Goal: Task Accomplishment & Management: Complete application form

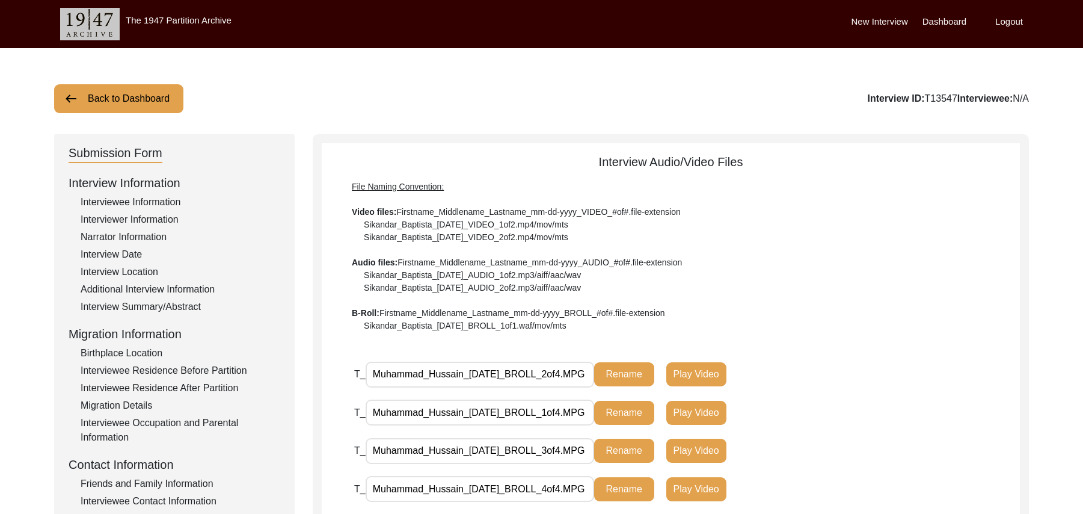
scroll to position [355, 0]
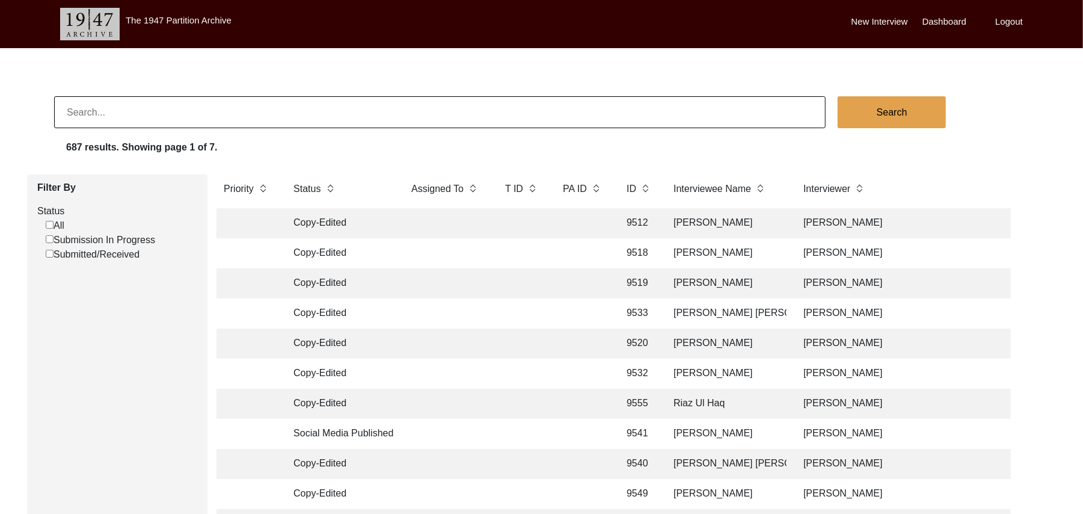
click at [48, 239] on input "Submission In Progress" at bounding box center [50, 239] width 8 height 8
checkbox input "false"
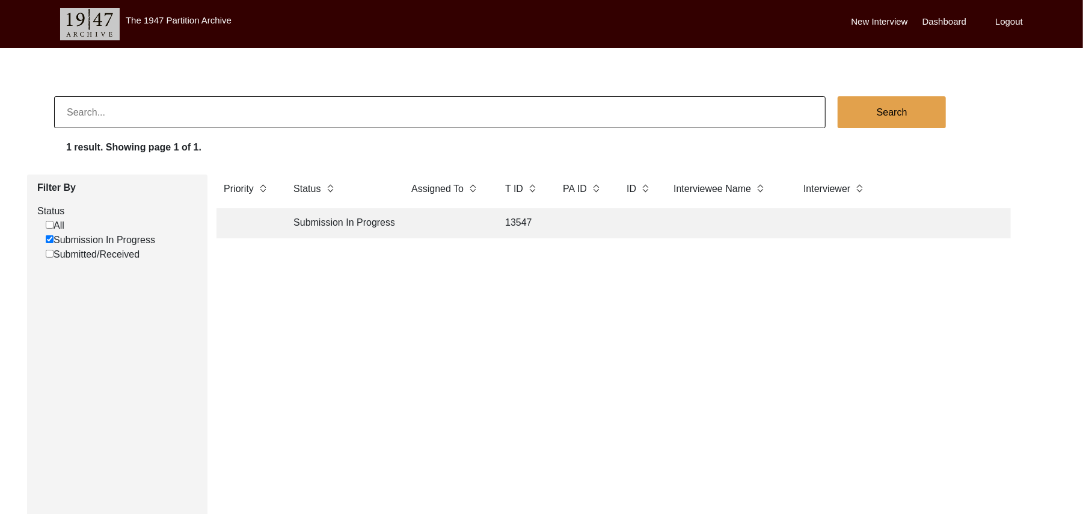
click at [519, 220] on td "13547" at bounding box center [522, 223] width 48 height 30
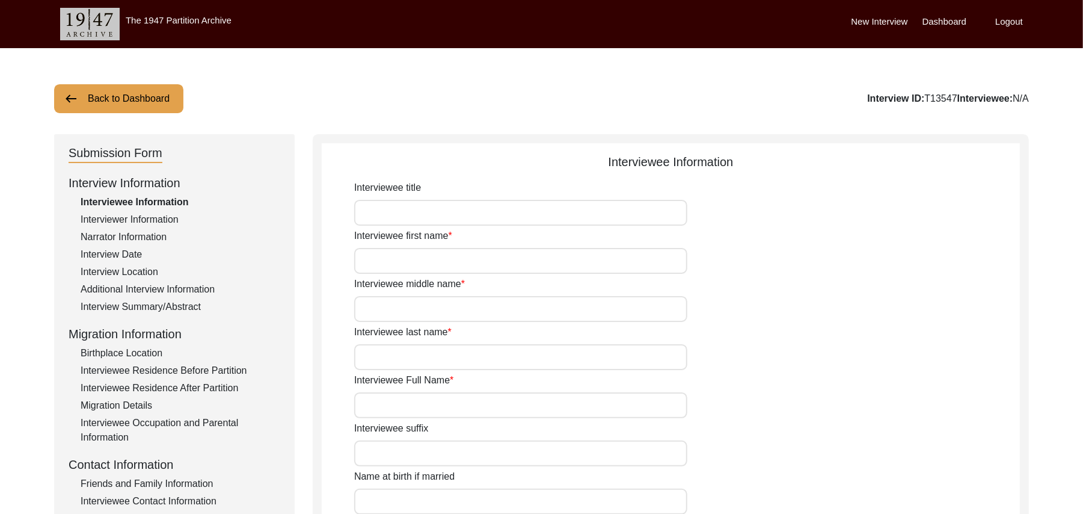
click at [482, 215] on input "Interviewee title" at bounding box center [520, 213] width 333 height 26
type input "Mr"
click at [454, 265] on input "Interviewee first name" at bounding box center [520, 261] width 333 height 26
type input "[DEMOGRAPHIC_DATA]"
click at [443, 309] on input "Interviewee middle name" at bounding box center [520, 309] width 333 height 26
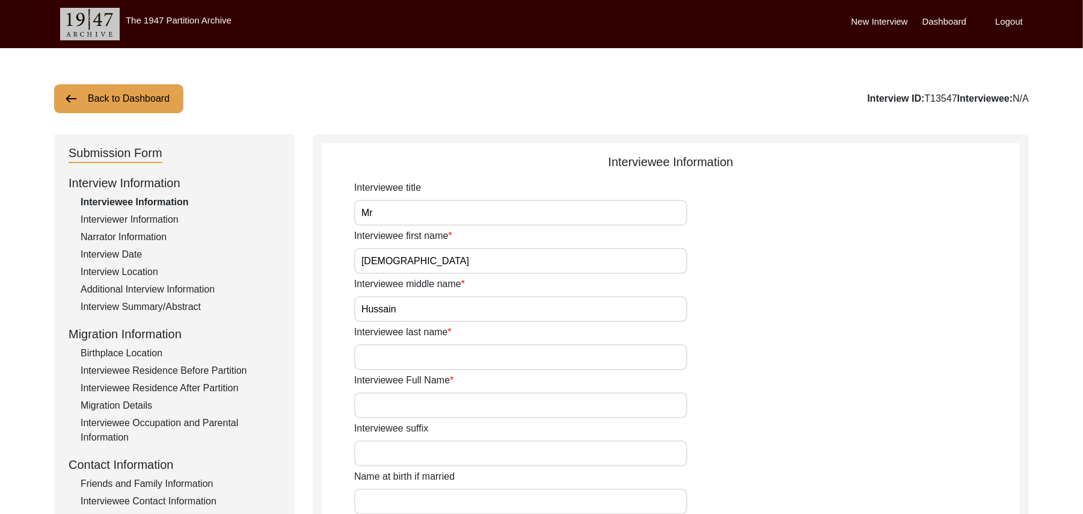
type input "Hussain"
click at [438, 357] on input "Interviewee last name" at bounding box center [520, 357] width 333 height 26
paste input "N/A"
type input "N/A"
click at [419, 405] on input "Interviewee Full Name" at bounding box center [520, 405] width 333 height 26
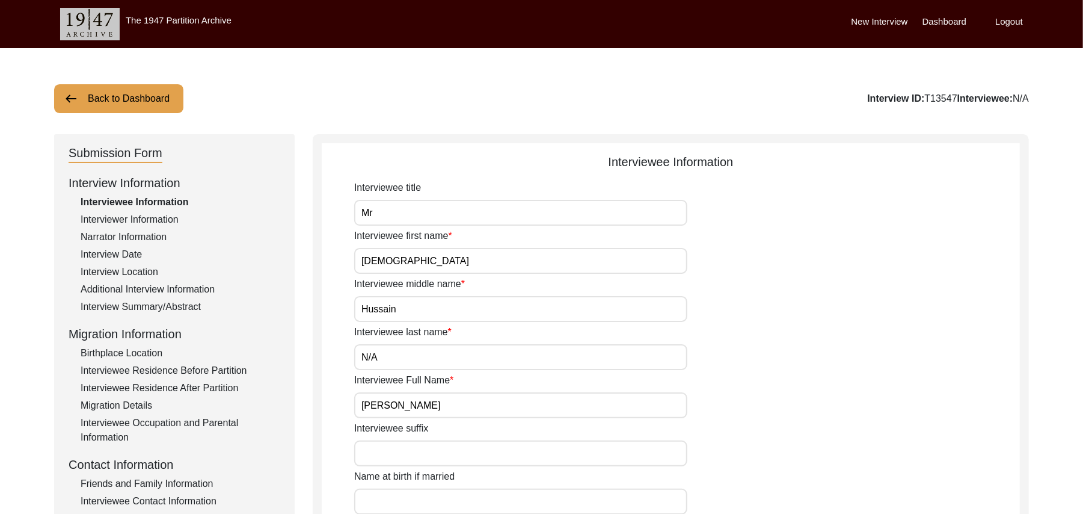
type input "Muhammad Hussain"
click at [417, 457] on input "Interviewee suffix" at bounding box center [520, 453] width 333 height 26
paste input "N/A"
type input "N/A"
click at [413, 501] on input "Name at birth if married" at bounding box center [520, 501] width 333 height 26
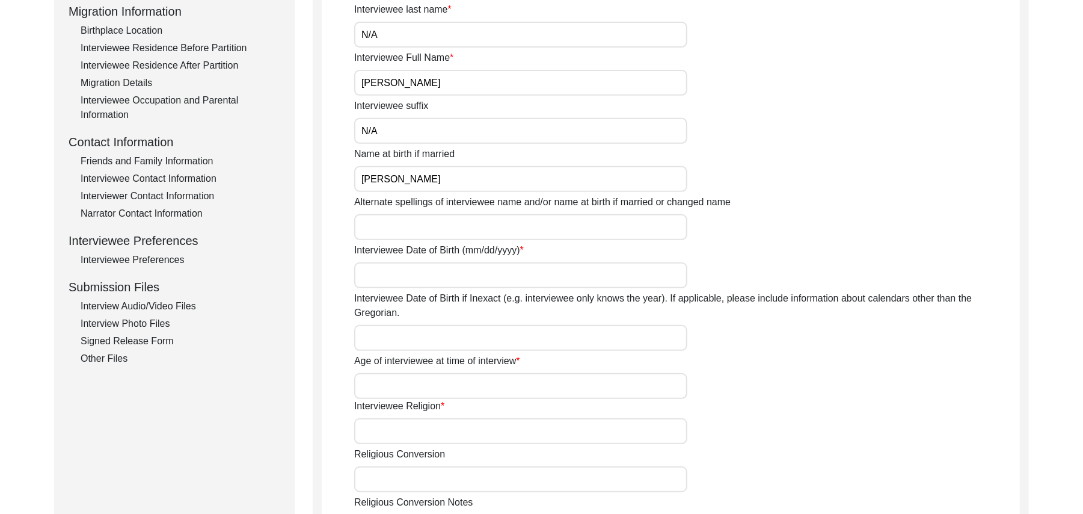
scroll to position [354, 0]
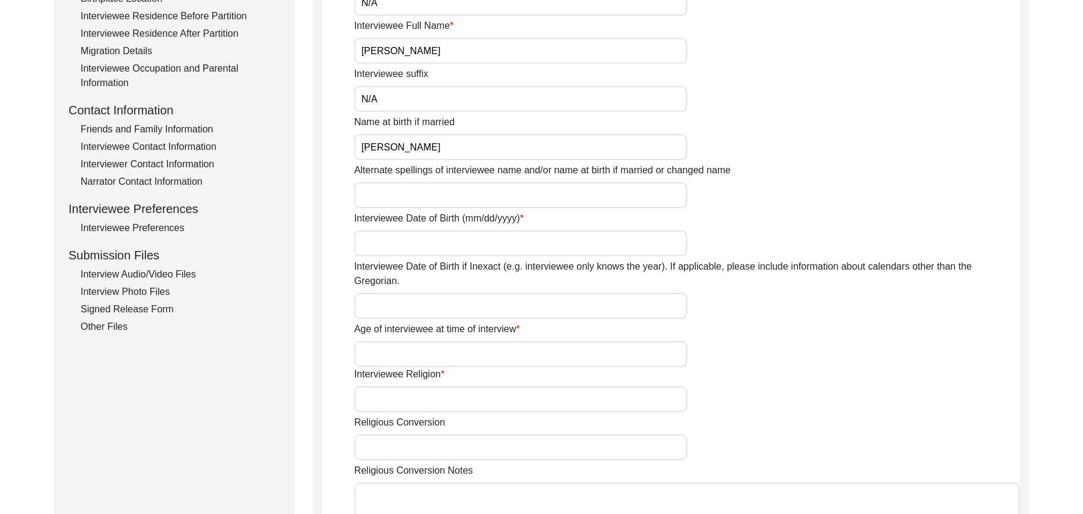
type input "Muhammad Hussain"
click at [448, 195] on input "Alternate spellings of interviewee name and/or name at birth if married or chan…" at bounding box center [520, 195] width 333 height 26
type input "Muhammad Hussain"
click at [441, 238] on input "Interviewee Date of Birth (mm/dd/yyyy)" at bounding box center [520, 243] width 333 height 26
type input "1922"
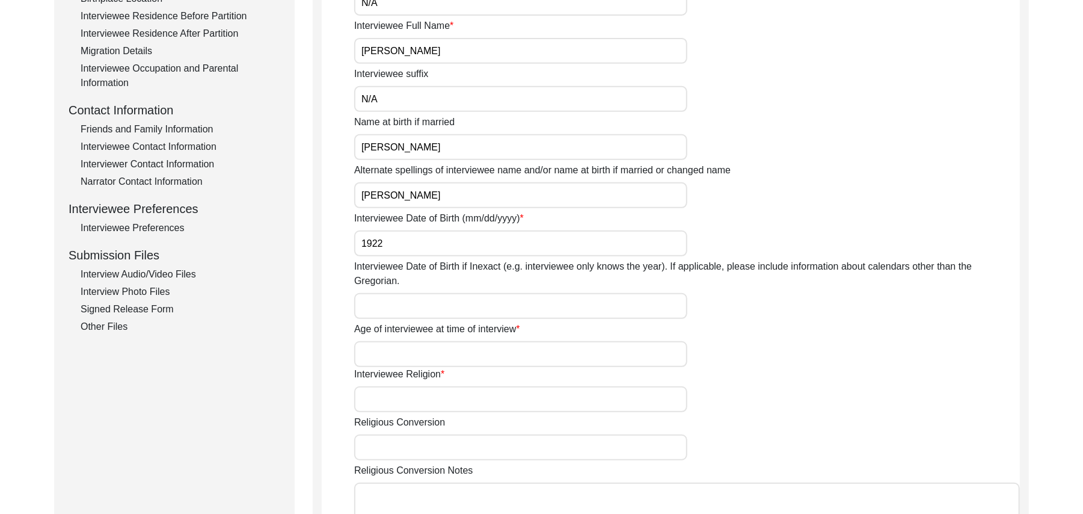
click at [443, 293] on input "Interviewee Date of Birth if Inexact (e.g. interviewee only knows the year). If…" at bounding box center [520, 306] width 333 height 26
type input "1922"
click at [440, 343] on input "Age of interviewee at time of interview" at bounding box center [520, 354] width 333 height 26
type input "103 Years"
click at [430, 389] on input "Interviewee Religion" at bounding box center [520, 399] width 333 height 26
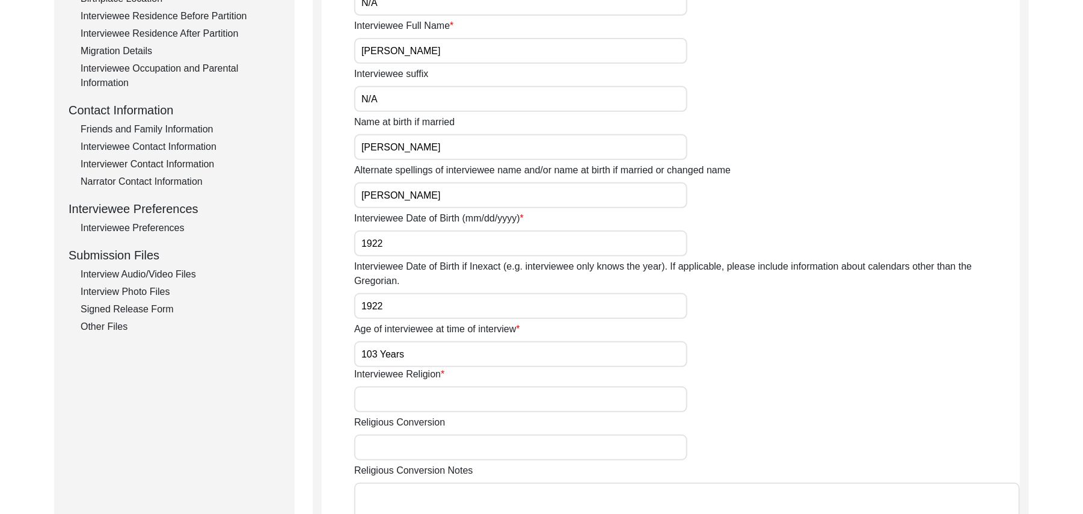
paste input "N/A"
type input "N/A"
click at [417, 434] on input "Religious Conversion" at bounding box center [520, 447] width 333 height 26
paste input "N/A"
type input "N/A"
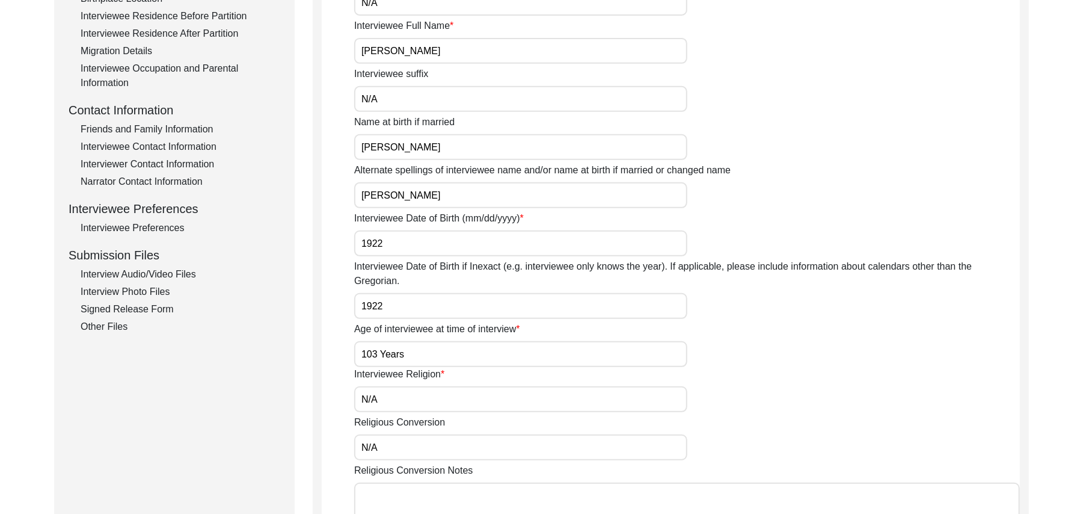
click at [410, 491] on textarea "Religious Conversion Notes" at bounding box center [687, 518] width 666 height 72
paste textarea "N/A"
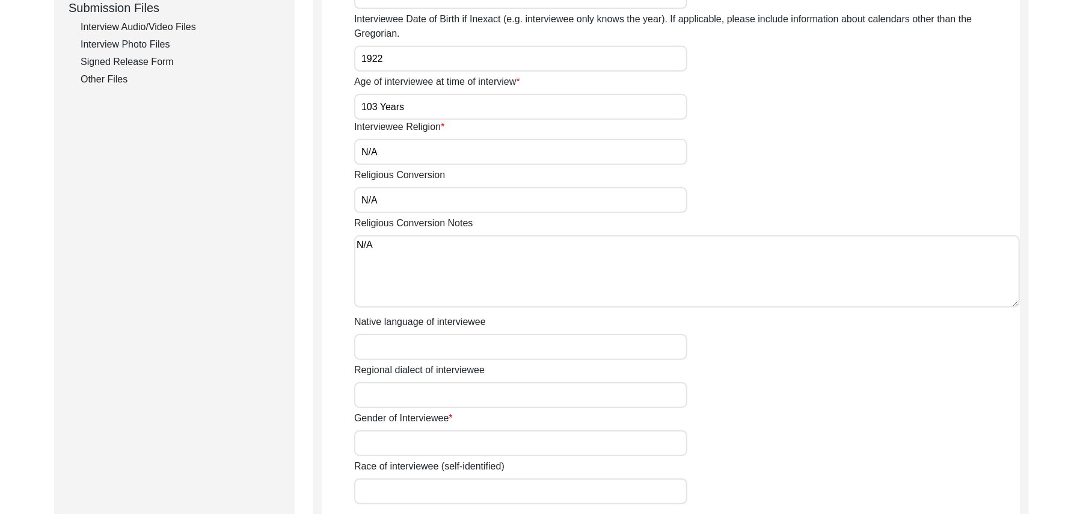
scroll to position [655, 0]
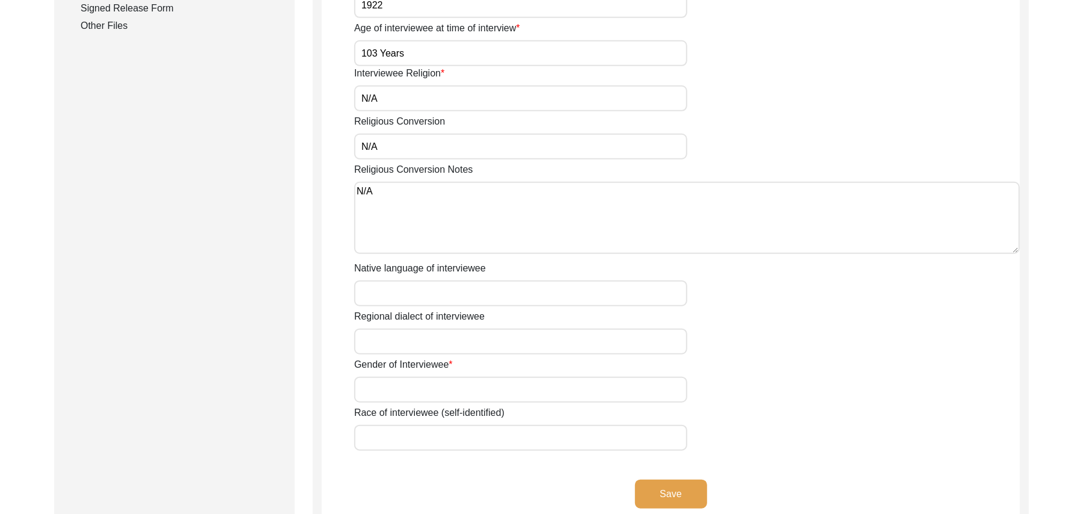
type textarea "N/A"
click at [426, 280] on input "Native language of interviewee" at bounding box center [520, 293] width 333 height 26
type input "Punjabi"
click at [413, 332] on input "Regional dialect of interviewee" at bounding box center [520, 341] width 333 height 26
type input "Malwai"
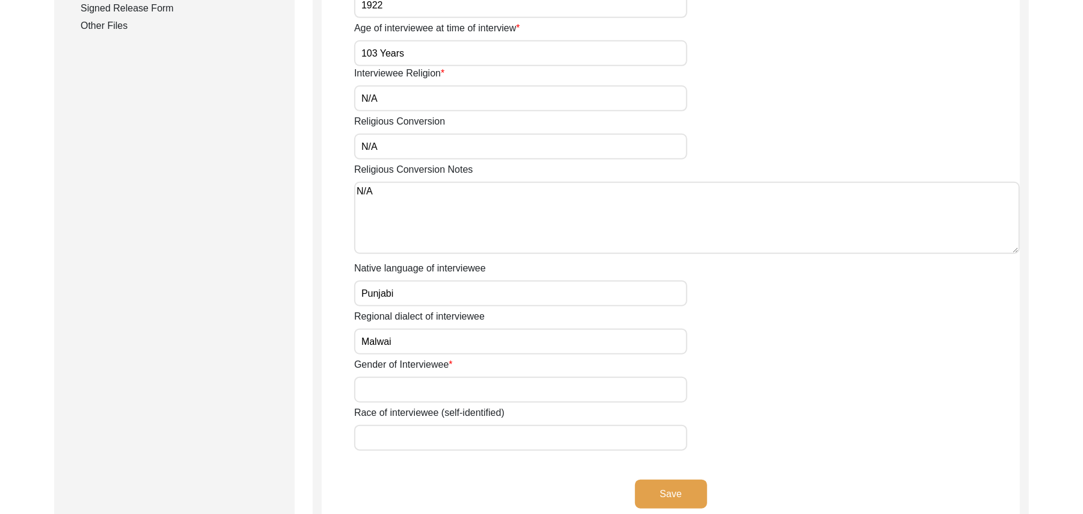
click at [416, 379] on input "Gender of Interviewee" at bounding box center [520, 390] width 333 height 26
type input "[DEMOGRAPHIC_DATA]"
click at [415, 425] on input "Race of interviewee (self-identified)" at bounding box center [520, 438] width 333 height 26
type input "Rehmani (Potmakers)"
click at [660, 479] on button "Save" at bounding box center [671, 493] width 72 height 29
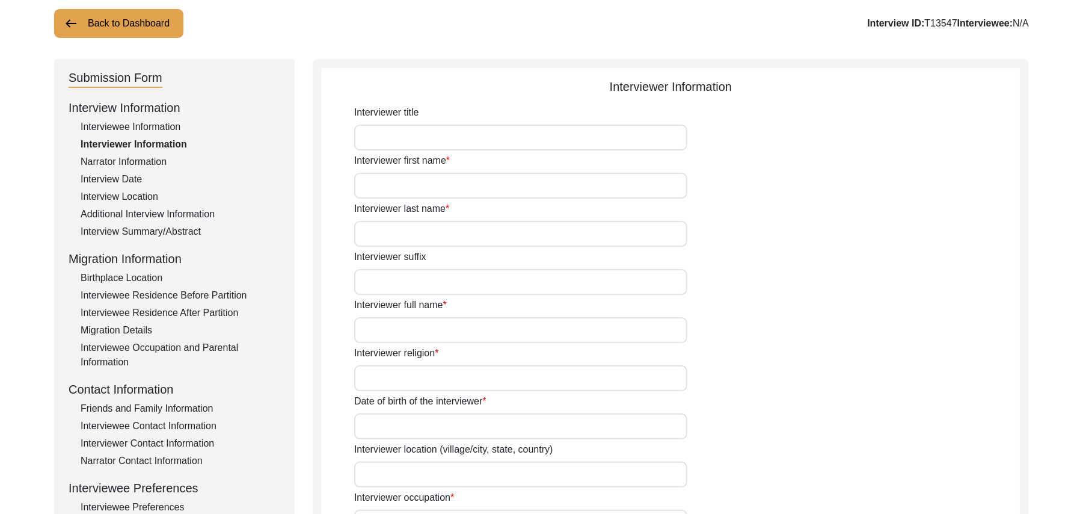
scroll to position [17, 0]
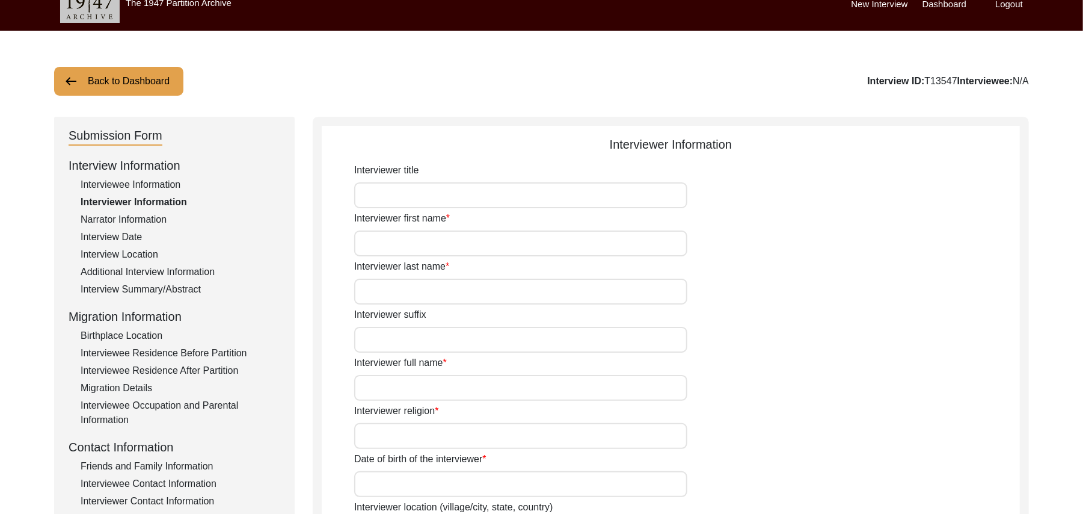
click at [429, 188] on input "Interviewer title" at bounding box center [520, 195] width 333 height 26
type input "Mr"
click at [411, 247] on input "Interviewer first name" at bounding box center [520, 243] width 333 height 26
type input "[DEMOGRAPHIC_DATA]"
click at [420, 294] on input "Interviewer last name" at bounding box center [520, 292] width 333 height 26
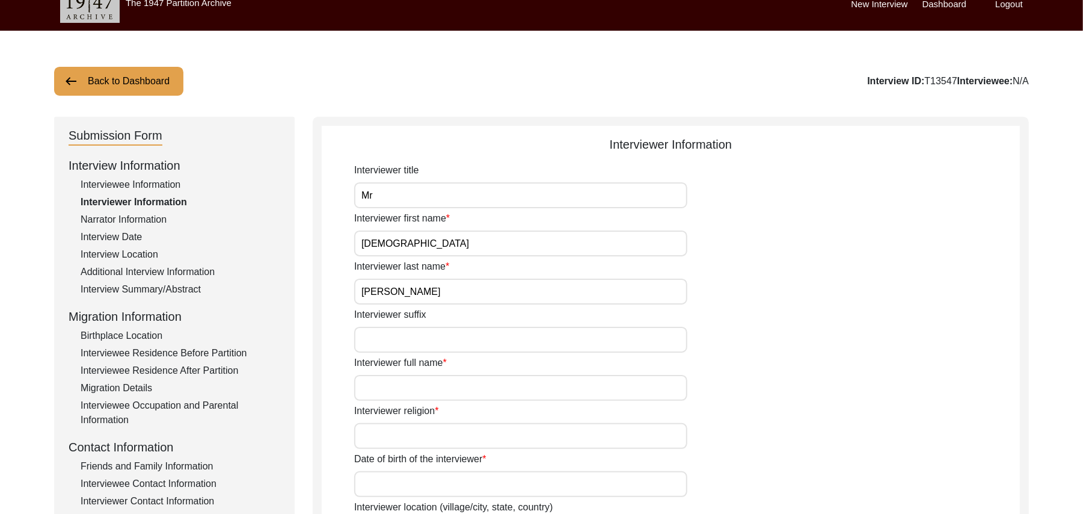
type input "Sarfraz"
click at [417, 345] on input "Interviewer suffix" at bounding box center [520, 340] width 333 height 26
paste input "N/A"
type input "N/A"
click at [411, 392] on input "Interviewer full name" at bounding box center [520, 388] width 333 height 26
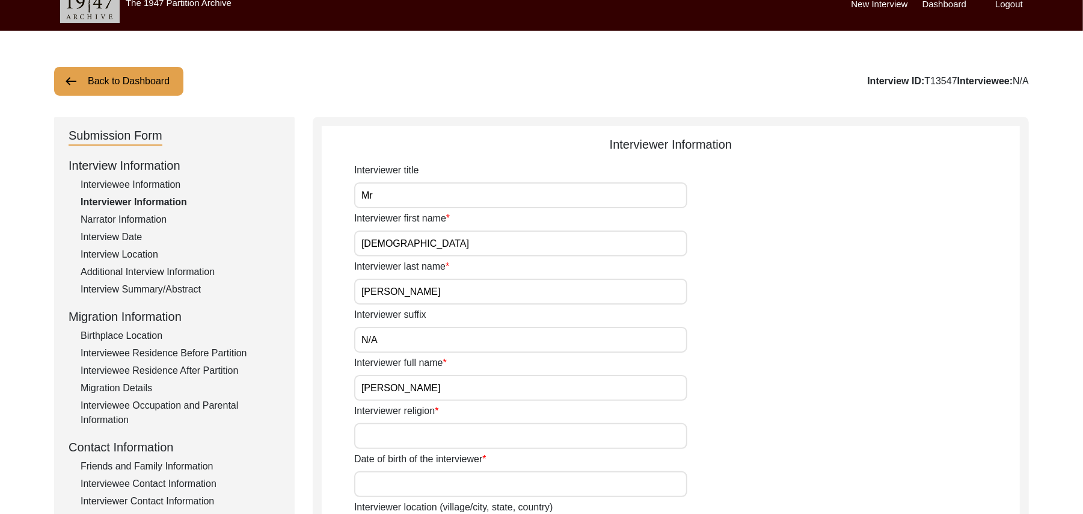
type input "[PERSON_NAME]"
click at [411, 442] on input "Interviewer religion" at bounding box center [520, 436] width 333 height 26
type input "[DEMOGRAPHIC_DATA]"
click at [407, 491] on input "Date of birth of the interviewer" at bounding box center [520, 484] width 333 height 26
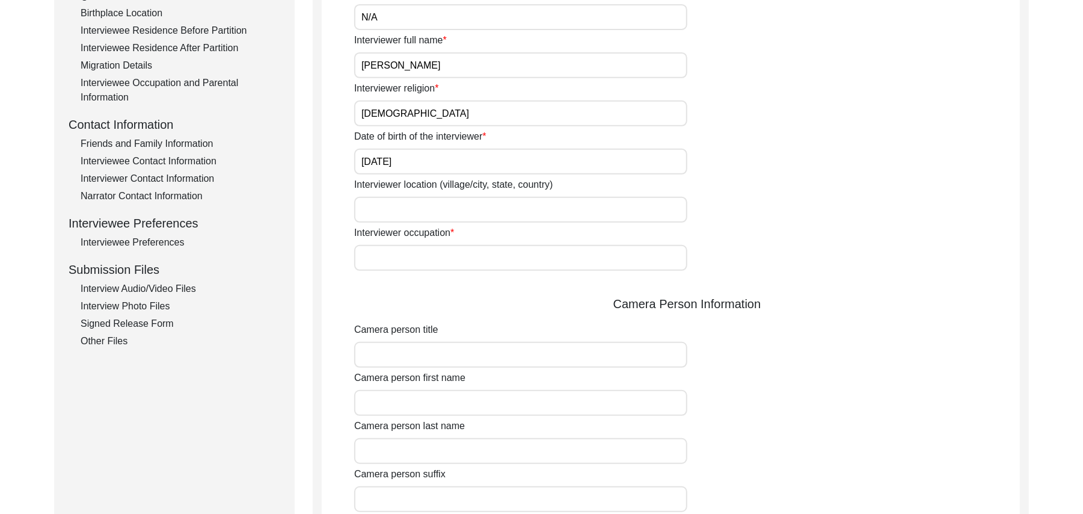
scroll to position [427, 0]
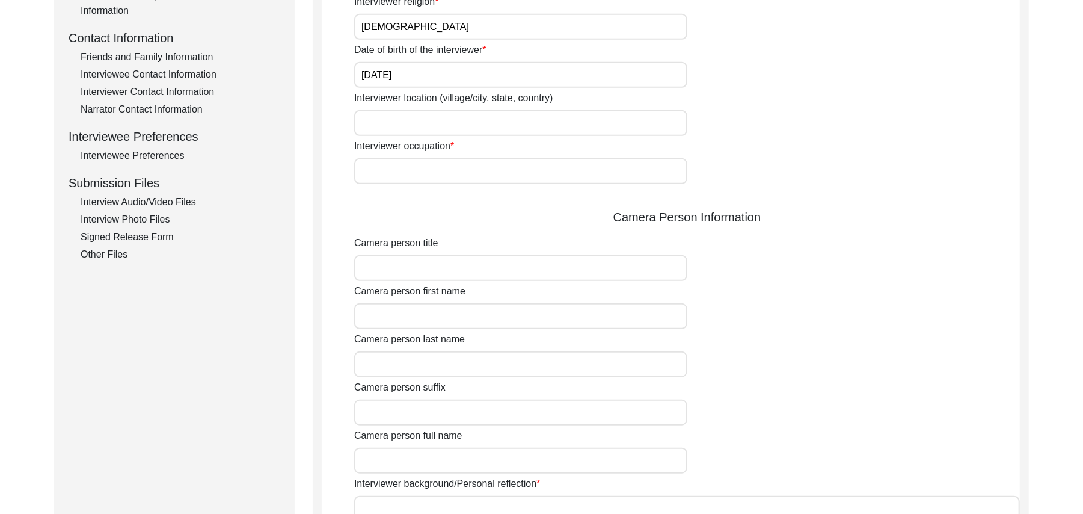
type input "10/01/1961"
click at [492, 120] on input "Interviewer location (village/city, state, country)" at bounding box center [520, 123] width 333 height 26
type input "Shorkot city, Punjab, Pakistan"
click at [467, 162] on input "Interviewer occupation" at bounding box center [520, 171] width 333 height 26
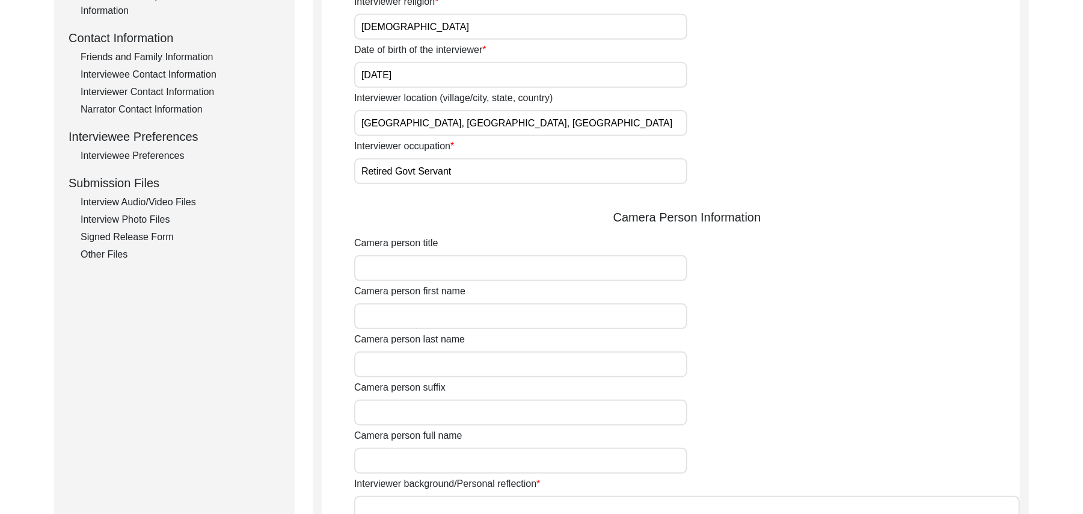
type input "Retired Govt Servant"
click at [443, 270] on input "Camera person title" at bounding box center [520, 268] width 333 height 26
type input "Mr"
click at [448, 319] on input "Camera person first name" at bounding box center [520, 316] width 333 height 26
type input "[DEMOGRAPHIC_DATA]"
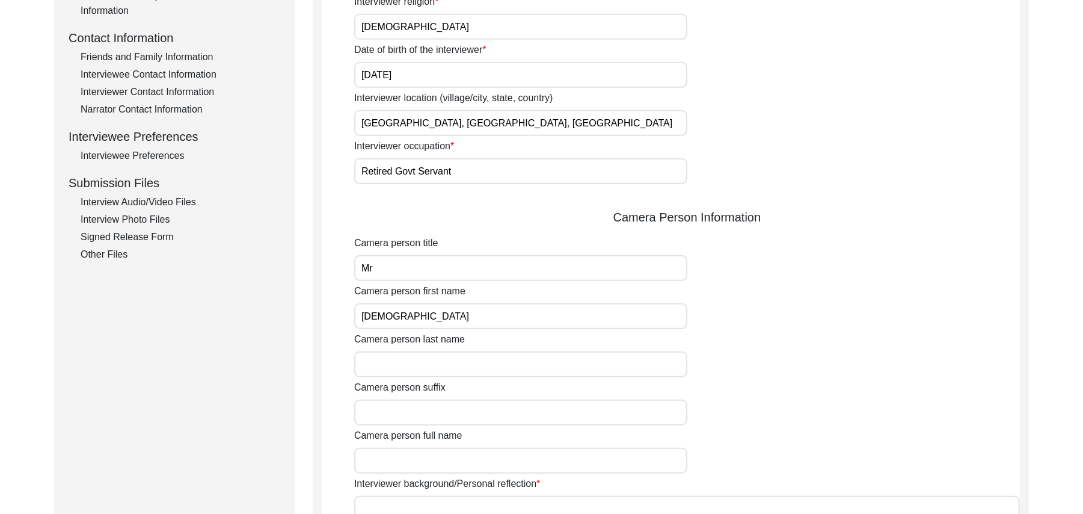
click at [443, 369] on input "Camera person last name" at bounding box center [520, 364] width 333 height 26
type input "Sarfraz"
click at [441, 408] on input "Camera person suffix" at bounding box center [520, 412] width 333 height 26
paste input "N/A"
type input "N/A"
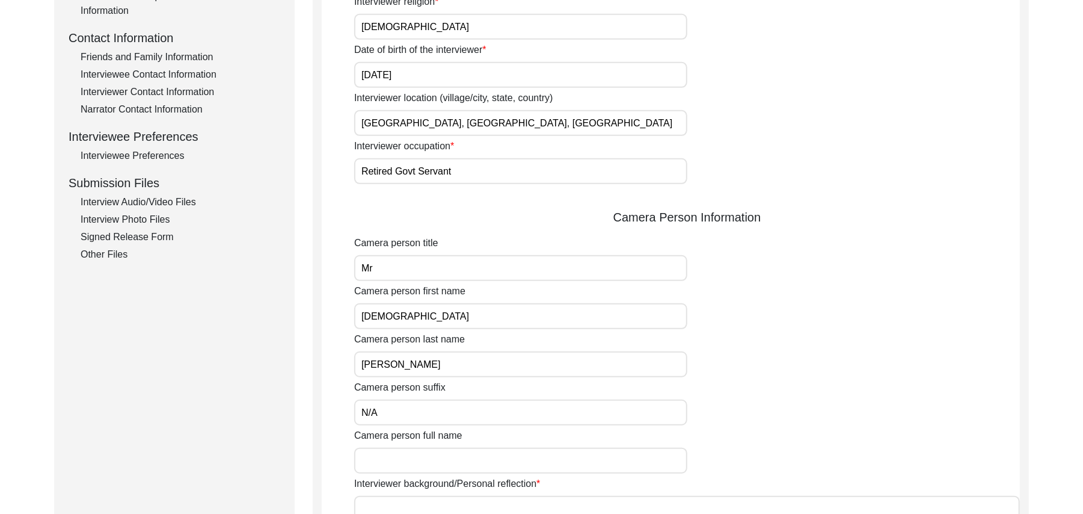
click at [422, 454] on input "Camera person full name" at bounding box center [520, 461] width 333 height 26
type input "[PERSON_NAME]"
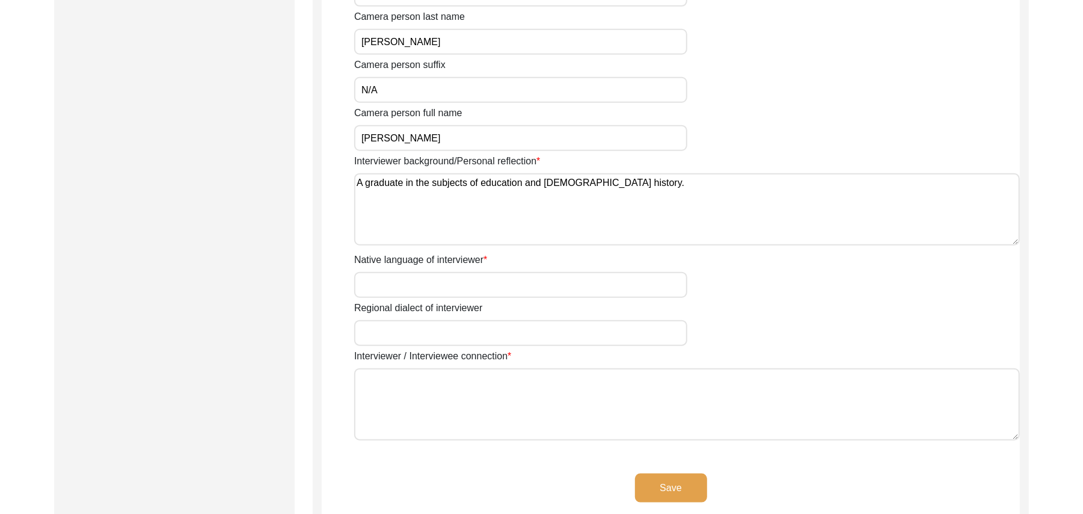
scroll to position [813, 0]
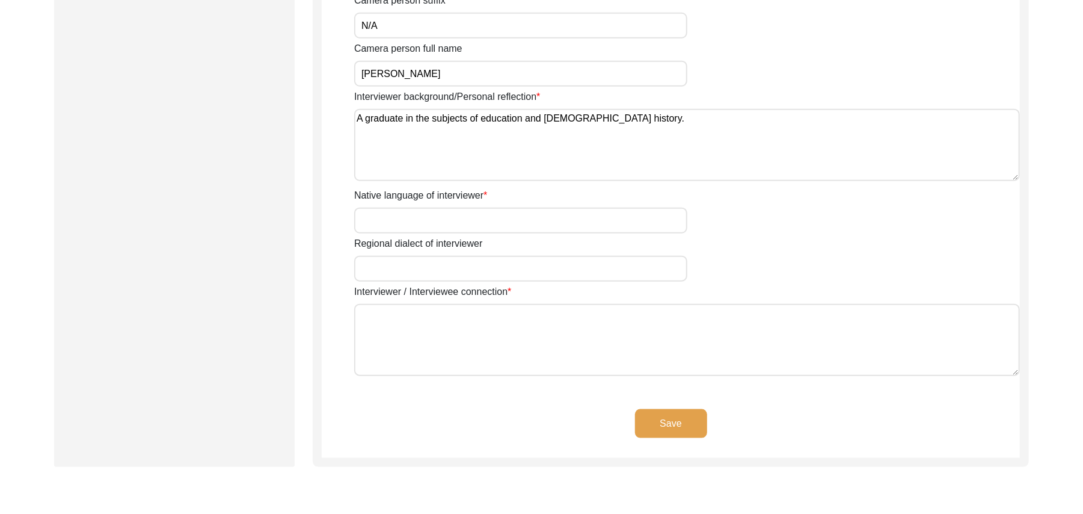
type textarea "A graduate in the subjects of education and Islamic history."
click at [434, 227] on input "Native language of interviewer" at bounding box center [520, 221] width 333 height 26
type input "Punjabi"
click at [436, 275] on input "Regional dialect of interviewer" at bounding box center [520, 269] width 333 height 26
type input "Malwai"
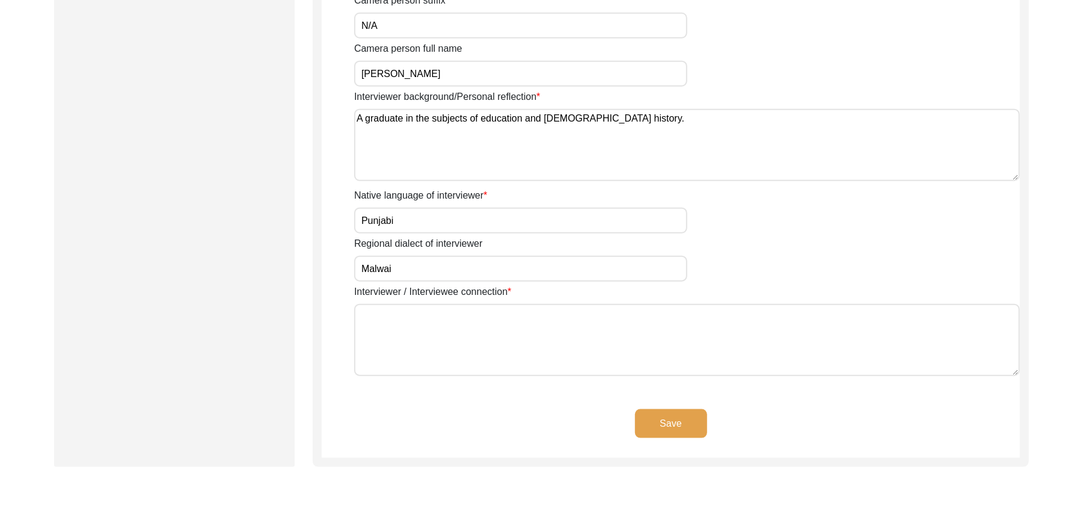
click at [445, 363] on textarea "Interviewer / Interviewee connection" at bounding box center [687, 340] width 666 height 72
type textarea "Mentioned by his cousin, Abdul Ghani interviewed last month."
click at [650, 414] on button "Save" at bounding box center [671, 423] width 72 height 29
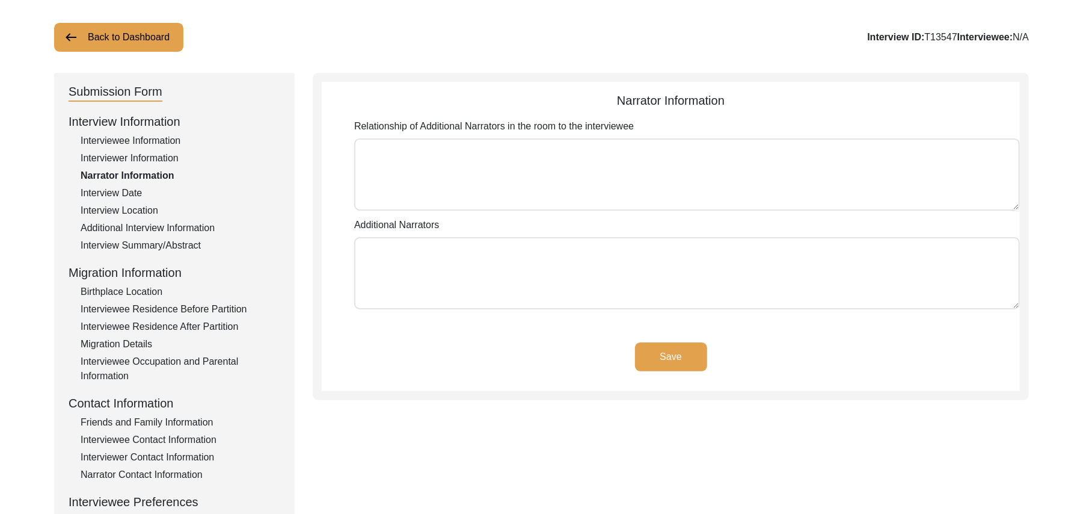
scroll to position [60, 0]
click at [609, 191] on textarea "Relationship of Additional Narrators in the room to the interviewee" at bounding box center [687, 176] width 666 height 72
paste textarea "N/A"
type textarea "N/A"
click at [576, 279] on textarea "Additional Narrators" at bounding box center [687, 274] width 666 height 72
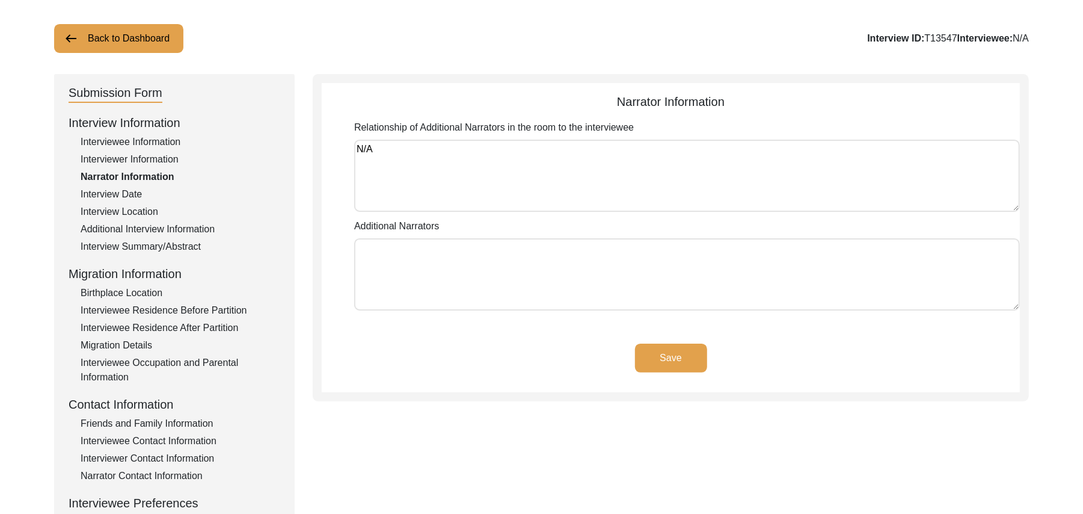
paste textarea "N/A"
type textarea "N/A"
click at [671, 350] on button "Save" at bounding box center [671, 358] width 72 height 29
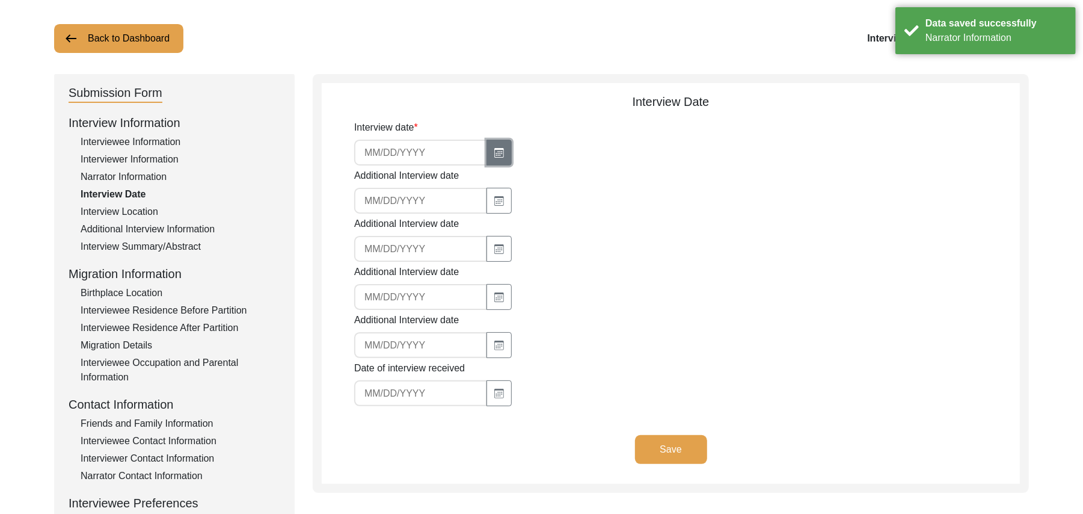
click at [496, 142] on button "button" at bounding box center [499, 153] width 25 height 26
select select "9"
select select "2025"
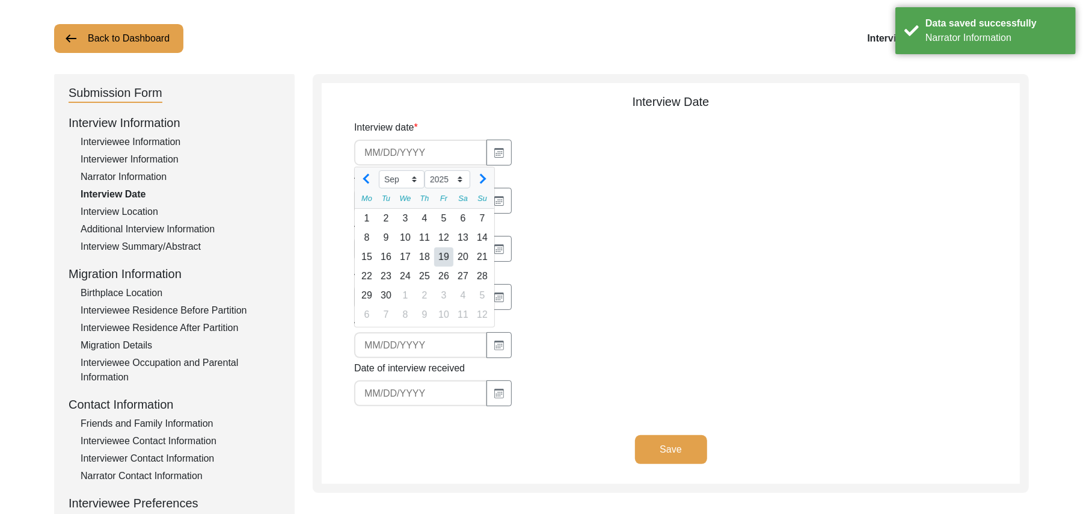
click at [446, 256] on div "19" at bounding box center [443, 256] width 19 height 19
type input "9/19/2025"
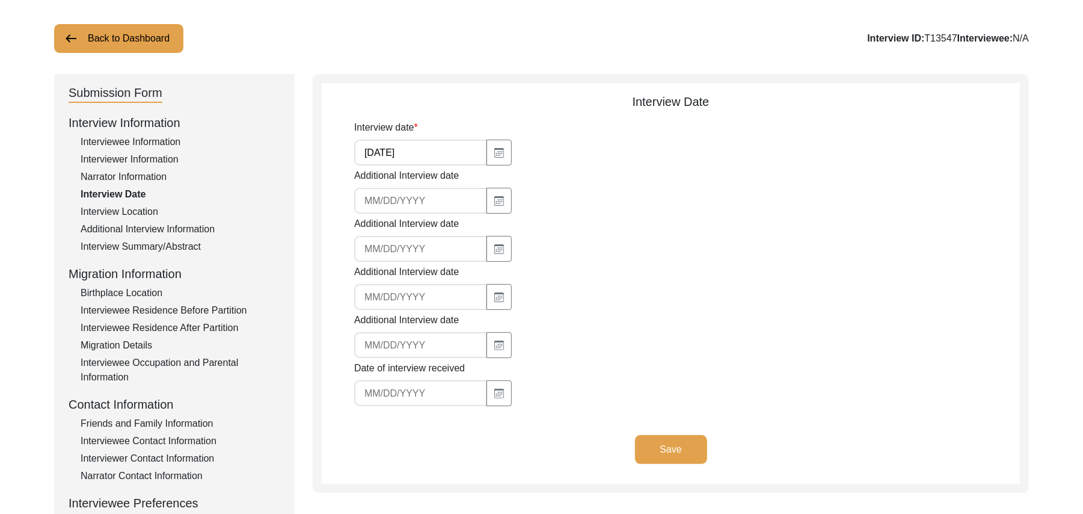
click at [662, 441] on button "Save" at bounding box center [671, 449] width 72 height 29
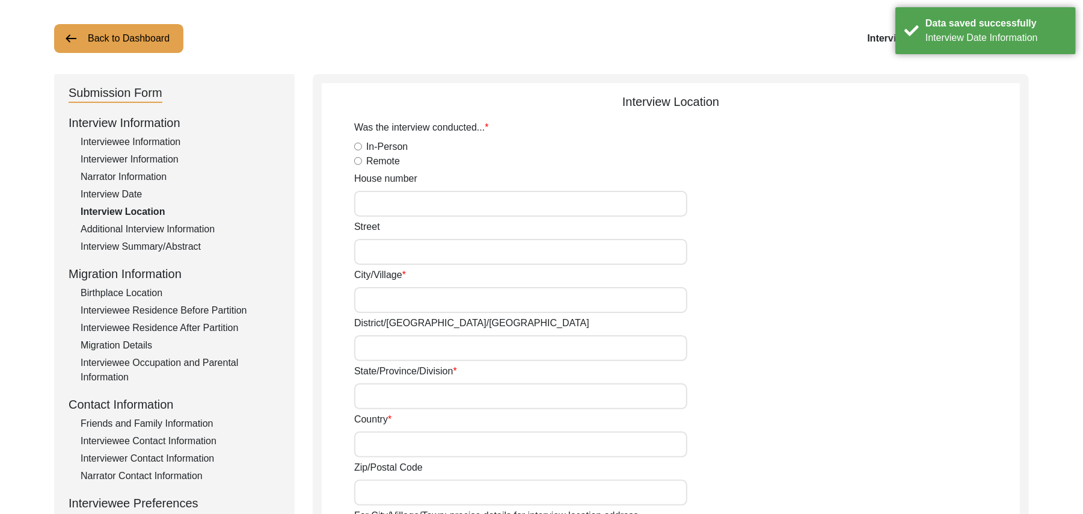
click at [356, 146] on input "In-Person" at bounding box center [358, 147] width 8 height 8
radio input "true"
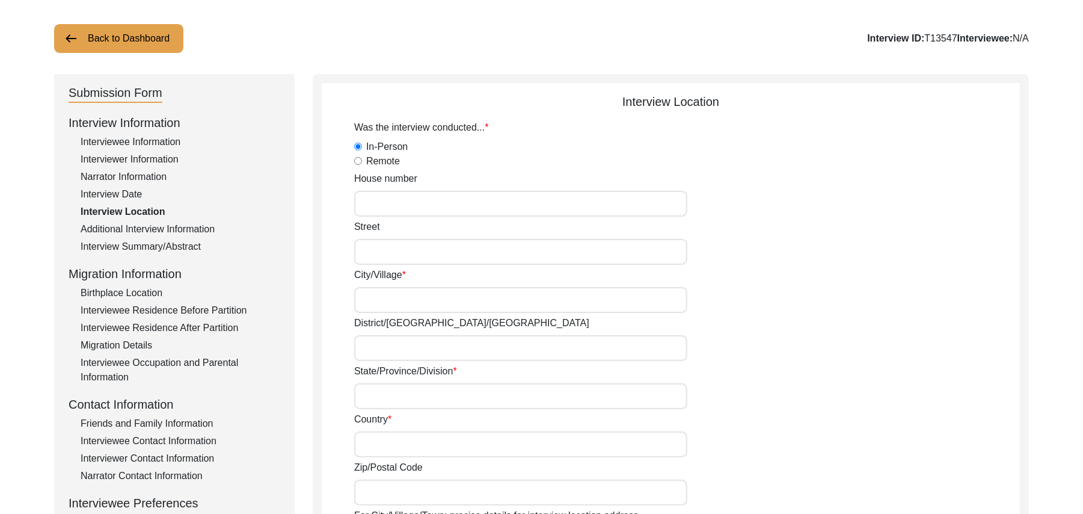
click at [376, 203] on input "House number" at bounding box center [520, 204] width 333 height 26
type input "501"
click at [378, 253] on input "Street" at bounding box center [520, 252] width 333 height 26
paste input "N/A"
type input "N/A"
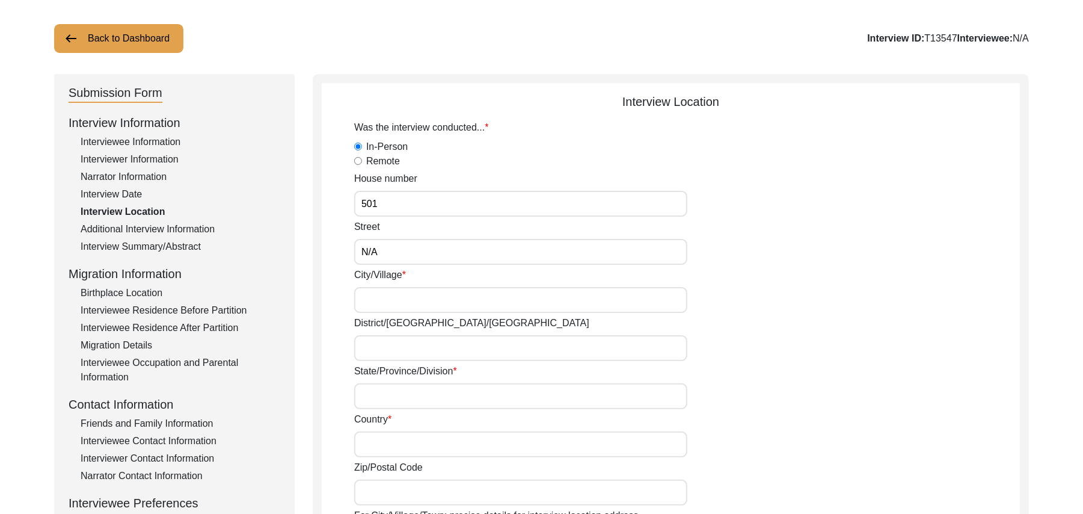
click at [371, 294] on input "City/Village" at bounding box center [520, 300] width 333 height 26
type input "Chak 314GB"
click at [387, 349] on input "District/tehsil/Jilla" at bounding box center [520, 348] width 333 height 26
type input "[PERSON_NAME]/ [PERSON_NAME]"
click at [387, 398] on input "State/Province/Division" at bounding box center [520, 396] width 333 height 26
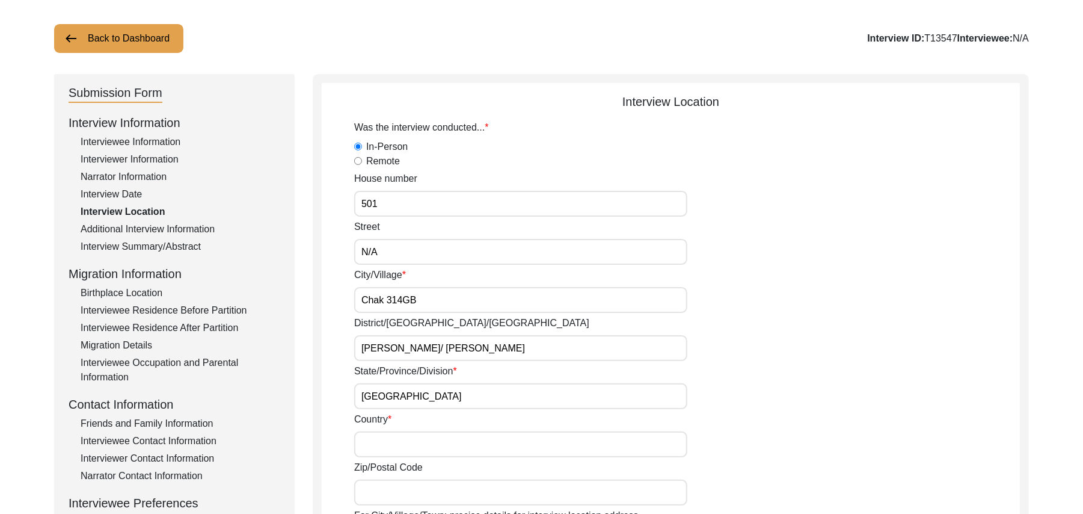
type input "[GEOGRAPHIC_DATA]"
click at [383, 453] on input "Country" at bounding box center [520, 444] width 333 height 26
type input "[GEOGRAPHIC_DATA]"
click at [386, 499] on input "Zip/Postal Code" at bounding box center [520, 492] width 333 height 26
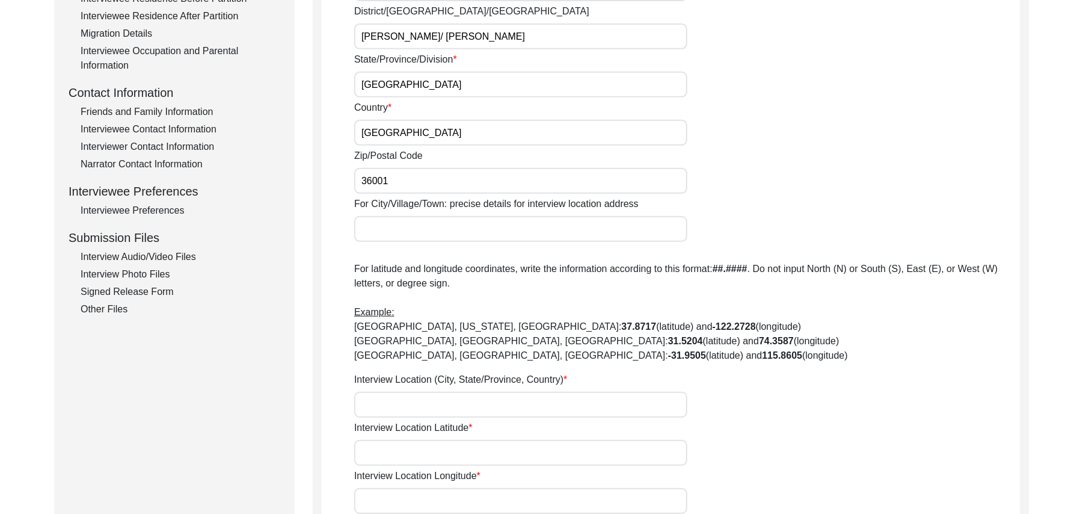
scroll to position [436, 0]
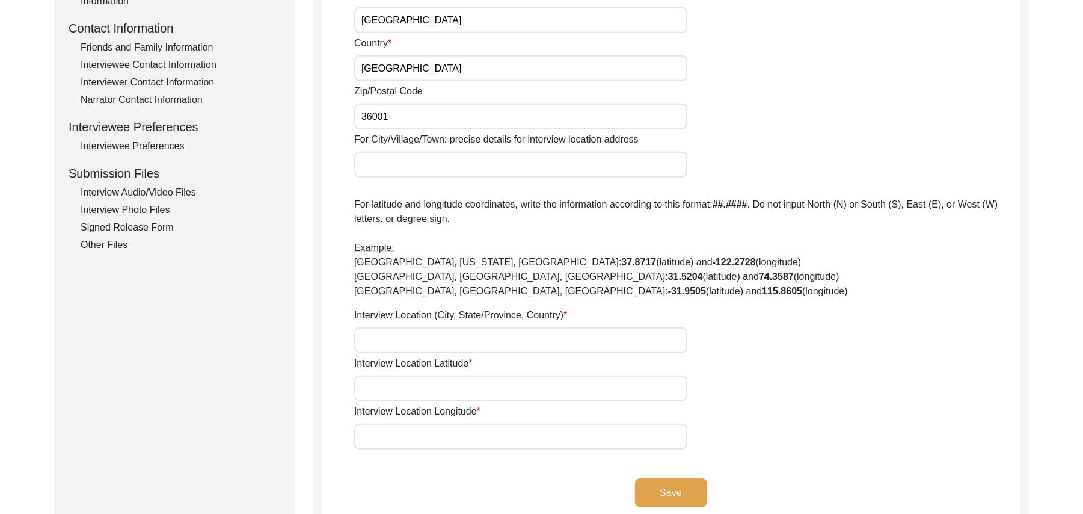
type input "36001"
click at [432, 159] on input "For City/Village/Town: precise details for interview location address" at bounding box center [520, 165] width 333 height 26
type input "Chak 314GB / Toba Tek Singh Road"
click at [462, 342] on input "Interview Location (City, State/Province, Country)" at bounding box center [520, 340] width 333 height 26
type input "Chak 314GB, Punjab, Pakistan"
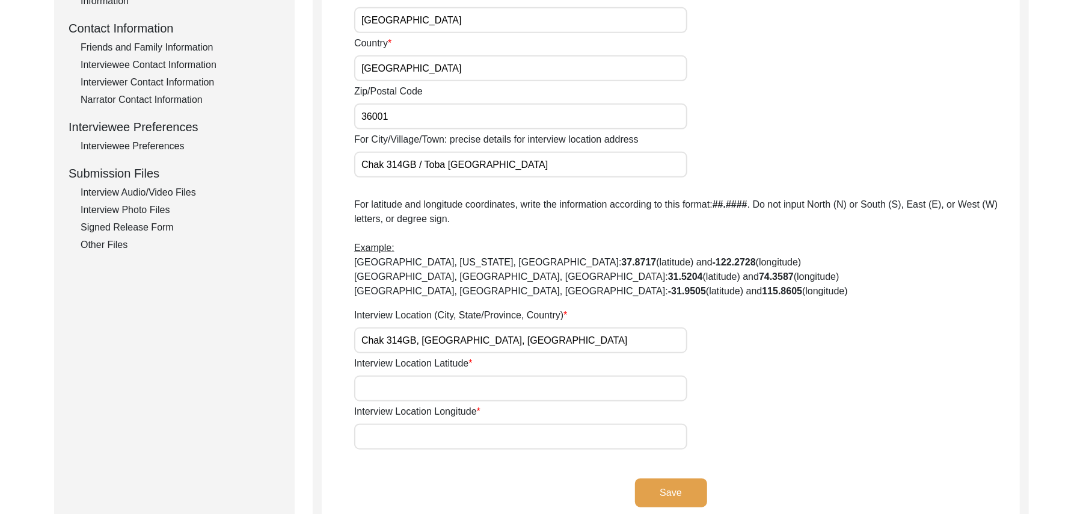
click at [457, 383] on input "Interview Location Latitude" at bounding box center [520, 388] width 333 height 26
paste input "N/A"
type input "N/A"
click at [465, 443] on input "Interview Location Longitude" at bounding box center [520, 437] width 333 height 26
paste input "N/A"
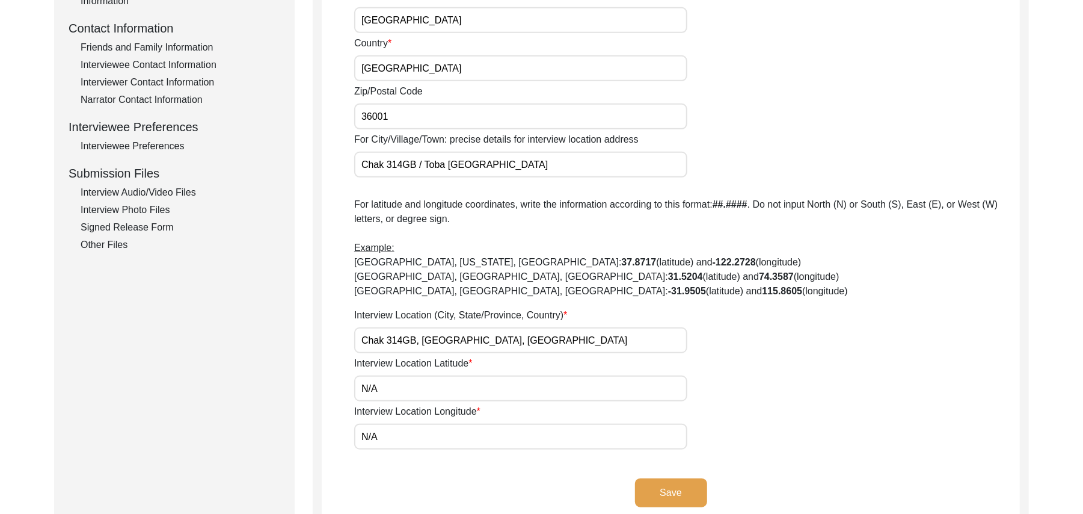
type input "N/A"
click at [695, 481] on button "Save" at bounding box center [671, 492] width 72 height 29
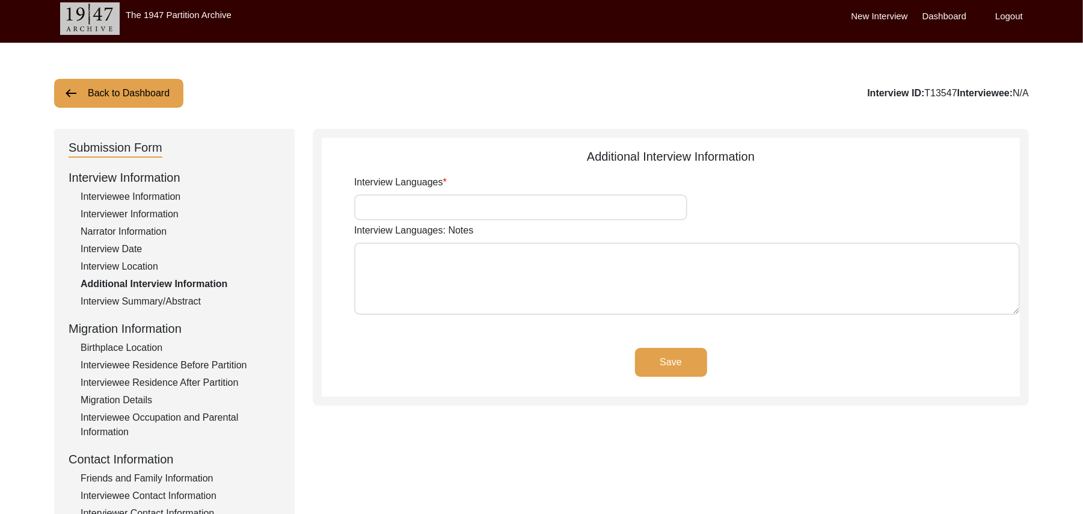
scroll to position [0, 0]
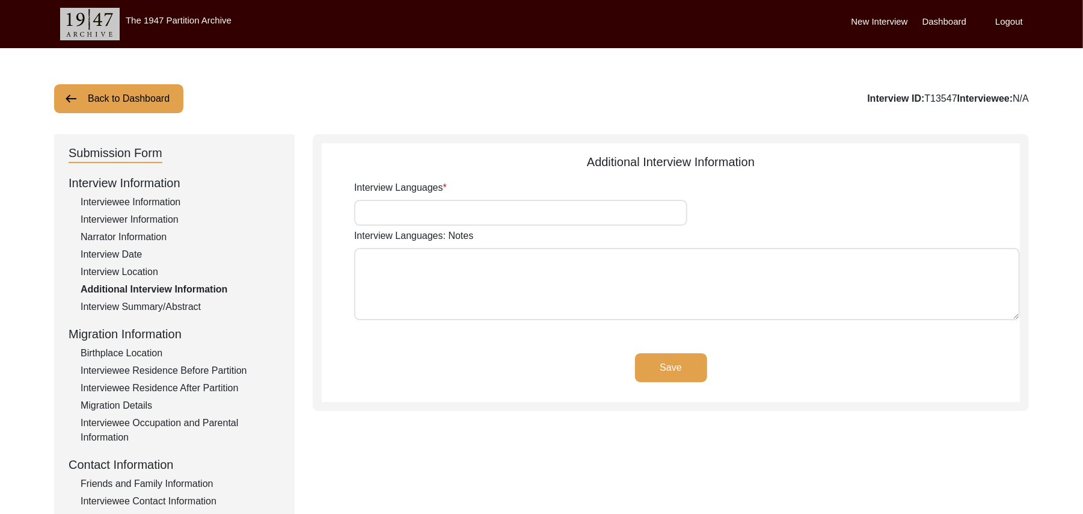
click at [612, 205] on input "Interview Languages" at bounding box center [520, 213] width 333 height 26
type input "Punjabi"
click at [568, 289] on textarea "Interview Languages: Notes" at bounding box center [687, 284] width 666 height 72
paste textarea "N/A"
type textarea "N/A"
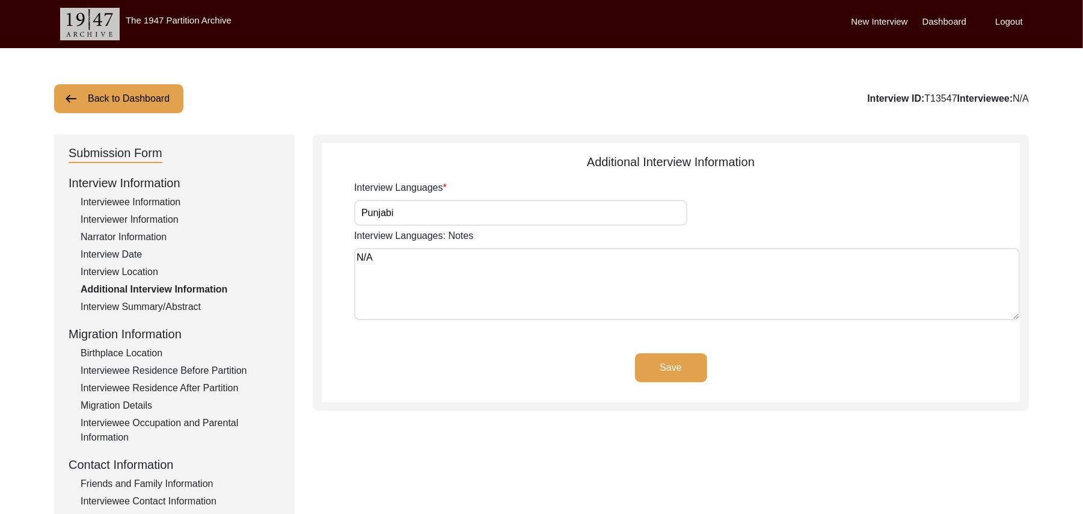
click at [682, 364] on button "Save" at bounding box center [671, 367] width 72 height 29
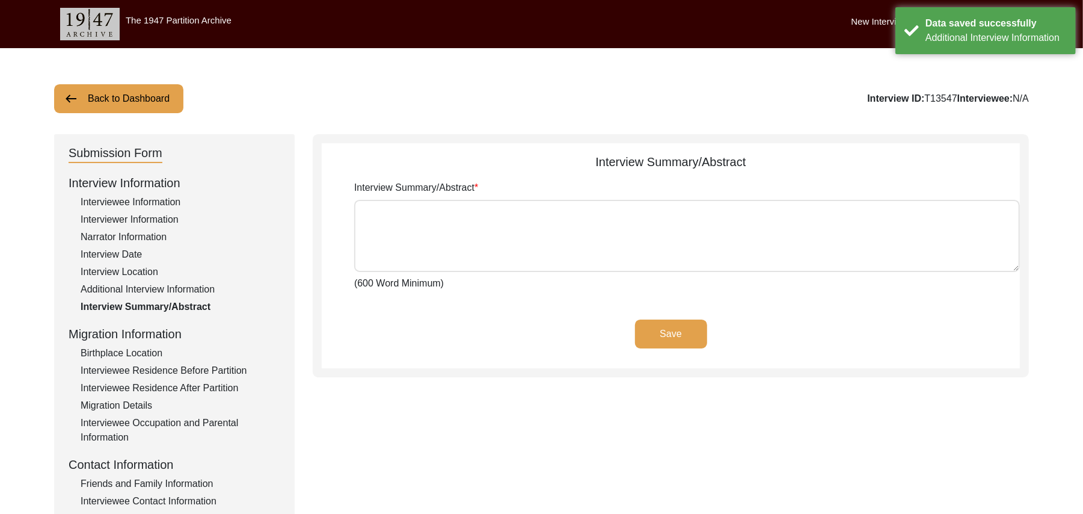
click at [155, 349] on div "Birthplace Location" at bounding box center [181, 353] width 200 height 14
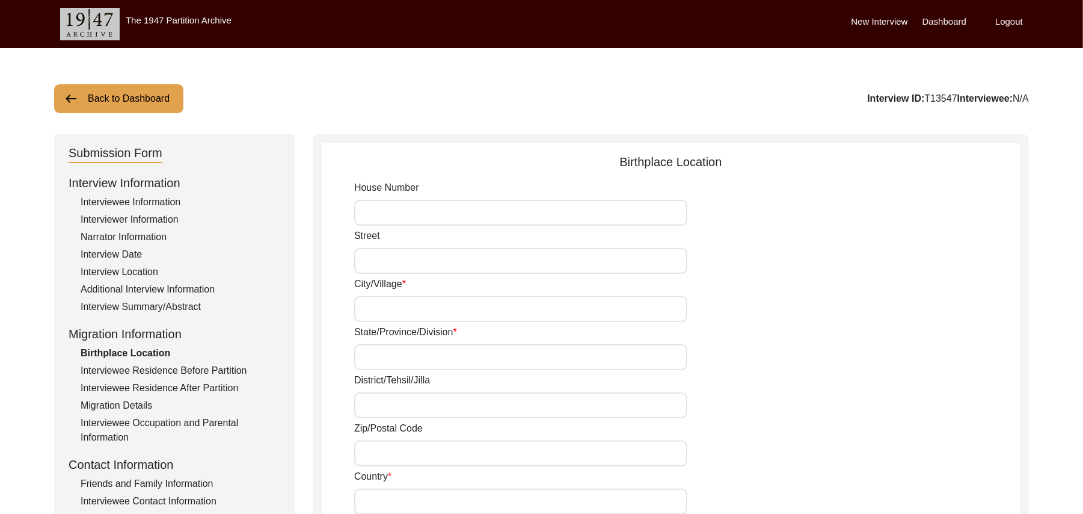
click at [372, 215] on input "House Number" at bounding box center [520, 213] width 333 height 26
paste input "N/A"
type input "N/A"
click at [373, 260] on input "Street" at bounding box center [520, 261] width 333 height 26
paste input "N/A"
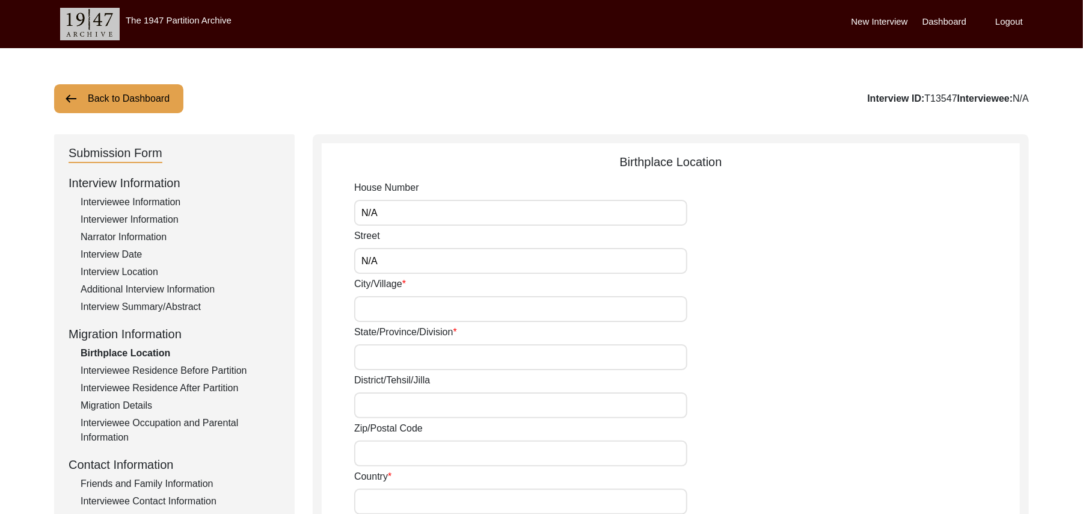
type input "N/A"
click at [374, 309] on input "City/Village" at bounding box center [520, 309] width 333 height 26
type input "&"
type input "73 Chak"
click at [374, 351] on input "State/Province/Division" at bounding box center [520, 357] width 333 height 26
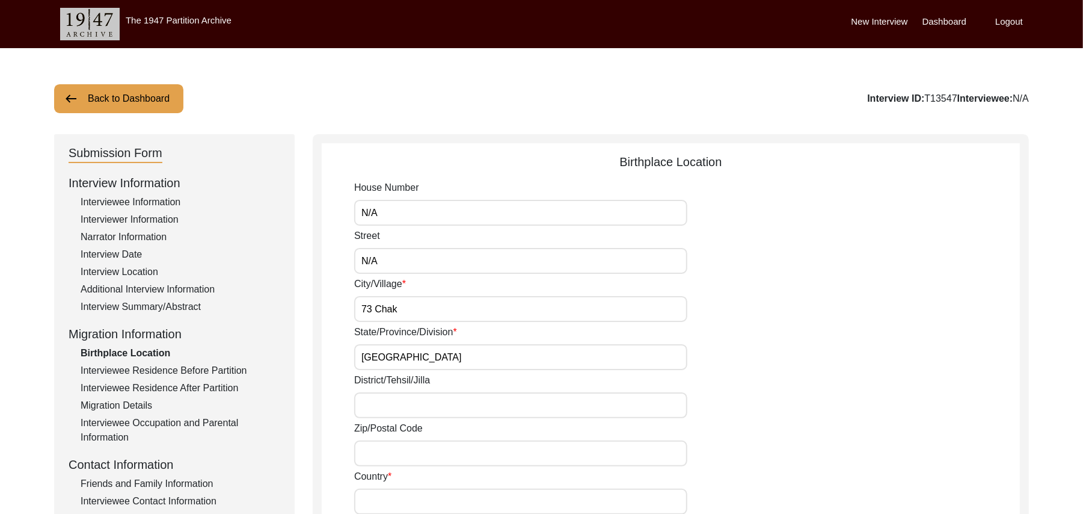
type input "[GEOGRAPHIC_DATA]"
click at [379, 404] on input "District/Tehsil/Jilla" at bounding box center [520, 405] width 333 height 26
type input "Sahiwal/"
click at [378, 460] on input "Zip/Postal Code" at bounding box center [520, 453] width 333 height 26
type input "57000"
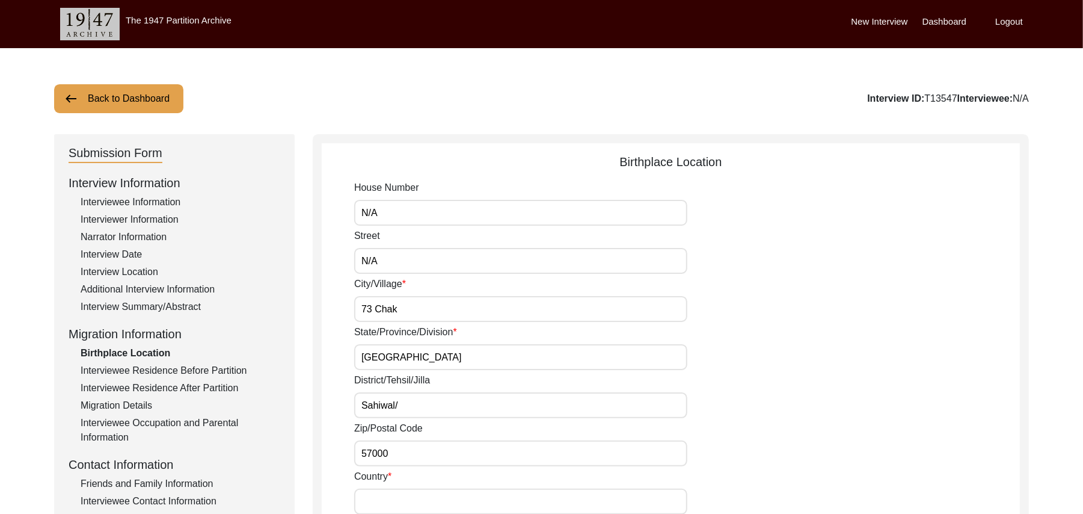
click at [385, 508] on input "Country" at bounding box center [520, 501] width 333 height 26
type input "[GEOGRAPHIC_DATA]"
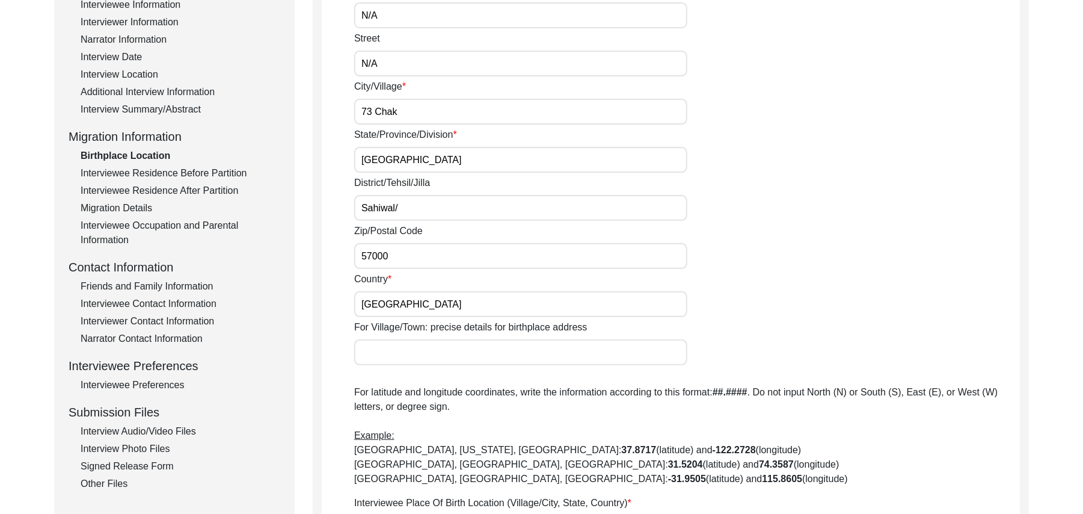
scroll to position [212, 0]
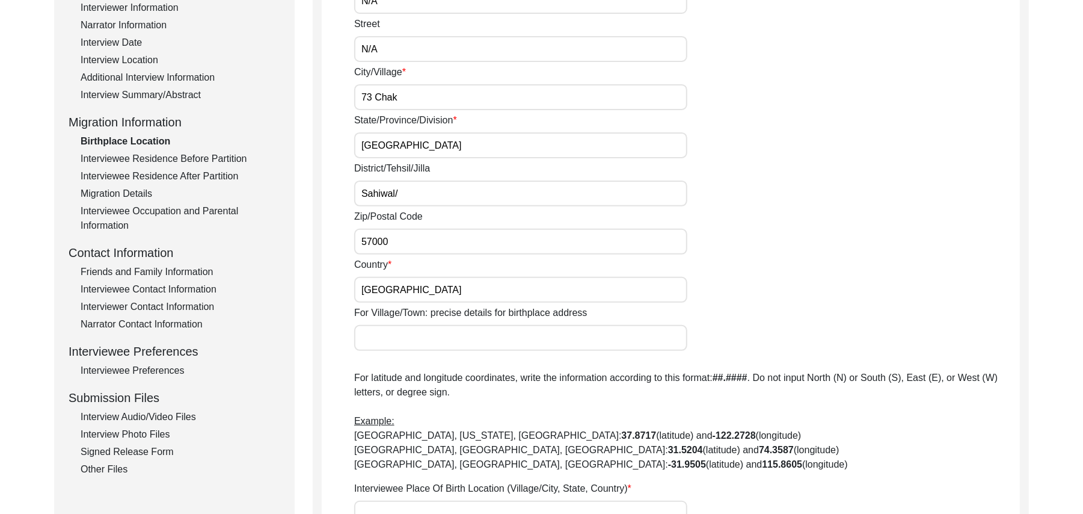
click at [522, 340] on input "For Village/Town: precise details for birthplace address" at bounding box center [520, 338] width 333 height 26
type input "Chak 73A/5L"
click at [371, 97] on input "73 Chak" at bounding box center [520, 97] width 333 height 26
type input "73A/5L Chak"
click at [414, 195] on input "Sahiwal/" at bounding box center [520, 193] width 333 height 26
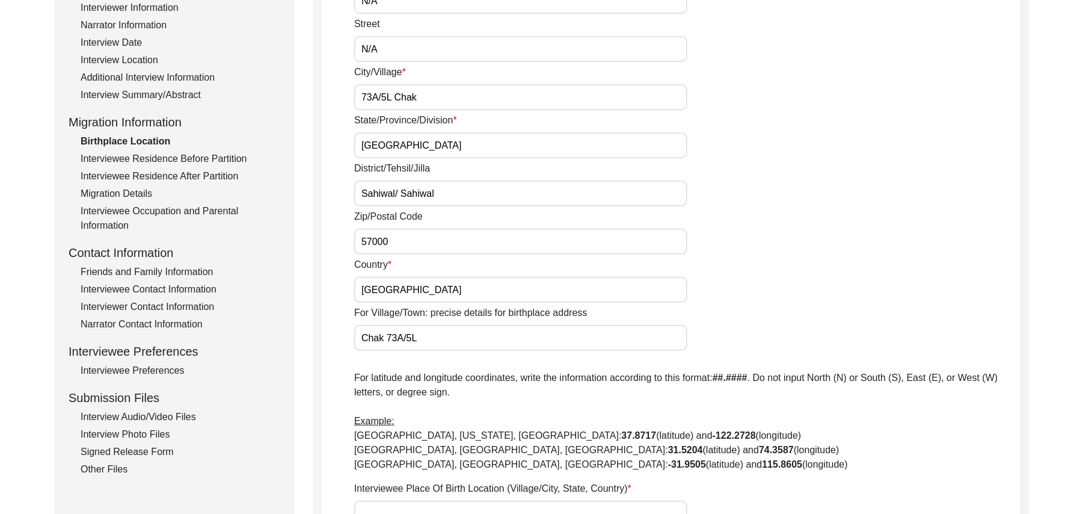
type input "Sahiwal/ Sahiwal"
click at [390, 244] on input "57000" at bounding box center [520, 242] width 333 height 26
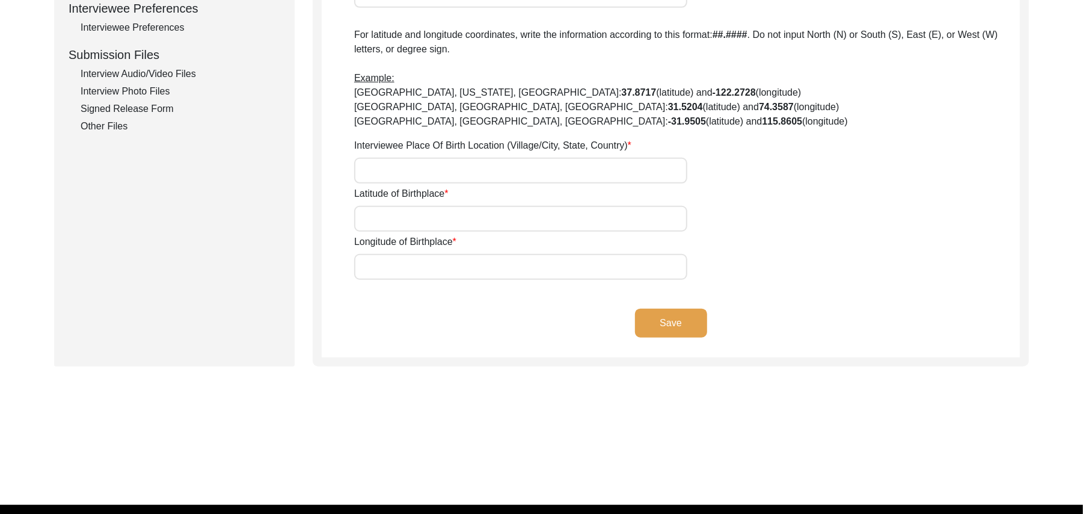
scroll to position [566, 0]
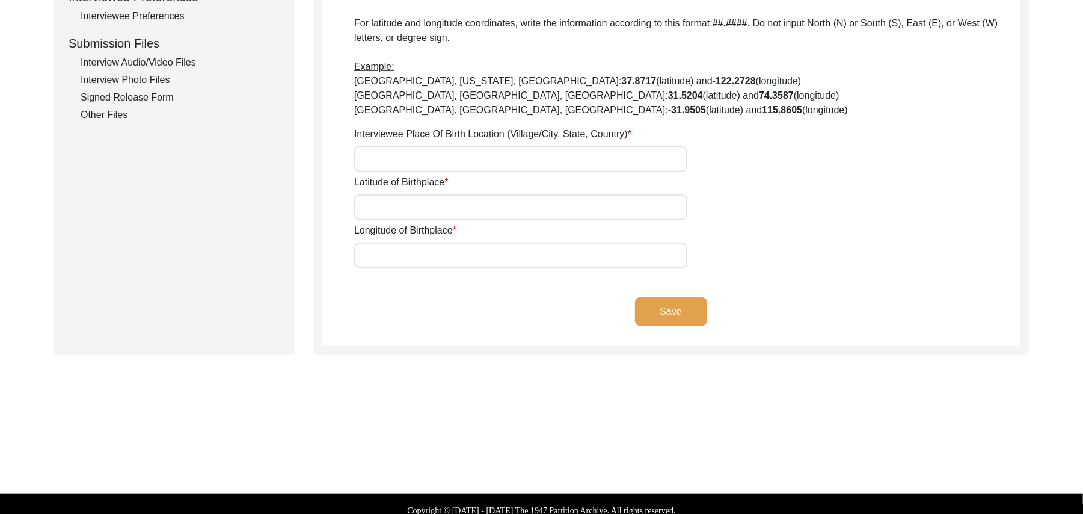
type input "57430"
click at [475, 160] on input "Interviewee Place Of Birth Location (Village/City, State, Country)" at bounding box center [520, 159] width 333 height 26
type input "Chak 73A/5L, Punjab, Pakistan"
click at [460, 201] on input "Latitude of Birthplace" at bounding box center [520, 207] width 333 height 26
paste input "N/A"
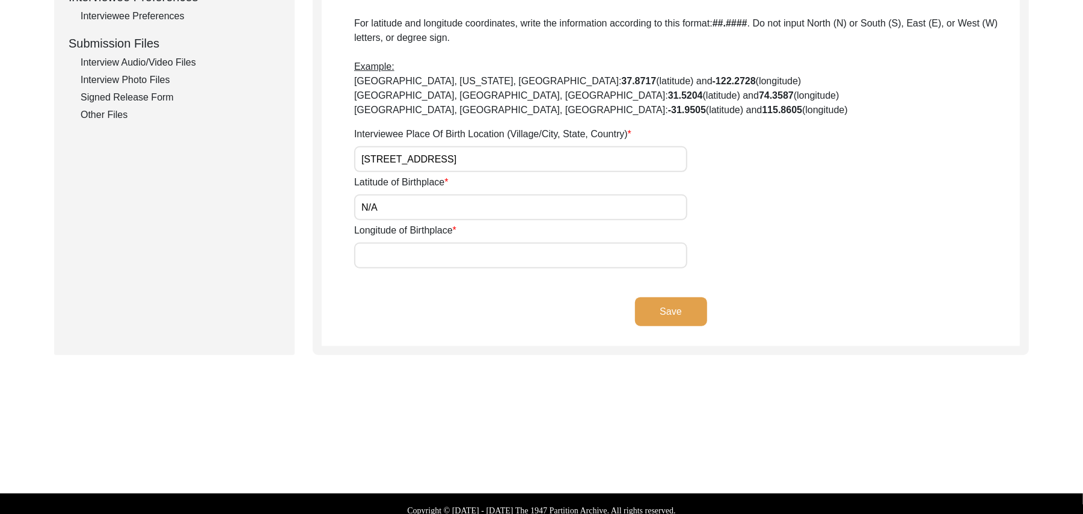
type input "N/A"
click at [448, 251] on input "Longitude of Birthplace" at bounding box center [520, 255] width 333 height 26
paste input "N/A"
type input "N/A"
click at [668, 302] on button "Save" at bounding box center [671, 311] width 72 height 29
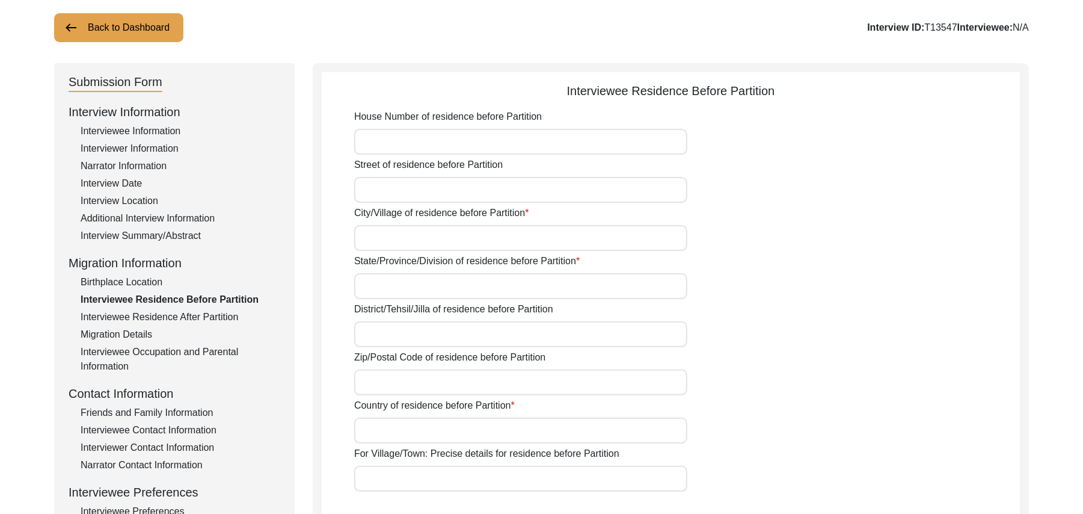
scroll to position [0, 0]
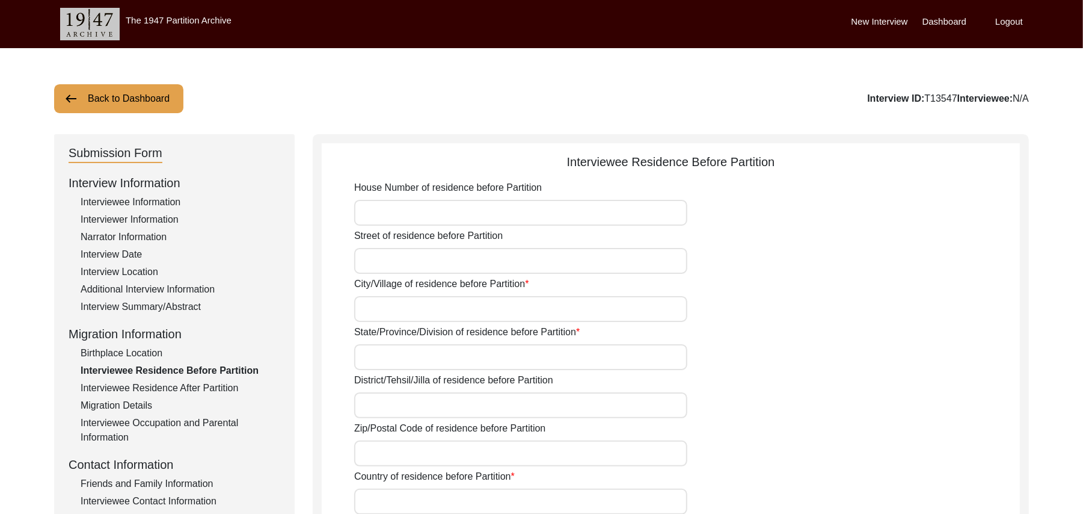
click at [431, 210] on input "House Number of residence before Partition" at bounding box center [520, 213] width 333 height 26
paste input "N/A"
type input "N/A"
click at [414, 263] on input "Street of residence before Partition" at bounding box center [520, 261] width 333 height 26
paste input "N/A"
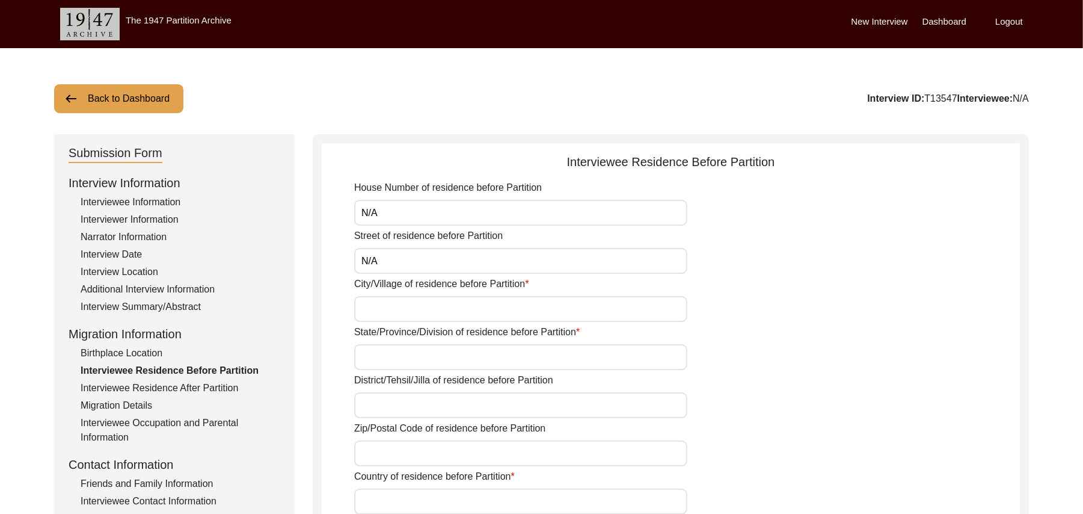
type input "N/A"
click at [412, 310] on input "City/Village of residence before Partition" at bounding box center [520, 309] width 333 height 26
type input "Chak 73A/5L"
click at [405, 356] on input "State/Province/Division of residence before Partition" at bounding box center [520, 357] width 333 height 26
type input "[GEOGRAPHIC_DATA]"
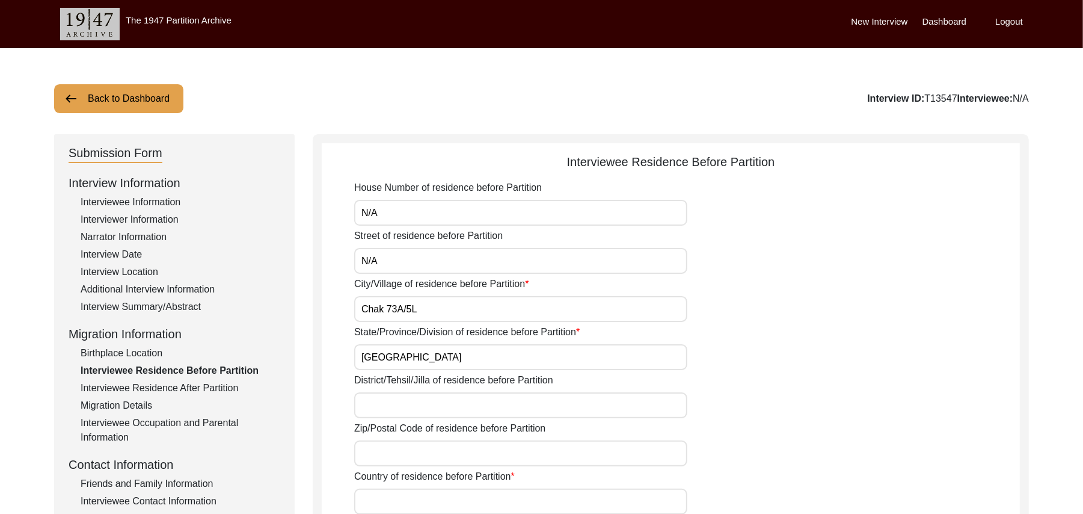
click at [393, 404] on input "District/Tehsil/Jilla of residence before Partition" at bounding box center [520, 405] width 333 height 26
click at [419, 310] on input "Chak 73A/5L" at bounding box center [520, 309] width 333 height 26
type input "C"
type input "Kuja Bajwara"
click at [398, 405] on input "District/Tehsil/Jilla of residence before Partition" at bounding box center [520, 405] width 333 height 26
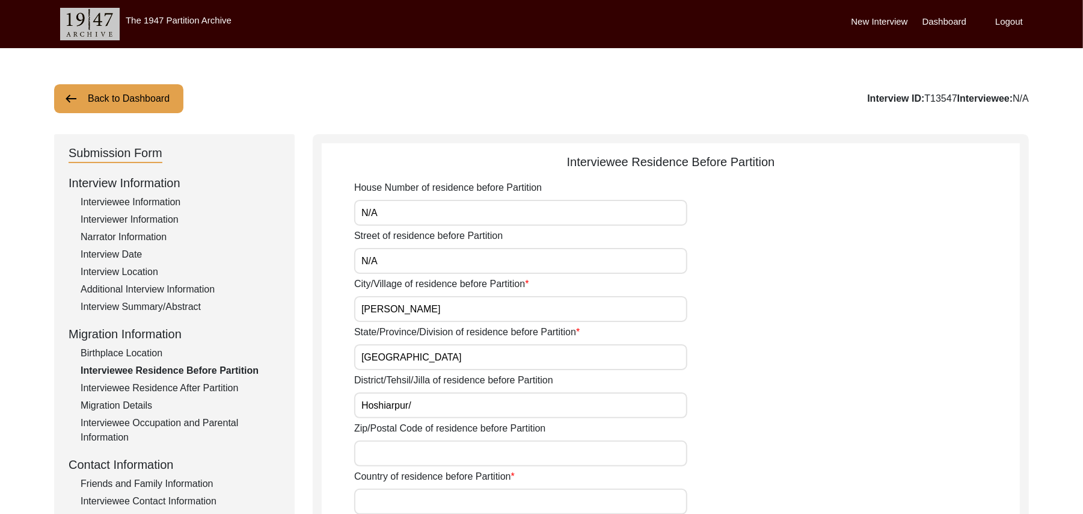
type input "Hoshiarpur/"
click at [371, 451] on input "Zip/Postal Code of residence before Partition" at bounding box center [520, 453] width 333 height 26
type input "146023"
click at [377, 501] on input "Country of residence before Partition" at bounding box center [520, 501] width 333 height 26
type input "India"
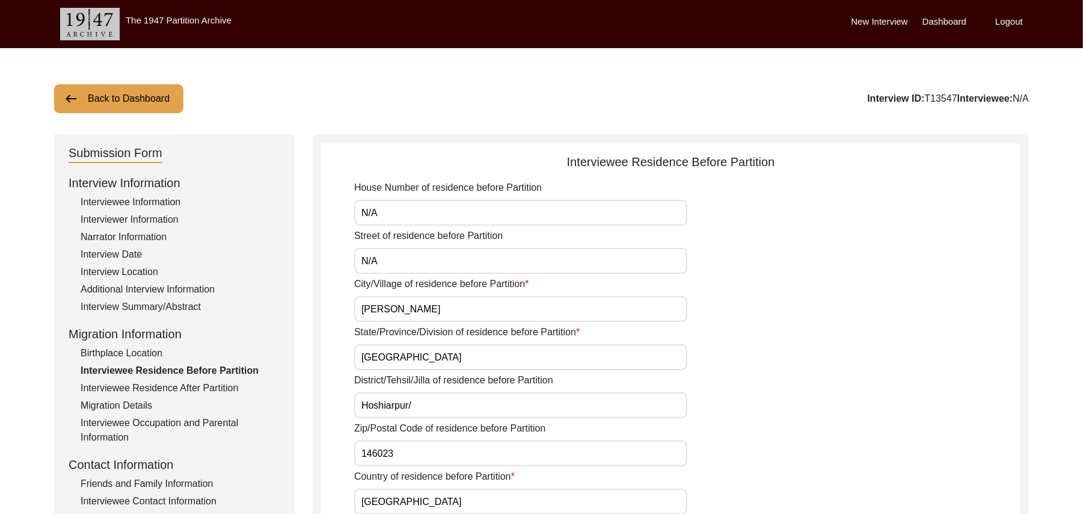
click at [379, 310] on input "Kuja Bajwara" at bounding box center [520, 309] width 333 height 26
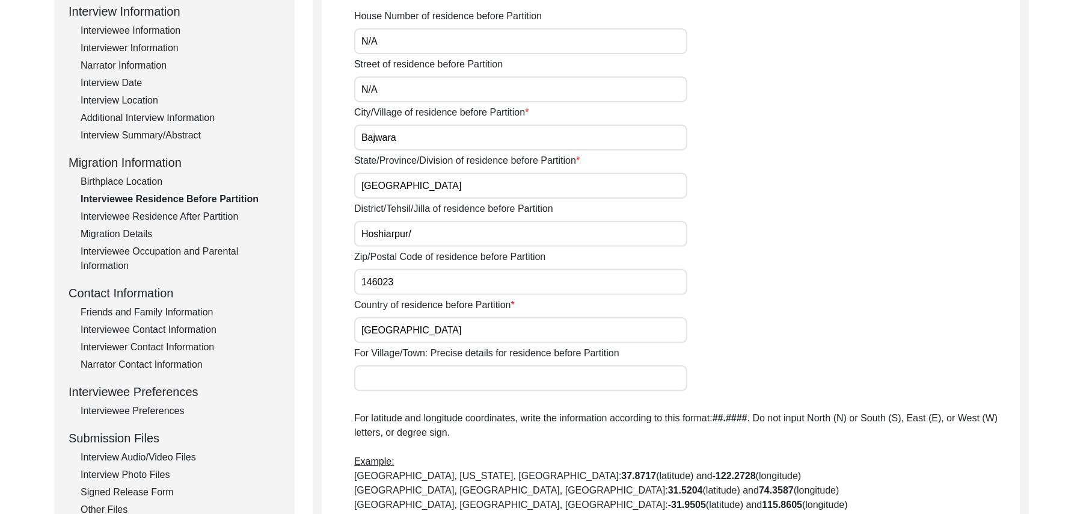
scroll to position [197, 0]
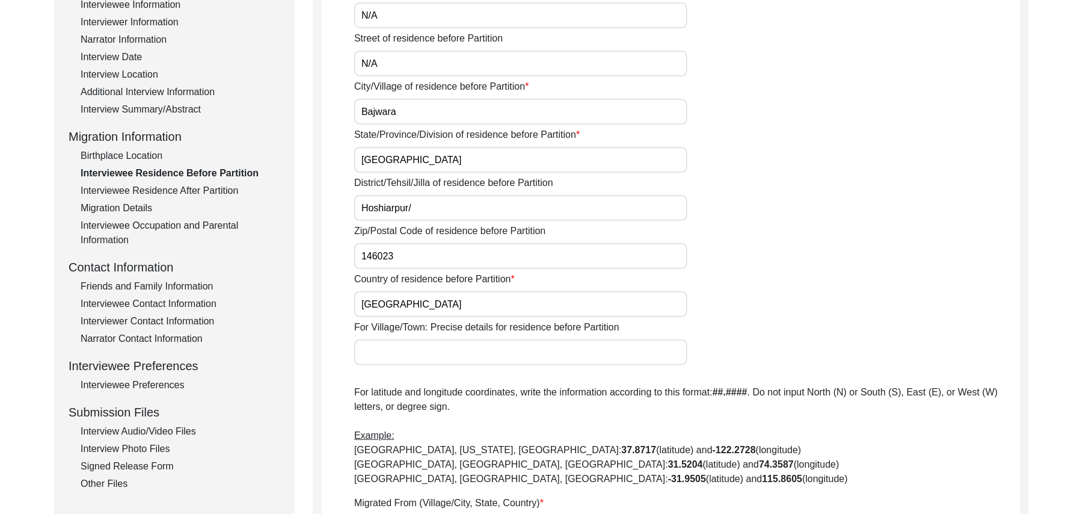
type input "Bajwara"
click at [410, 357] on input "For Village/Town: Precise details for residence before Partition" at bounding box center [520, 352] width 333 height 26
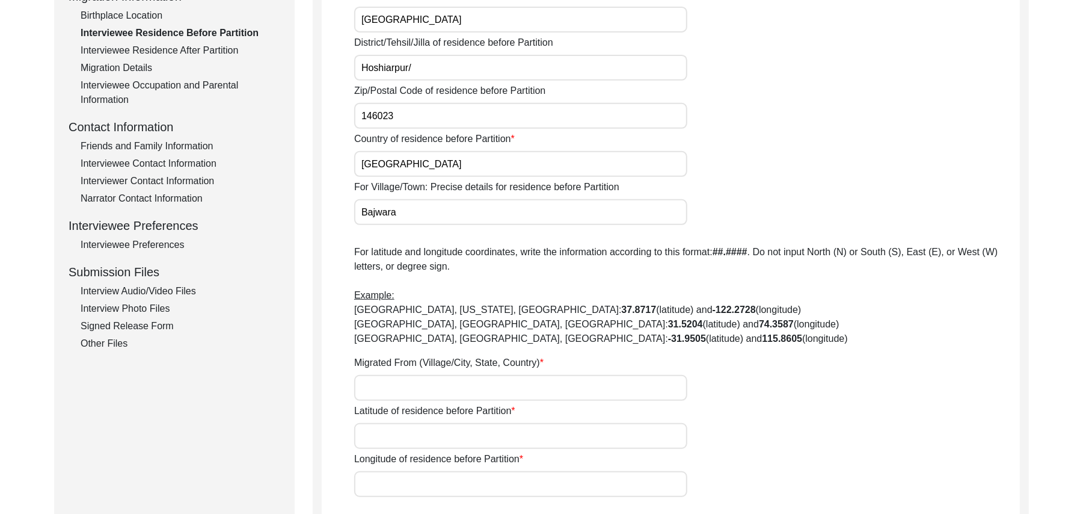
scroll to position [407, 0]
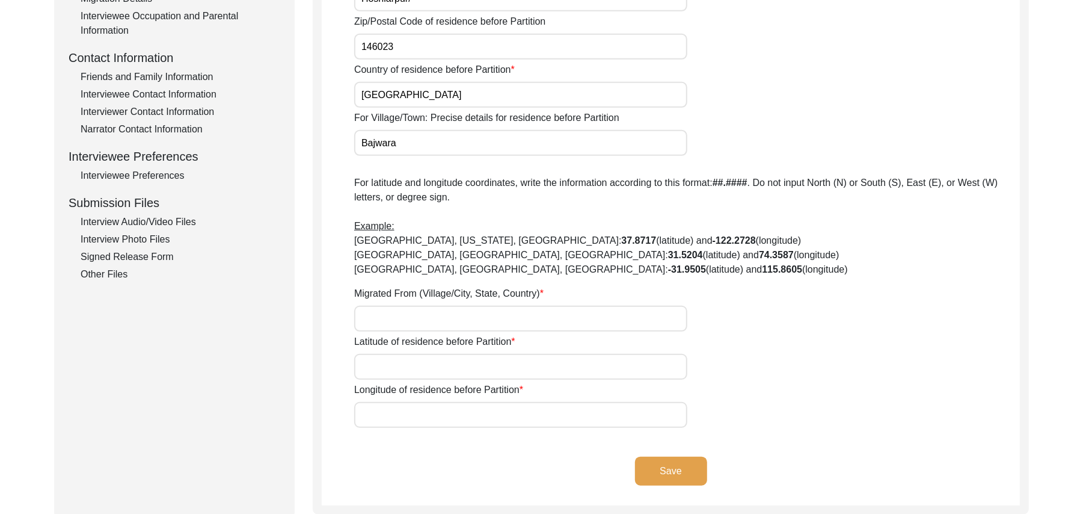
type input "Bajwara"
click at [428, 313] on input "Migrated From (Village/City, State, Country)" at bounding box center [520, 319] width 333 height 26
type input "Bajwara, Punjab, India"
click at [420, 363] on input "Latitude of residence before Partition" at bounding box center [520, 367] width 333 height 26
paste input "N/A"
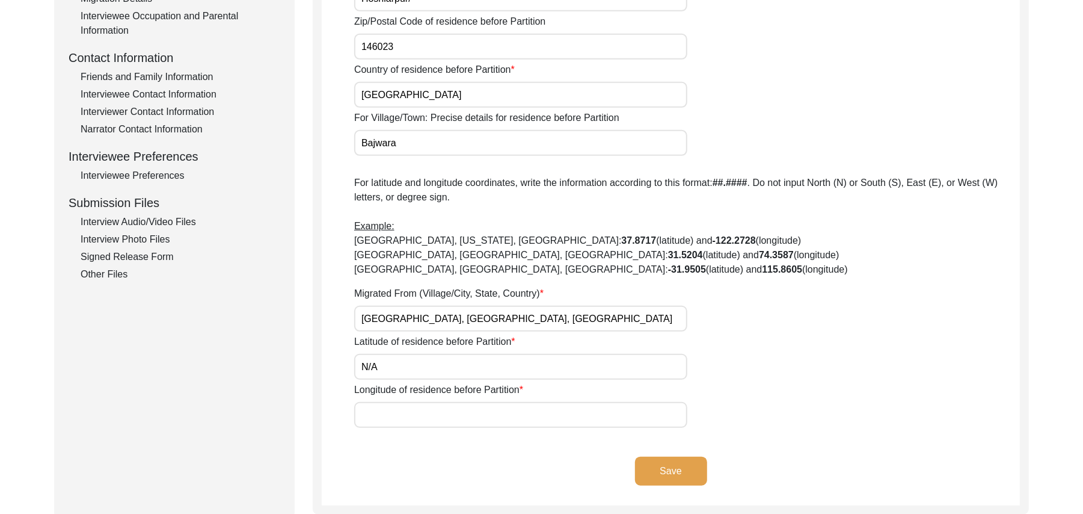
type input "N/A"
click at [417, 413] on input "Longitude of residence before Partition" at bounding box center [520, 415] width 333 height 26
paste input "N/A"
type input "N/A"
click at [652, 465] on button "Save" at bounding box center [671, 471] width 72 height 29
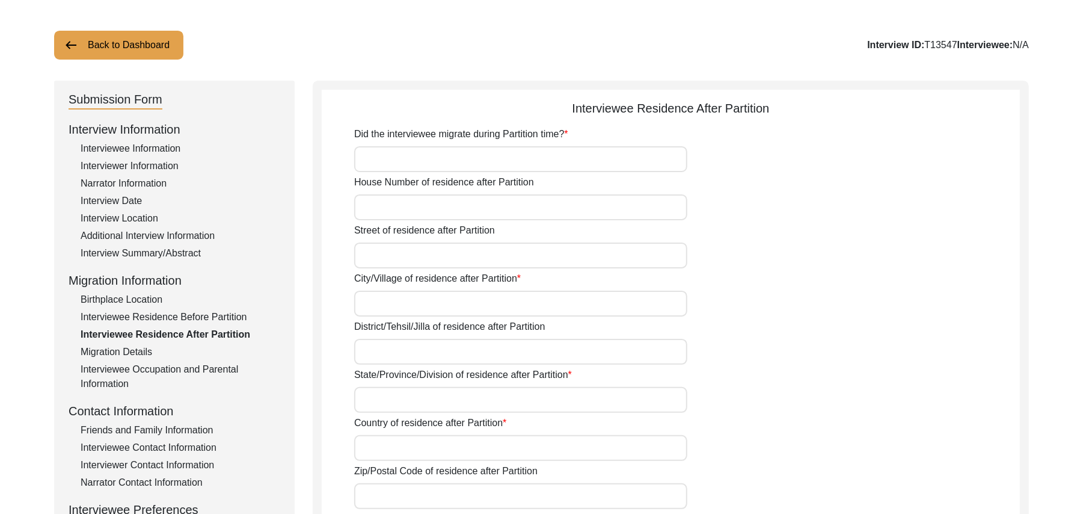
scroll to position [42, 0]
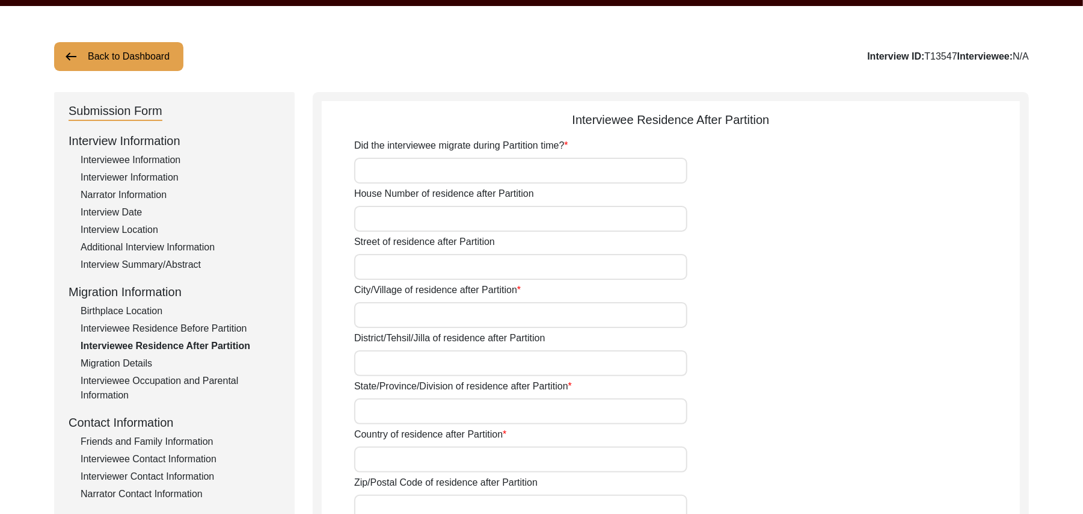
click at [466, 173] on input "Did the interviewee migrate during Partition time?" at bounding box center [520, 171] width 333 height 26
type input "No"
click at [437, 224] on input "House Number of residence after Partition" at bounding box center [520, 219] width 333 height 26
paste input "N/A"
type input "N/A"
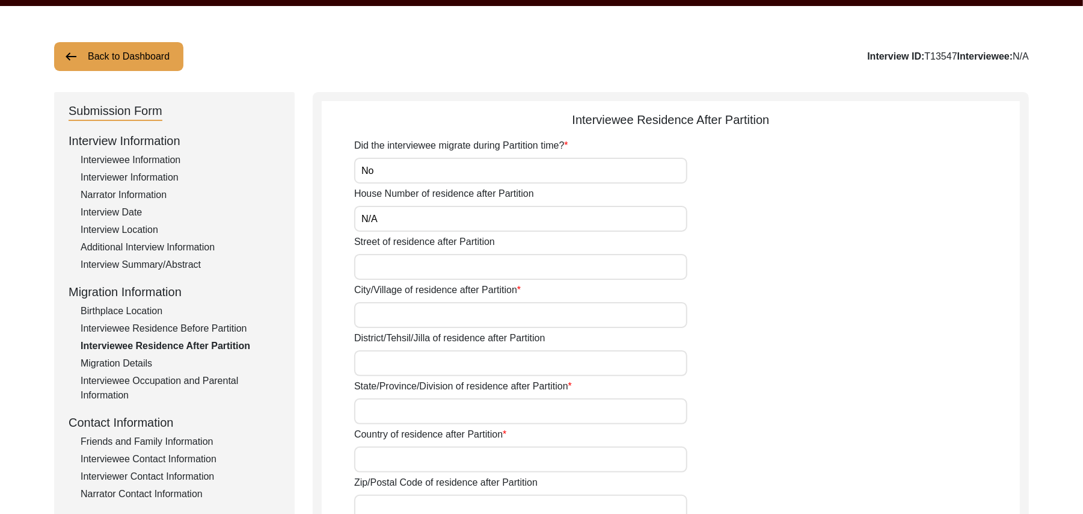
click at [431, 266] on input "Street of residence after Partition" at bounding box center [520, 267] width 333 height 26
paste input "N/A"
type input "N/A"
click at [420, 313] on input "City/Village of residence after Partition" at bounding box center [520, 315] width 333 height 26
type input "Chak 73A/5L"
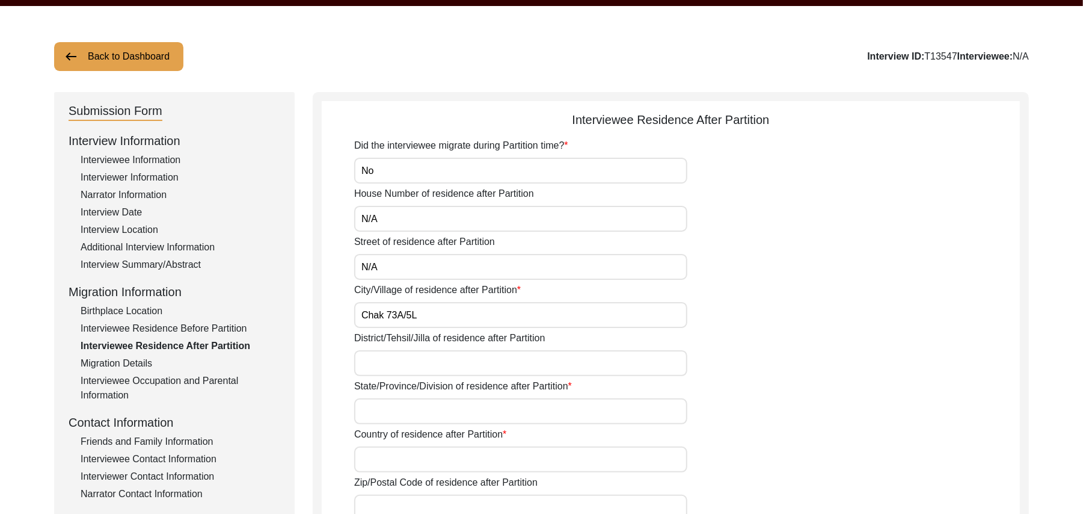
click at [395, 369] on input "District/Tehsil/Jilla of residence after Partition" at bounding box center [520, 363] width 333 height 26
type input "Sahiwal/ Sahiwal"
click at [388, 409] on input "State/Province/Division of residence after Partition" at bounding box center [520, 411] width 333 height 26
type input "[GEOGRAPHIC_DATA]"
click at [386, 460] on input "Country of residence after Partition" at bounding box center [520, 459] width 333 height 26
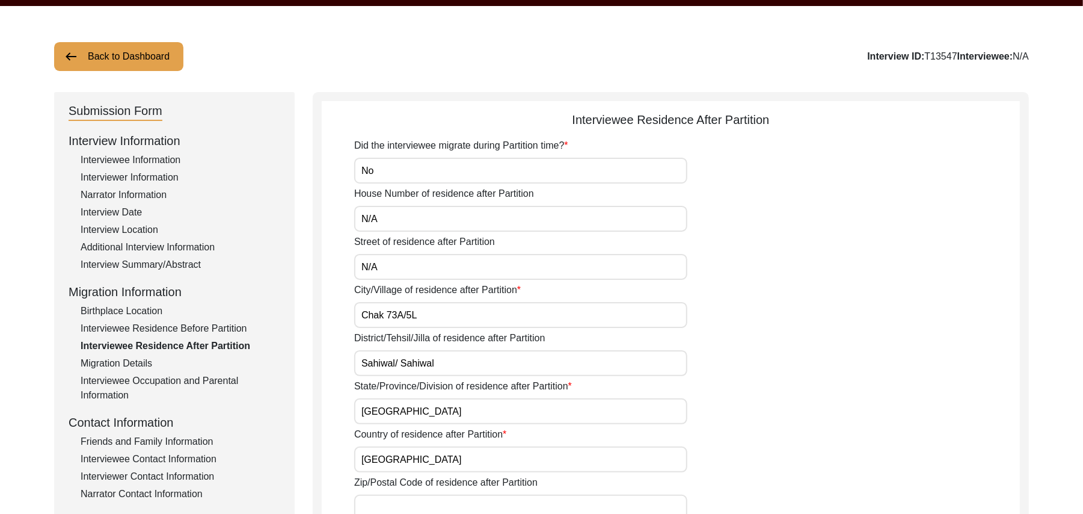
type input "[GEOGRAPHIC_DATA]"
click at [387, 502] on input "Zip/Postal Code of residence after Partition" at bounding box center [520, 507] width 333 height 26
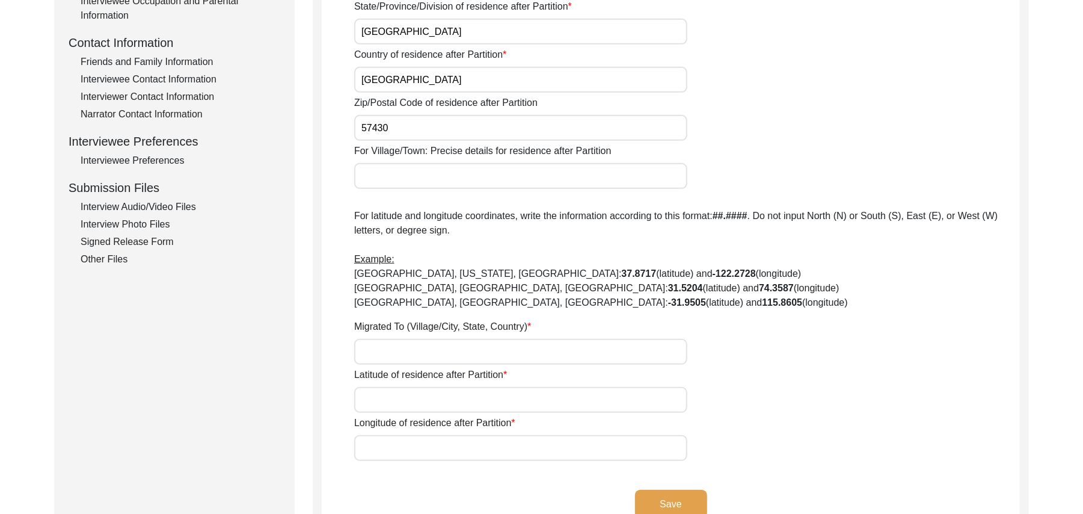
scroll to position [427, 0]
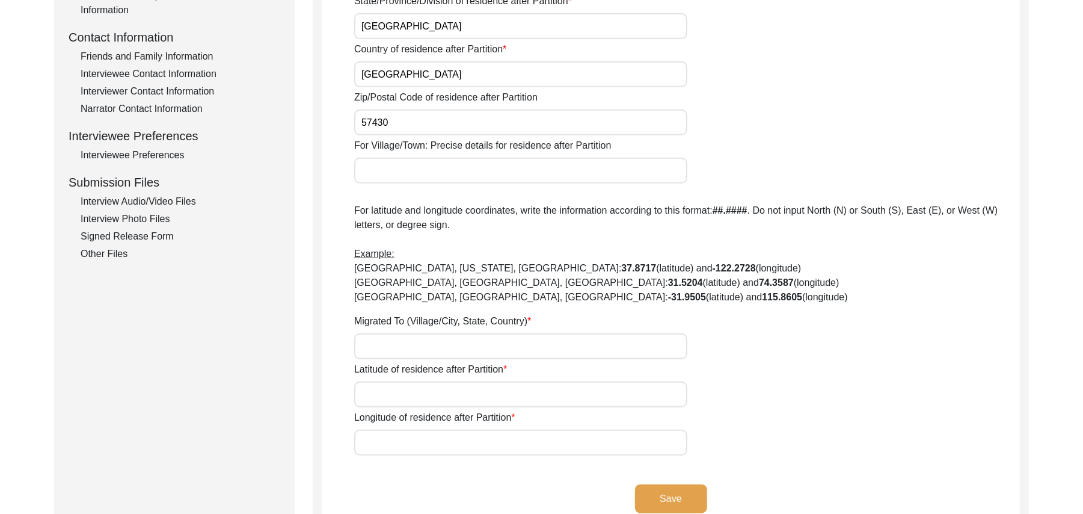
type input "57430"
click at [484, 171] on input "For Village/Town: Precise details for residence after Partition" at bounding box center [520, 171] width 333 height 26
type input "Chak 73A/5L"
click at [412, 350] on input "Migrated To (Village/City, State, Country)" at bounding box center [520, 346] width 333 height 26
type input "Chak 73A/5L, Punjab, Pakistan"
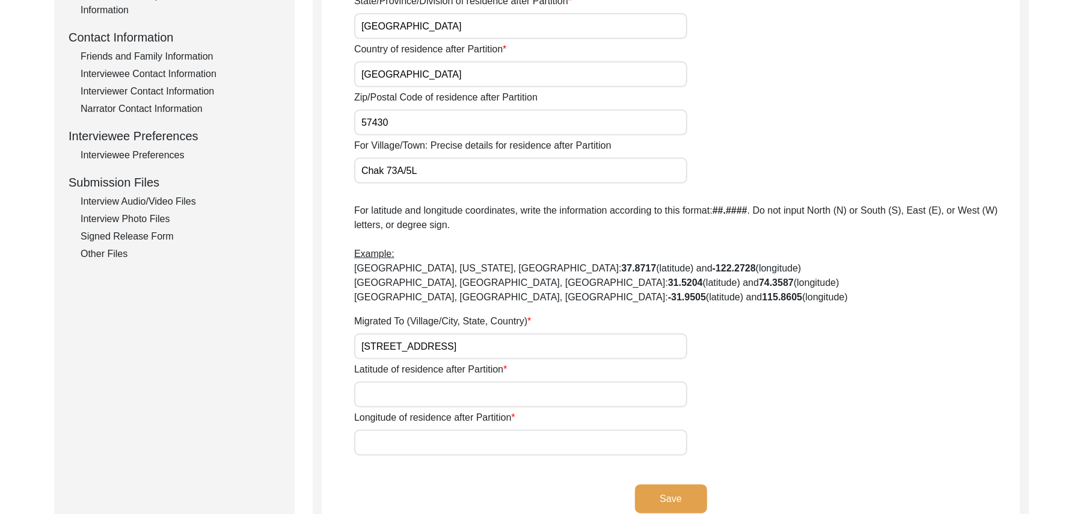
click at [413, 398] on input "Latitude of residence after Partition" at bounding box center [520, 394] width 333 height 26
paste input "N/A"
type input "N/A"
click at [422, 448] on input "Longitude of residence after Partition" at bounding box center [520, 443] width 333 height 26
paste input "N/A"
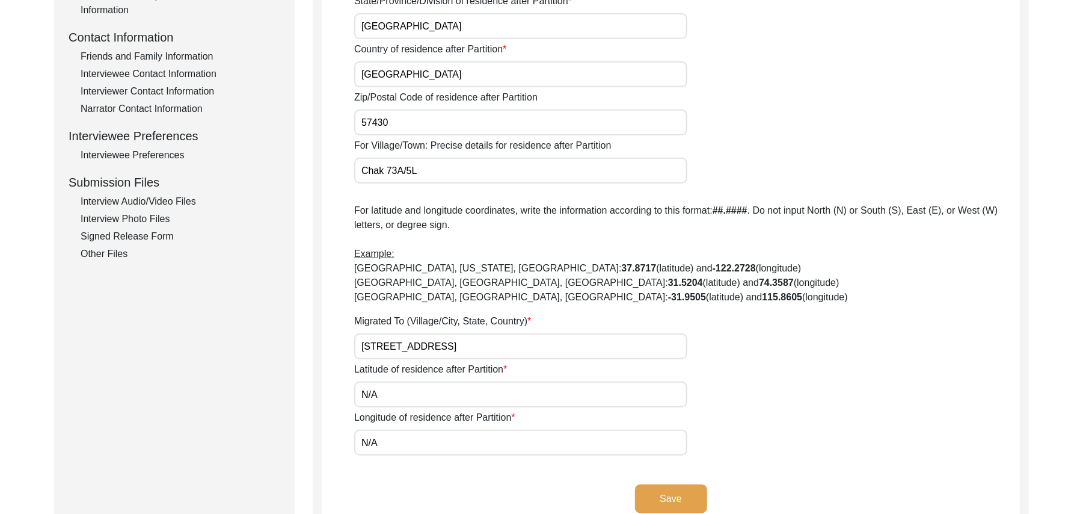
type input "N/A"
click at [650, 489] on button "Save" at bounding box center [671, 498] width 72 height 29
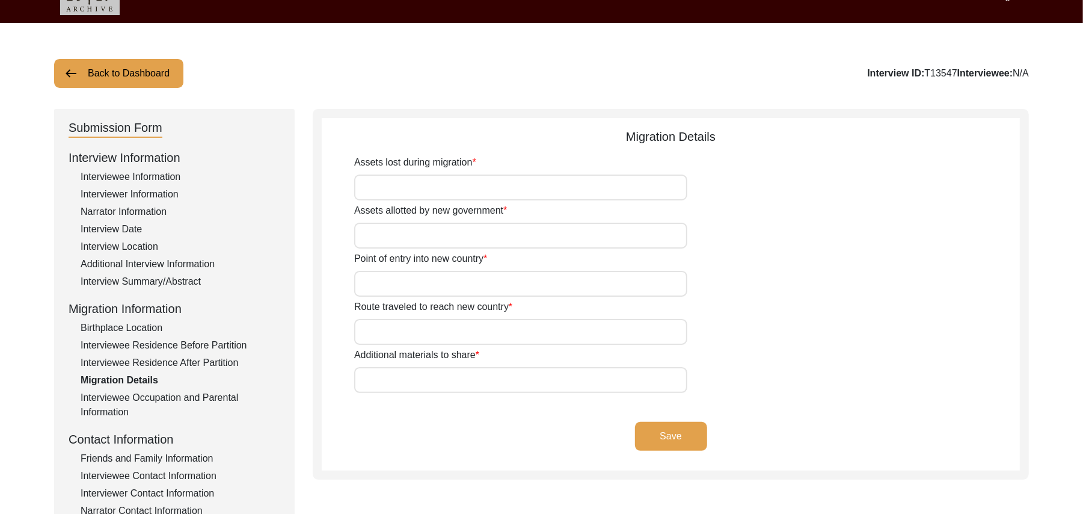
scroll to position [20, 0]
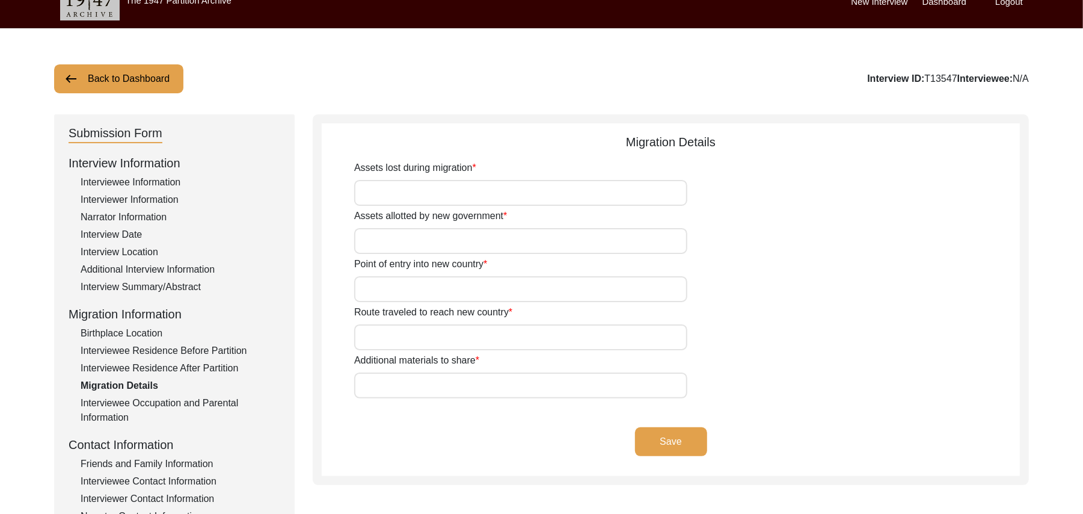
click at [389, 194] on input "Assets lost during migration" at bounding box center [520, 193] width 333 height 26
paste input "N/A"
type input "N/A"
click at [389, 241] on input "Assets allotted by new government" at bounding box center [520, 241] width 333 height 26
paste input "N/A"
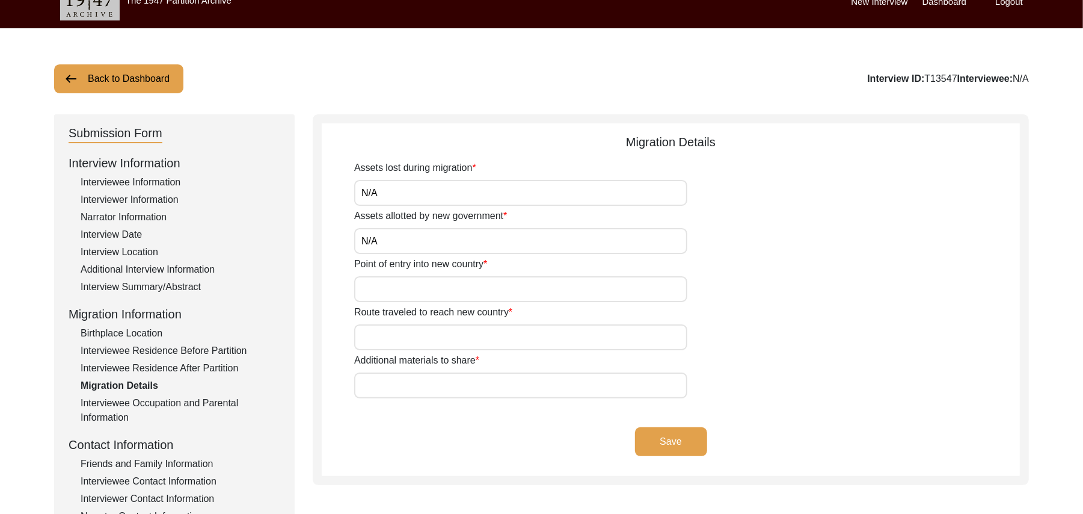
type input "N/A"
click at [392, 282] on input "Point of entry into new country" at bounding box center [520, 289] width 333 height 26
paste input "N/A"
type input "N"
type input "Wagah"
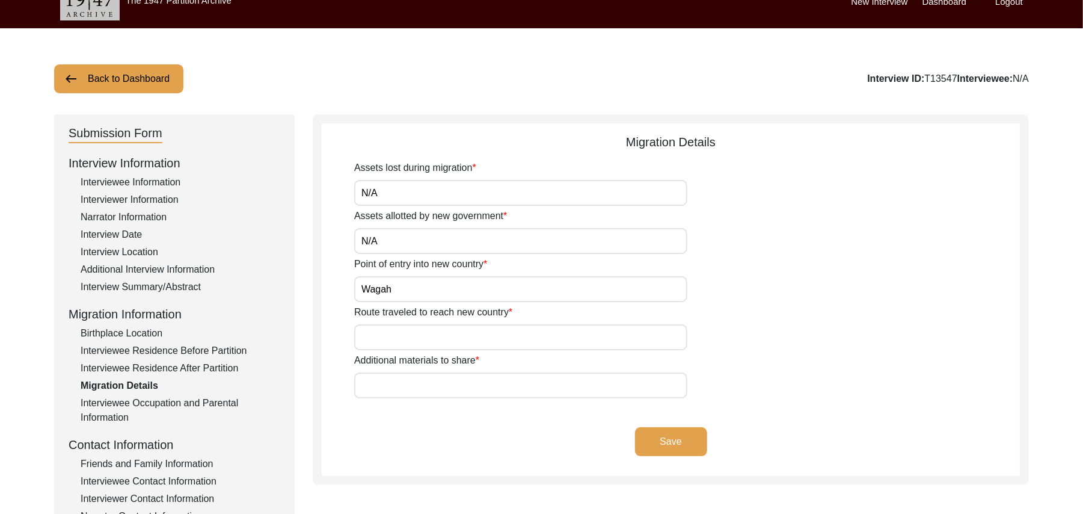
click at [387, 339] on input "Route traveled to reach new country" at bounding box center [520, 337] width 333 height 26
type input "Hoshiarpur, Beas, Amritsar, Lahore, Sahiwal"
click at [395, 389] on input "Additional materials to share" at bounding box center [520, 385] width 333 height 26
paste input "N/A"
type input "N/A"
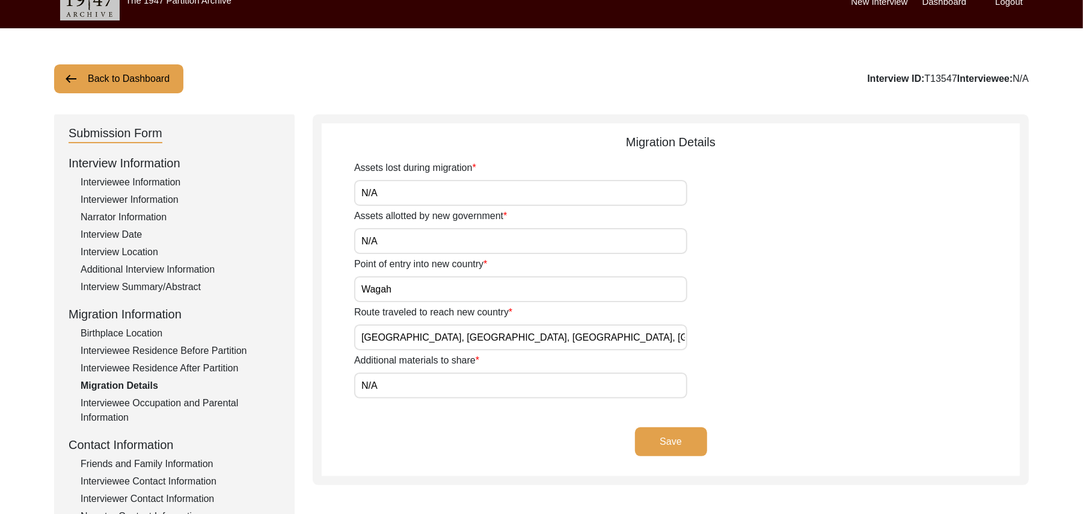
click at [669, 438] on button "Save" at bounding box center [671, 441] width 72 height 29
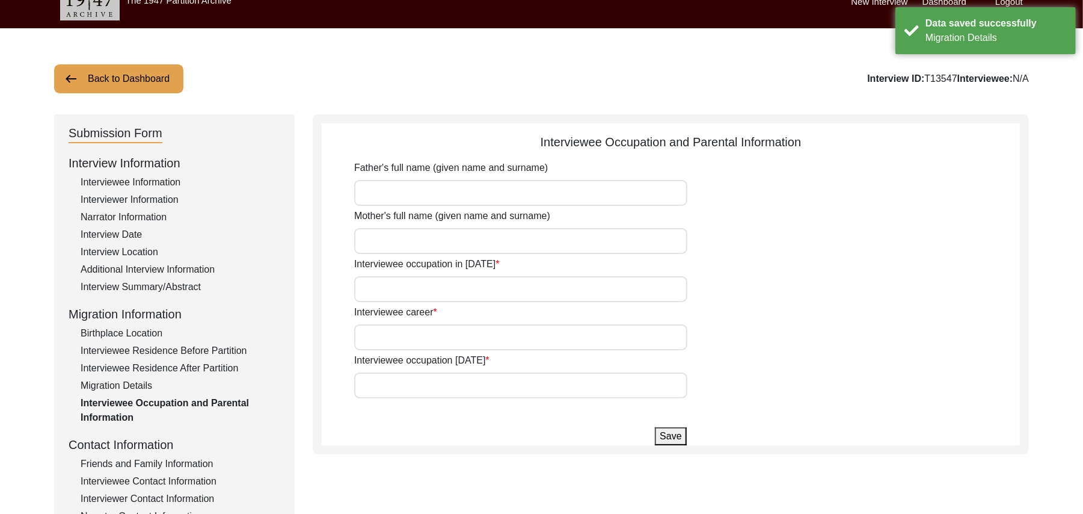
click at [479, 196] on input "Father's full name (given name and surname)" at bounding box center [520, 193] width 333 height 26
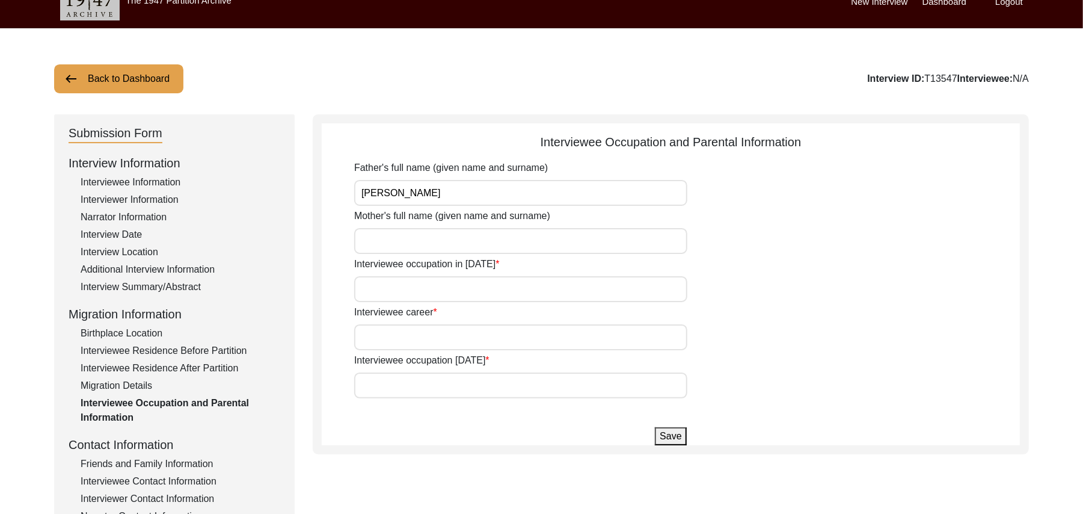
type input "Abdul Rahim"
click at [466, 244] on input "Mother's full name (given name and surname)" at bounding box center [520, 241] width 333 height 26
type input "Karim Bibi"
click at [464, 285] on input "Interviewee occupation in 1947" at bounding box center [520, 289] width 333 height 26
type input "Laborer"
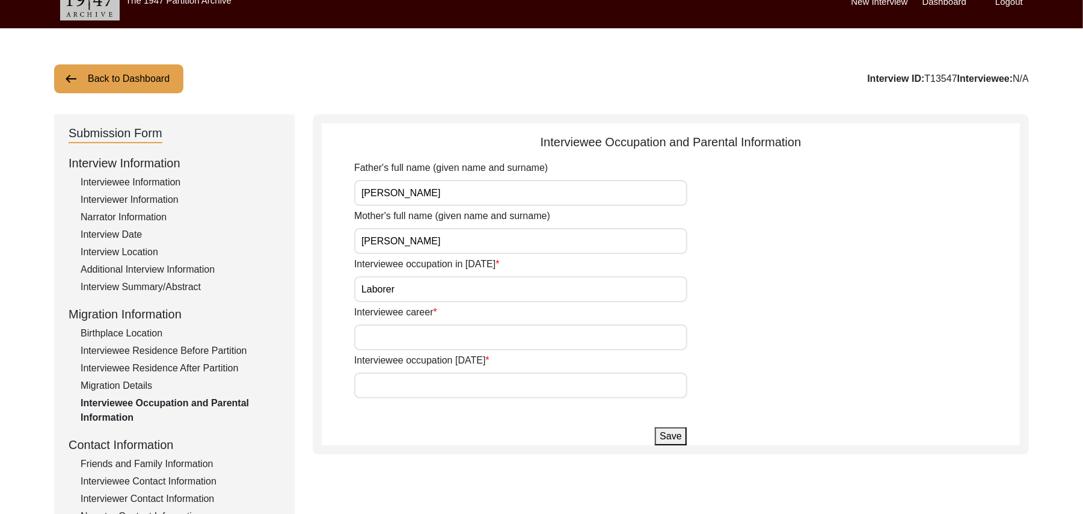
click at [448, 334] on input "Interviewee career" at bounding box center [520, 337] width 333 height 26
type input "Farmer"
click at [434, 383] on input "Interviewee occupation today" at bounding box center [520, 385] width 333 height 26
type input "Don't work any more"
click at [671, 436] on button "Save" at bounding box center [670, 436] width 31 height 18
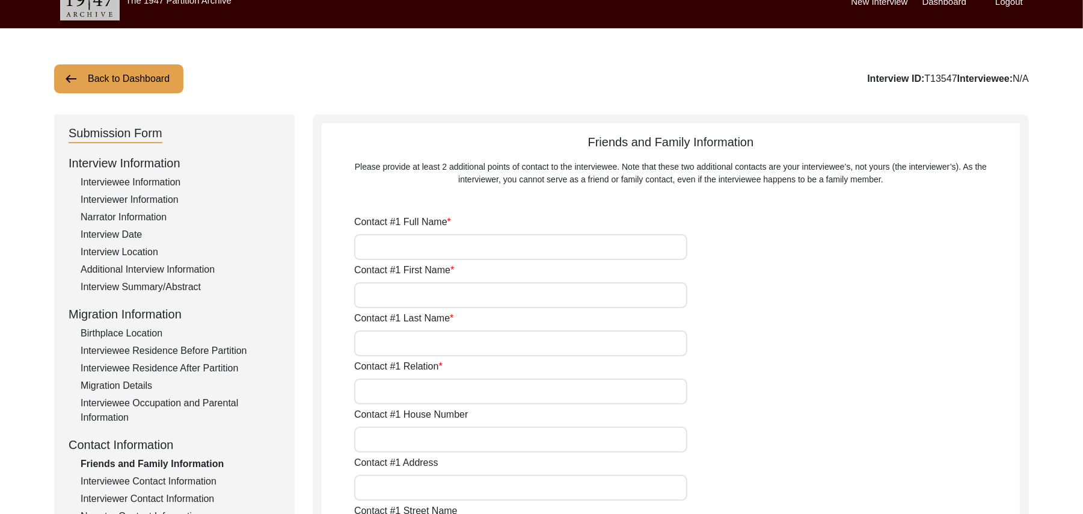
click at [205, 477] on div "Interviewee Contact Information" at bounding box center [181, 481] width 200 height 14
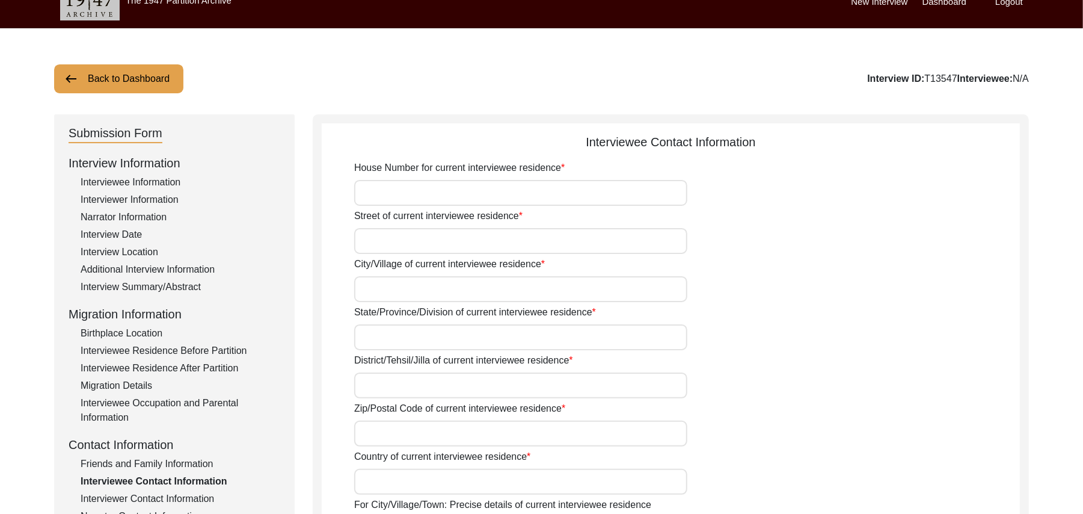
click at [413, 195] on input "House Number for current interviewee residence" at bounding box center [520, 193] width 333 height 26
paste input "N/A"
type input "N/A"
click at [407, 244] on input "Street of current interviewee residence" at bounding box center [520, 241] width 333 height 26
paste input "N/A"
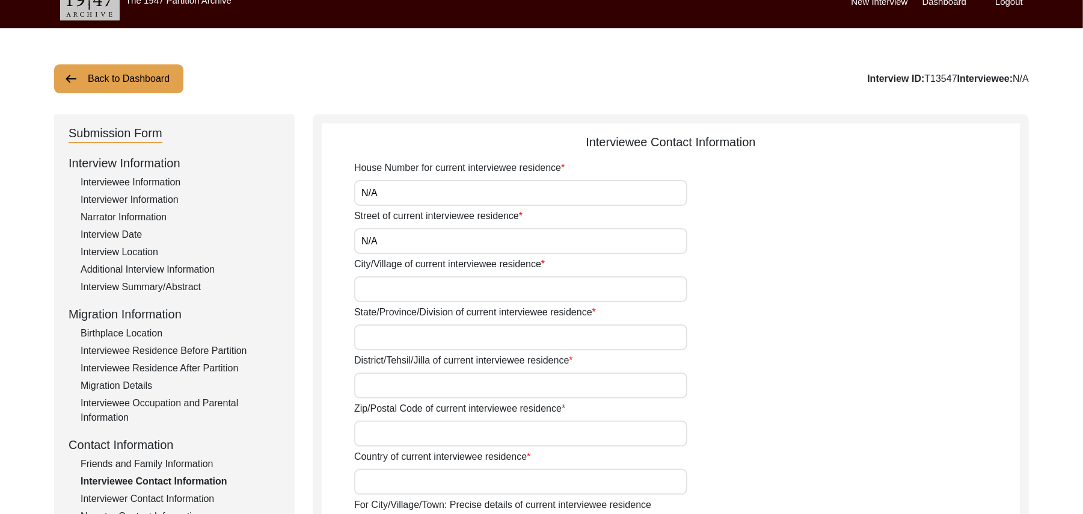
type input "N/A"
click at [401, 292] on input "City/Village of current interviewee residence" at bounding box center [520, 289] width 333 height 26
type input "Chak 388 JB Bassi Qasso"
click at [383, 340] on input "State/Province/Division of current interviewee residence" at bounding box center [520, 337] width 333 height 26
type input "[GEOGRAPHIC_DATA]"
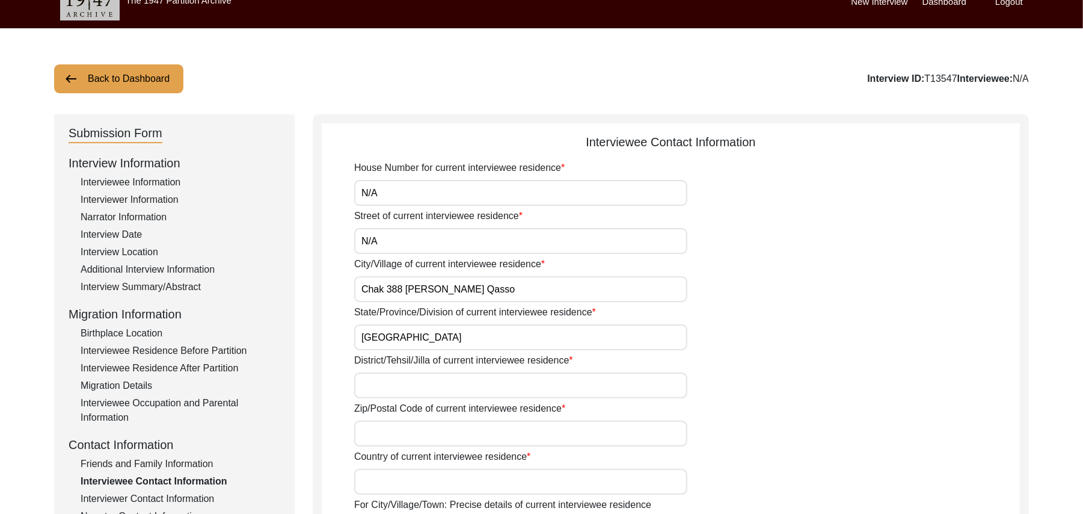
click at [378, 381] on input "District/Tehsil/Jilla of current interviewee residence" at bounding box center [520, 385] width 333 height 26
type input "[PERSON_NAME]/ [PERSON_NAME]"
click at [375, 436] on input "Zip/Postal Code of current interviewee residence" at bounding box center [520, 434] width 333 height 26
type input "36051"
click at [381, 487] on input "Country of current interviewee residence" at bounding box center [520, 482] width 333 height 26
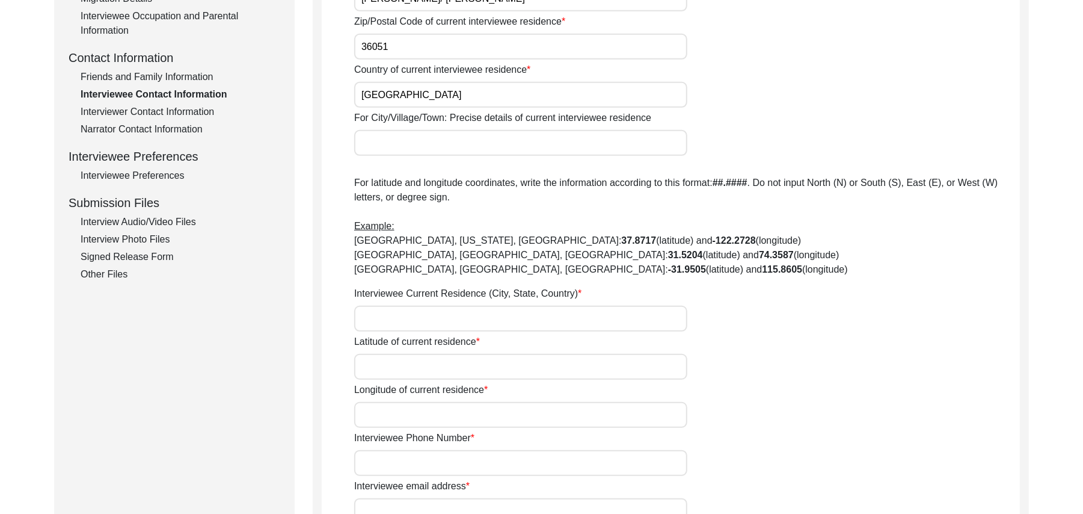
scroll to position [428, 0]
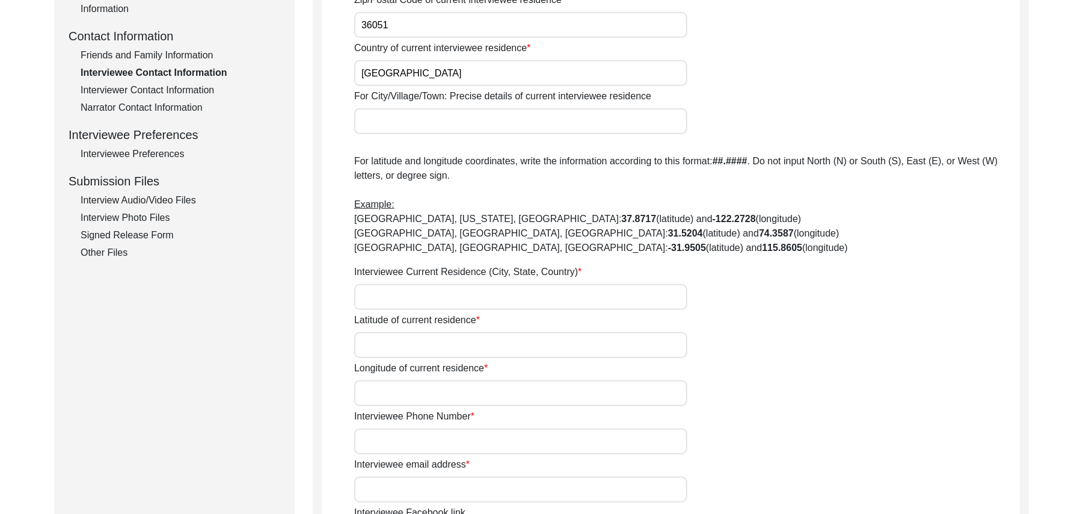
type input "[GEOGRAPHIC_DATA]"
click at [449, 126] on input "For City/Village/Town: Precise details of current interviewee residence" at bounding box center [520, 121] width 333 height 26
type input "Chak 388JB Bassi Qasso/ Toba Tek Singh Motorway inter Change"
click at [420, 290] on input "Interviewee Current Residence (City, State, Country)" at bounding box center [520, 297] width 333 height 26
type input "[STREET_ADDRESS]"
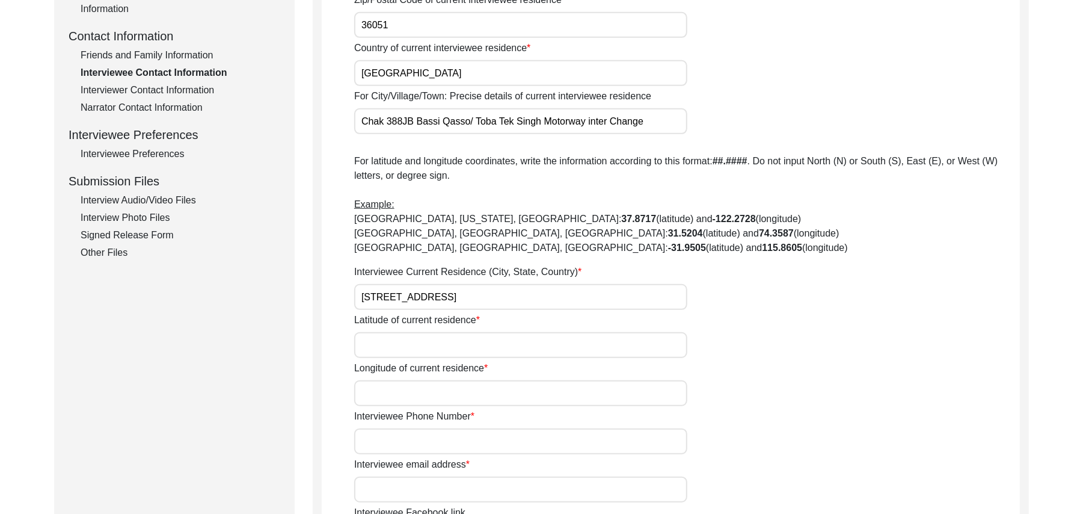
click at [419, 353] on input "Latitude of current residence" at bounding box center [520, 345] width 333 height 26
paste input "N/A"
type input "N/A"
click at [415, 398] on input "Longitude of current residence" at bounding box center [520, 393] width 333 height 26
paste input "N/A"
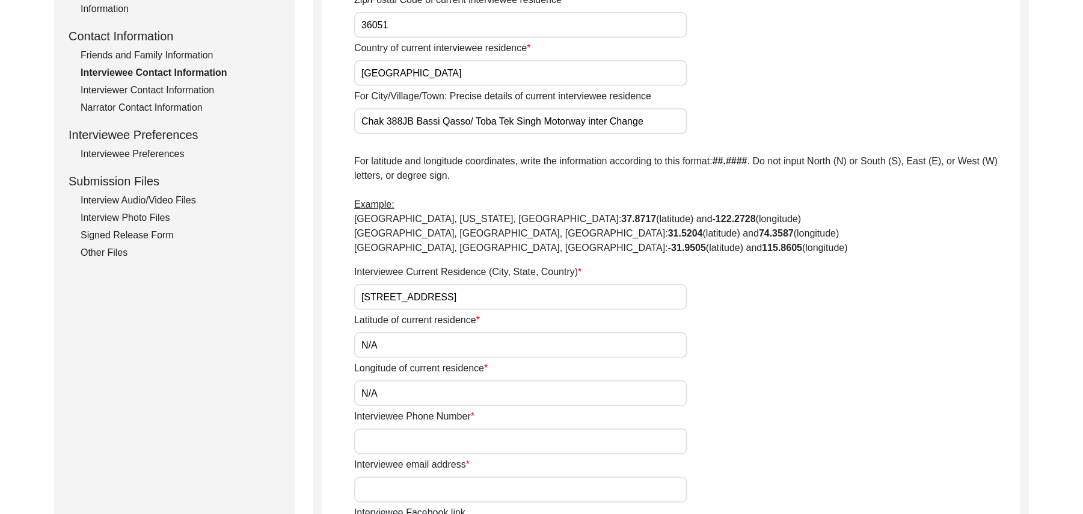
type input "N/A"
click at [422, 434] on input "Interviewee Phone Number" at bounding box center [520, 441] width 333 height 26
paste input "N/A"
type input "N/A"
click at [424, 492] on input "Interviewee email address" at bounding box center [520, 489] width 333 height 26
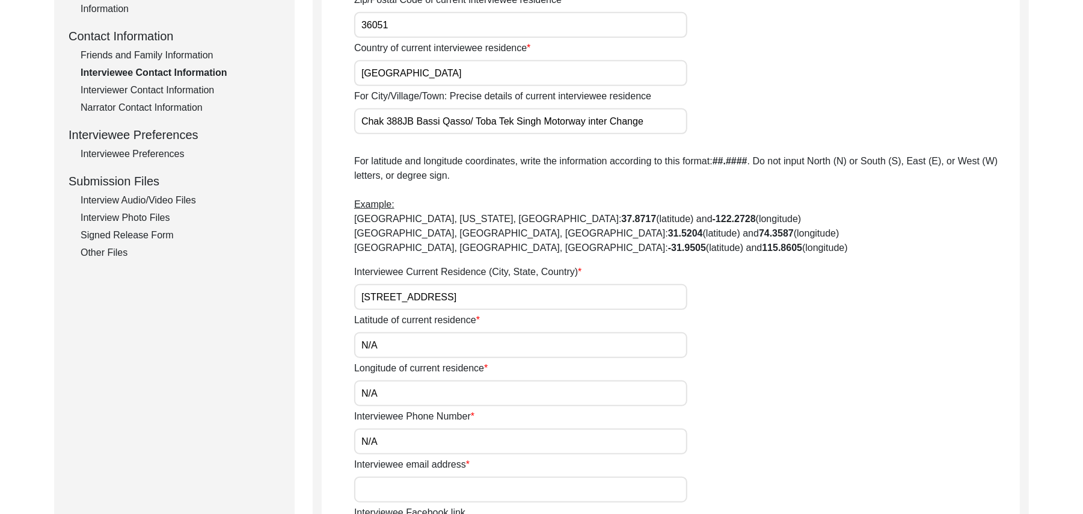
paste input "N/A"
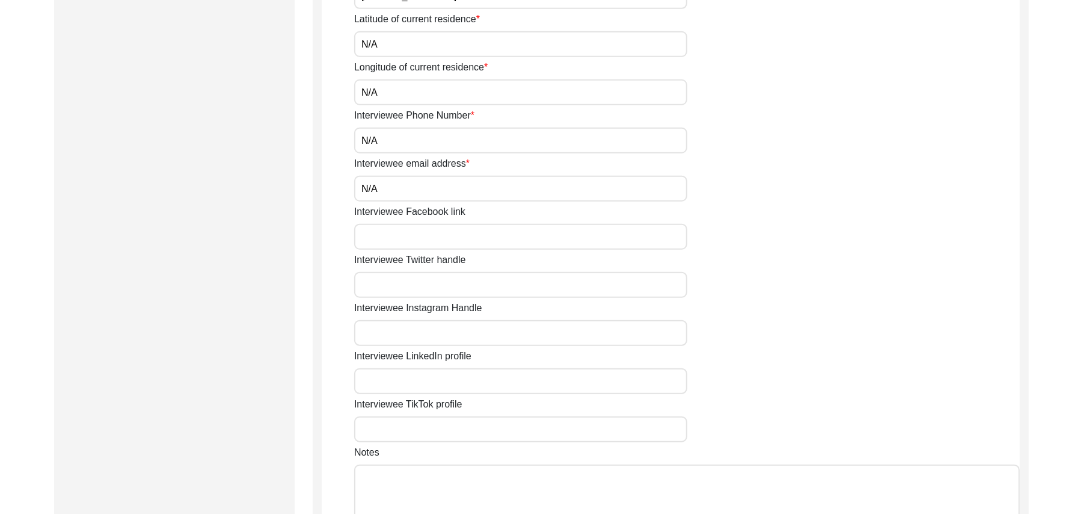
scroll to position [826, 0]
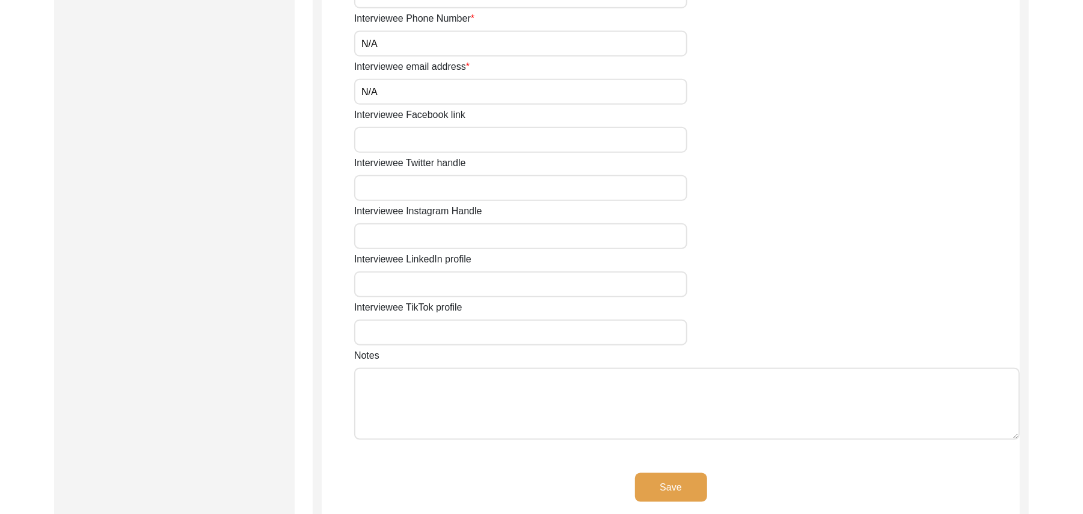
type input "N/A"
click at [574, 143] on input "Interviewee Facebook link" at bounding box center [520, 140] width 333 height 26
paste input "N/A"
type input "N/A"
click at [534, 199] on input "Interviewee Twitter handle" at bounding box center [520, 188] width 333 height 26
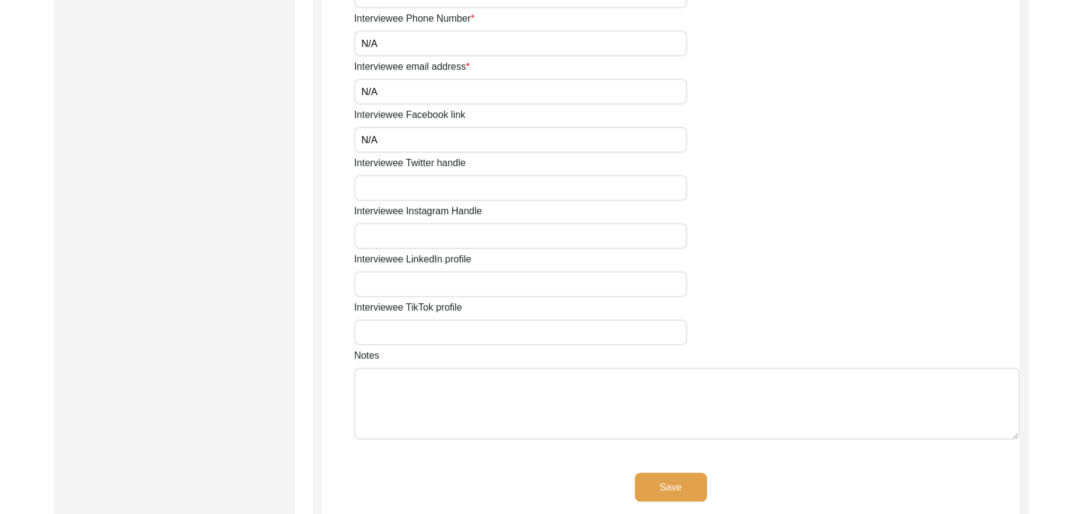
paste input "N/A"
type input "N/A"
click at [501, 236] on input "Interviewee Instagram Handle" at bounding box center [520, 236] width 333 height 26
paste input "N/A"
type input "N/A"
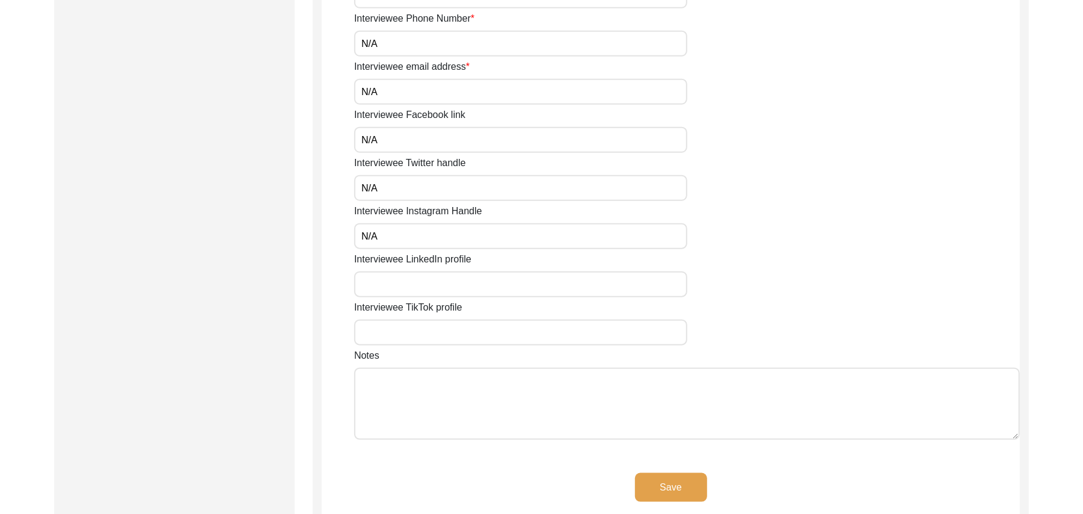
click at [480, 286] on input "Interviewee LinkedIn profile" at bounding box center [520, 284] width 333 height 26
paste input "N/A"
type input "N/A"
click at [463, 332] on input "Interviewee TikTok profile" at bounding box center [520, 332] width 333 height 26
paste input "N/A"
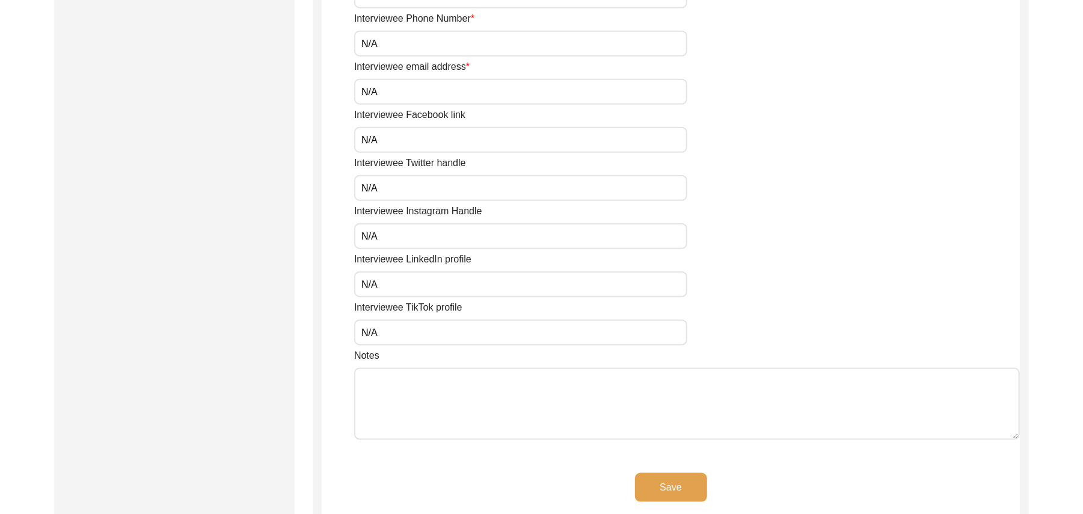
type input "N/A"
click at [450, 395] on textarea "Notes" at bounding box center [687, 404] width 666 height 72
paste textarea "N/A"
type textarea "N/A"
click at [674, 479] on button "Save" at bounding box center [671, 487] width 72 height 29
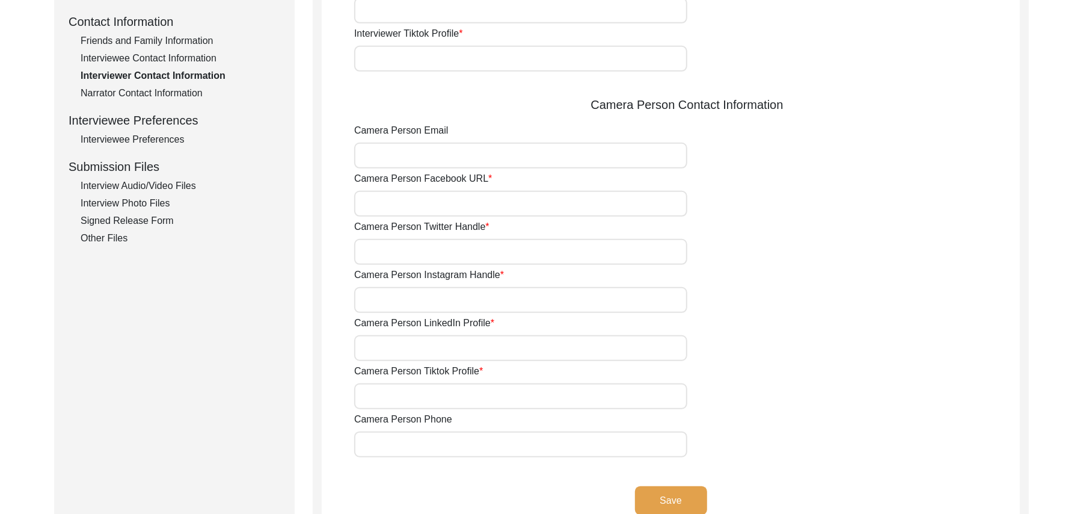
scroll to position [70, 0]
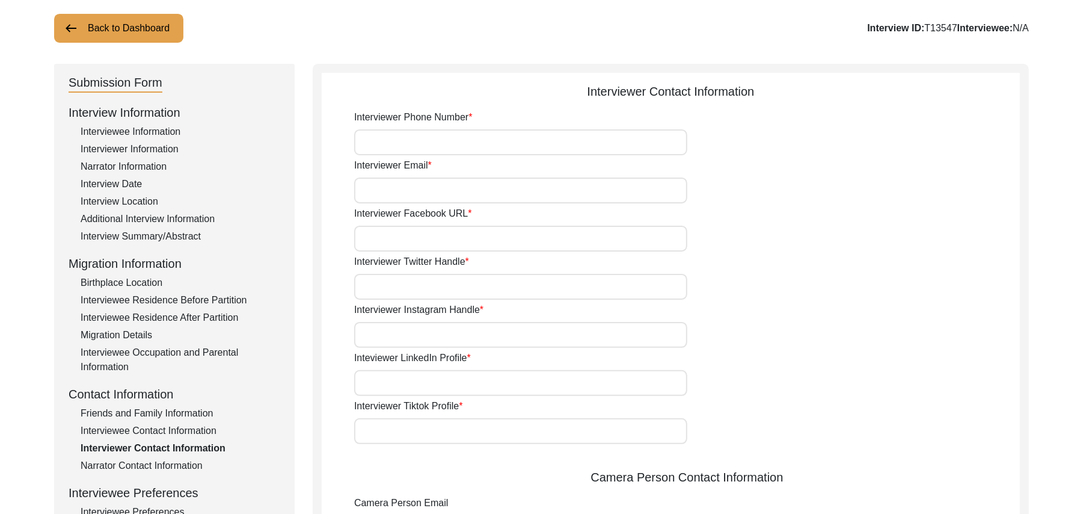
click at [503, 152] on input "Interviewer Phone Number" at bounding box center [520, 142] width 333 height 26
type input "03337682214"
click at [492, 196] on input "Interviewer Email" at bounding box center [520, 190] width 333 height 26
type input "bhutta.sarfraz733@gmail..com"
click at [472, 238] on input "Interviewer Facebook URL" at bounding box center [520, 239] width 333 height 26
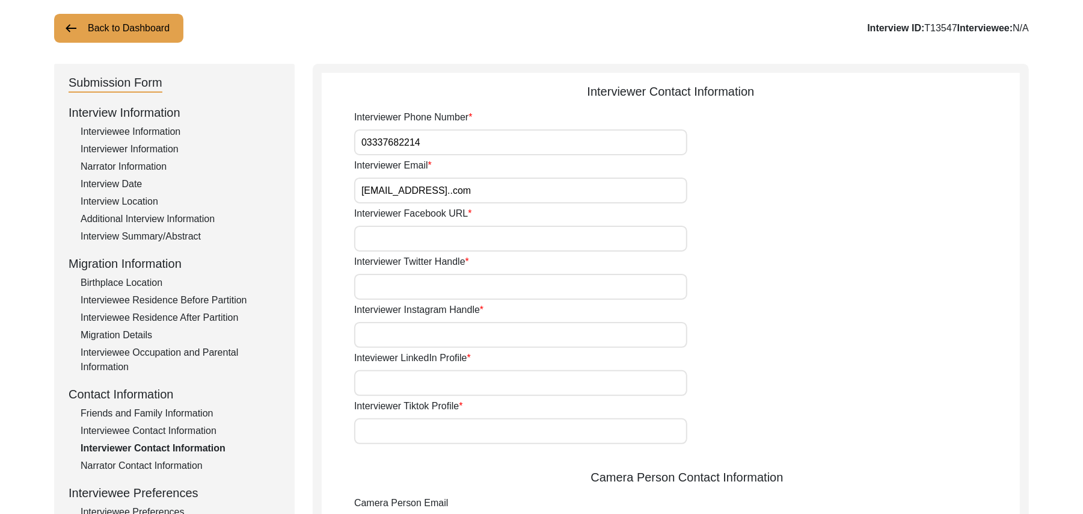
paste input "N/A"
type input "N/A"
click at [462, 277] on input "Interviewer Twitter Handle" at bounding box center [520, 287] width 333 height 26
paste input "N/A"
type input "N/A"
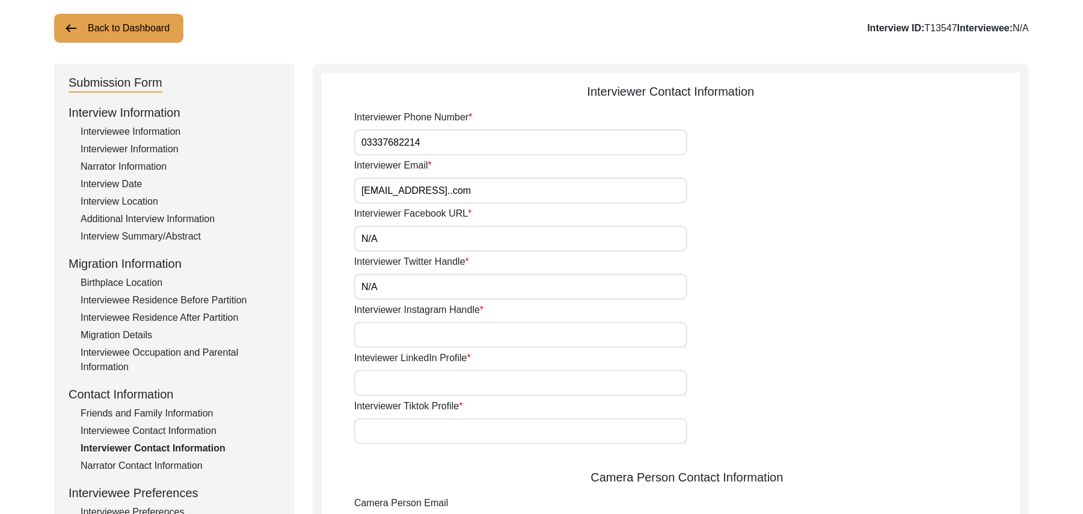
click at [448, 323] on input "Interviewer Instagram Handle" at bounding box center [520, 335] width 333 height 26
paste input "N/A"
type input "N/A"
click at [443, 381] on input "Inteviewer LinkedIn Profile" at bounding box center [520, 383] width 333 height 26
paste input "N/A"
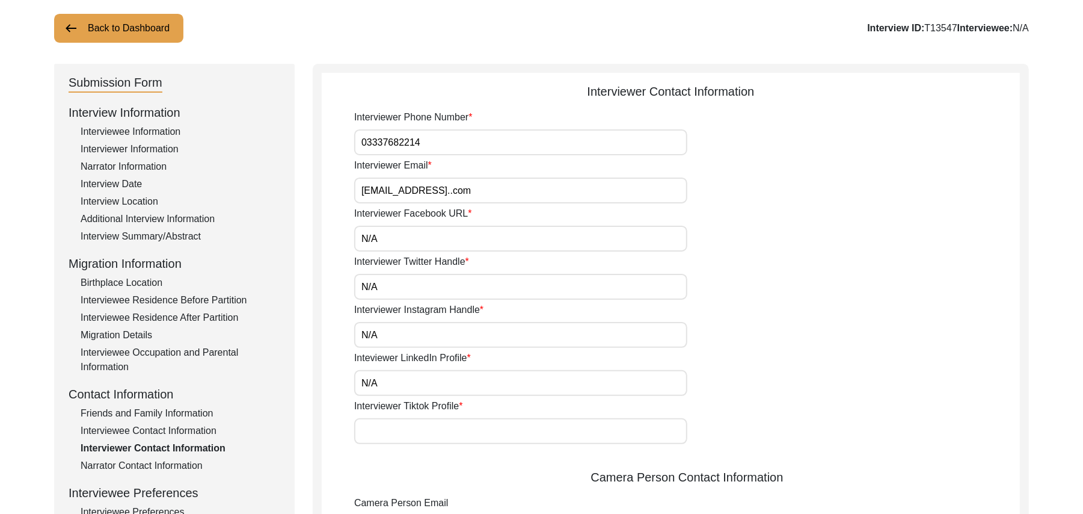
type input "N/A"
click at [431, 427] on input "Interviewer Tiktok Profile" at bounding box center [520, 431] width 333 height 26
paste input "N/A"
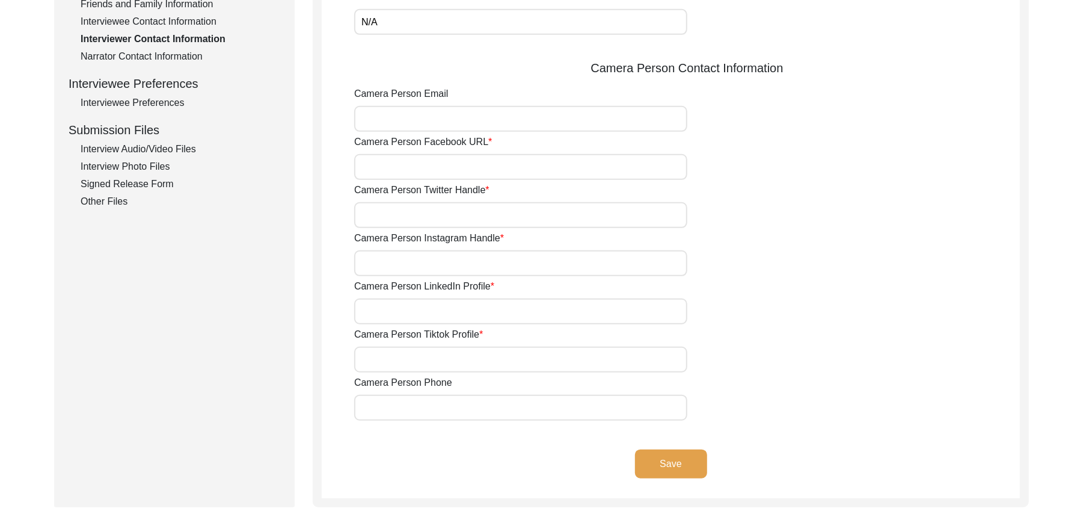
scroll to position [511, 0]
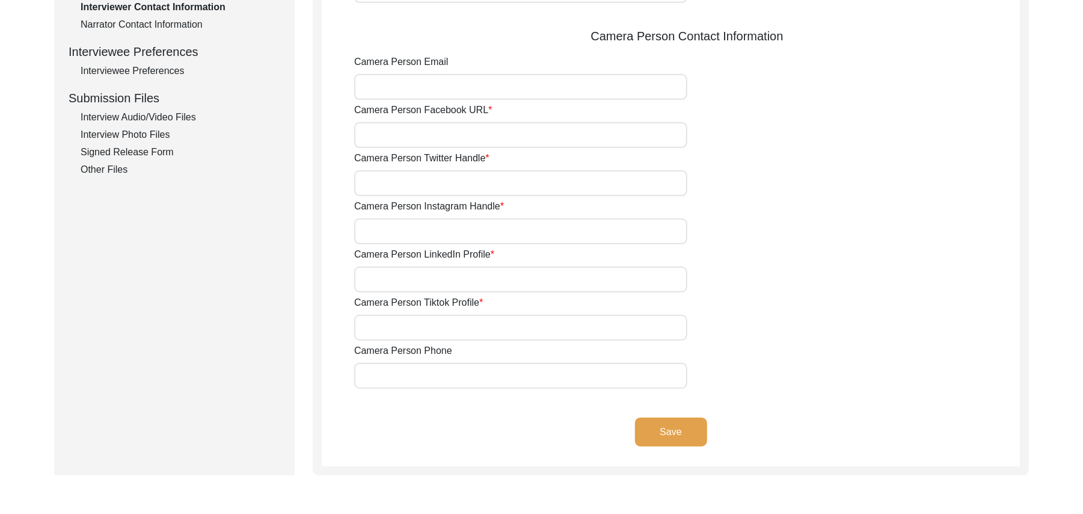
type input "N/A"
click at [398, 97] on input "Camera Person Email" at bounding box center [520, 87] width 333 height 26
paste input "N/A"
type input "N/A"
click at [399, 140] on input "Camera Person Facebook URL" at bounding box center [520, 135] width 333 height 26
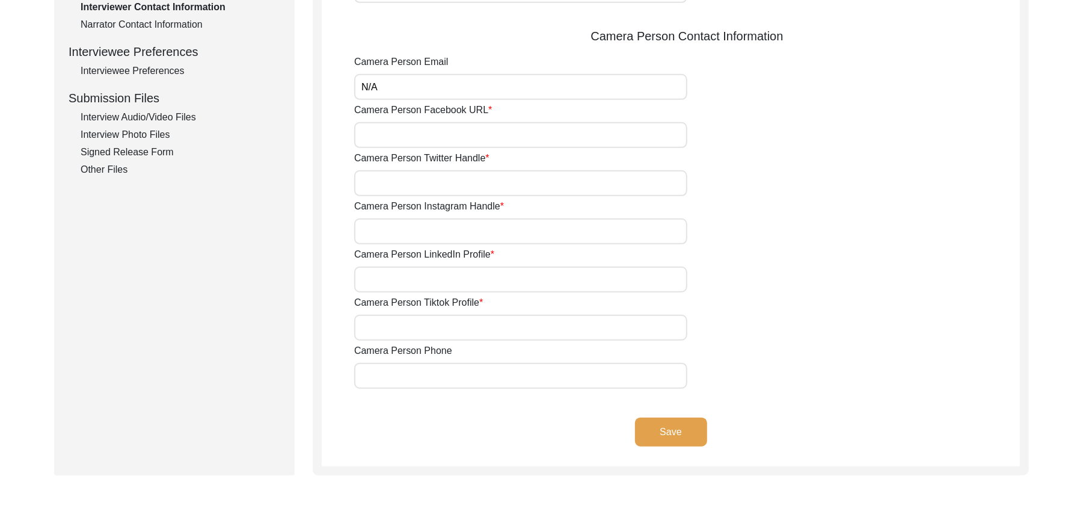
paste input "N/A"
type input "N/A"
click at [408, 182] on input "Camera Person Twitter Handle" at bounding box center [520, 183] width 333 height 26
paste input "N/A"
type input "N/A"
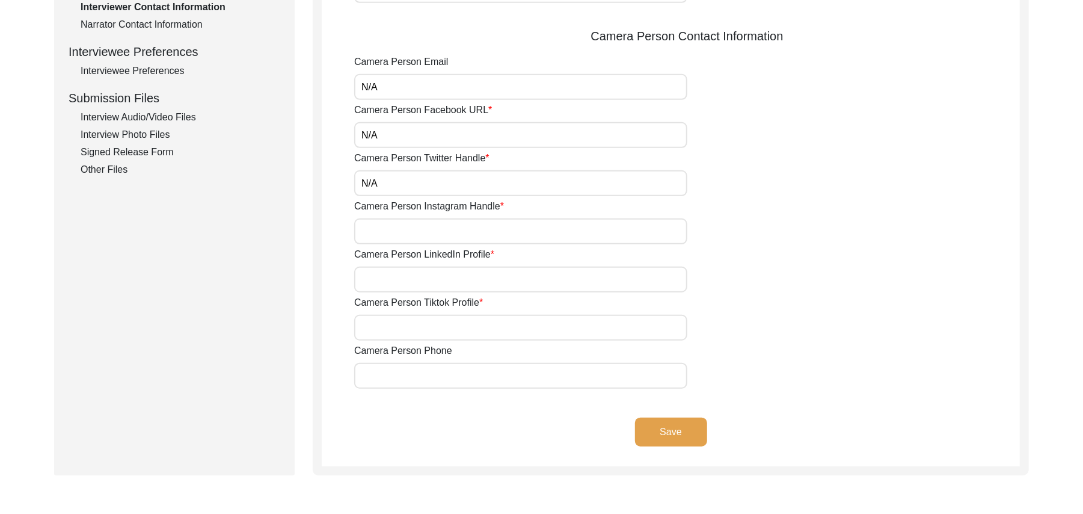
click at [409, 234] on input "Camera Person Instagram Handle" at bounding box center [520, 231] width 333 height 26
paste input "N/A"
type input "N/A"
click at [403, 282] on input "Camera Person LinkedIn Profile" at bounding box center [520, 280] width 333 height 26
paste input "N/A"
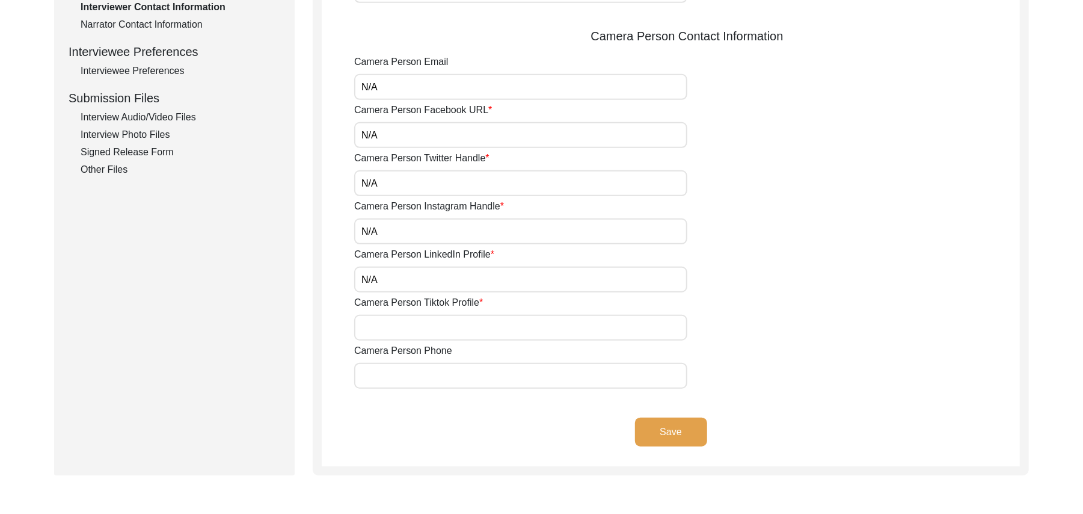
type input "N/A"
click at [399, 325] on input "Camera Person Tiktok Profile" at bounding box center [520, 328] width 333 height 26
paste input "N/A"
type input "N/A"
click at [401, 377] on input "Camera Person Phone" at bounding box center [520, 376] width 333 height 26
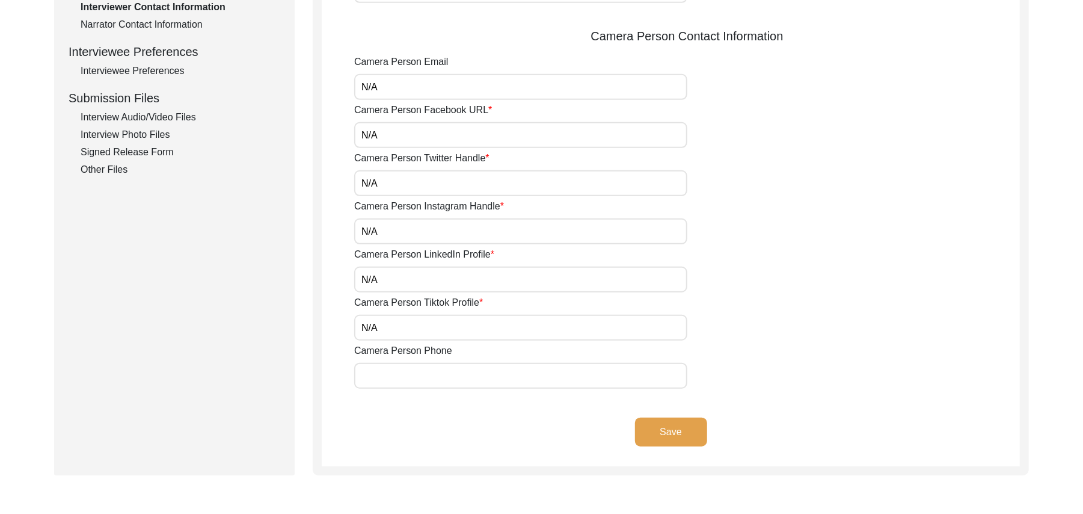
paste input "N/A"
type input "N/A"
click at [650, 427] on button "Save" at bounding box center [671, 431] width 72 height 29
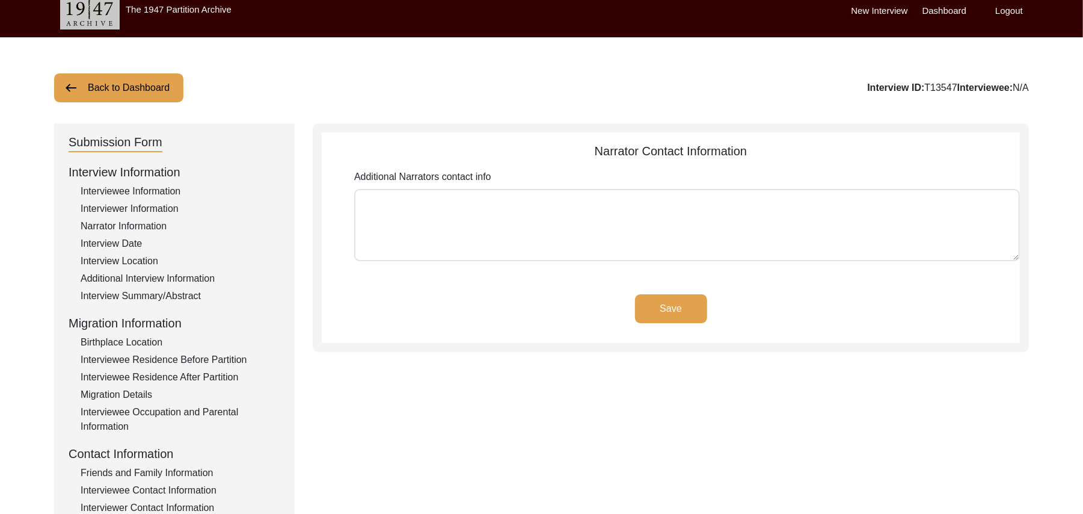
scroll to position [0, 0]
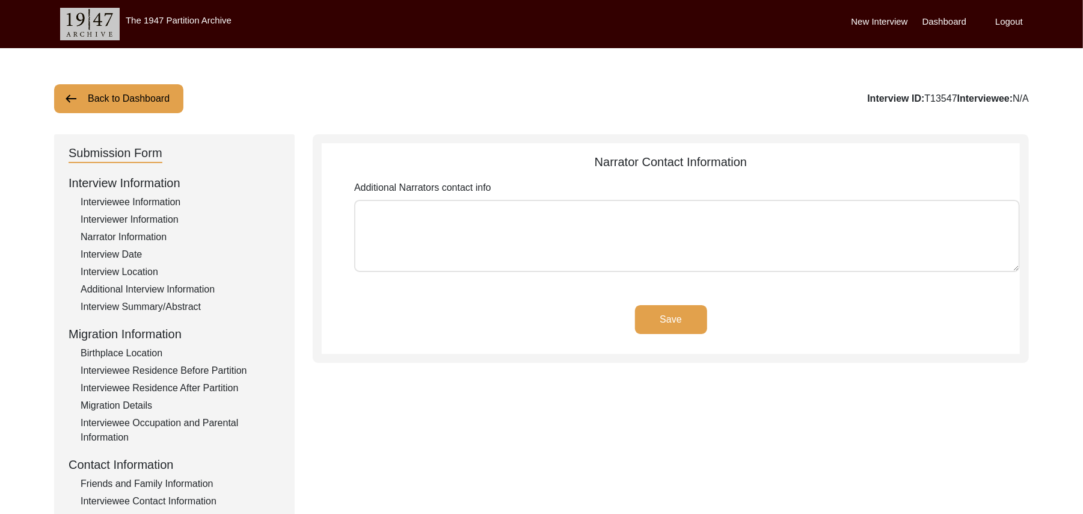
click at [623, 244] on textarea "Additional Narrators contact info" at bounding box center [687, 236] width 666 height 72
paste textarea "N/A"
type textarea "N/A"
click at [675, 315] on button "Save" at bounding box center [671, 319] width 72 height 29
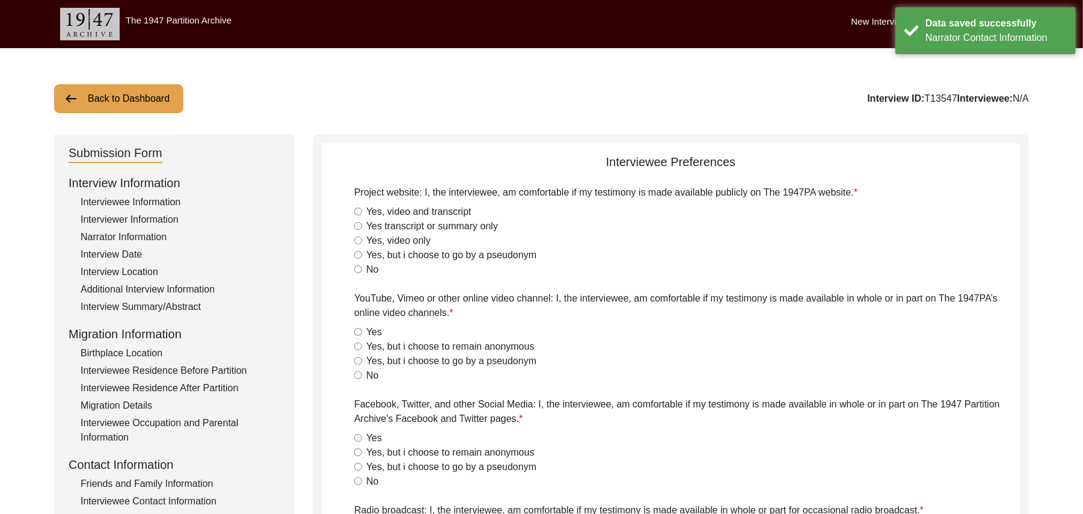
click at [356, 212] on input "Yes, video and transcript" at bounding box center [358, 212] width 8 height 8
radio input "true"
click at [357, 328] on input "Yes" at bounding box center [358, 332] width 8 height 8
radio input "true"
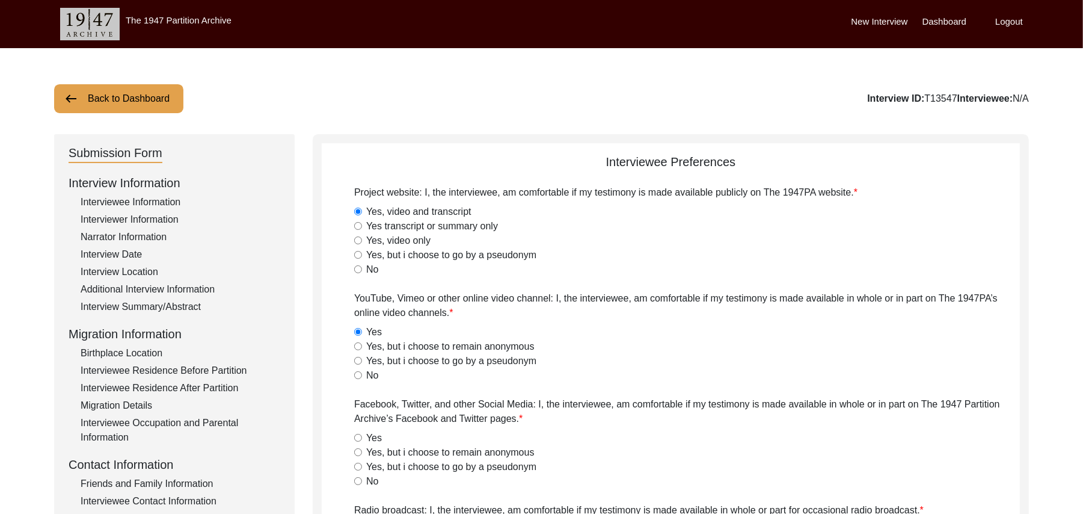
click at [359, 436] on input "Yes" at bounding box center [358, 438] width 8 height 8
radio input "true"
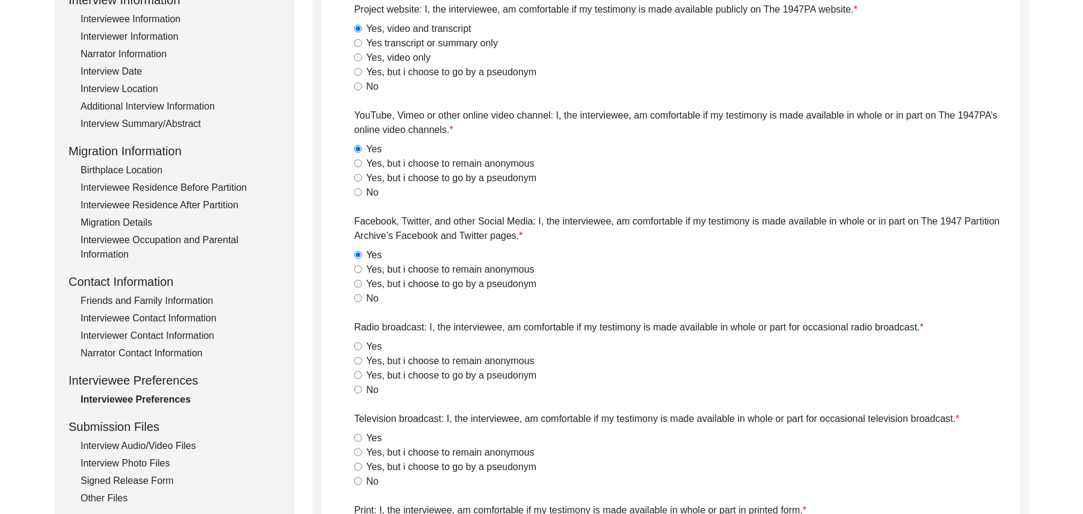
scroll to position [312, 0]
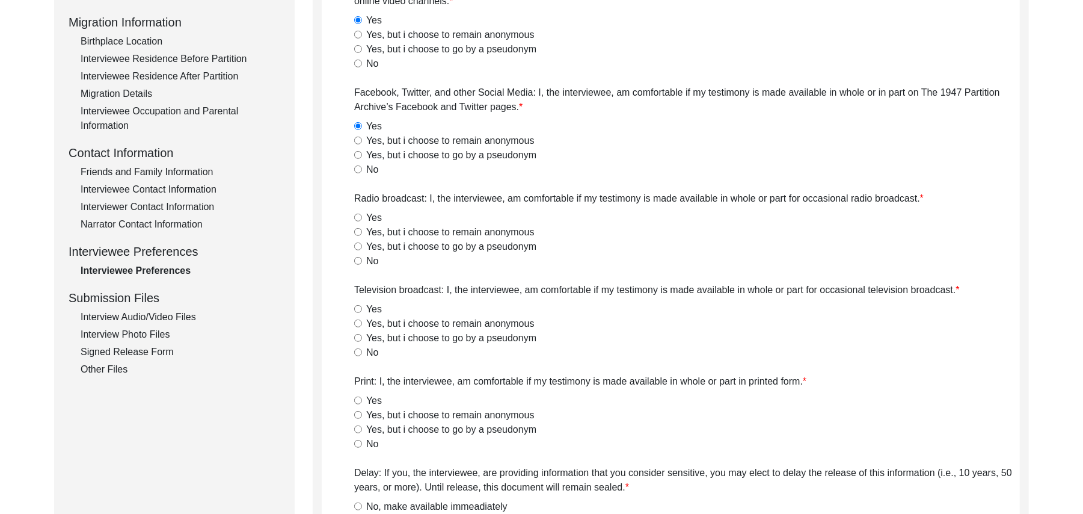
click at [356, 215] on input "Yes" at bounding box center [358, 218] width 8 height 8
radio input "true"
click at [359, 307] on input "Yes" at bounding box center [358, 309] width 8 height 8
radio input "true"
click at [359, 398] on input "Yes" at bounding box center [358, 400] width 8 height 8
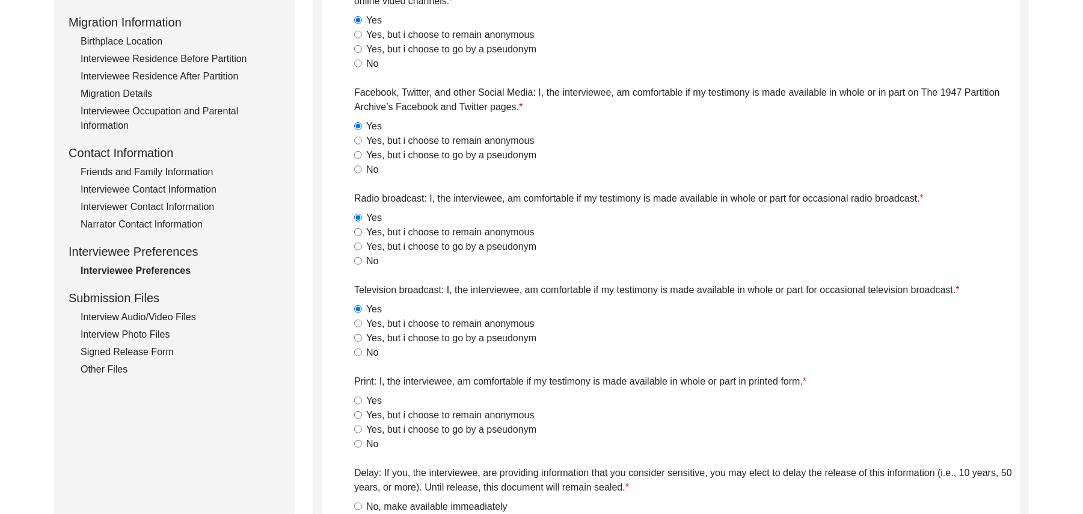
radio input "true"
click at [359, 504] on input "No, make available immeadiately" at bounding box center [358, 506] width 8 height 8
radio input "true"
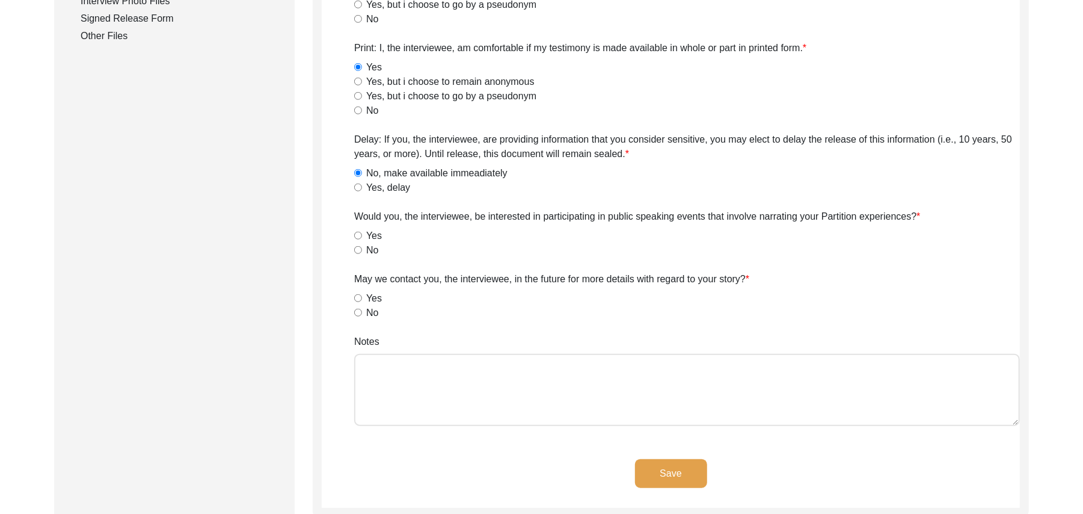
scroll to position [667, 0]
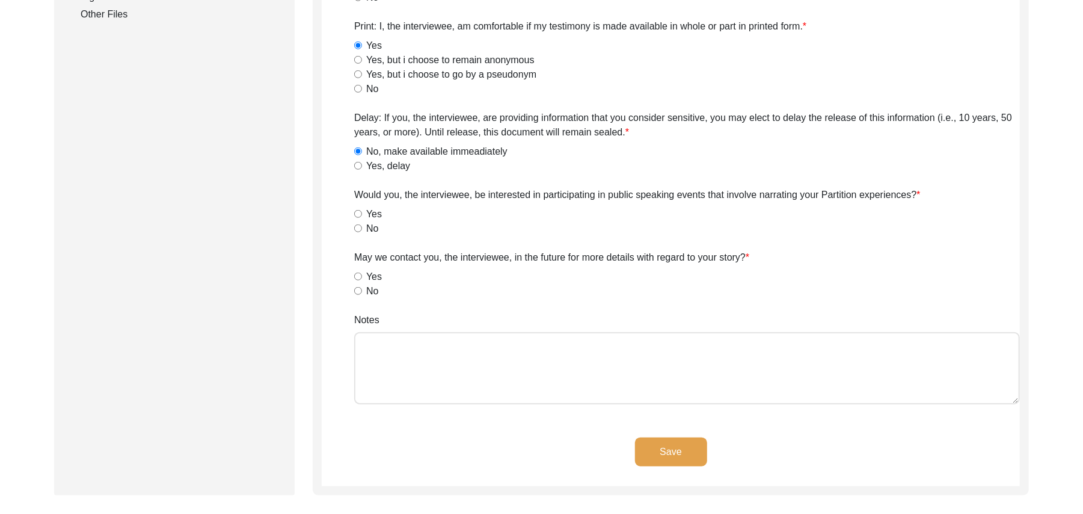
click at [360, 225] on input "No" at bounding box center [358, 228] width 8 height 8
radio input "true"
click at [356, 275] on input "Yes" at bounding box center [358, 277] width 8 height 8
radio input "true"
click at [444, 398] on textarea "Notes" at bounding box center [687, 368] width 666 height 72
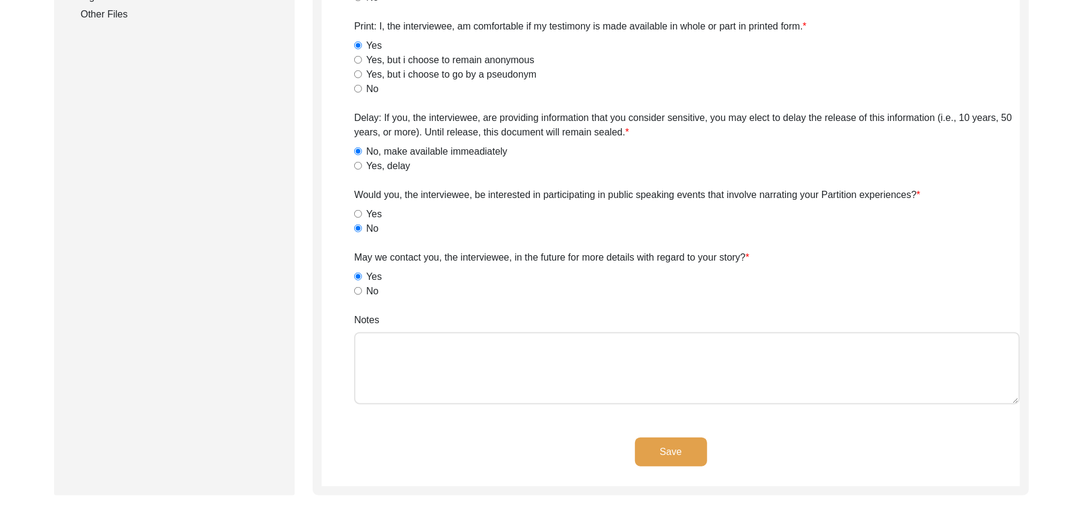
paste textarea "N/A"
type textarea "N/A"
click at [662, 448] on button "Save" at bounding box center [671, 451] width 72 height 29
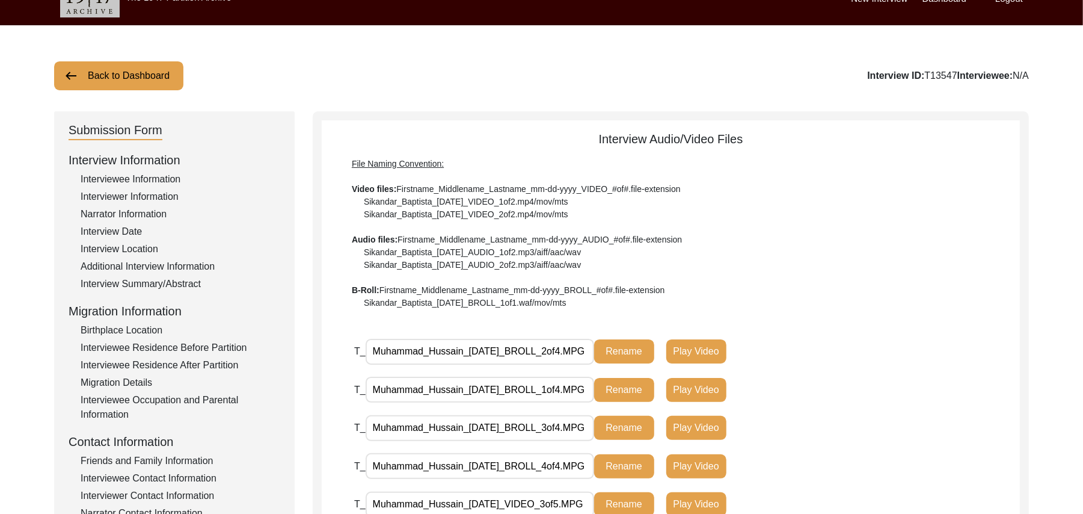
scroll to position [13, 0]
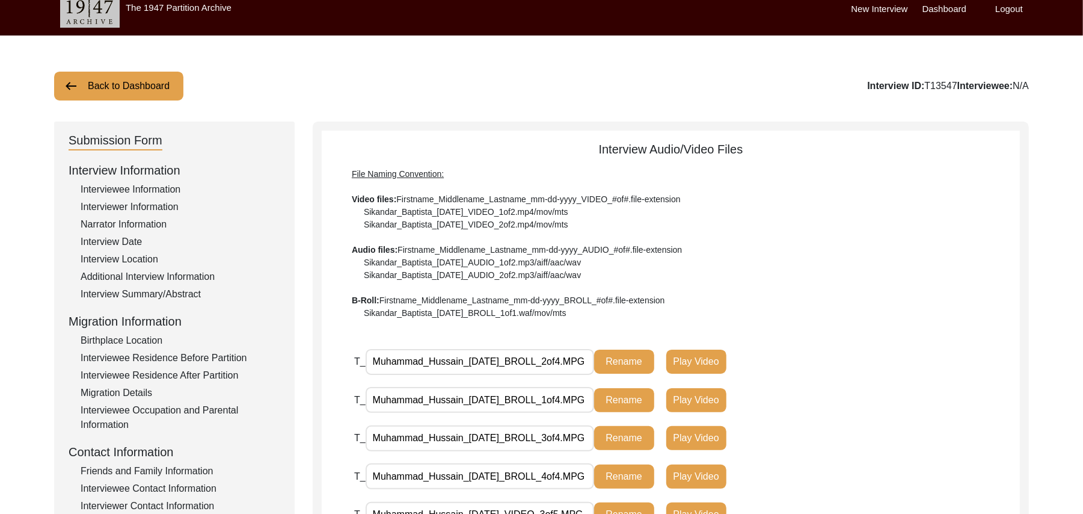
click at [149, 83] on button "Back to Dashboard" at bounding box center [118, 86] width 129 height 29
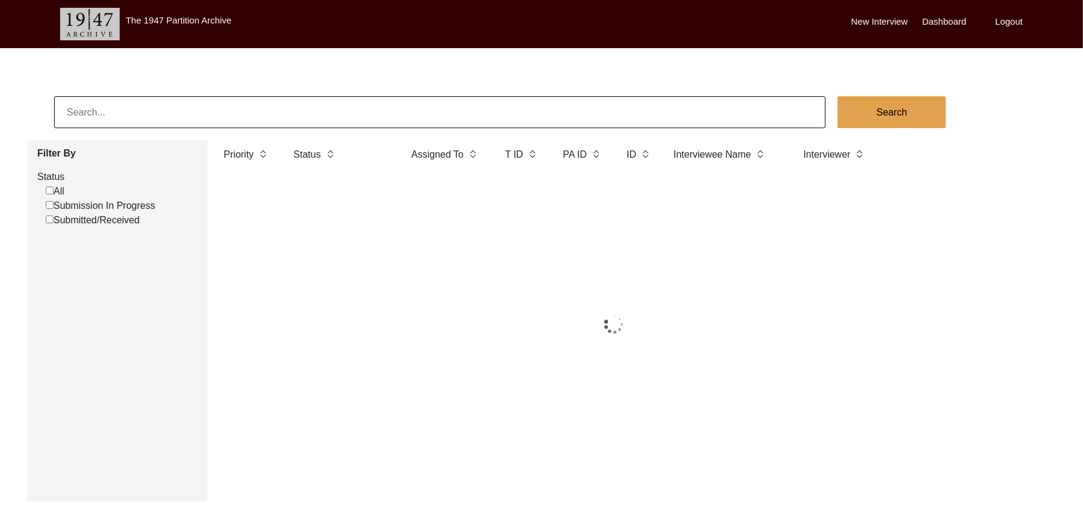
click at [51, 205] on input "Submission In Progress" at bounding box center [50, 205] width 8 height 8
checkbox input "false"
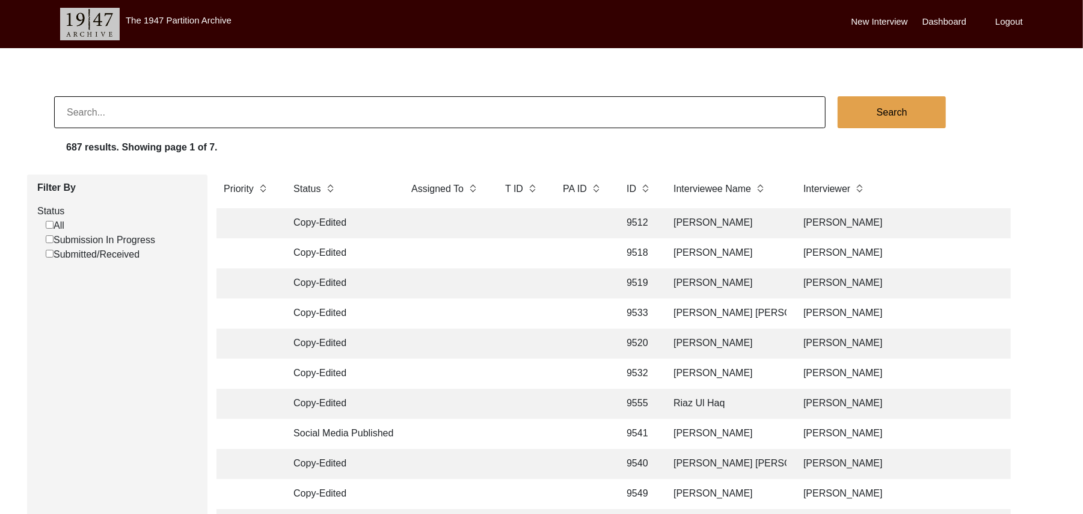
click at [49, 239] on input "Submission In Progress" at bounding box center [50, 239] width 8 height 8
checkbox input "false"
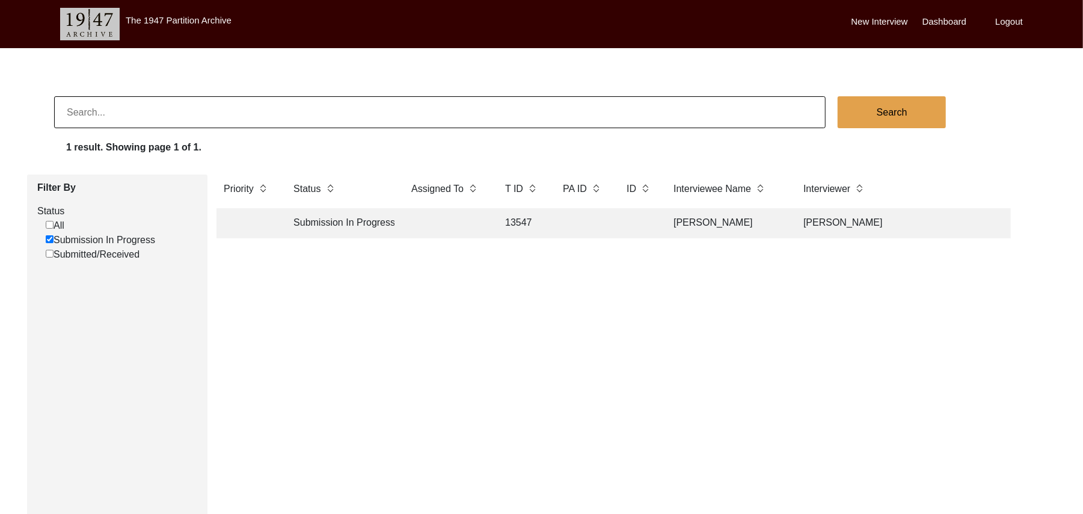
click at [525, 218] on td "13547" at bounding box center [522, 223] width 48 height 30
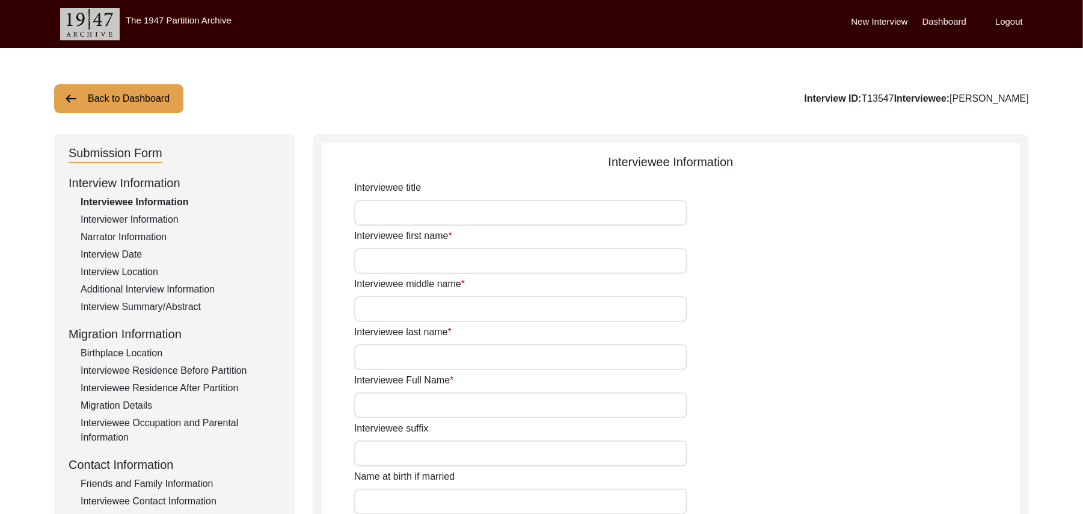
type input "Mr"
type input "Muhammad"
type input "Hussain"
type input "N/A"
type input "Muhammad Hussain"
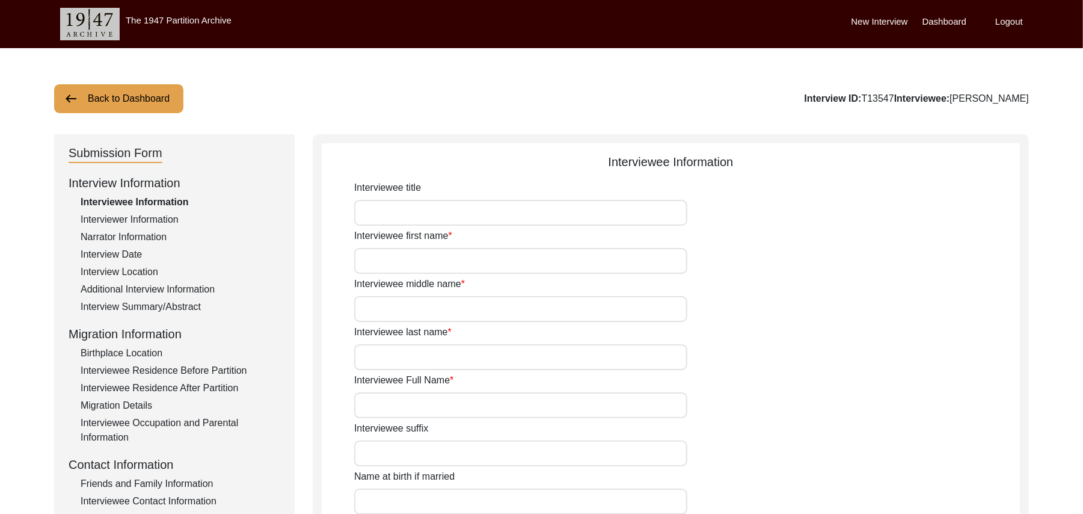
type input "N/A"
type input "Muhammad Hussain"
type input "1922"
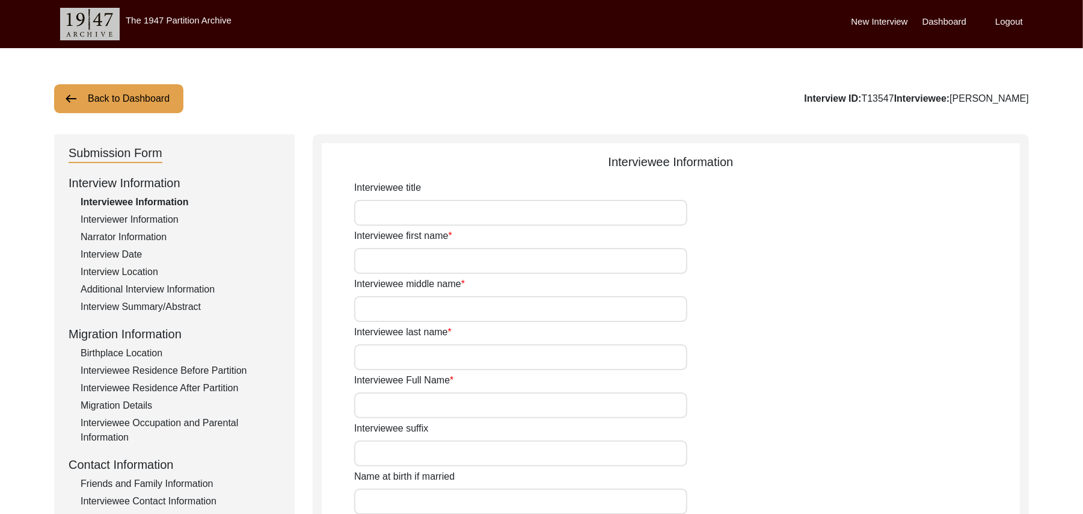
type input "103 Years"
type input "N/A"
type textarea "N/A"
type input "Punjabi"
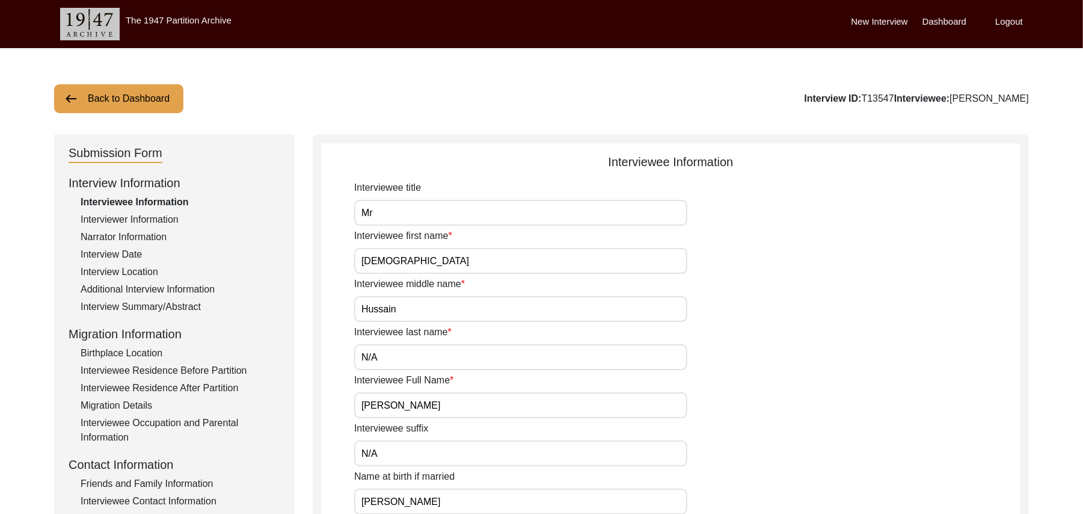
type input "Malwai"
type input "[DEMOGRAPHIC_DATA]"
type input "Rehmani (Potmakers)"
click at [209, 479] on div "Friends and Family Information" at bounding box center [181, 483] width 200 height 14
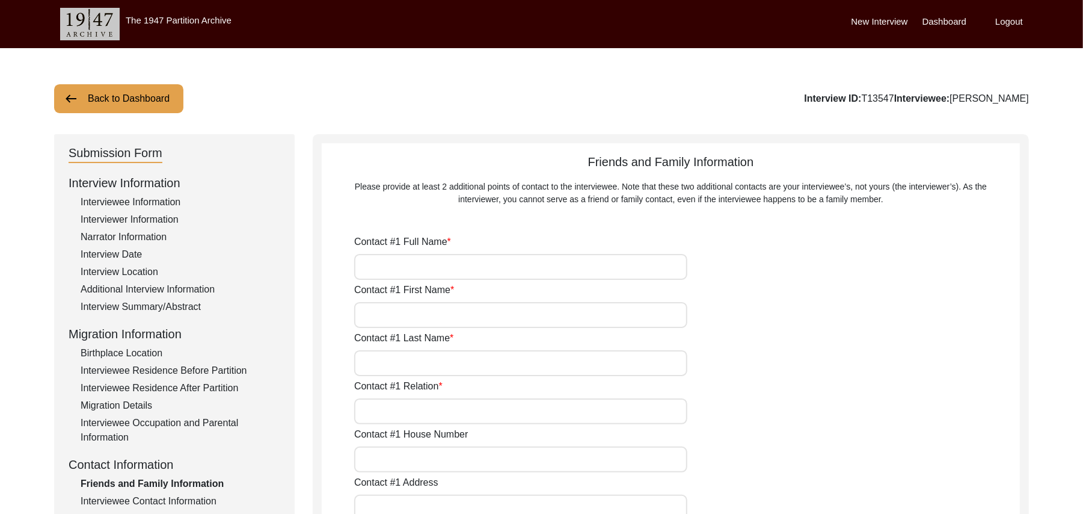
click at [401, 266] on input "Contact #1 Full Name" at bounding box center [520, 267] width 333 height 26
type input "Muhammad Ahmed"
click at [393, 316] on input "Contact #1 First Name" at bounding box center [520, 315] width 333 height 26
type input "[DEMOGRAPHIC_DATA]"
click at [392, 379] on label "Contact #1 Relation" at bounding box center [398, 386] width 88 height 14
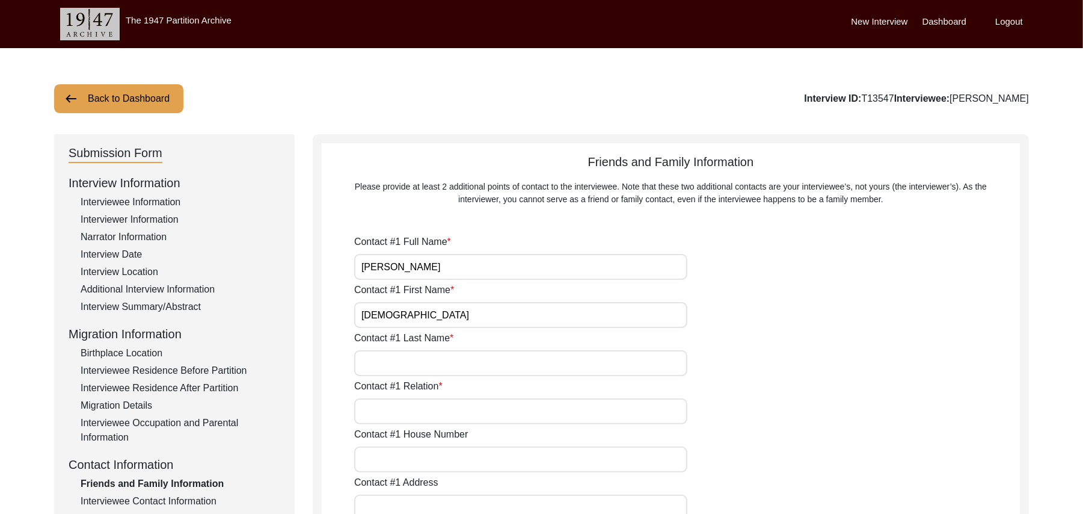
click at [392, 398] on input "Contact #1 Relation" at bounding box center [520, 411] width 333 height 26
click at [386, 357] on input "Contact #1 Last Name" at bounding box center [520, 363] width 333 height 26
type input "Ahmed"
click at [387, 410] on input "Contact #1 Relation" at bounding box center [520, 411] width 333 height 26
type input "Grandson"
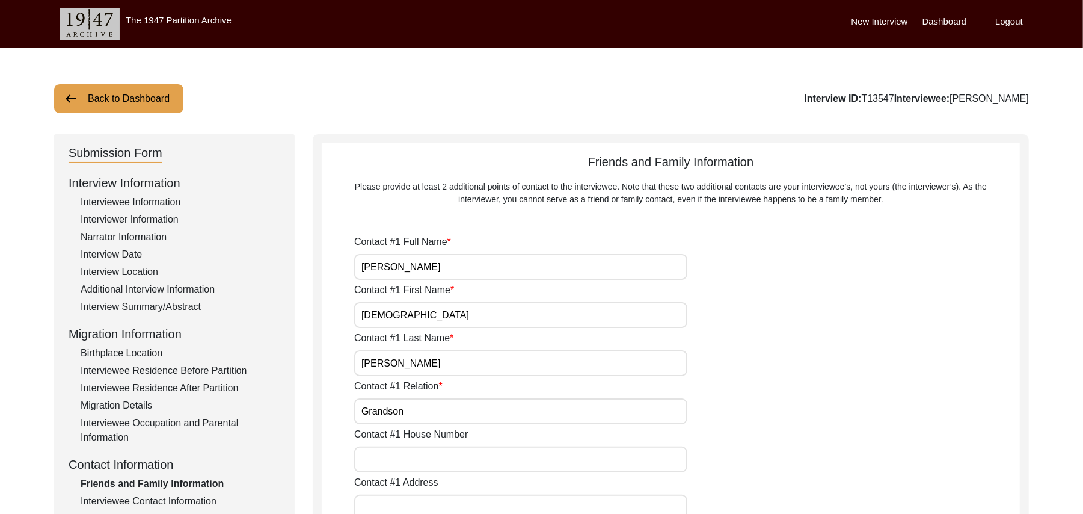
click at [400, 461] on input "Contact #1 House Number" at bounding box center [520, 459] width 333 height 26
paste input "N/A"
type input "N/A"
click at [421, 499] on input "Contact #1 Address" at bounding box center [520, 507] width 333 height 26
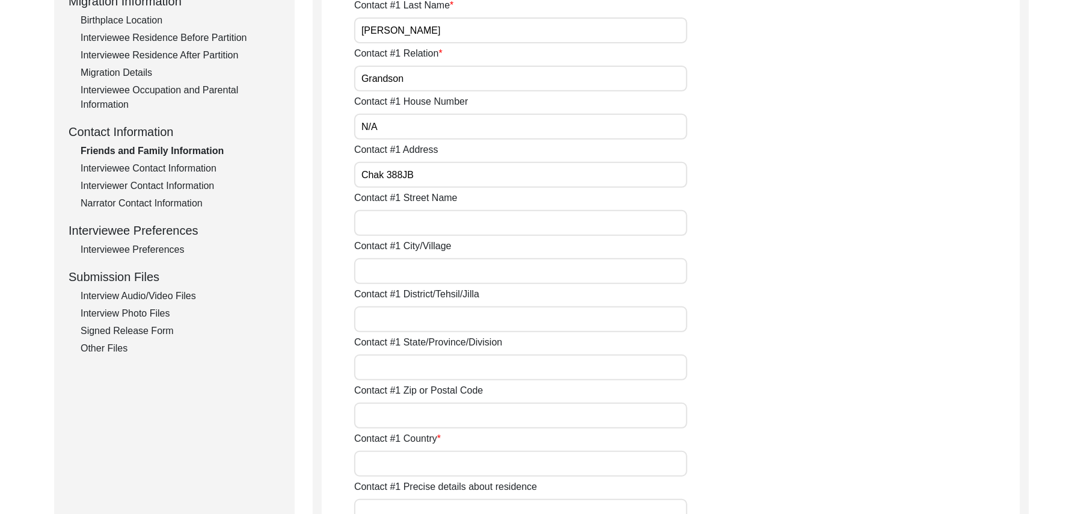
scroll to position [398, 0]
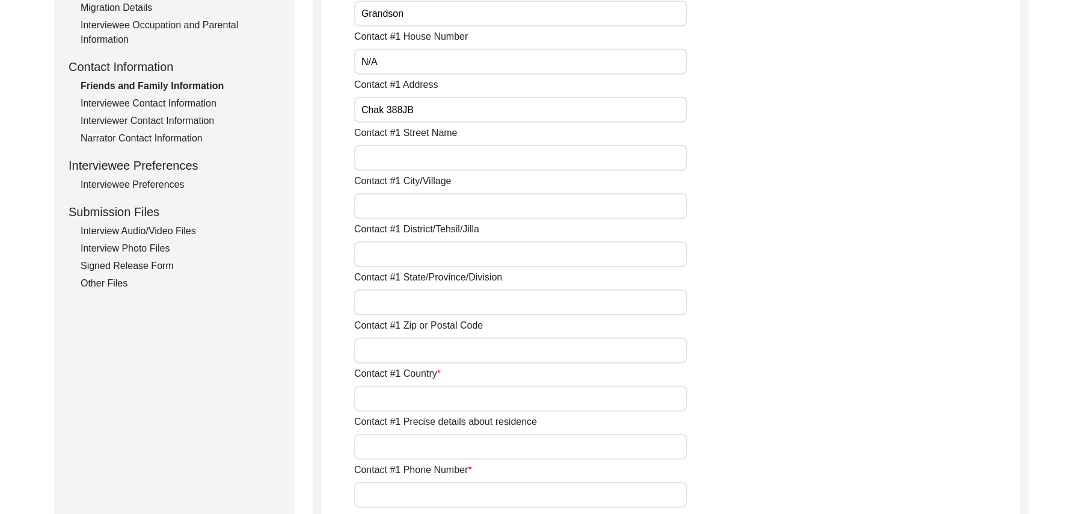
type input "Chak 388JB"
click at [386, 164] on input "Contact #1 Street Name" at bounding box center [520, 158] width 333 height 26
paste input "N/A"
type input "N/A"
click at [390, 211] on input "Contact #1 City/Village" at bounding box center [520, 206] width 333 height 26
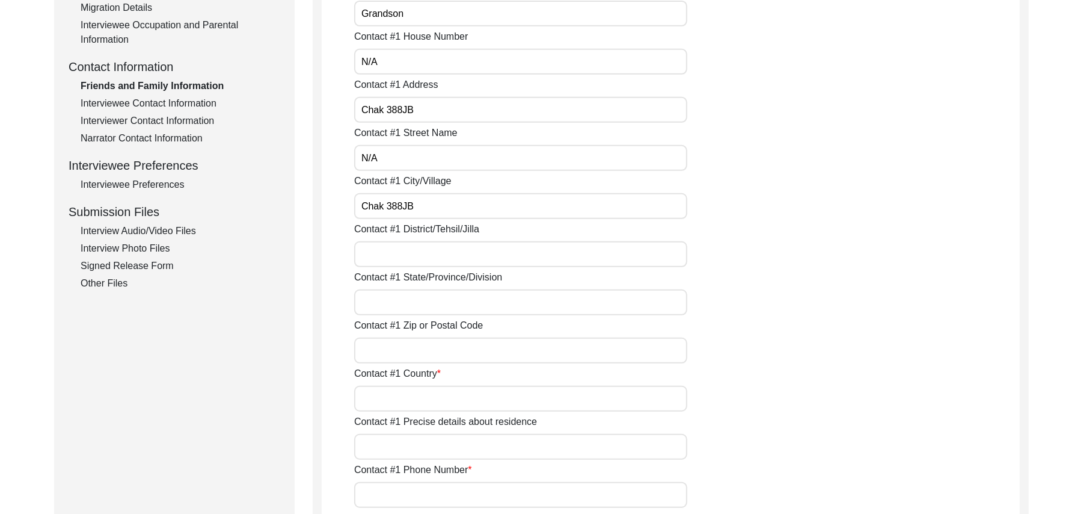
type input "Chak 388JB"
click at [401, 260] on input "Contact #1 District/Tehsil/Jilla" at bounding box center [520, 254] width 333 height 26
type input "[PERSON_NAME]/ [PERSON_NAME]"
click at [398, 303] on input "Contact #1 State/Province/Division" at bounding box center [520, 302] width 333 height 26
type input "[GEOGRAPHIC_DATA]"
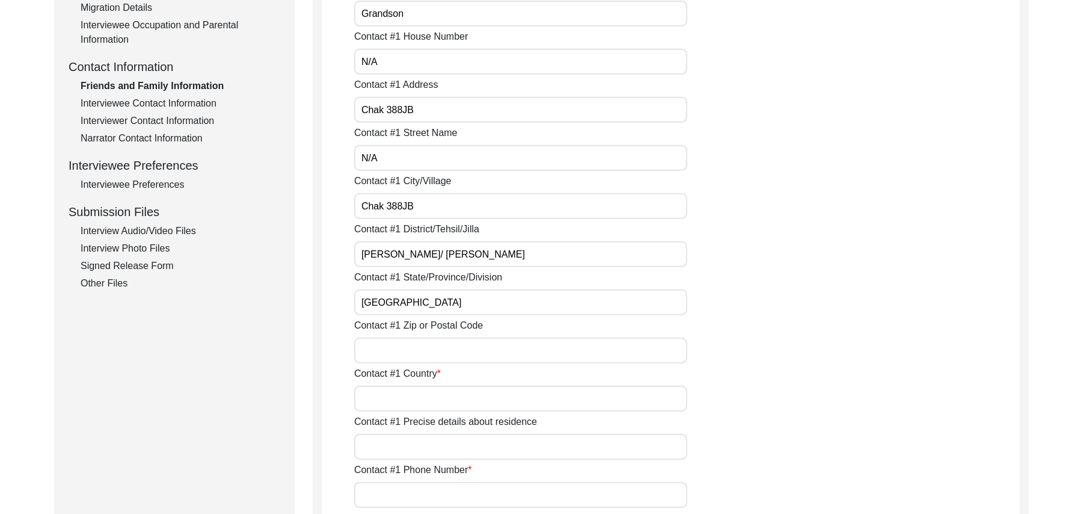
click at [405, 353] on input "Contact #1 Zip or Postal Code" at bounding box center [520, 350] width 333 height 26
type input "36051"
click at [407, 395] on input "Contact #1 Country" at bounding box center [520, 399] width 333 height 26
type input "[GEOGRAPHIC_DATA]"
click at [414, 451] on input "Contact #1 Precise details about residence" at bounding box center [520, 447] width 333 height 26
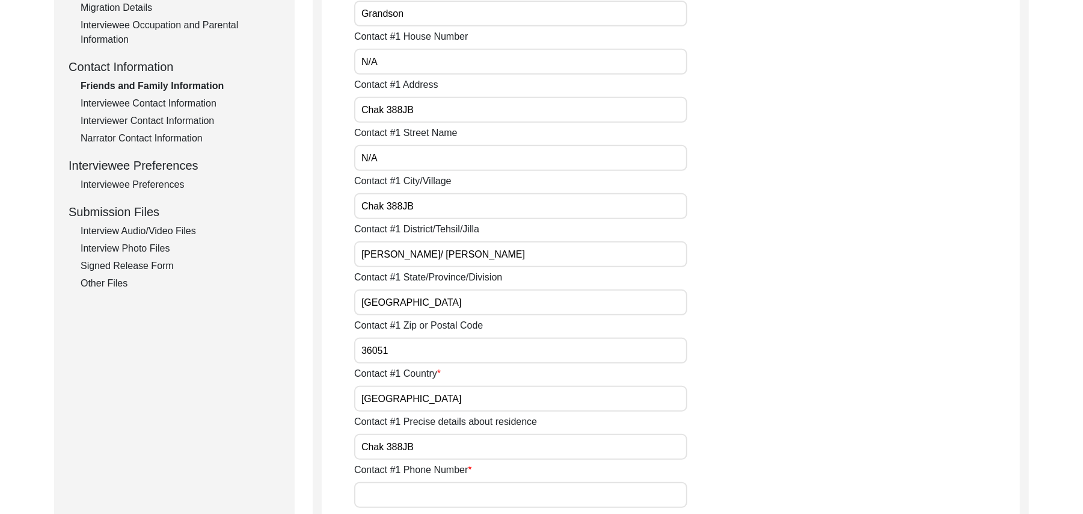
type input "Chak 388JB"
click at [426, 494] on input "Contact #1 Phone Number" at bounding box center [520, 495] width 333 height 26
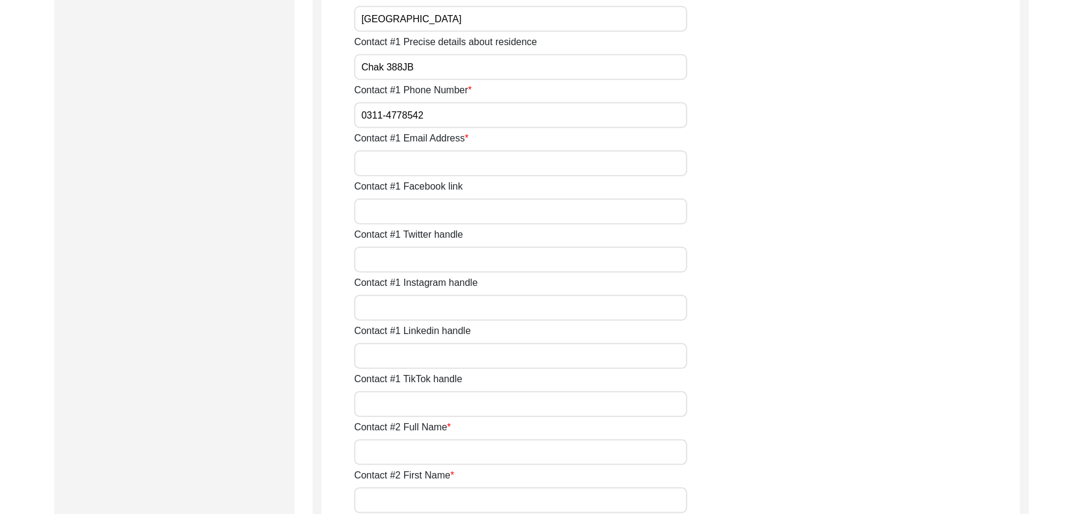
scroll to position [787, 0]
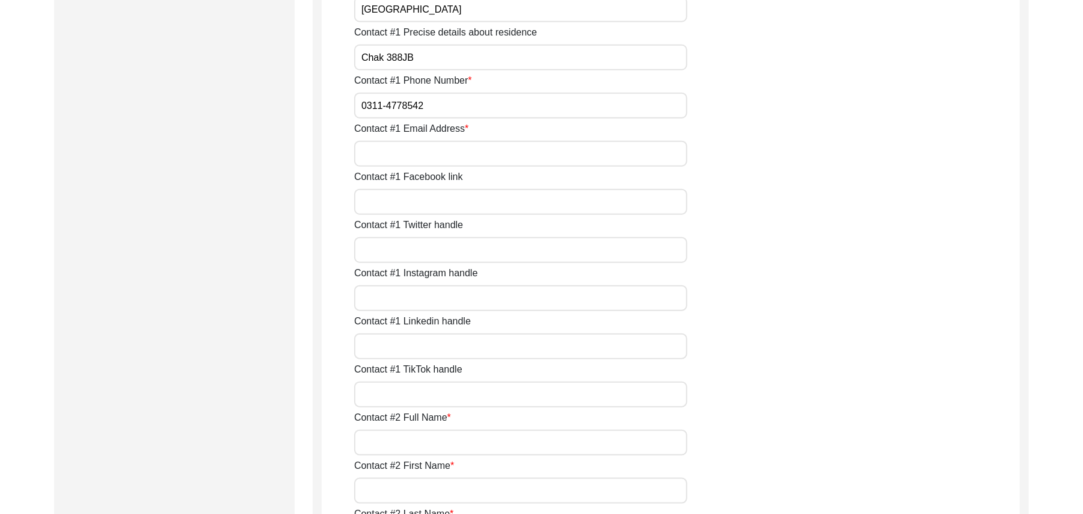
type input "0311-4778542"
click at [452, 155] on input "Contact #1 Email Address" at bounding box center [520, 154] width 333 height 26
paste input "N/A"
type input "N/A"
click at [437, 208] on input "Contact #1 Facebook link" at bounding box center [520, 202] width 333 height 26
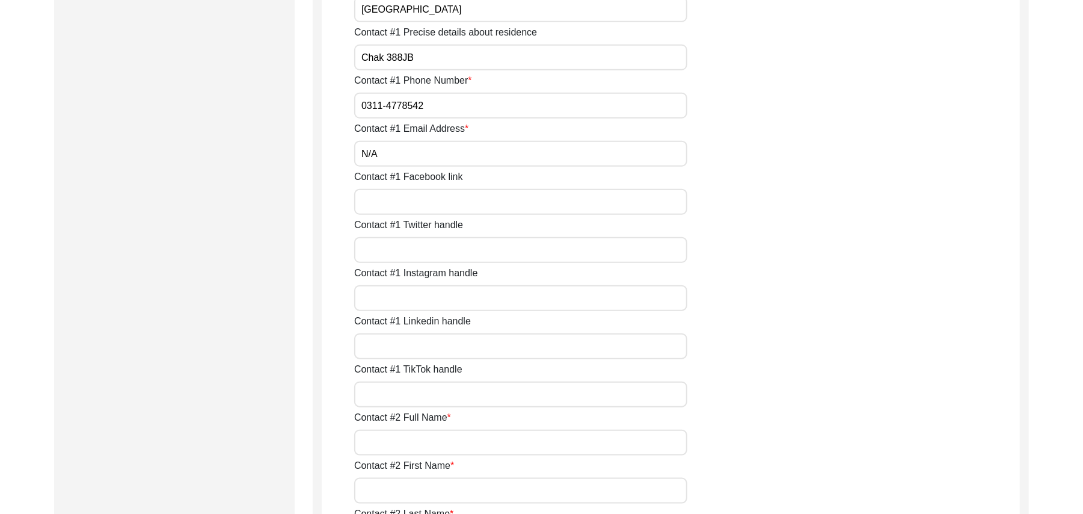
paste input "N/A"
type input "N/A"
click at [437, 253] on input "Contact #1 Twitter handle" at bounding box center [520, 250] width 333 height 26
paste input "N/A"
type input "N/A"
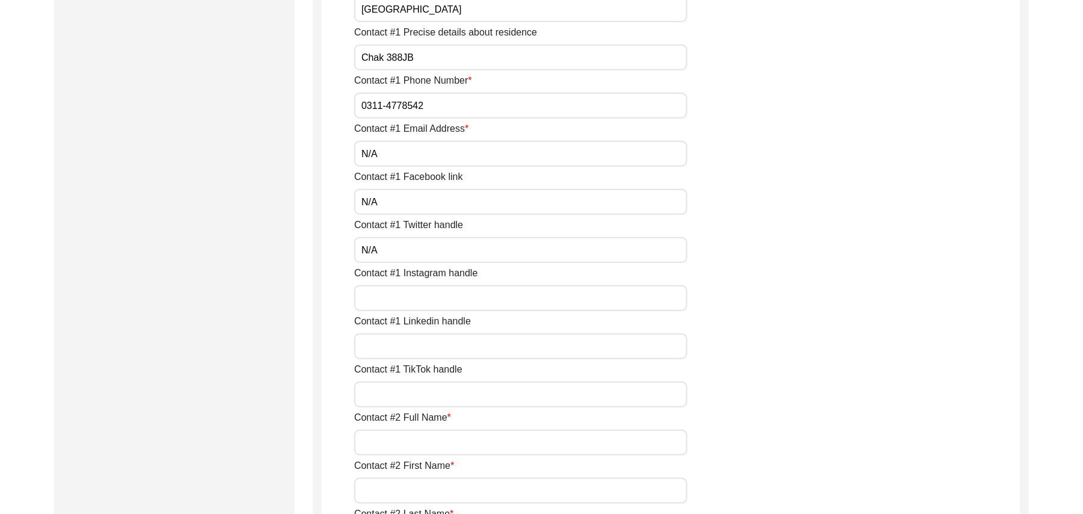
click at [431, 303] on input "Contact #1 Instagram handle" at bounding box center [520, 298] width 333 height 26
paste input "N/A"
type input "N/A"
click at [437, 349] on input "Contact #1 Linkedin handle" at bounding box center [520, 346] width 333 height 26
paste input "N/A"
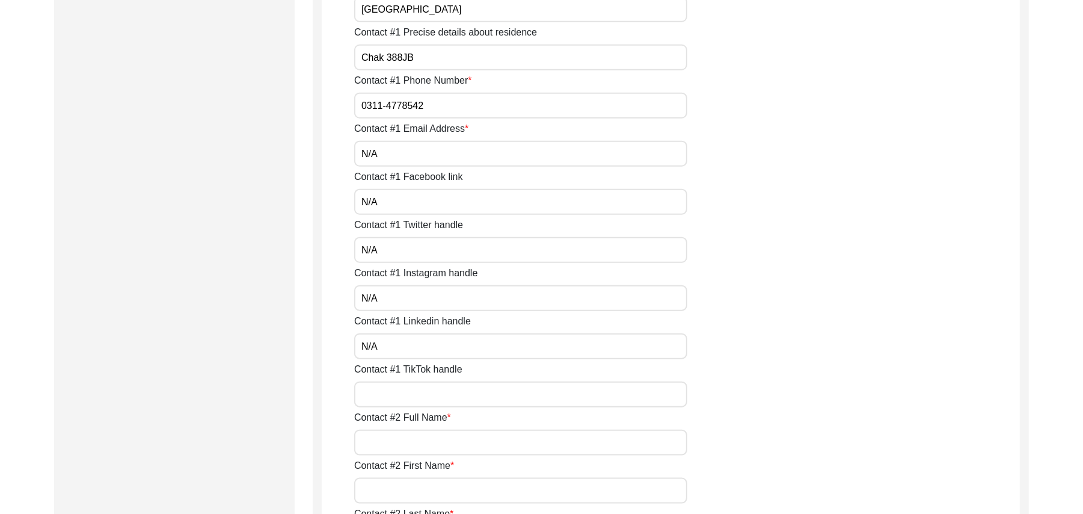
type input "N/A"
click at [436, 393] on input "Contact #1 TikTok handle" at bounding box center [520, 394] width 333 height 26
paste input "N/A"
type input "N/A"
click at [434, 444] on input "Contact #2 Full Name" at bounding box center [520, 443] width 333 height 26
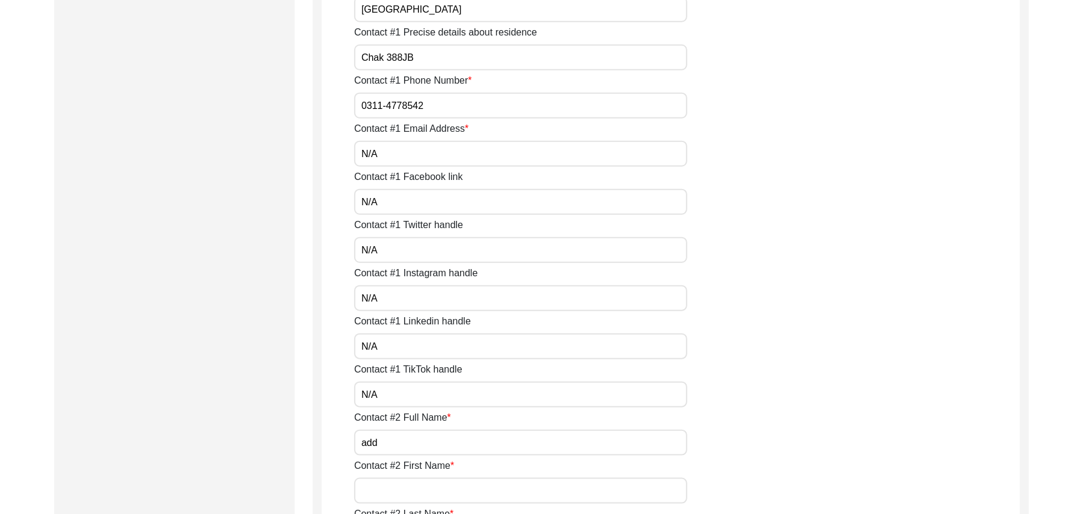
type input "add"
click at [430, 491] on input "Contact #2 First Name" at bounding box center [520, 491] width 333 height 26
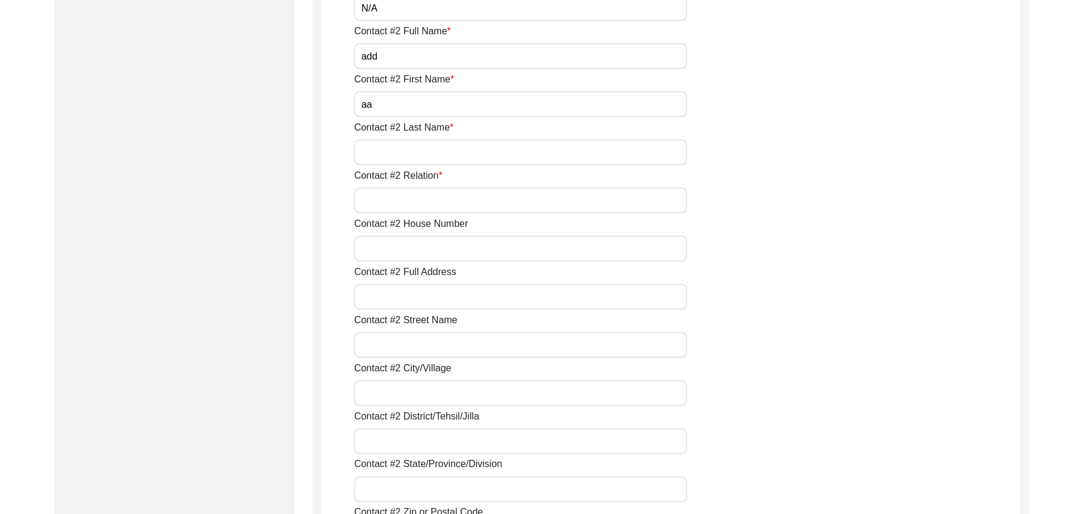
scroll to position [1227, 0]
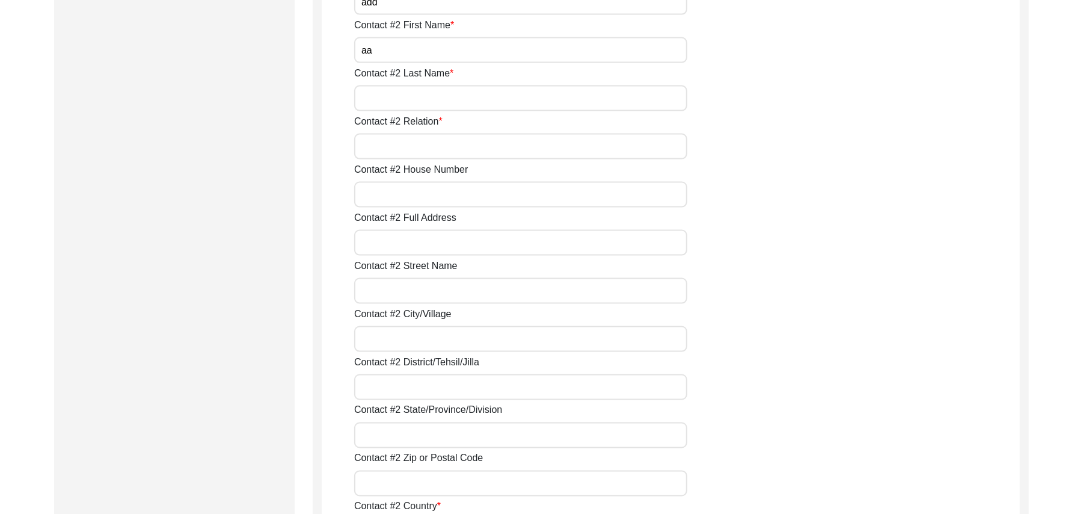
type input "aa"
click at [415, 94] on input "Contact #2 Last Name" at bounding box center [520, 98] width 333 height 26
type input "aa"
click at [412, 146] on input "Contact #2 Relation" at bounding box center [520, 147] width 333 height 26
type input "Grandson"
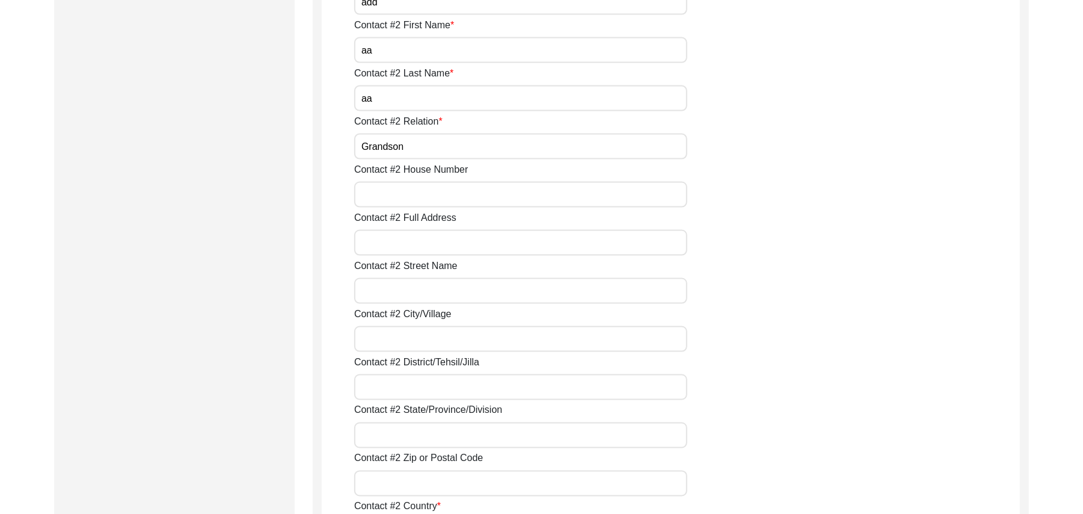
click at [408, 203] on input "Contact #2 House Number" at bounding box center [520, 195] width 333 height 26
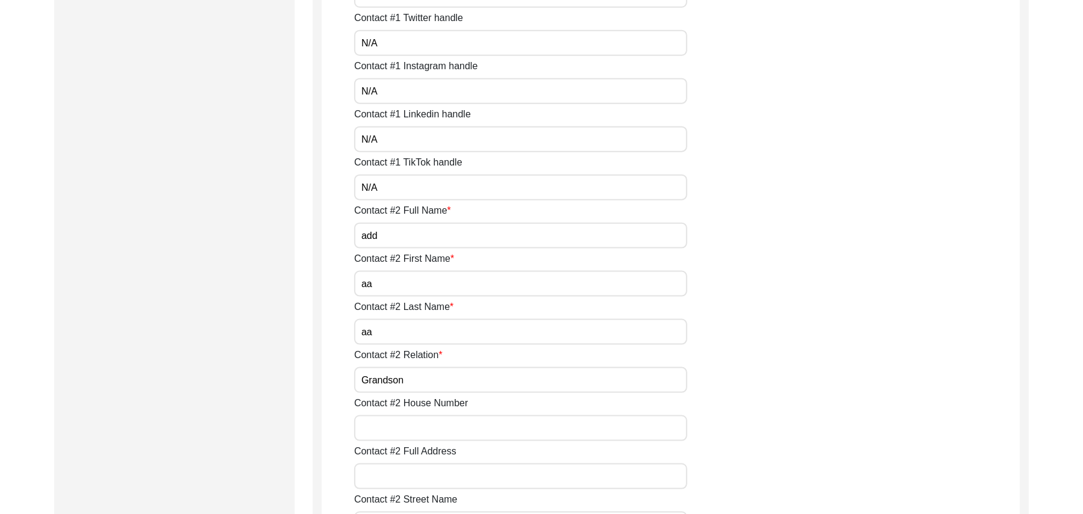
scroll to position [984, 0]
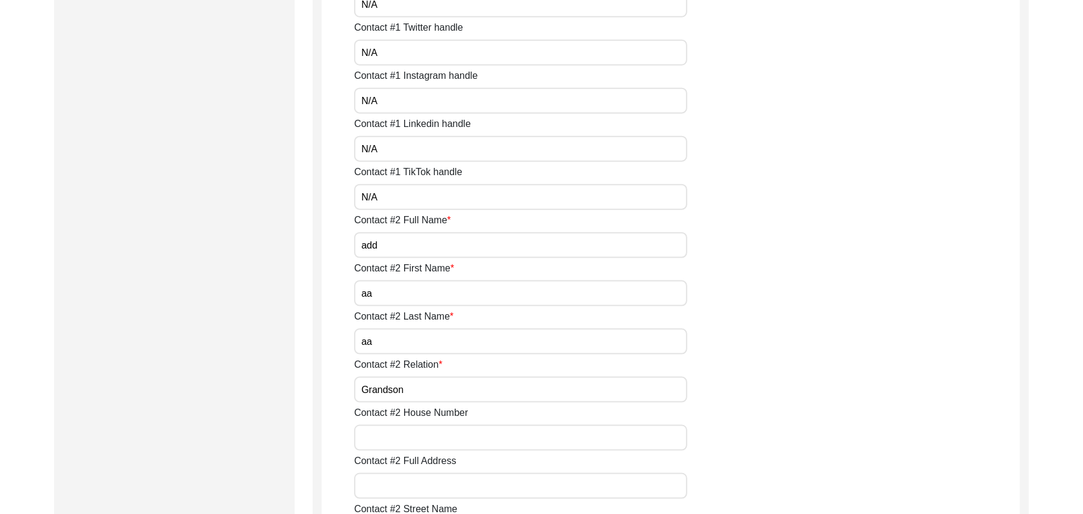
click at [415, 238] on input "add" at bounding box center [520, 245] width 333 height 26
type input "a"
type input "[DEMOGRAPHIC_DATA][PERSON_NAME][DEMOGRAPHIC_DATA]"
click at [402, 292] on input "aa" at bounding box center [520, 293] width 333 height 26
type input "a"
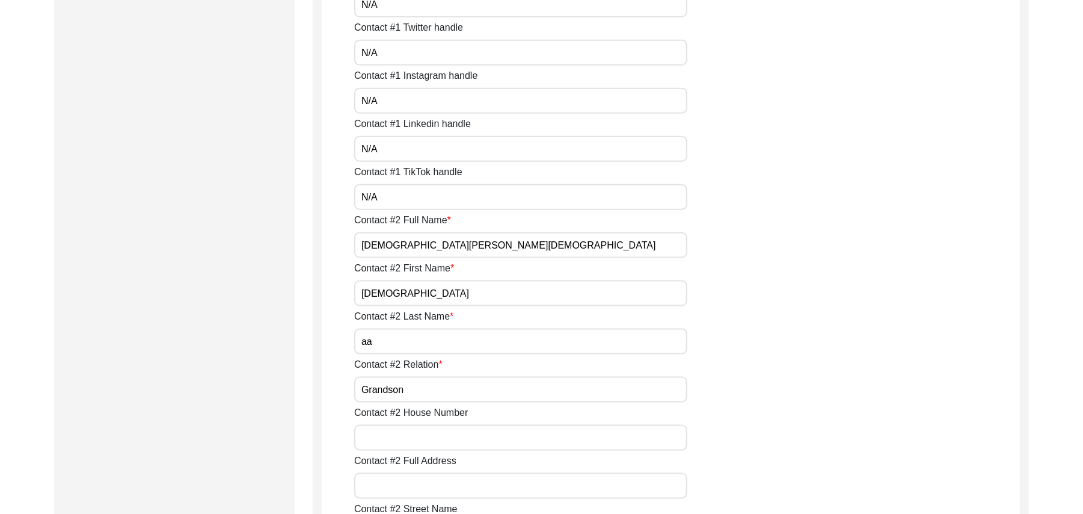
type input "[DEMOGRAPHIC_DATA]"
click at [384, 344] on input "aa" at bounding box center [520, 341] width 333 height 26
type input "a"
type input "[DEMOGRAPHIC_DATA]"
click at [412, 431] on input "Contact #2 House Number" at bounding box center [520, 438] width 333 height 26
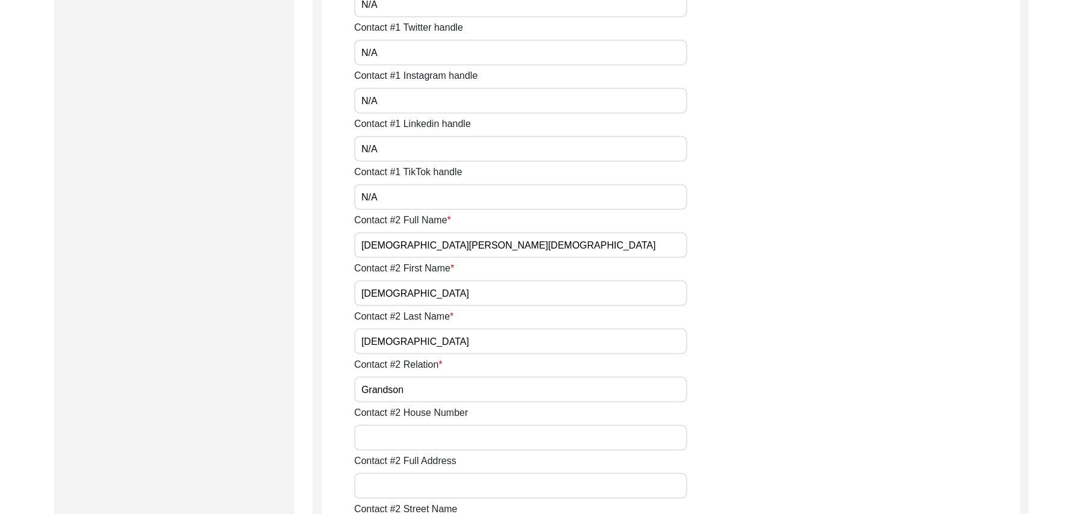
click at [412, 431] on input "Contact #2 House Number" at bounding box center [520, 438] width 333 height 26
type input "187"
click at [414, 484] on input "Contact #2 Full Address" at bounding box center [520, 486] width 333 height 26
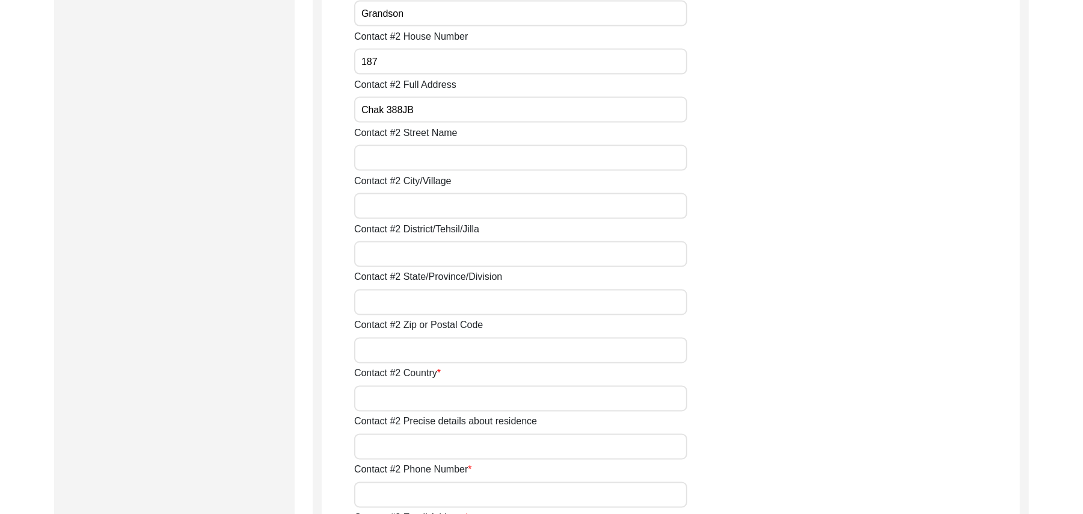
scroll to position [1372, 0]
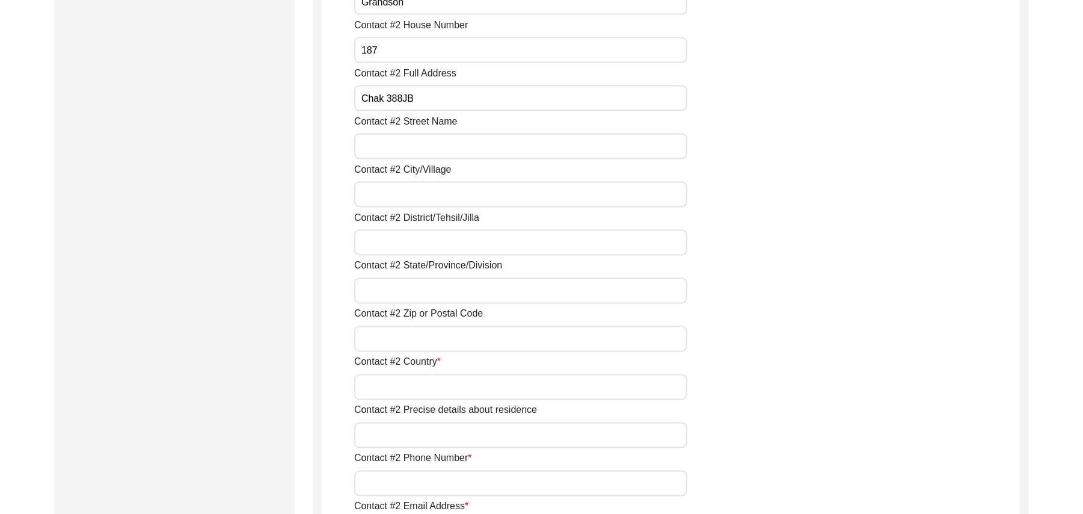
type input "Chak 388JB"
click at [415, 150] on input "Contact #2 Street Name" at bounding box center [520, 147] width 333 height 26
paste input "N/A"
type input "N/A"
click at [409, 191] on input "Contact #2 City/Village" at bounding box center [520, 195] width 333 height 26
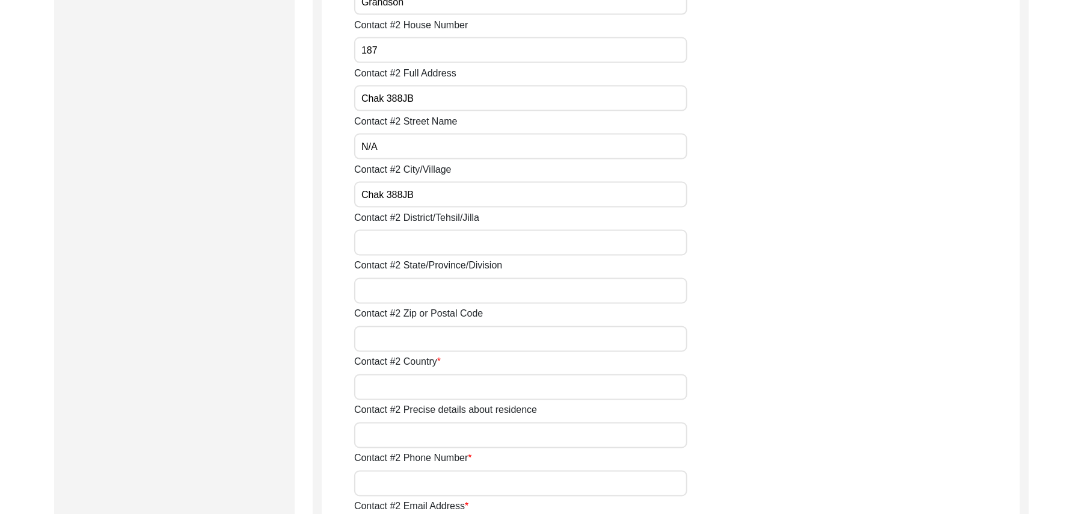
type input "Chak 388JB"
click at [407, 246] on input "Contact #2 District/Tehsil/Jilla" at bounding box center [520, 243] width 333 height 26
type input "[PERSON_NAME]/ [PERSON_NAME]"
click at [410, 290] on input "Contact #2 State/Province/Division" at bounding box center [520, 291] width 333 height 26
type input "[GEOGRAPHIC_DATA]"
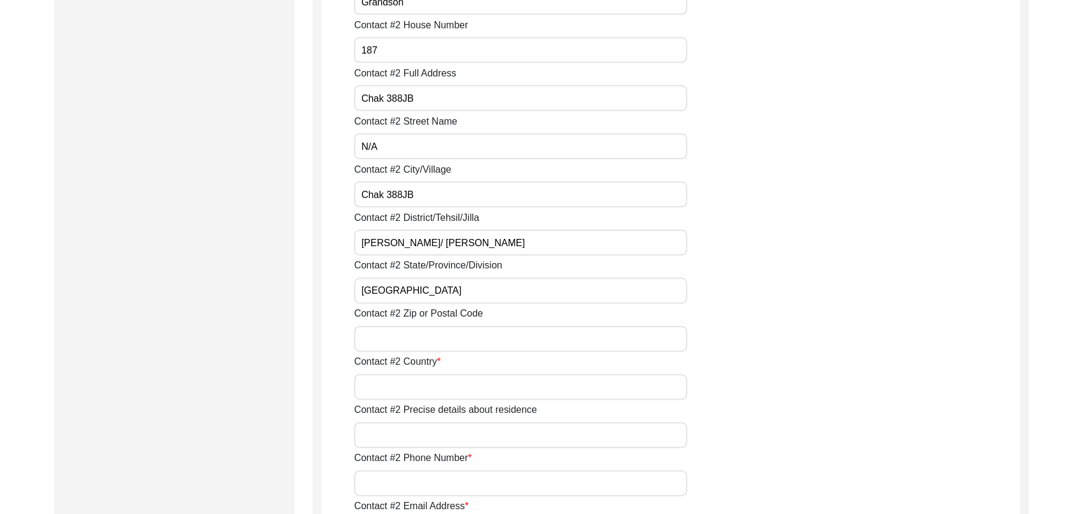
click at [414, 340] on input "Contact #2 Zip or Postal Code" at bounding box center [520, 339] width 333 height 26
type input "36051"
click at [410, 381] on input "Contact #2 Country" at bounding box center [520, 387] width 333 height 26
type input "[GEOGRAPHIC_DATA]"
click at [415, 437] on input "Contact #2 Precise details about residence" at bounding box center [520, 435] width 333 height 26
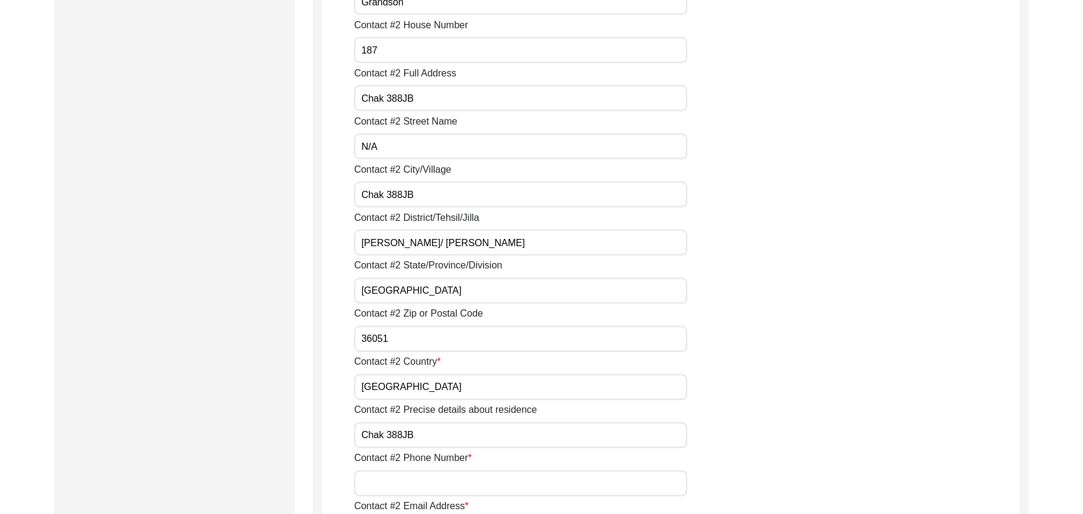
type input "Chak 388JB"
click at [415, 479] on input "Contact #2 Phone Number" at bounding box center [520, 483] width 333 height 26
paste input "03134014160"
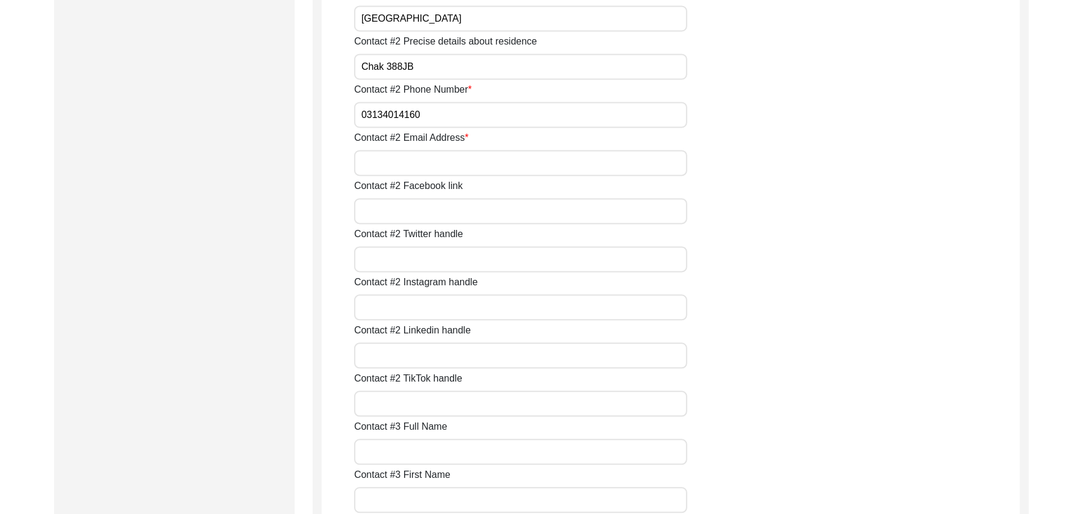
scroll to position [1721, 0]
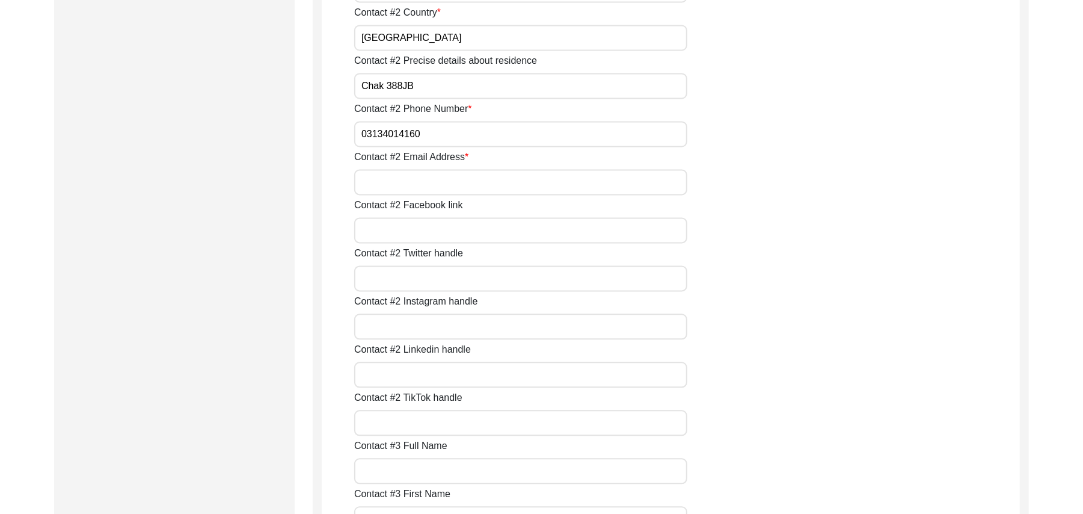
type input "03134014160"
click at [413, 183] on input "Contact #2 Email Address" at bounding box center [520, 182] width 333 height 26
type input "N/A"
click at [414, 230] on input "Contact #2 Facebook link" at bounding box center [520, 230] width 333 height 26
paste input "N/A"
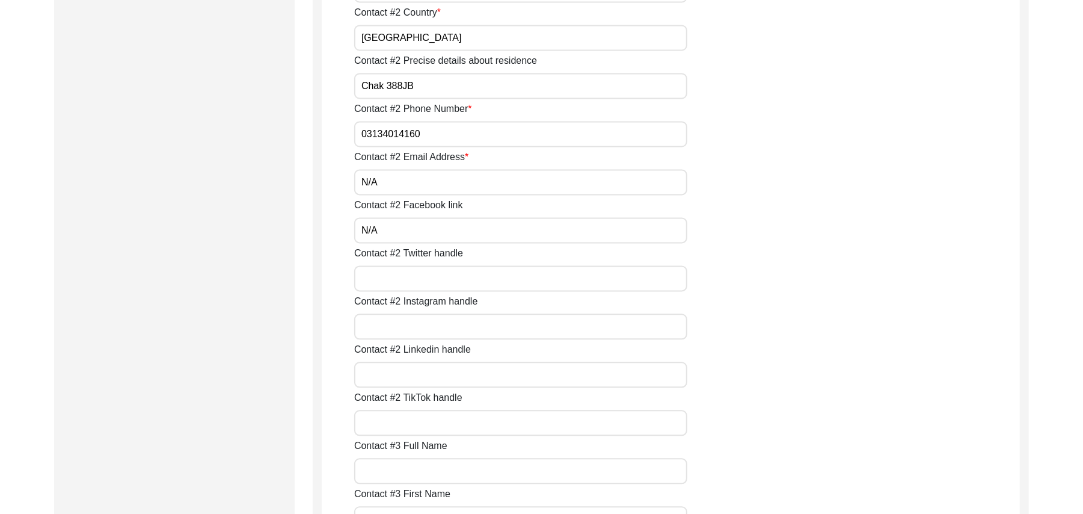
type input "N/A"
click at [403, 278] on input "Contact #2 Twitter handle" at bounding box center [520, 278] width 333 height 26
paste input "N/A"
type input "N/A"
click at [392, 331] on input "Contact #2 Instagram handle" at bounding box center [520, 326] width 333 height 26
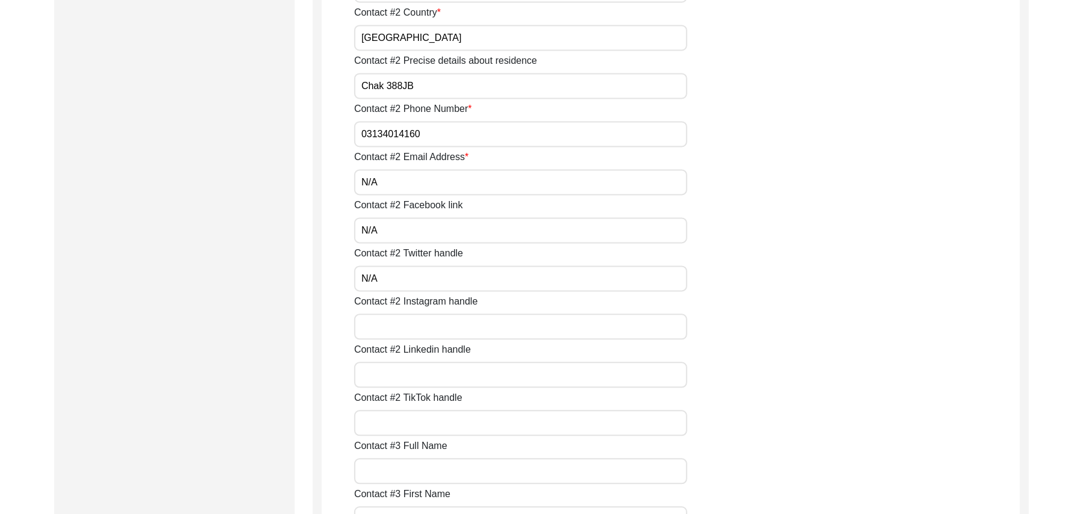
paste input "N/A"
type input "N/A"
click at [393, 374] on input "Contact #2 Linkedin handle" at bounding box center [520, 375] width 333 height 26
paste input "N/A"
type input "N/A"
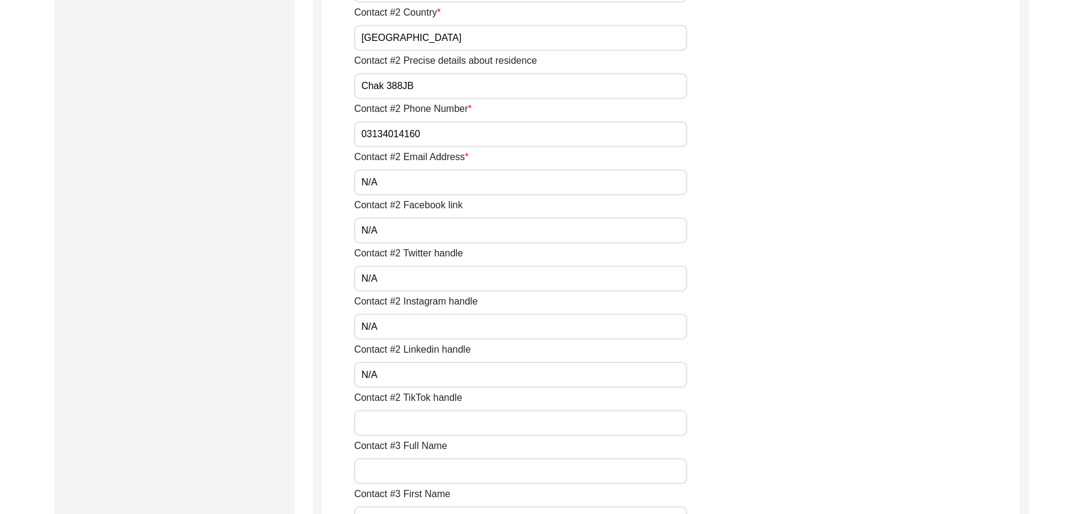
click at [399, 415] on input "Contact #2 TikTok handle" at bounding box center [520, 423] width 333 height 26
paste input "N/A"
type input "N/A"
click at [402, 466] on input "Contact #3 Full Name" at bounding box center [520, 471] width 333 height 26
paste input "N/A"
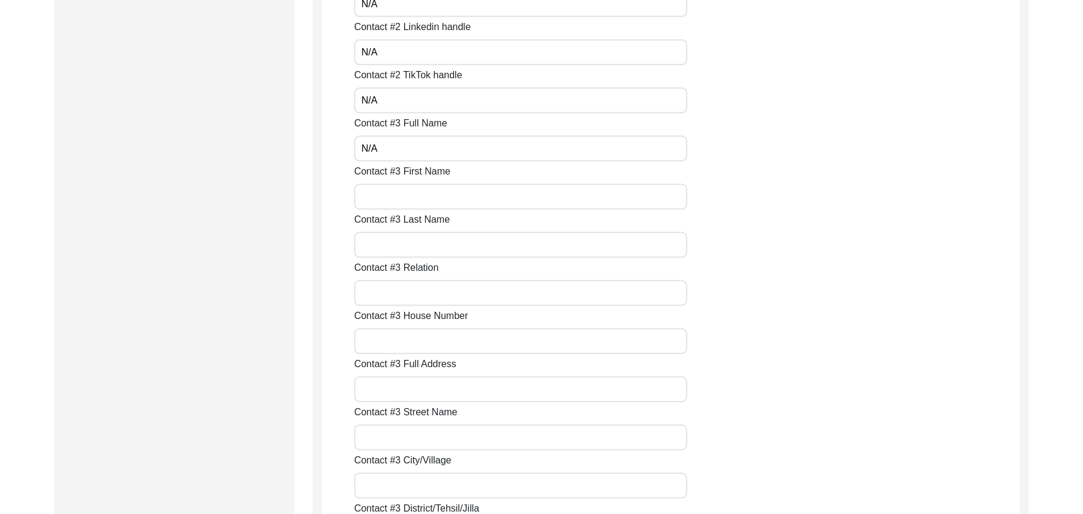
scroll to position [2119, 0]
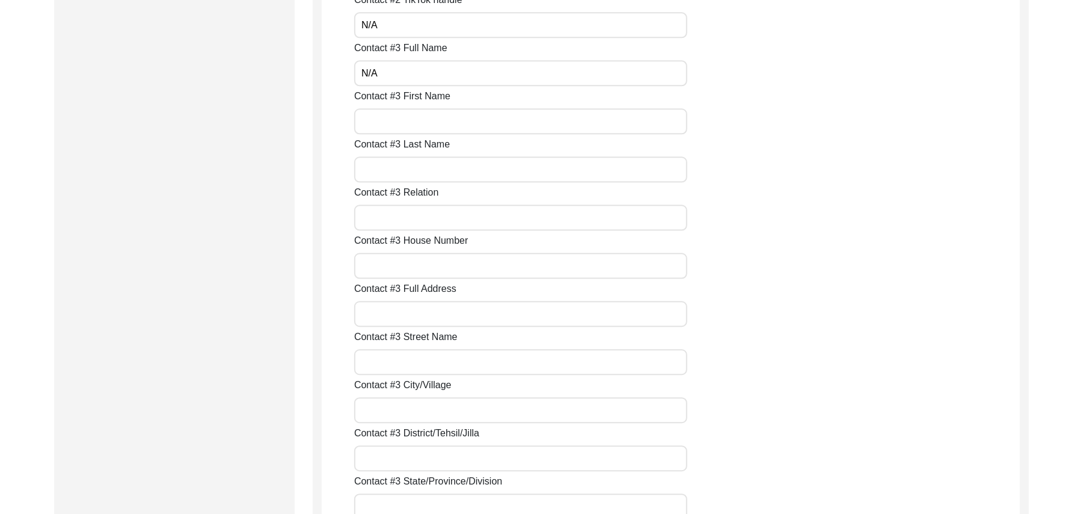
type input "N/A"
click at [433, 126] on input "Contact #3 First Name" at bounding box center [520, 121] width 333 height 26
paste input "N/A"
type input "N/A"
click at [420, 168] on input "Contact #3 Last Name" at bounding box center [520, 169] width 333 height 26
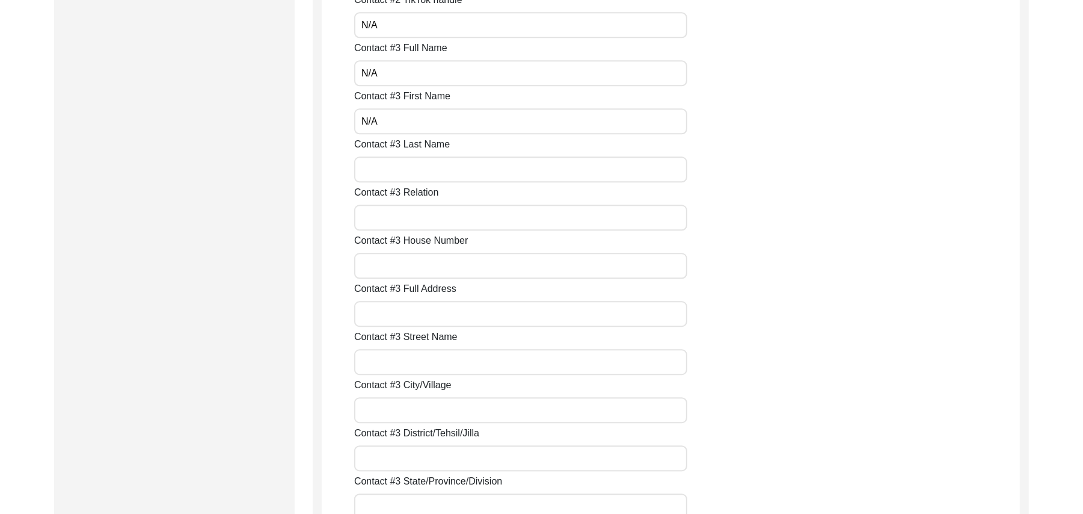
paste input "N/A"
type input "N/A"
click at [402, 214] on input "Contact #3 Relation" at bounding box center [520, 218] width 333 height 26
paste input "N/A"
type input "N/A"
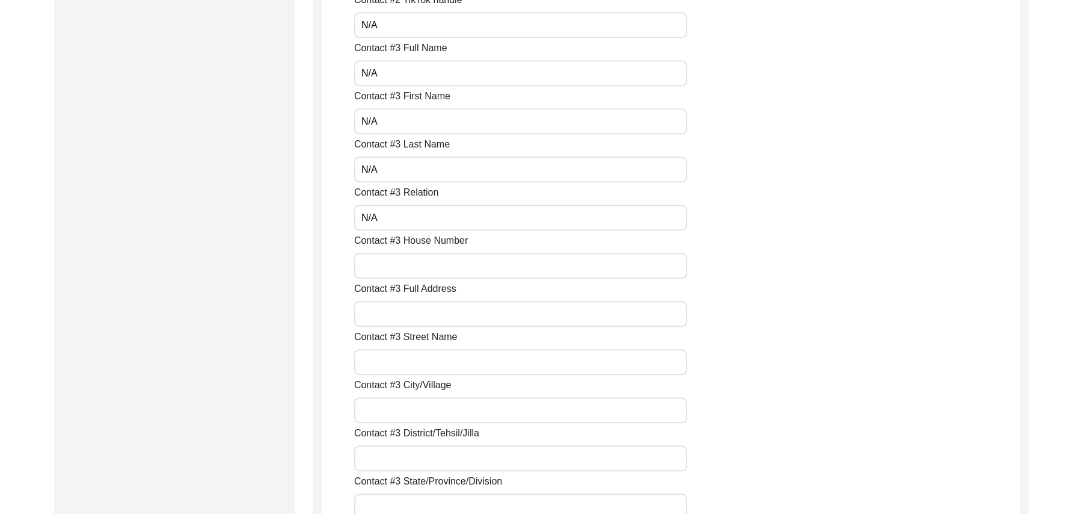
click at [396, 270] on input "Contact #3 House Number" at bounding box center [520, 266] width 333 height 26
paste input "N/A"
type input "N/A"
click at [398, 318] on input "Contact #3 Full Address" at bounding box center [520, 314] width 333 height 26
paste input "N/A"
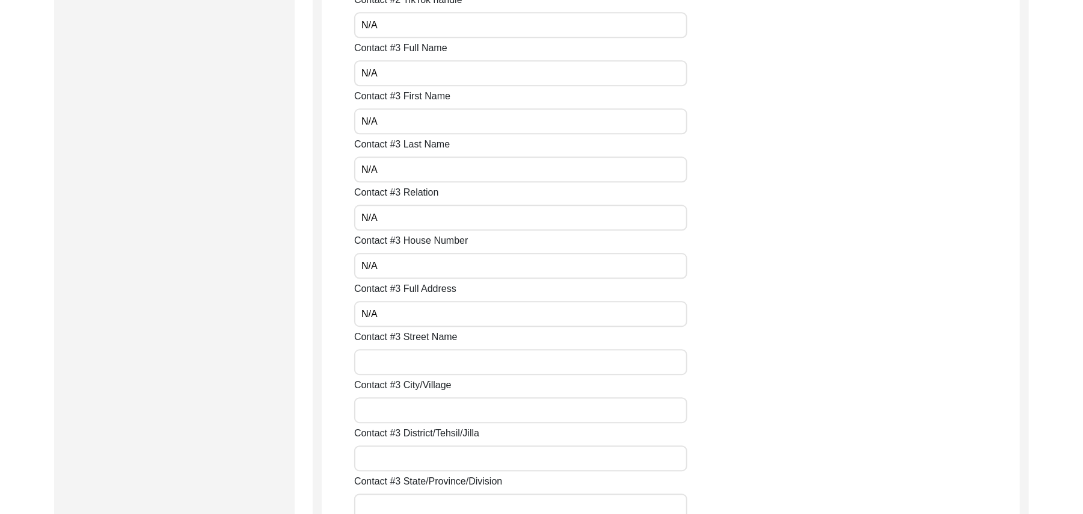
type input "N/A"
click at [401, 362] on input "Contact #3 Street Name" at bounding box center [520, 362] width 333 height 26
paste input "N/A"
type input "N/A"
click at [398, 401] on input "Contact #3 City/Village" at bounding box center [520, 410] width 333 height 26
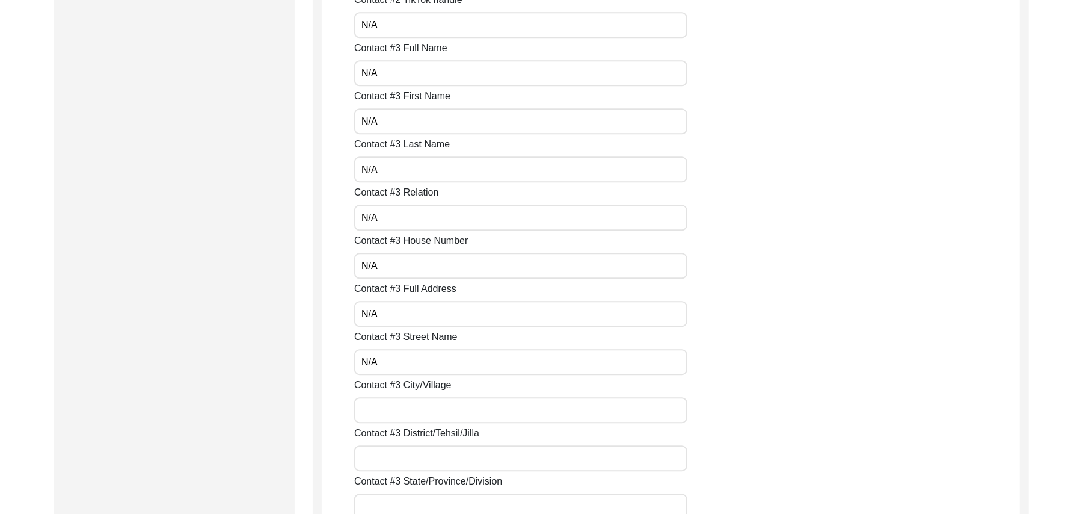
paste input "N/A"
type input "N/A"
click at [400, 458] on input "Contact #3 District/Tehsil/Jilla" at bounding box center [520, 458] width 333 height 26
paste input "N/A"
type input "N/A"
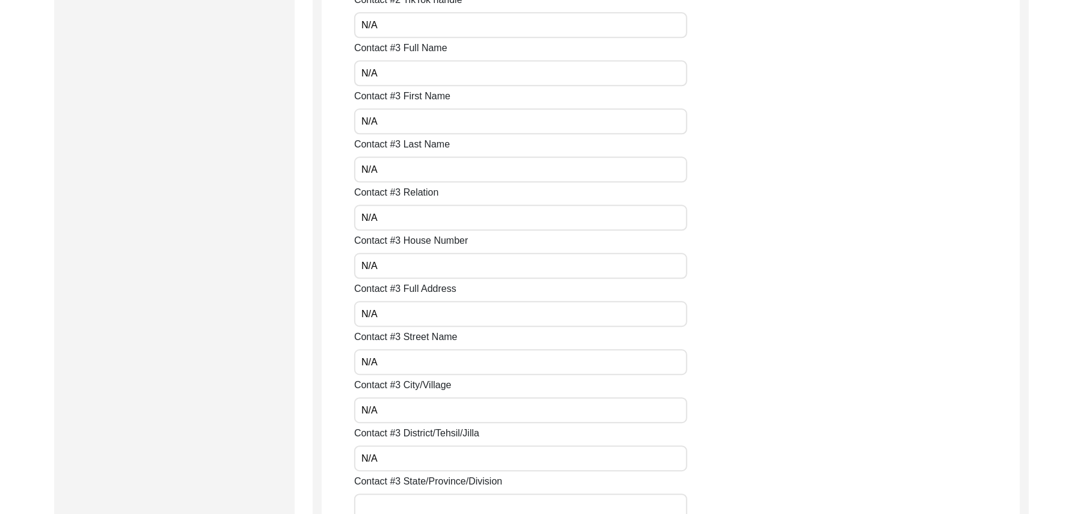
click at [397, 498] on input "Contact #3 State/Province/Division" at bounding box center [520, 506] width 333 height 26
paste input "N/A"
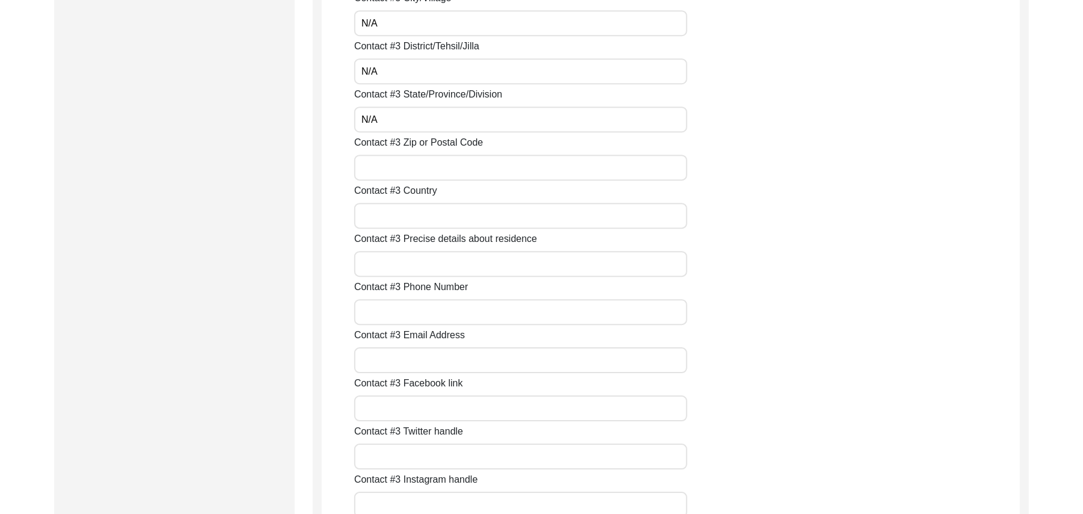
scroll to position [2539, 0]
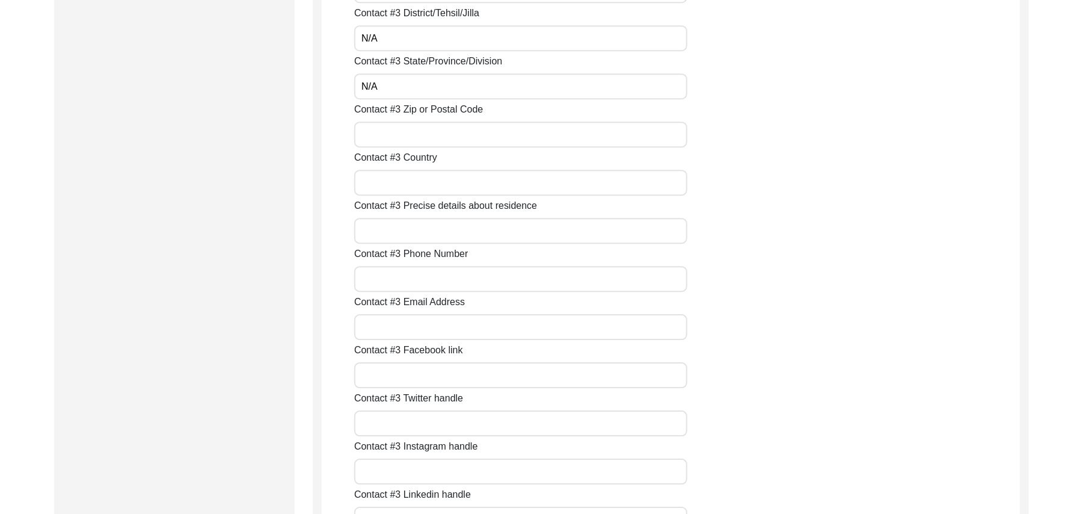
type input "N/A"
click at [417, 134] on input "Contact #3 Zip or Postal Code" at bounding box center [520, 135] width 333 height 26
paste input "N/A"
type input "N/A"
click at [414, 188] on input "Contact #3 Country" at bounding box center [520, 183] width 333 height 26
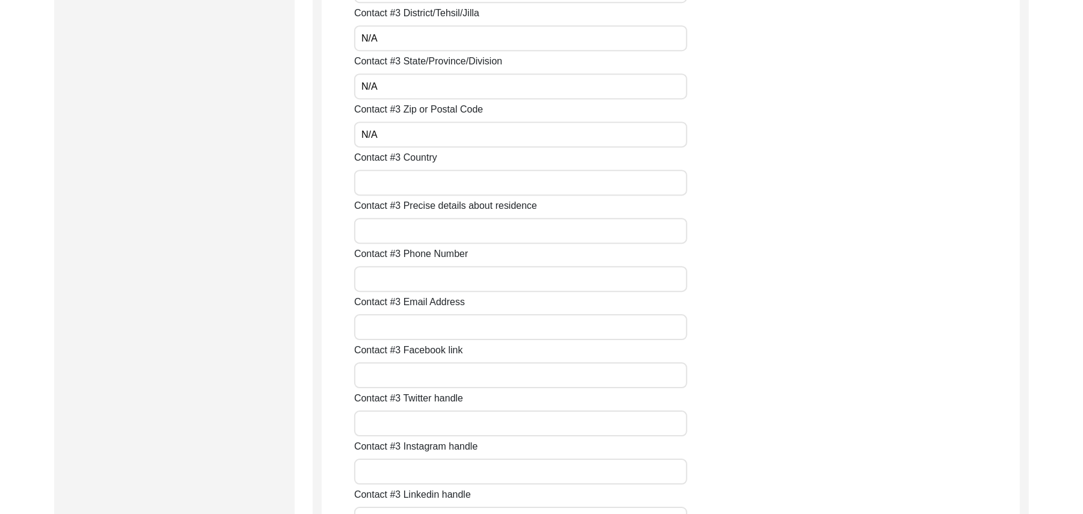
paste input "N/A"
type input "N/A"
click at [411, 229] on input "Contact #3 Precise details about residence" at bounding box center [520, 231] width 333 height 26
paste input "N/A"
type input "N/A"
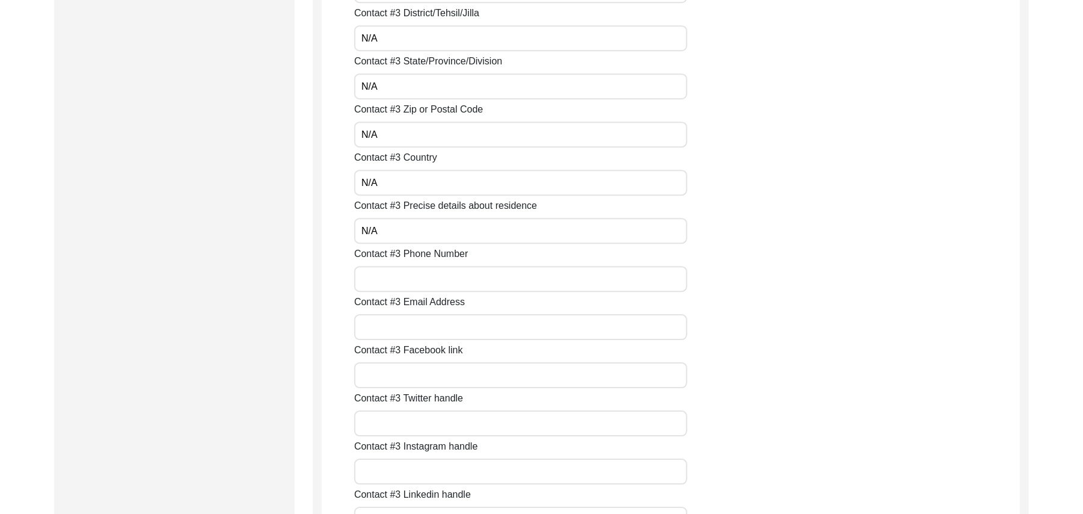
click at [409, 277] on input "Contact #3 Phone Number" at bounding box center [520, 279] width 333 height 26
paste input "N/A"
type input "N/A"
click at [419, 330] on input "Contact #3 Email Address" at bounding box center [520, 327] width 333 height 26
paste input "N/A"
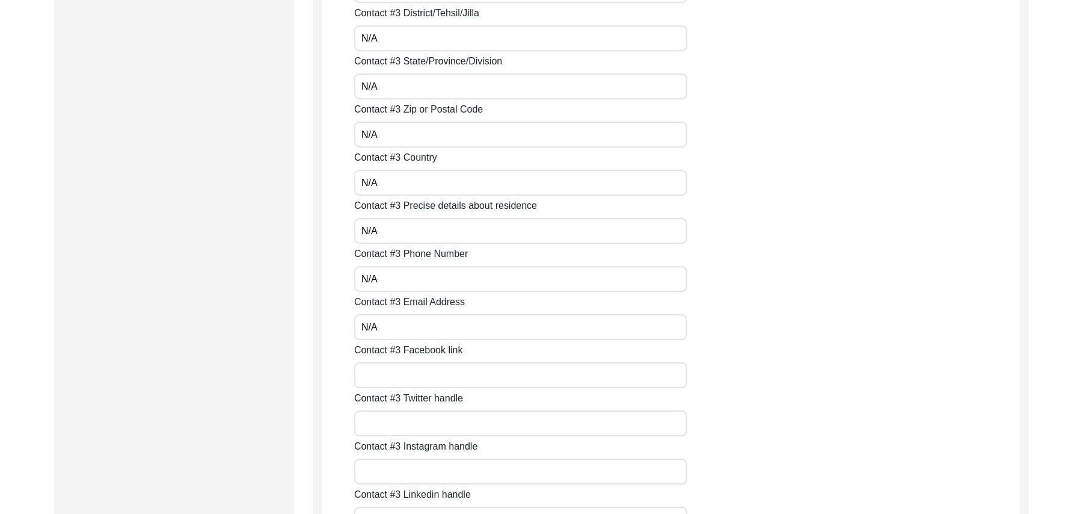
type input "N/A"
click at [431, 383] on input "Contact #3 Facebook link" at bounding box center [520, 375] width 333 height 26
paste input "N/A"
type input "N/A"
click at [422, 429] on input "Contact #3 Twitter handle" at bounding box center [520, 423] width 333 height 26
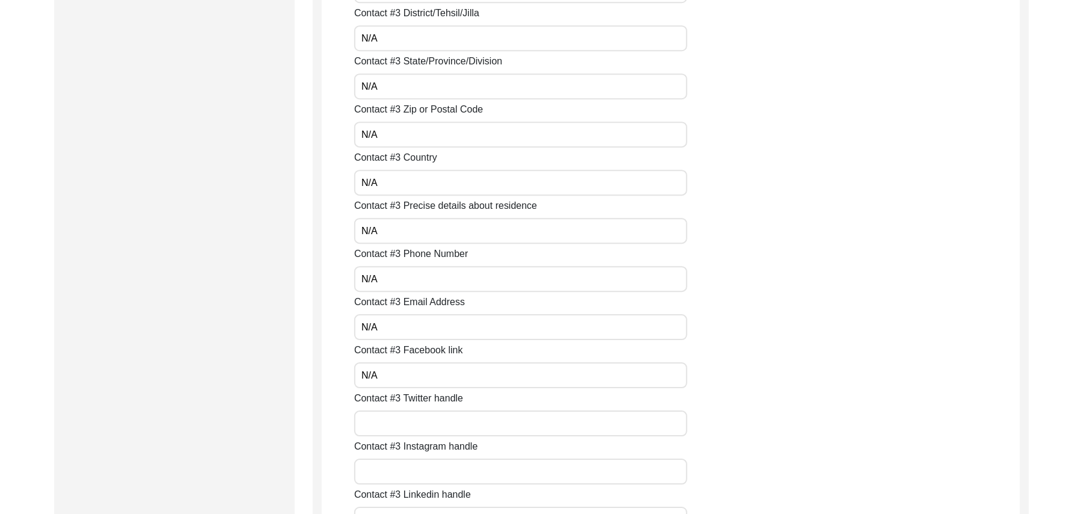
paste input "N/A"
type input "N/A"
click at [419, 473] on input "Contact #3 Instagram handle" at bounding box center [520, 471] width 333 height 26
paste input "N/A"
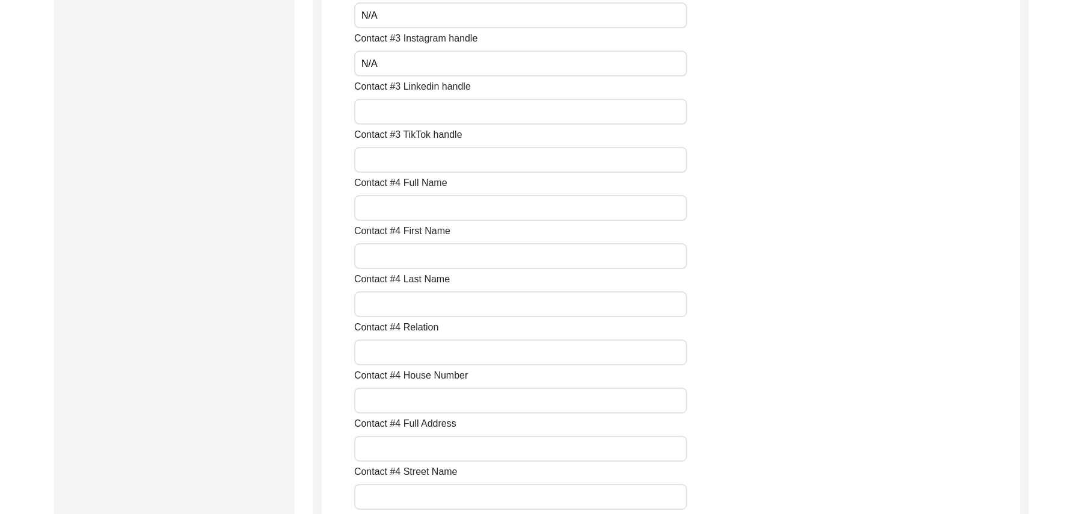
scroll to position [2990, 0]
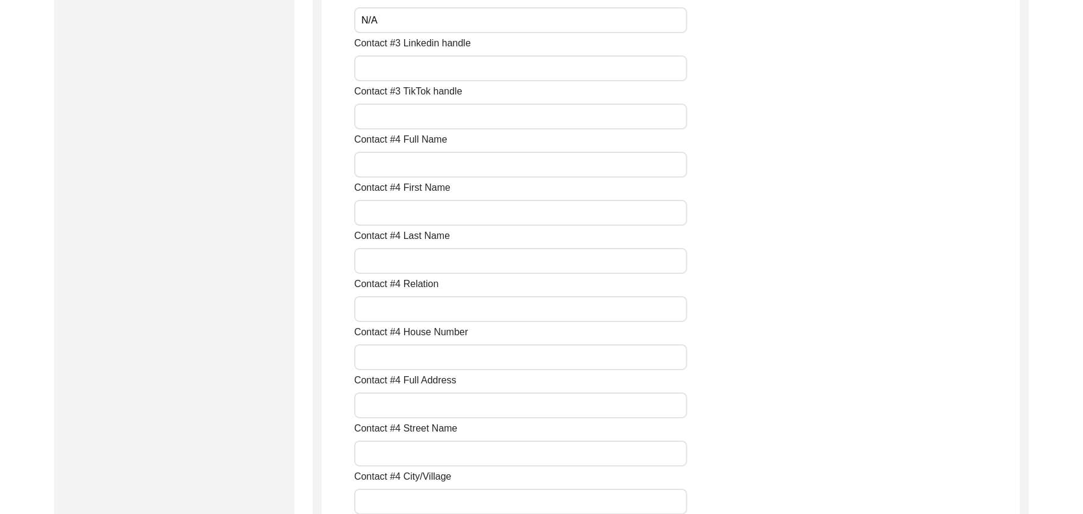
type input "N/A"
click at [374, 68] on input "Contact #3 Linkedin handle" at bounding box center [520, 68] width 333 height 26
paste input "N/A"
type input "N/A"
click at [374, 114] on input "Contact #3 TikTok handle" at bounding box center [520, 116] width 333 height 26
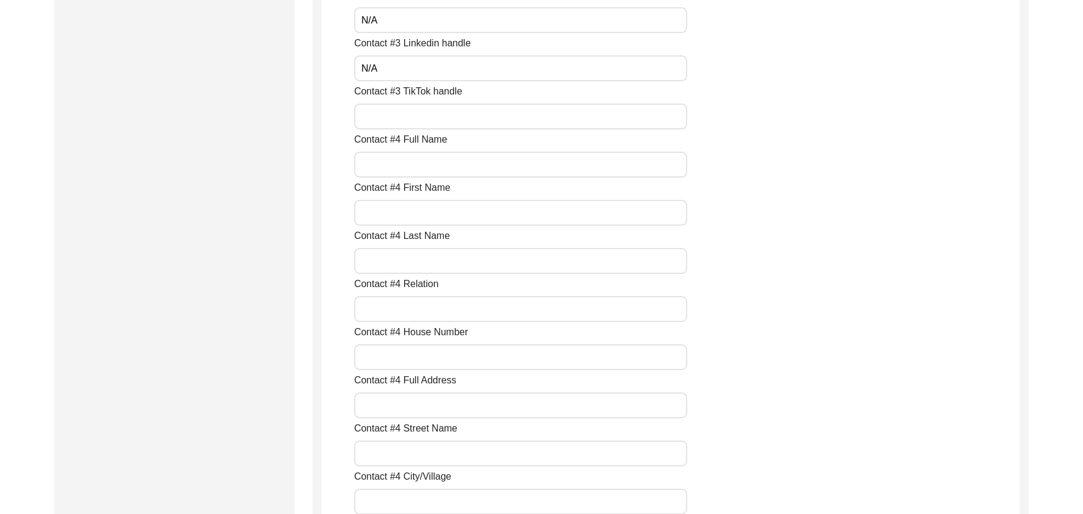
paste input "N/A"
type input "N/A"
click at [381, 165] on input "Contact #4 Full Name" at bounding box center [520, 165] width 333 height 26
paste input "N/A"
type input "N/A"
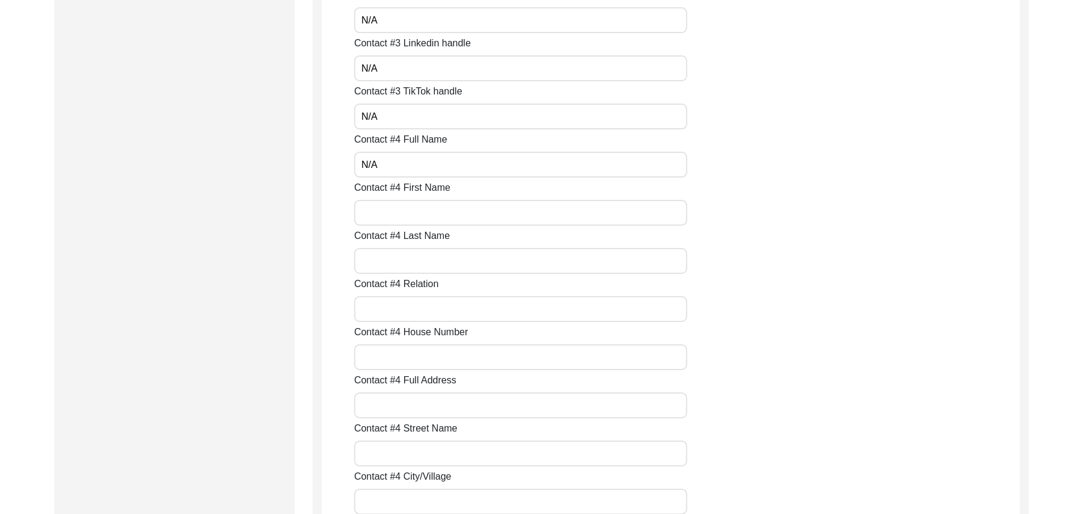
click at [389, 207] on input "Contact #4 First Name" at bounding box center [520, 213] width 333 height 26
paste input "N/A"
type input "N/A"
click at [393, 260] on input "Contact #4 Last Name" at bounding box center [520, 261] width 333 height 26
paste input "N/A"
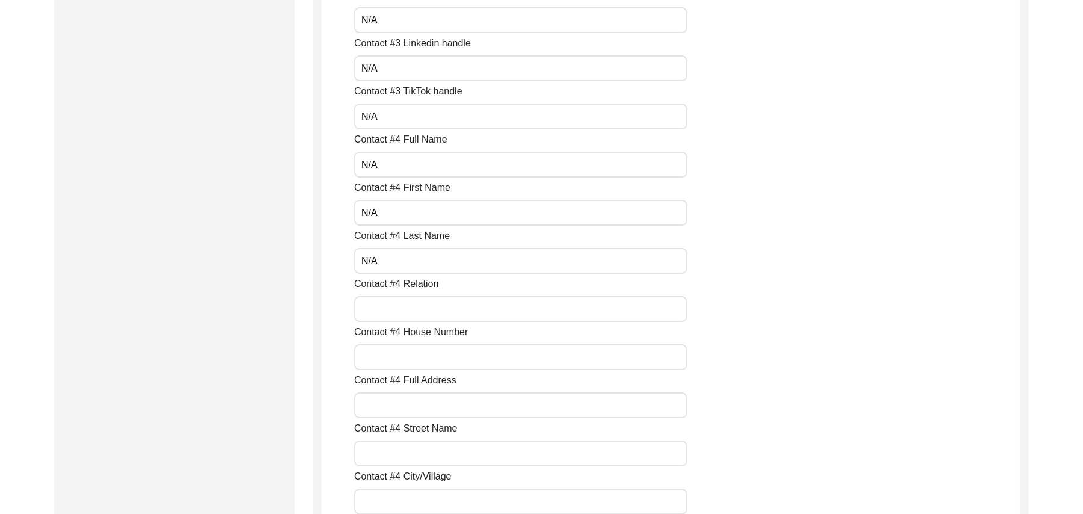
type input "N/A"
click at [408, 318] on input "Contact #4 Relation" at bounding box center [520, 309] width 333 height 26
paste input "N/A"
type input "N/A"
click at [410, 357] on input "Contact #4 House Number" at bounding box center [520, 357] width 333 height 26
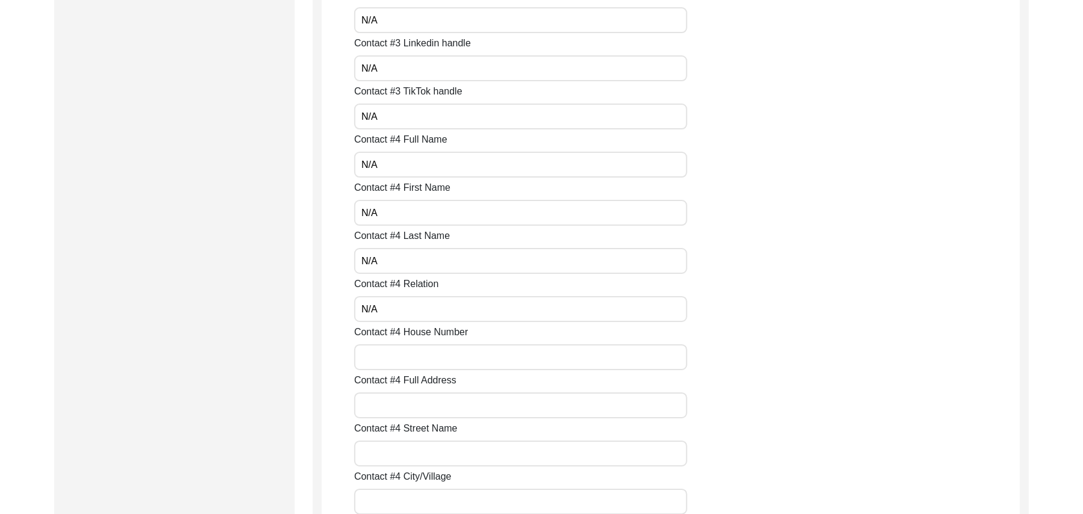
paste input "N/A"
type input "N/A"
click at [419, 407] on input "Contact #4 Full Address" at bounding box center [520, 405] width 333 height 26
paste input "N/A"
type input "N/A"
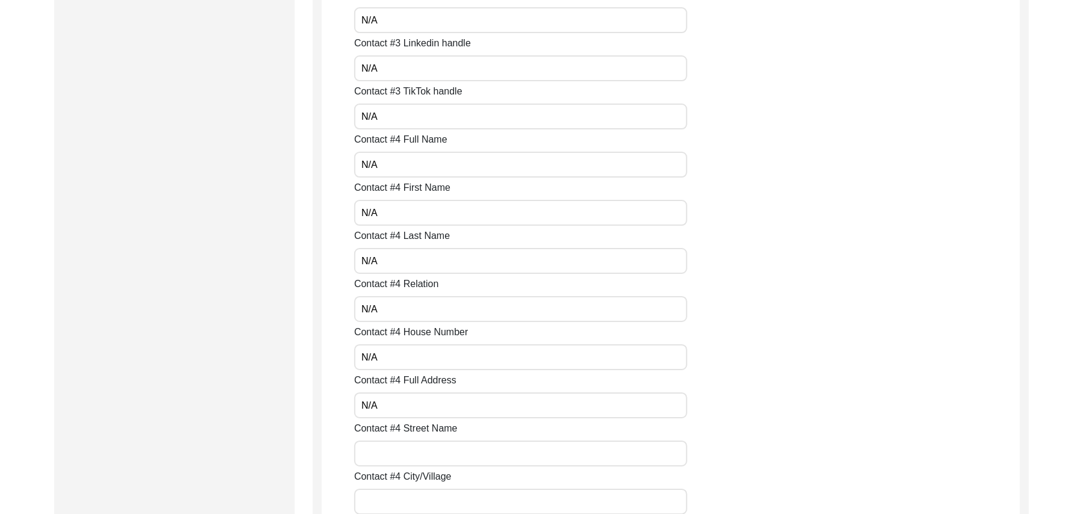
click at [417, 451] on input "Contact #4 Street Name" at bounding box center [520, 453] width 333 height 26
paste input "N/A"
type input "N/A"
click at [419, 498] on input "Contact #4 City/Village" at bounding box center [520, 501] width 333 height 26
paste input "N/A"
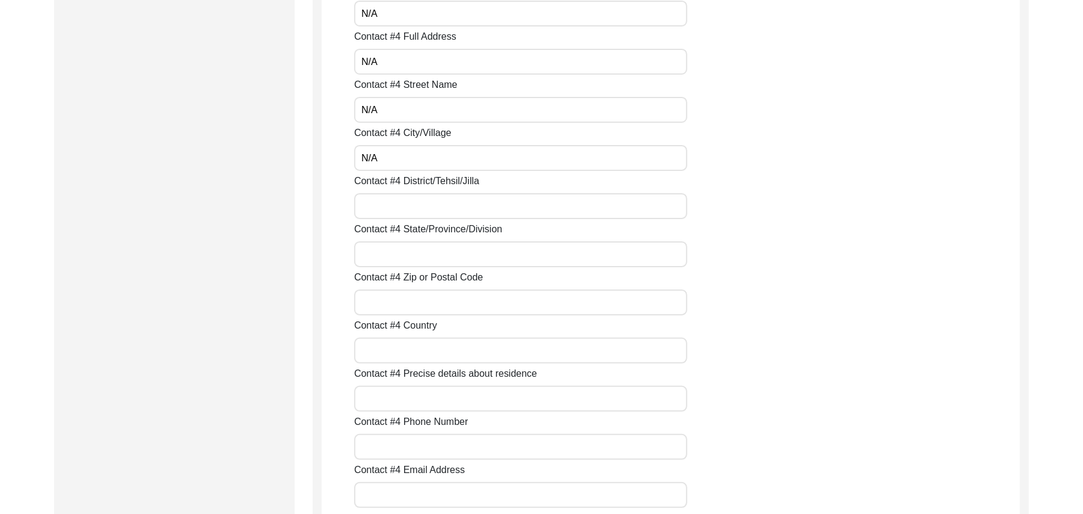
scroll to position [3463, 0]
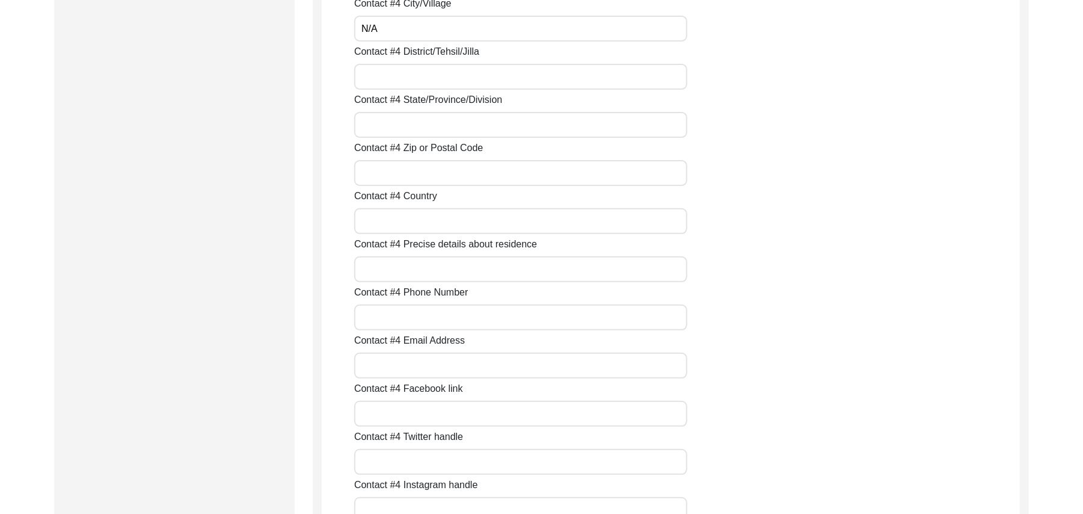
type input "N/A"
click at [415, 85] on input "Contact #4 District/Tehsil/Jilla" at bounding box center [520, 77] width 333 height 26
paste input "N/A"
type input "N/A"
click at [403, 126] on input "Contact #4 State/Province/Division" at bounding box center [520, 125] width 333 height 26
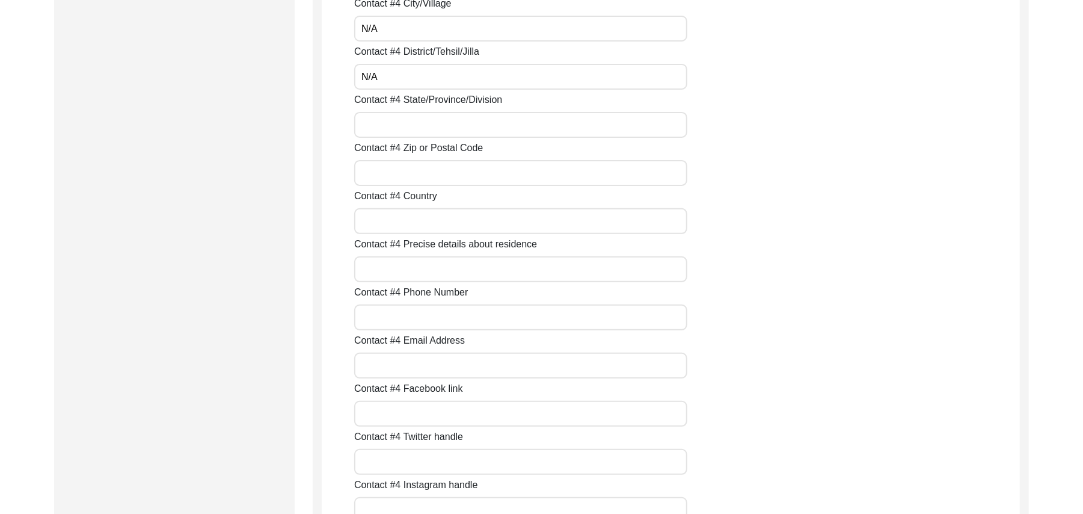
paste input "N/A"
type input "N/A"
click at [401, 172] on input "Contact #4 Zip or Postal Code" at bounding box center [520, 173] width 333 height 26
paste input "N/A"
type input "N/A"
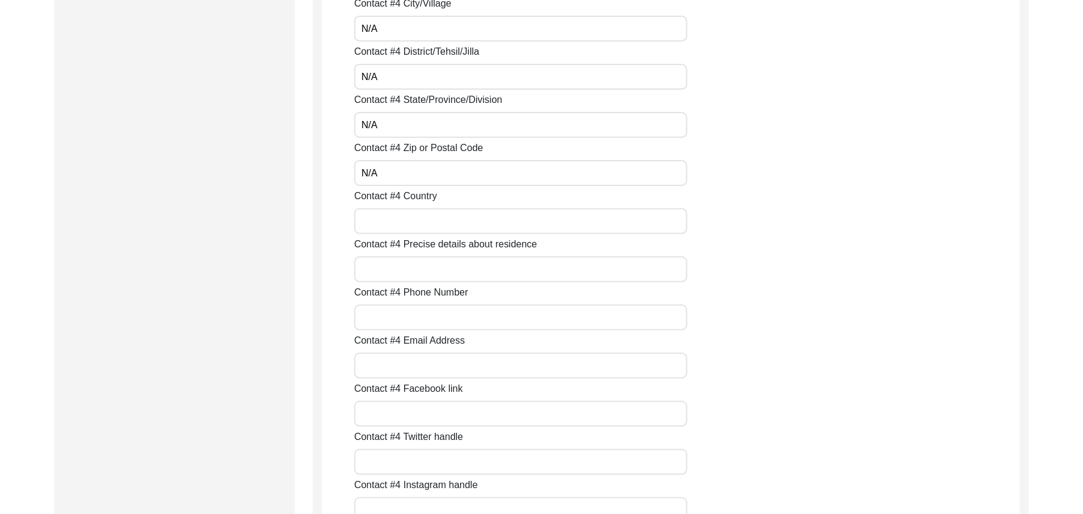
click at [395, 226] on input "Contact #4 Country" at bounding box center [520, 221] width 333 height 26
paste input "N/A"
type input "N/A"
click at [393, 268] on input "Contact #4 Precise details about residence" at bounding box center [520, 269] width 333 height 26
paste input "N/A"
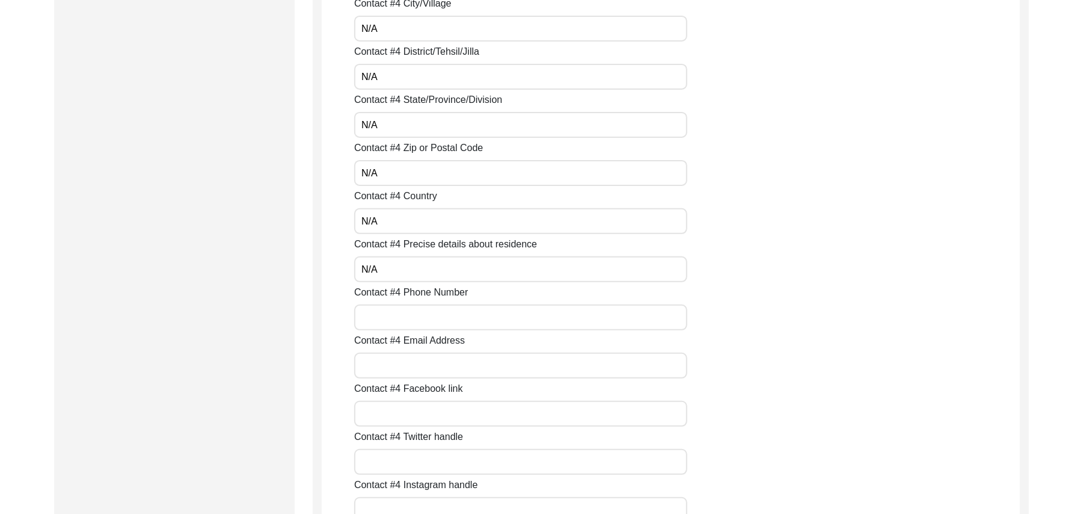
type input "N/A"
click at [395, 313] on input "Contact #4 Phone Number" at bounding box center [520, 317] width 333 height 26
paste input "N/A"
type input "N/A"
click at [395, 367] on input "Contact #4 Email Address" at bounding box center [520, 366] width 333 height 26
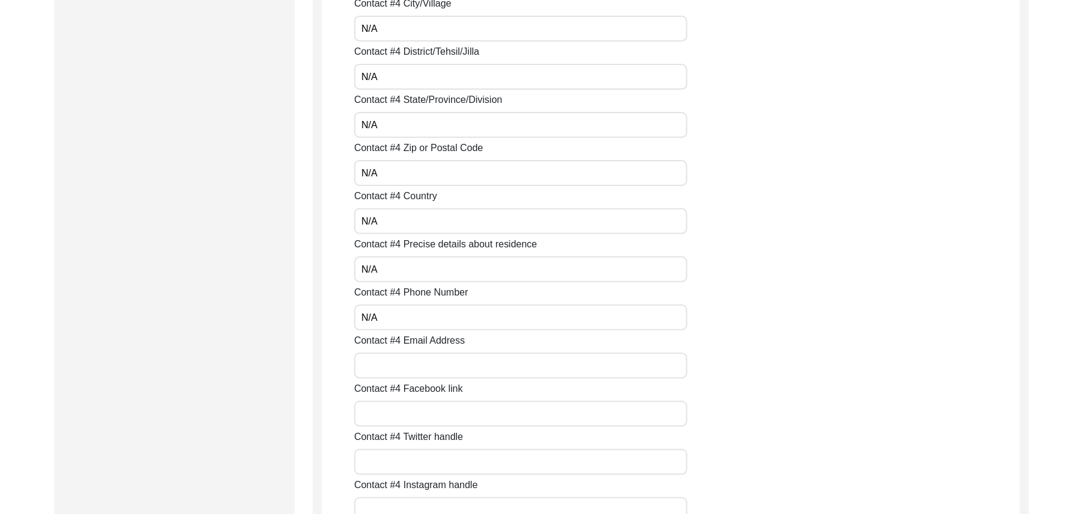
paste input "N/A"
type input "N/A"
click at [408, 419] on input "Contact #4 Facebook link" at bounding box center [520, 414] width 333 height 26
paste input "N/A"
type input "N/A"
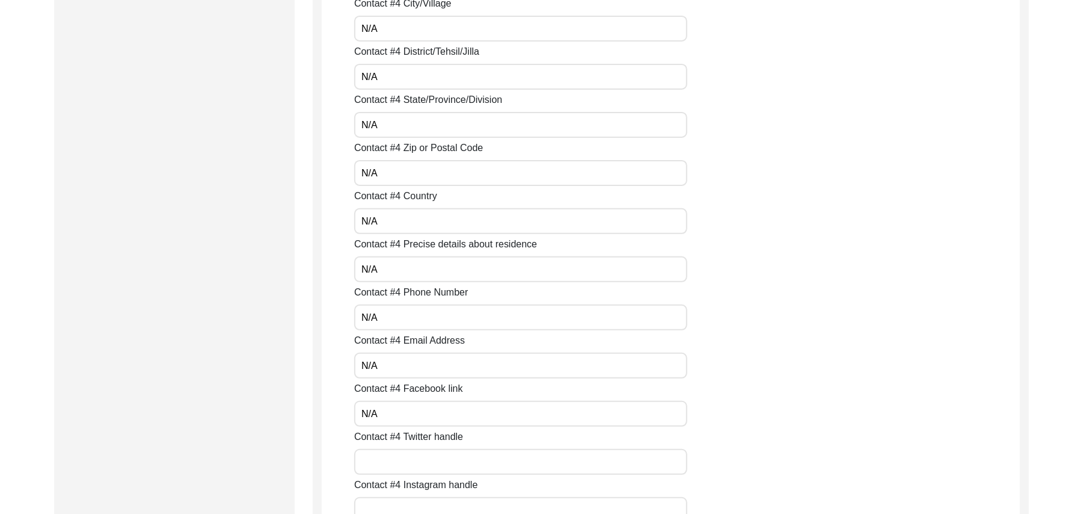
click at [410, 457] on input "Contact #4 Twitter handle" at bounding box center [520, 462] width 333 height 26
paste input "N/A"
type input "N/A"
click at [408, 501] on input "Contact #4 Instagram handle" at bounding box center [520, 510] width 333 height 26
paste input "N/A"
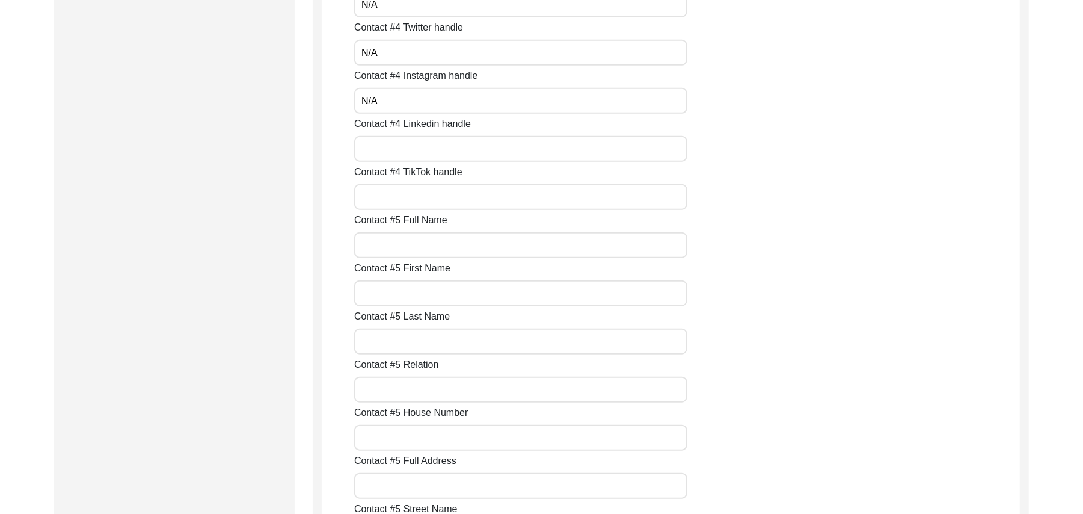
scroll to position [3904, 0]
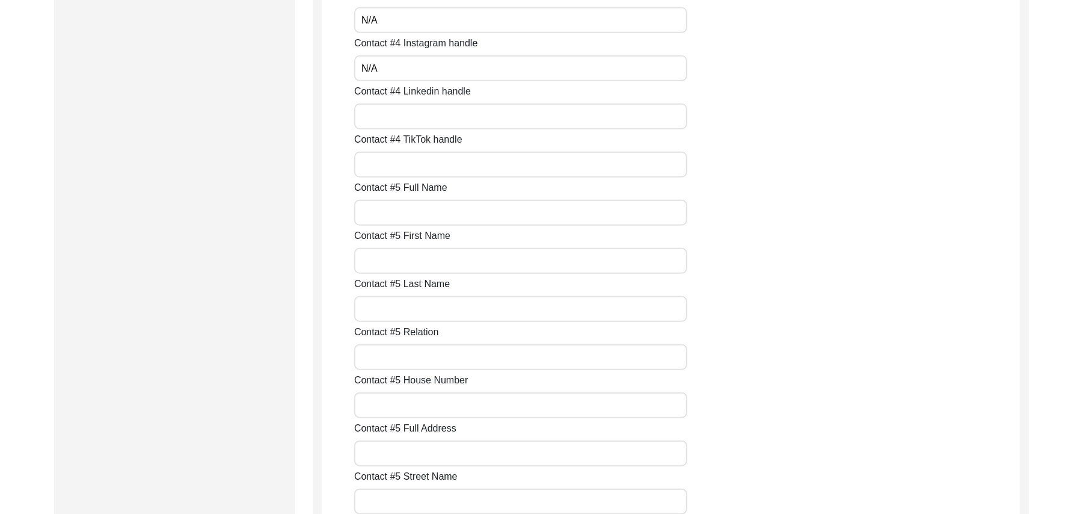
type input "N/A"
click at [466, 107] on input "Contact #4 Linkedin handle" at bounding box center [520, 116] width 333 height 26
paste input "N/A"
type input "N/A"
click at [451, 166] on input "Contact #4 TikTok handle" at bounding box center [520, 165] width 333 height 26
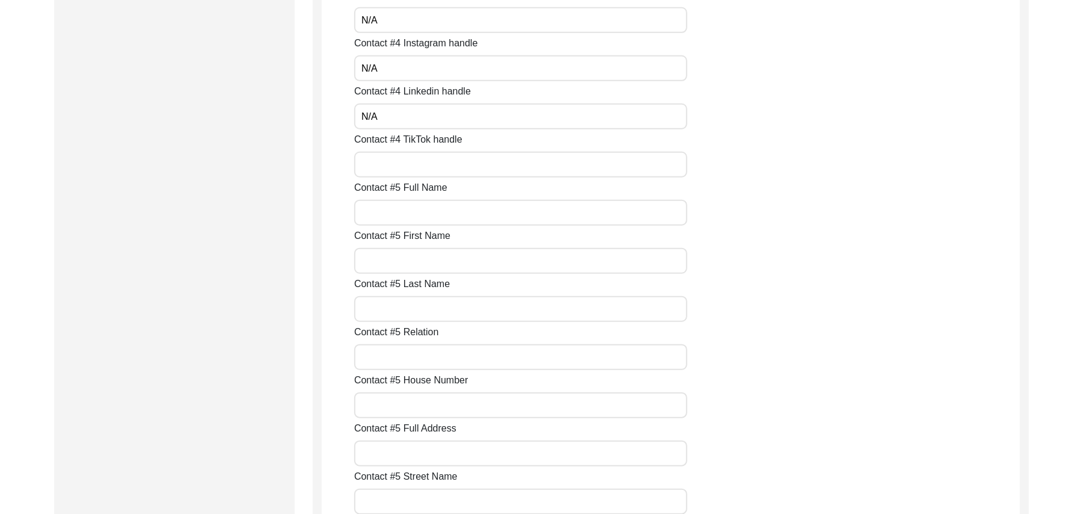
paste input "N/A"
type input "N/A"
click at [445, 217] on input "Contact #5 Full Name" at bounding box center [520, 213] width 333 height 26
paste input "N/A"
type input "N/A"
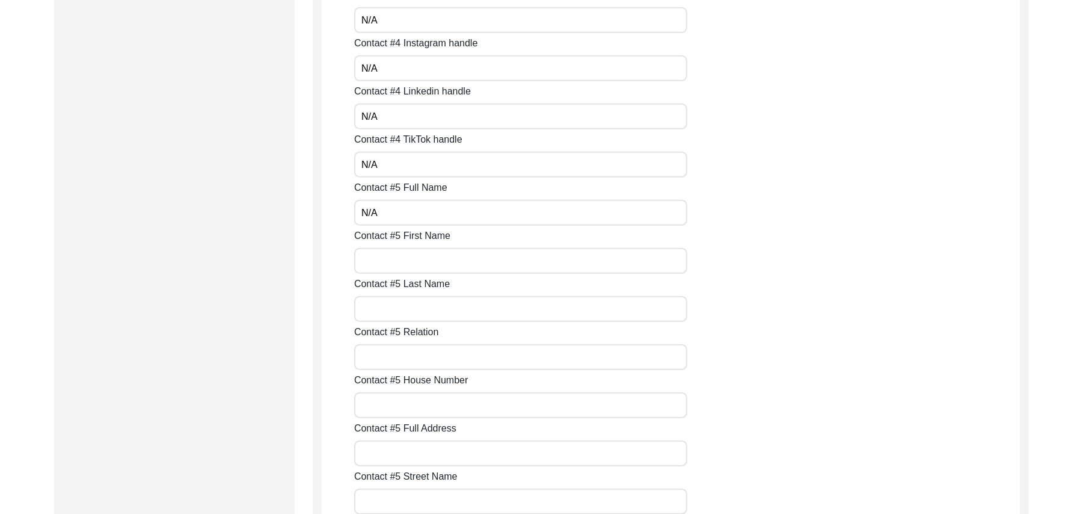
click at [428, 262] on input "Contact #5 First Name" at bounding box center [520, 261] width 333 height 26
paste input "N/A"
type input "N/A"
click at [429, 306] on input "Contact #5 Last Name" at bounding box center [520, 309] width 333 height 26
paste input "N/A"
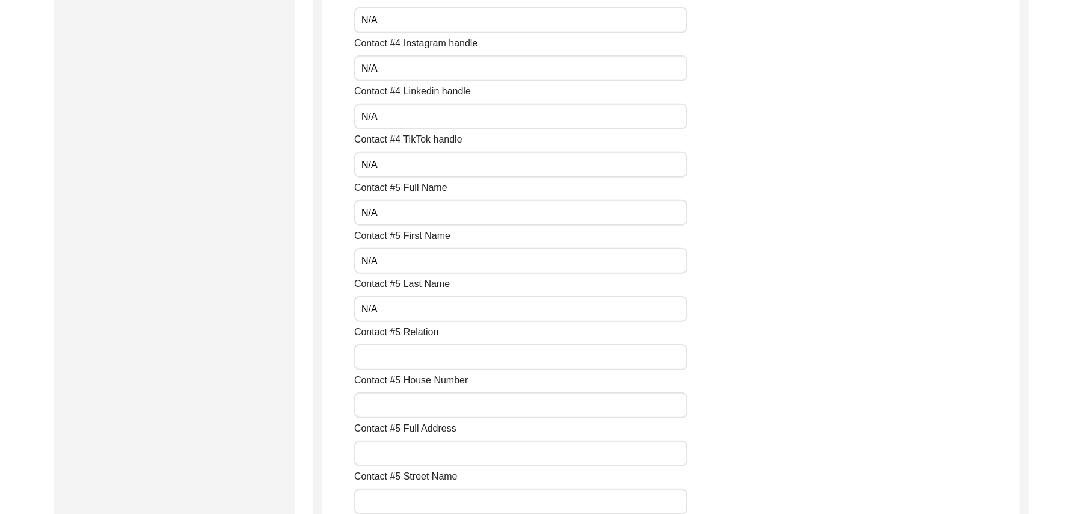
type input "N/A"
click at [422, 354] on input "Contact #5 Relation" at bounding box center [520, 357] width 333 height 26
paste input "N/A"
type input "N/A"
click at [417, 405] on input "Contact #5 House Number" at bounding box center [520, 405] width 333 height 26
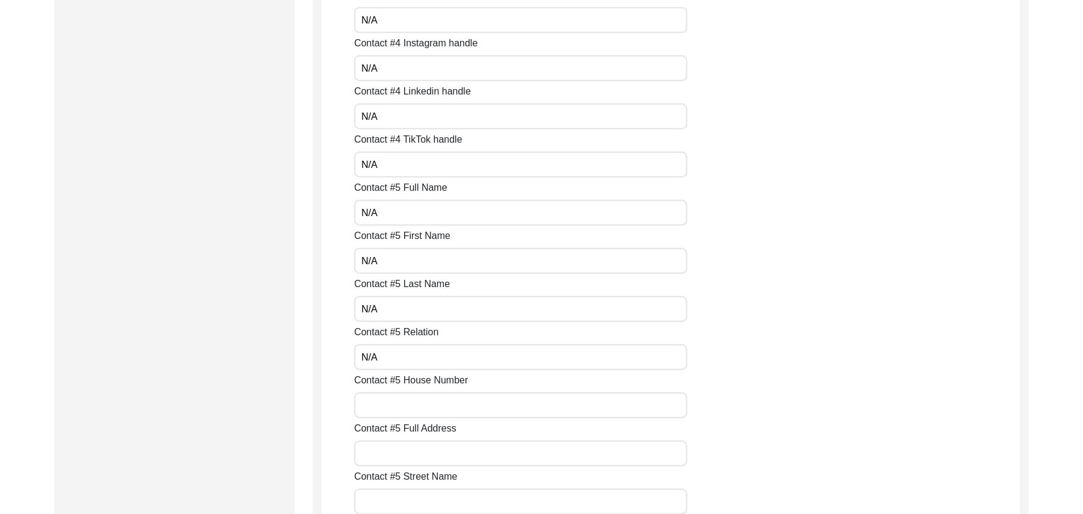
paste input "N/A"
type input "N/A"
click at [415, 460] on input "Contact #5 Full Address" at bounding box center [520, 453] width 333 height 26
paste input "N/A"
type input "N/A"
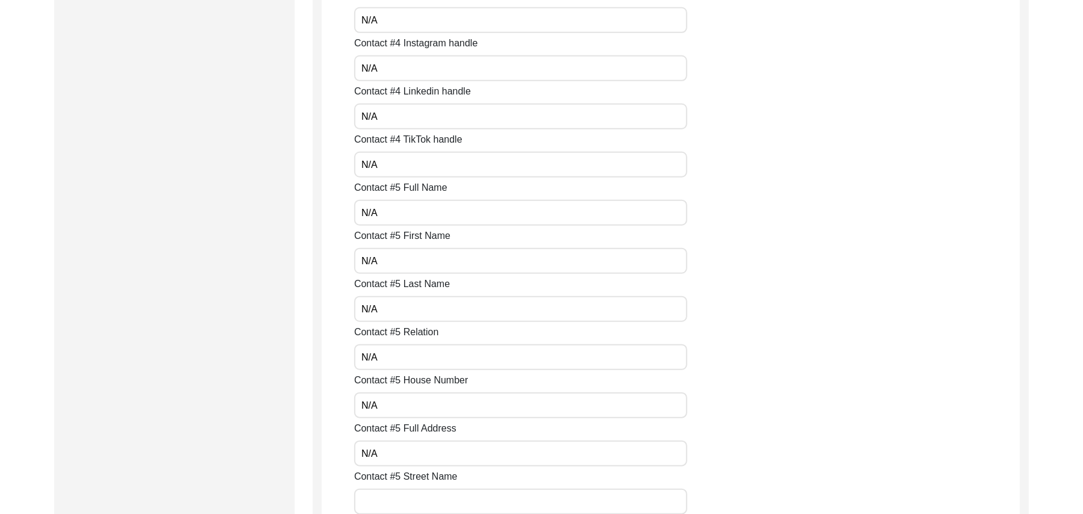
click at [407, 501] on input "Contact #5 Street Name" at bounding box center [520, 501] width 333 height 26
paste input "N/A"
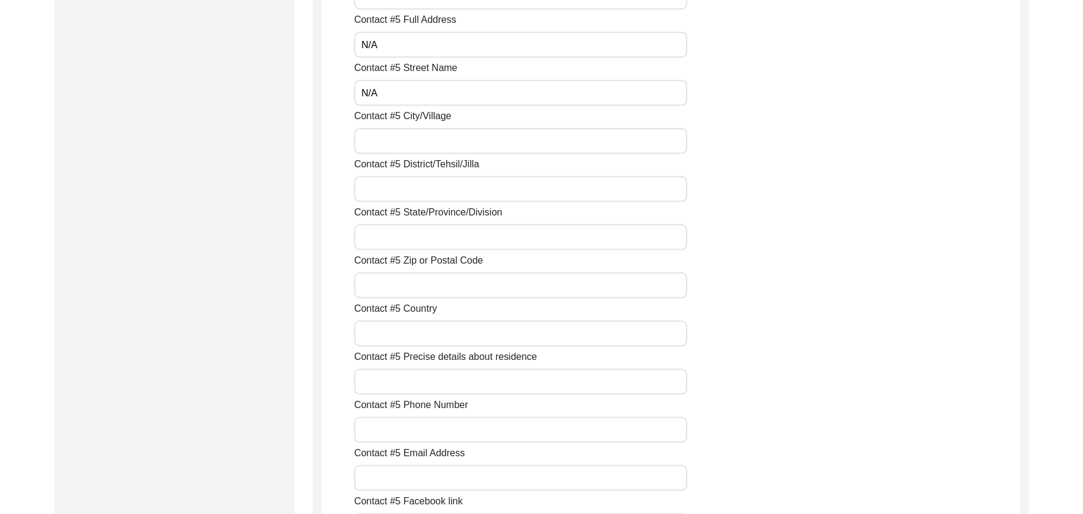
scroll to position [4334, 0]
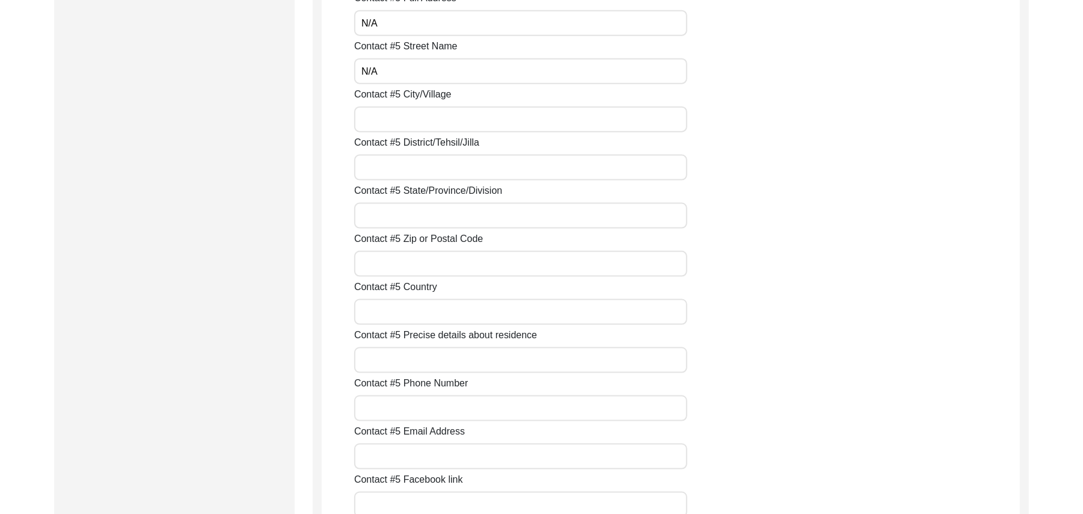
type input "N/A"
click at [453, 121] on input "Contact #5 City/Village" at bounding box center [520, 119] width 333 height 26
paste input "N/A"
type input "N/A"
click at [436, 171] on input "Contact #5 District/Tehsil/Jilla" at bounding box center [520, 168] width 333 height 26
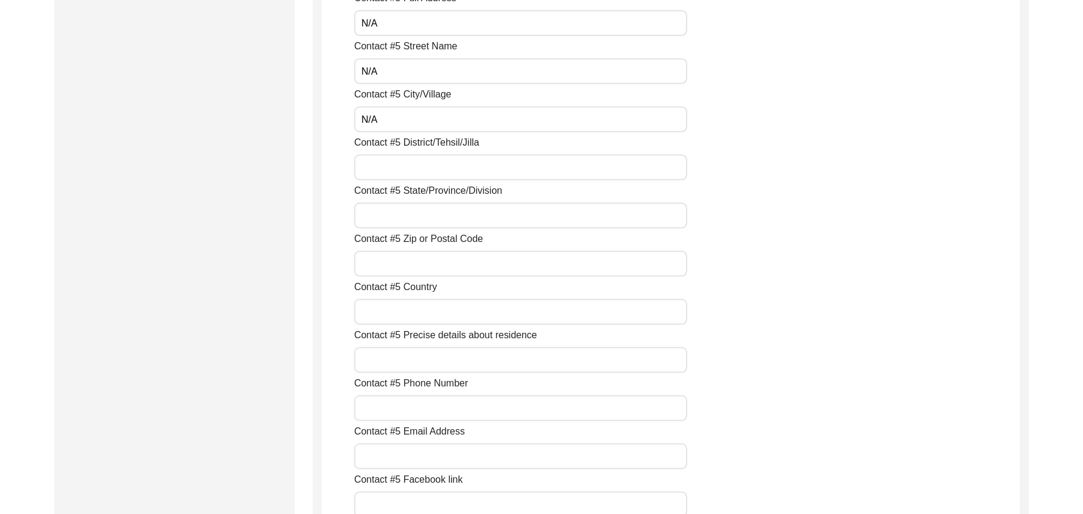
paste input "N/A"
type input "N/A"
click at [432, 218] on input "Contact #5 State/Province/Division" at bounding box center [520, 216] width 333 height 26
paste input "N/A"
type input "N/A"
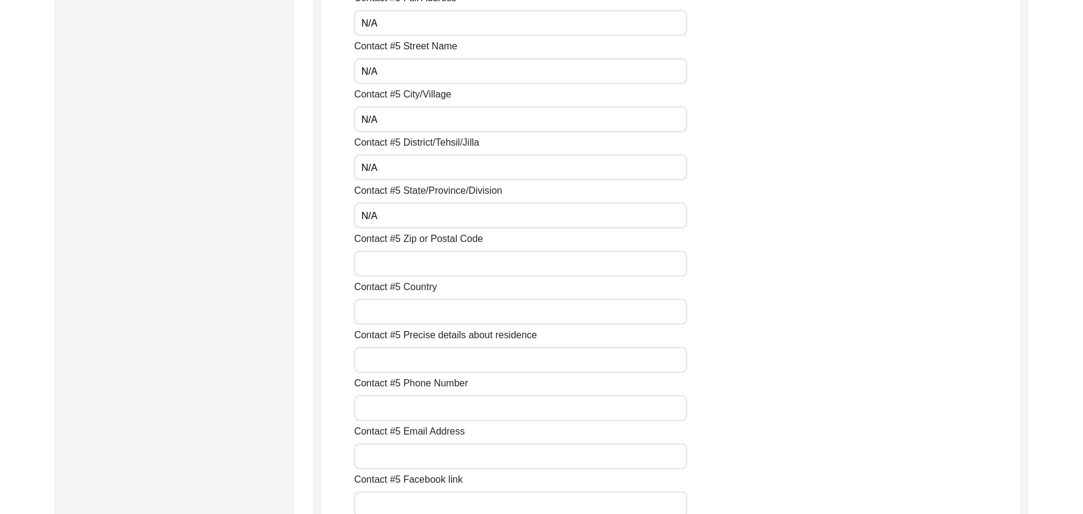
click at [424, 265] on input "Contact #5 Zip or Postal Code" at bounding box center [520, 264] width 333 height 26
paste input "N/A"
type input "N/A"
click at [417, 309] on input "Contact #5 Country" at bounding box center [520, 312] width 333 height 26
paste input "N/A"
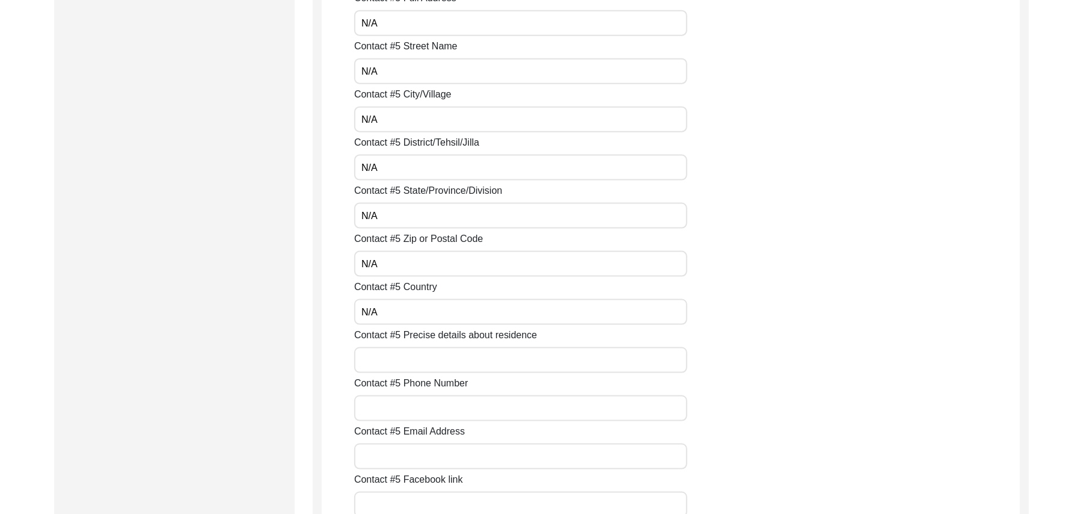
type input "N/A"
click at [417, 368] on input "Contact #5 Precise details about residence" at bounding box center [520, 360] width 333 height 26
paste input "N/A"
type input "N/A"
click at [422, 411] on input "Contact #5 Phone Number" at bounding box center [520, 408] width 333 height 26
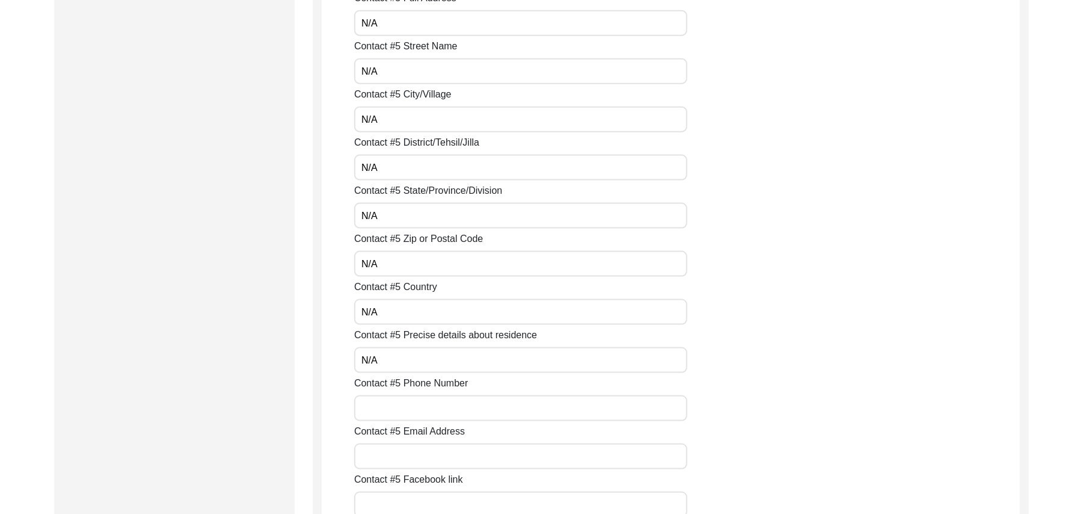
paste input "N/A"
type input "N/A"
click at [415, 460] on input "Contact #5 Email Address" at bounding box center [520, 456] width 333 height 26
paste input "N/A"
type input "N/A"
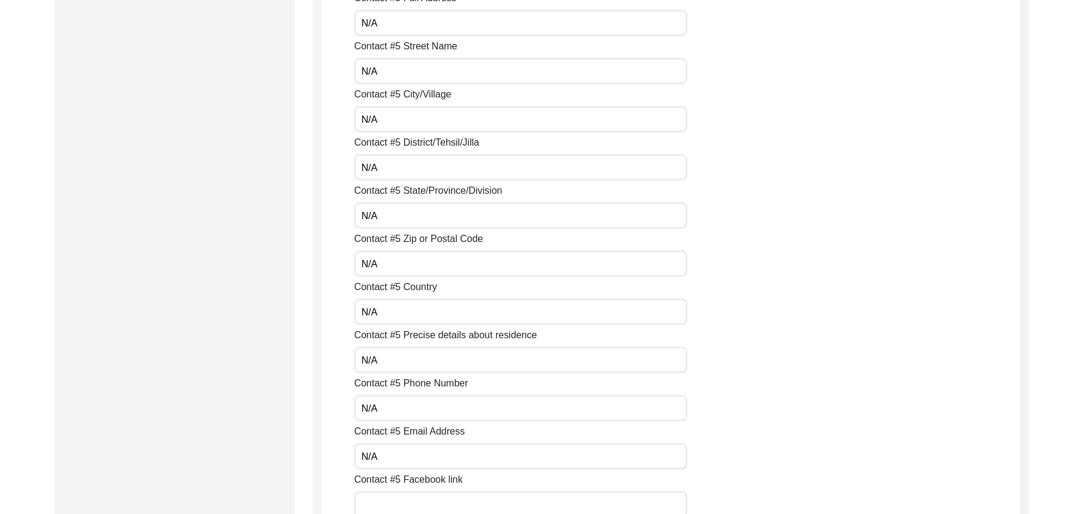
click at [414, 502] on input "Contact #5 Facebook link" at bounding box center [520, 504] width 333 height 26
paste input "N/A"
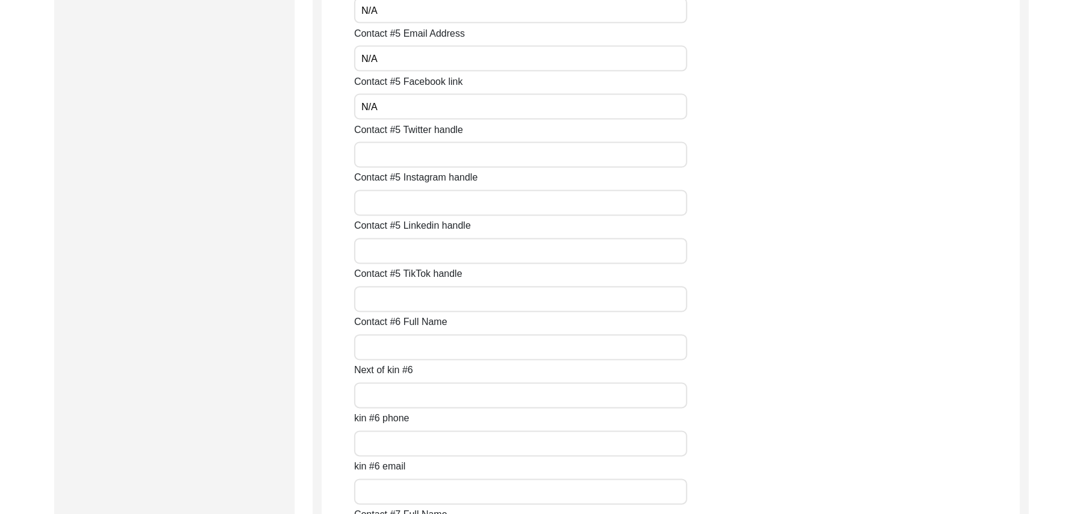
scroll to position [4808, 0]
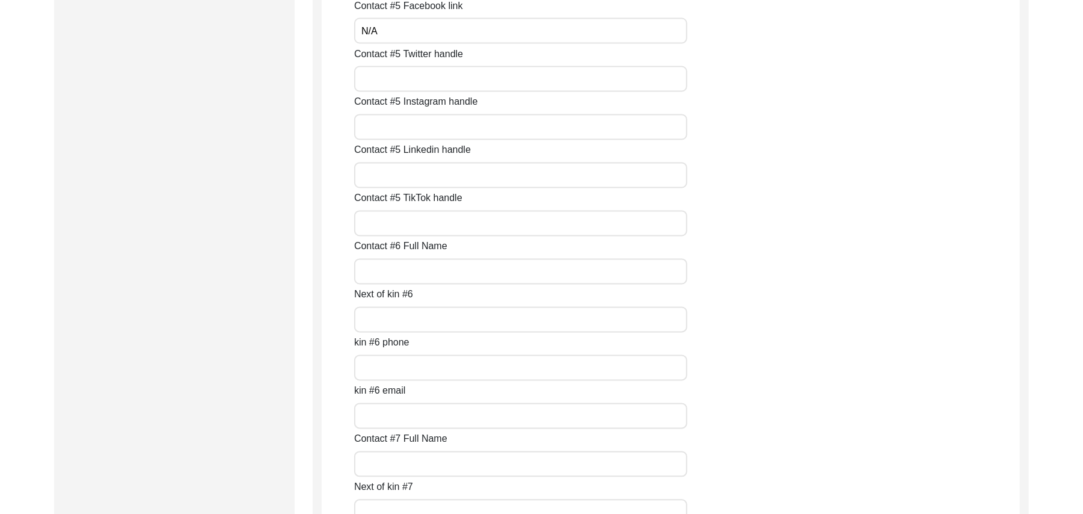
type input "N/A"
click at [451, 80] on input "Contact #5 Twitter handle" at bounding box center [520, 79] width 333 height 26
paste input "N/A"
type input "N/A"
click at [411, 123] on input "Contact #5 Instagram handle" at bounding box center [520, 127] width 333 height 26
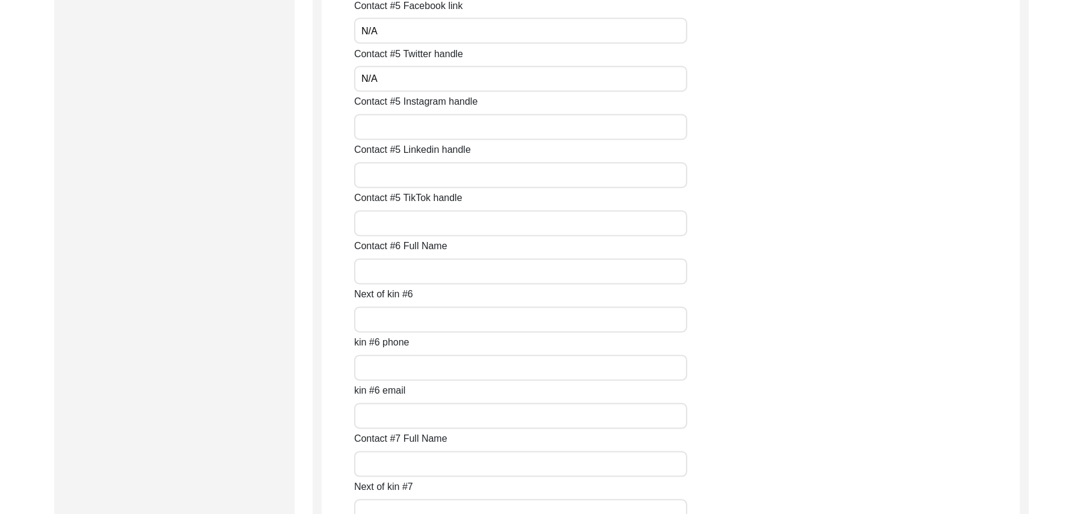
paste input "N/A"
type input "N/A"
click at [411, 179] on input "Contact #5 Linkedin handle" at bounding box center [520, 175] width 333 height 26
paste input "N/A"
type input "N/A"
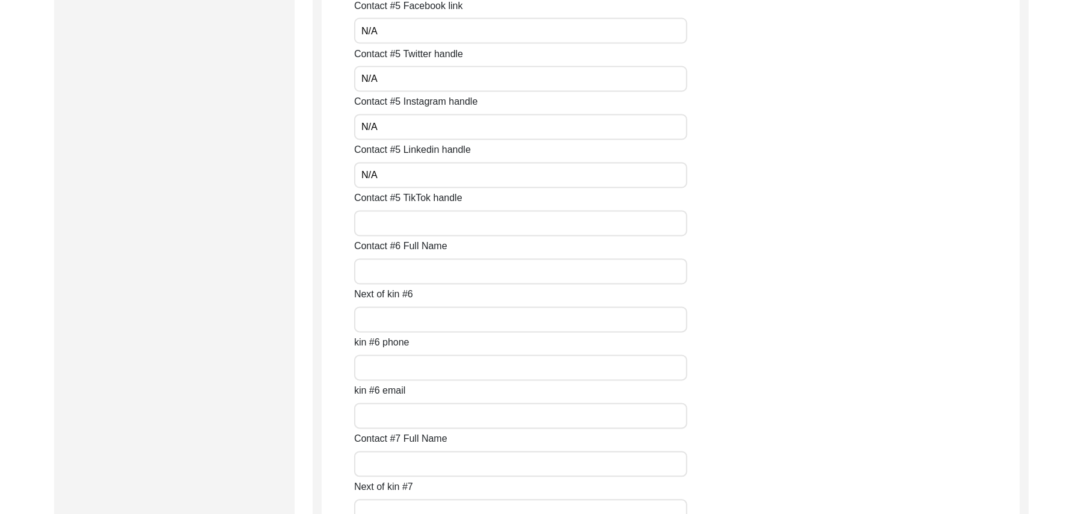
click at [417, 217] on input "Contact #5 TikTok handle" at bounding box center [520, 224] width 333 height 26
paste input "N/A"
type input "N/A"
click at [405, 283] on input "Contact #6 Full Name" at bounding box center [520, 272] width 333 height 26
paste input "N/A"
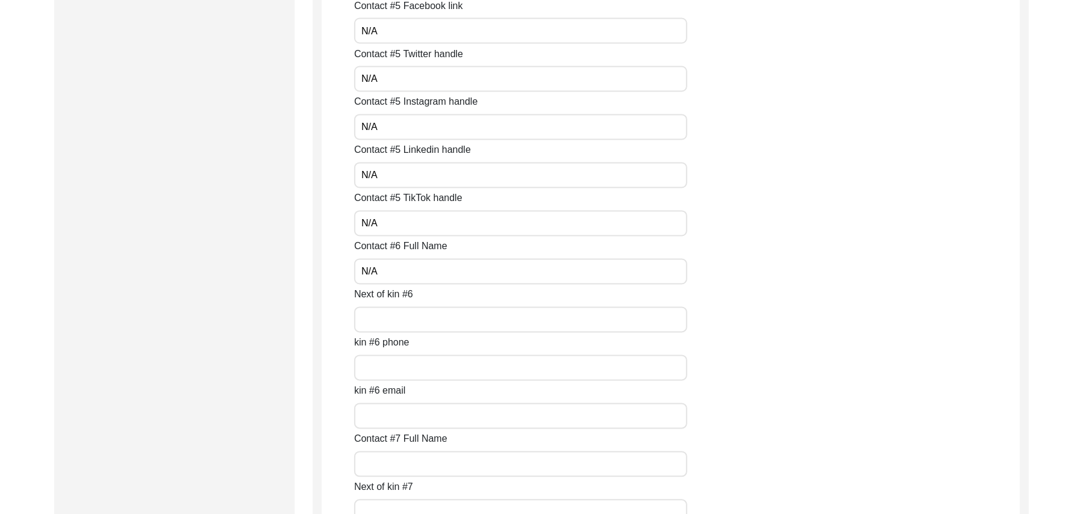
type input "N/A"
click at [405, 318] on input "Next of kin #6" at bounding box center [520, 320] width 333 height 26
paste input "N/A"
type input "N/A"
click at [404, 367] on input "kin #6 phone" at bounding box center [520, 368] width 333 height 26
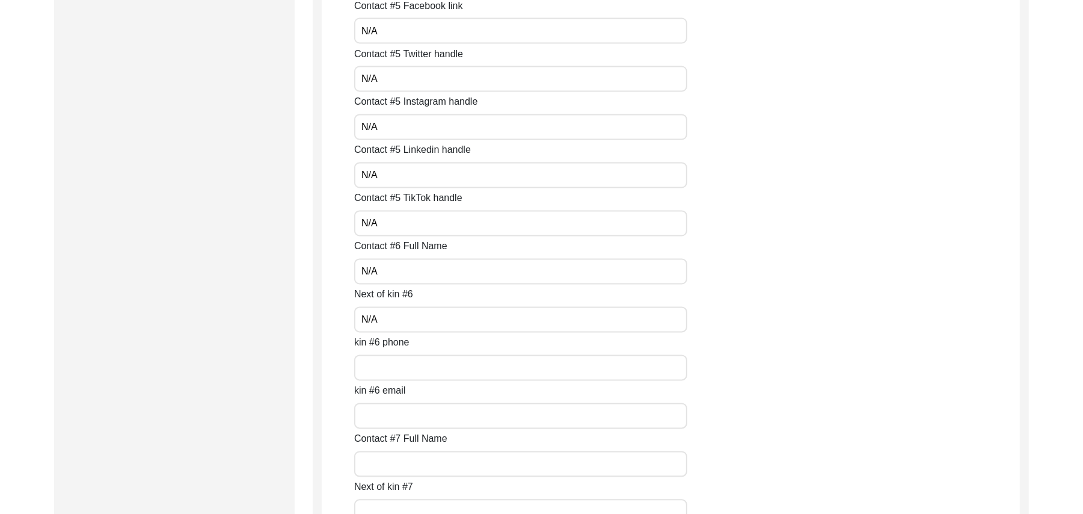
paste input "N/A"
type input "N/A"
click at [400, 414] on input "kin #6 email" at bounding box center [520, 416] width 333 height 26
paste input "N/A"
type input "N/A"
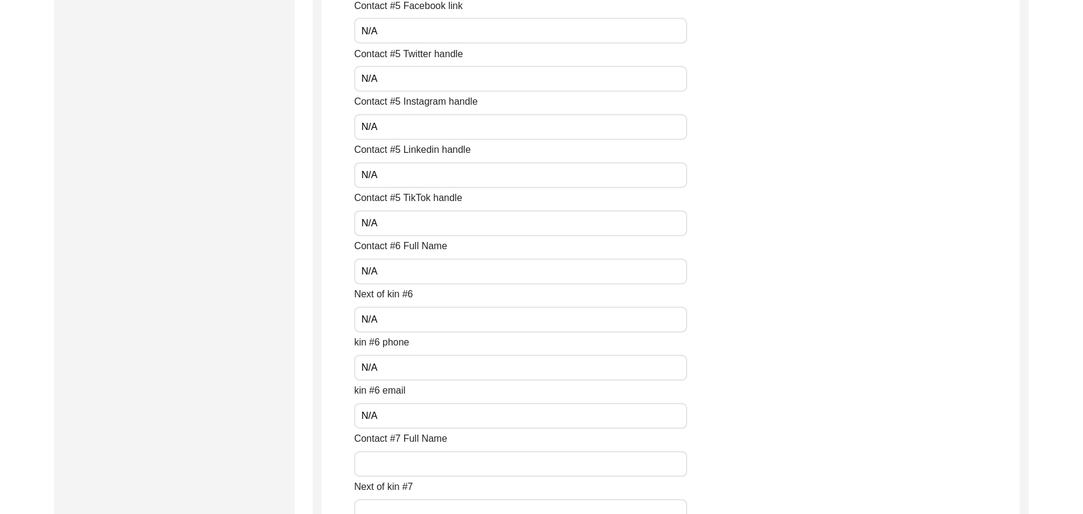
click at [398, 461] on input "Contact #7 Full Name" at bounding box center [520, 464] width 333 height 26
paste input "N/A"
type input "N/A"
click at [401, 498] on div "Next of kin #7" at bounding box center [687, 502] width 666 height 45
click at [399, 506] on input "Next of kin #7" at bounding box center [520, 512] width 333 height 26
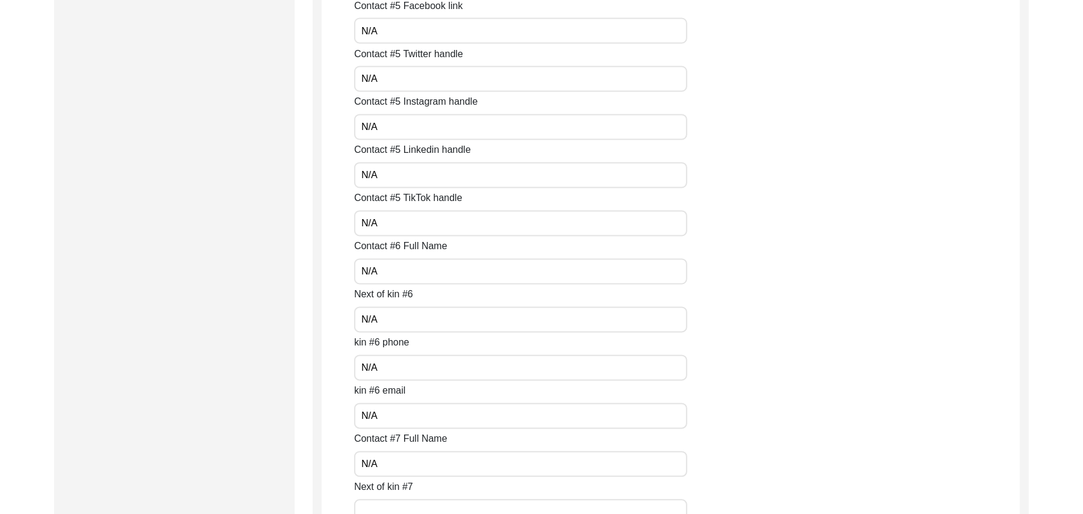
paste input "N/A"
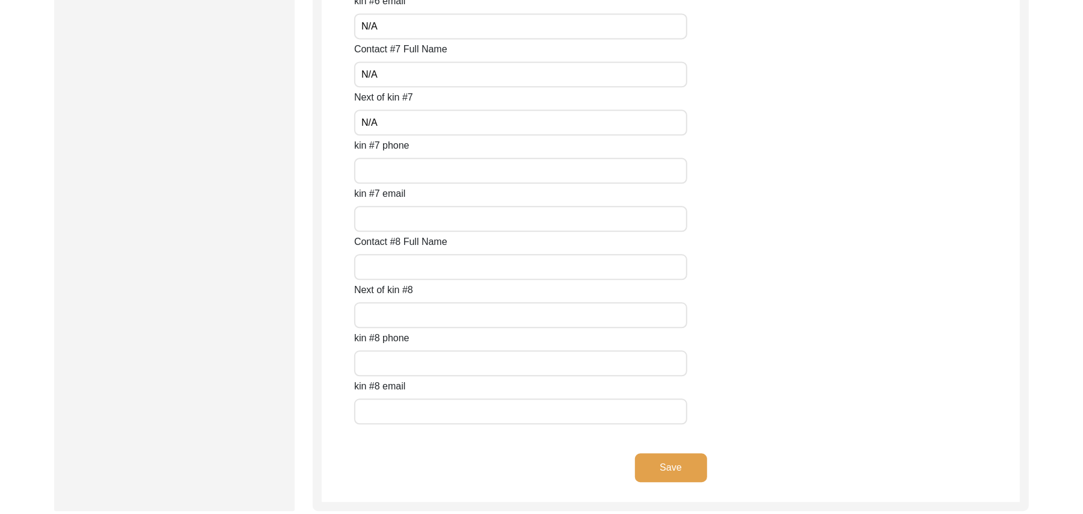
scroll to position [5273, 0]
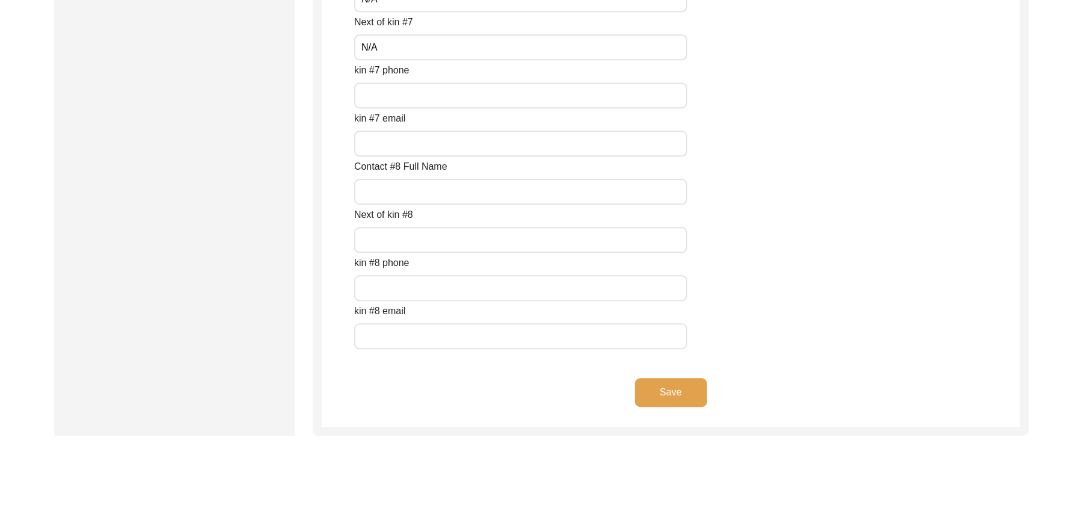
type input "N/A"
click at [414, 90] on input "kin #7 phone" at bounding box center [520, 95] width 333 height 26
paste input "N/A"
type input "N/A"
click at [402, 136] on input "kin #7 email" at bounding box center [520, 144] width 333 height 26
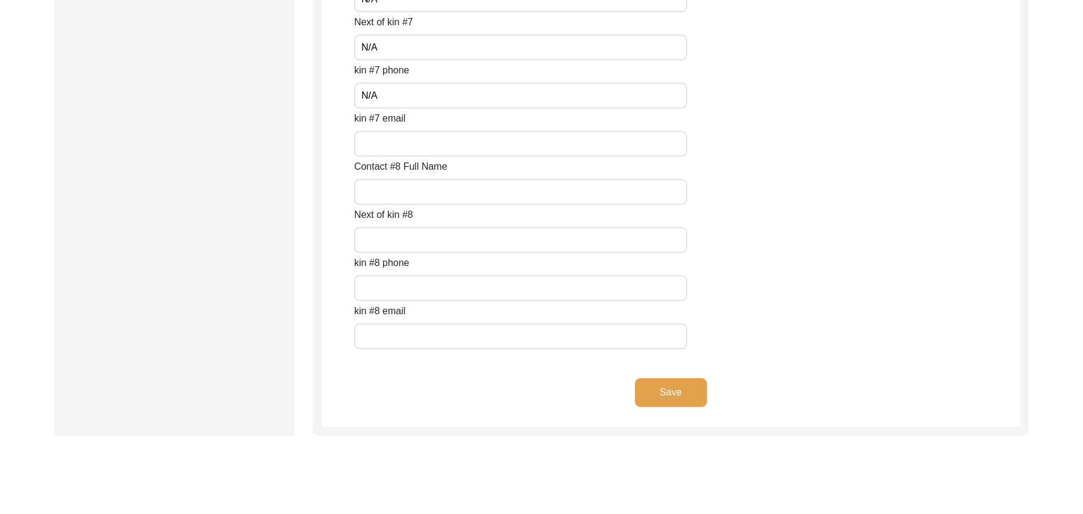
paste input "N/A"
type input "N/A"
click at [403, 191] on input "Contact #8 Full Name" at bounding box center [520, 192] width 333 height 26
paste input "N/A"
type input "N/A"
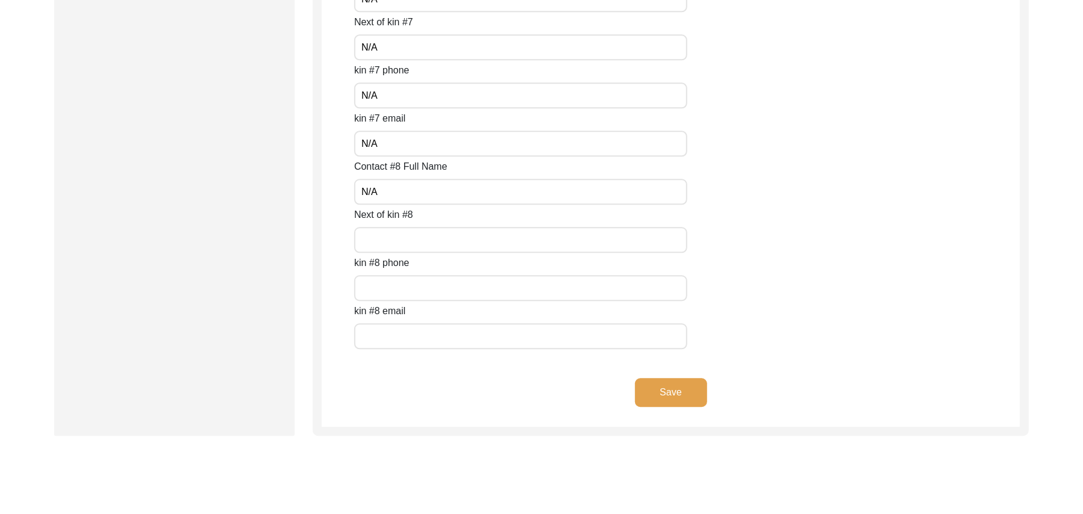
click at [407, 235] on input "Next of kin #8" at bounding box center [520, 240] width 333 height 26
paste input "N/A"
type input "N/A"
click at [415, 288] on input "text" at bounding box center [520, 288] width 333 height 26
paste input "N/A"
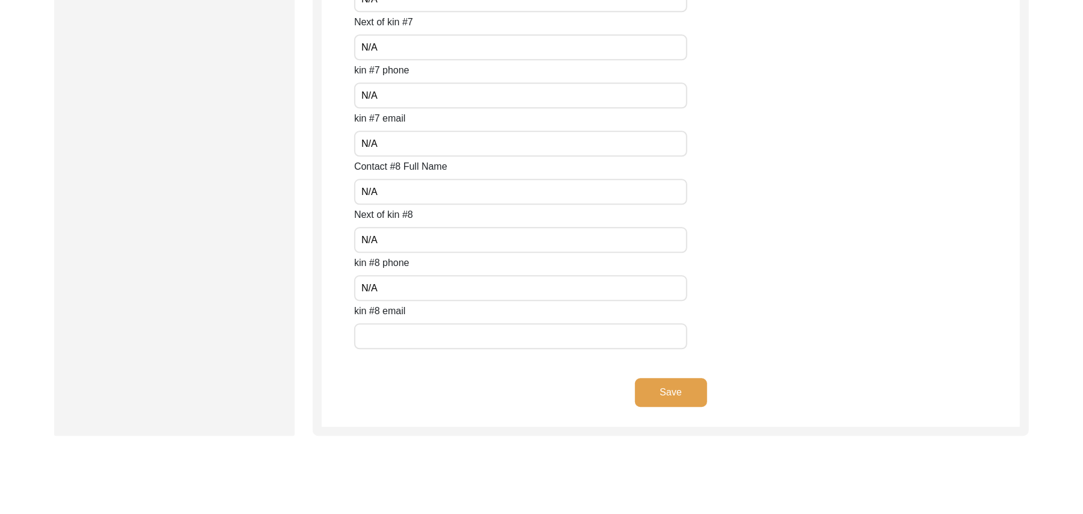
type input "N/A"
click at [414, 337] on input "text" at bounding box center [520, 336] width 333 height 26
paste input "N/A"
type input "N/A"
click at [668, 390] on button "Save" at bounding box center [671, 392] width 72 height 29
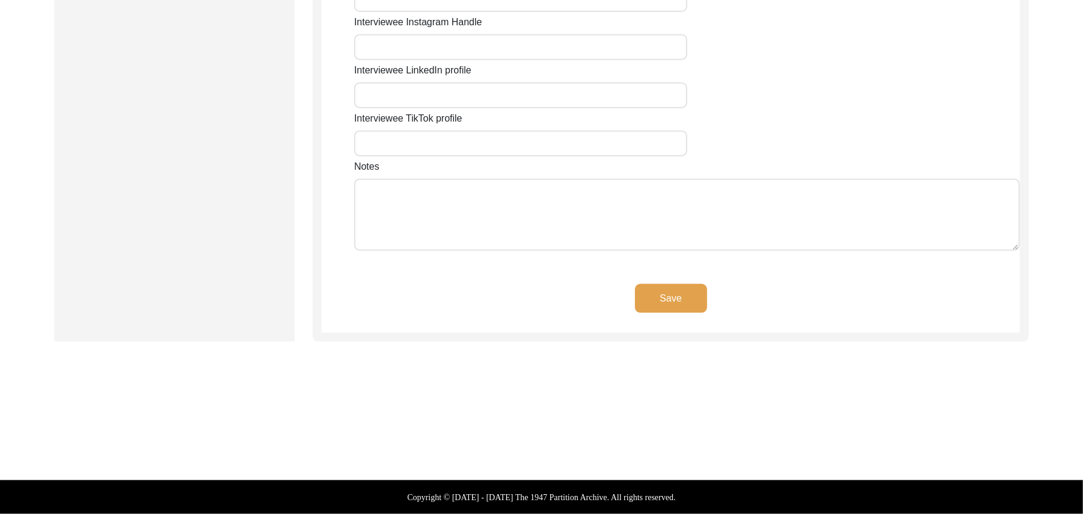
scroll to position [1014, 0]
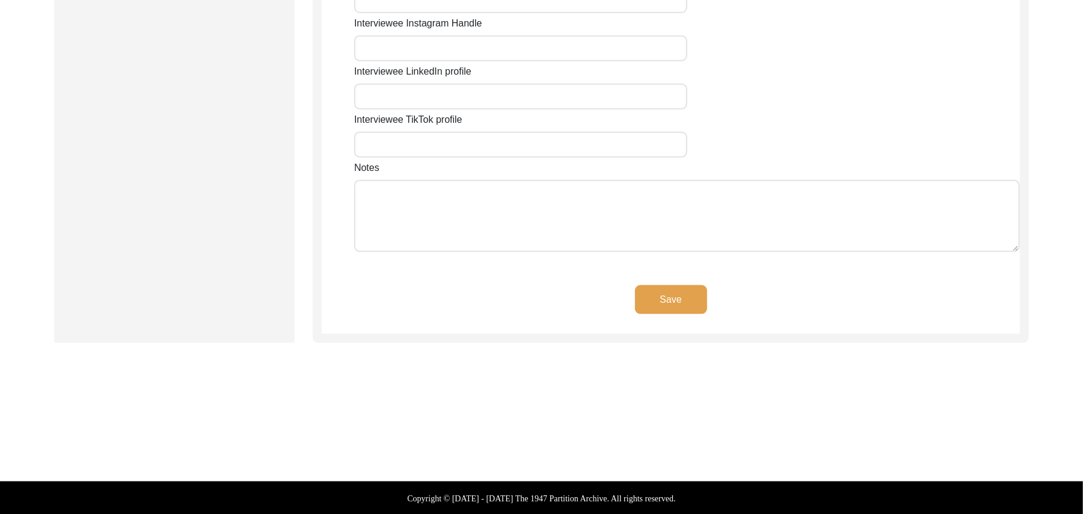
type input "N/A"
type input "Chak 388 JB Bassi Qasso"
type input "[GEOGRAPHIC_DATA]"
type input "[PERSON_NAME]/ [PERSON_NAME]"
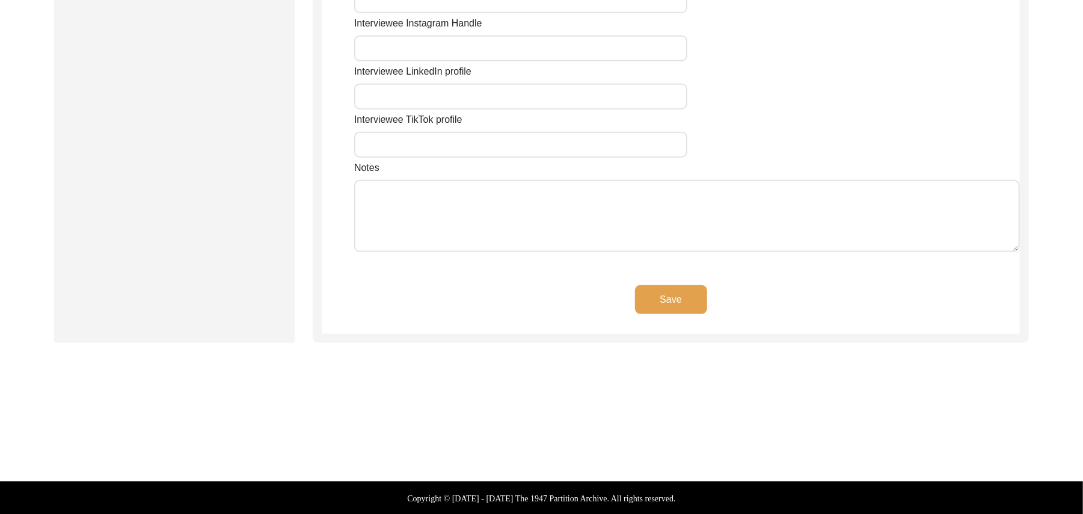
type input "36051"
type input "[GEOGRAPHIC_DATA]"
type input "Chak 388JB Bassi Qasso/ Toba Tek Singh Motorway inter Change"
type input "[STREET_ADDRESS]"
type input "N/A"
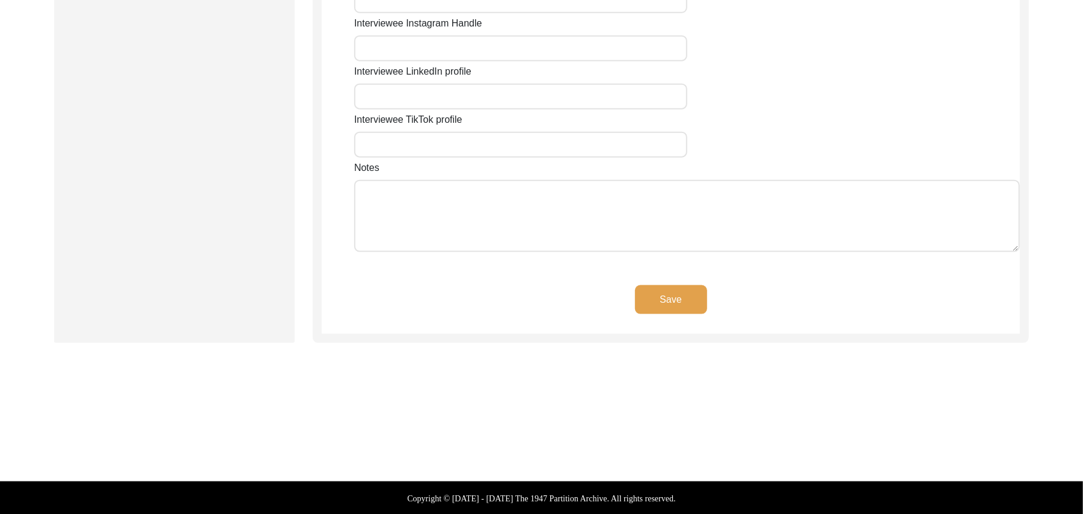
type input "N/A"
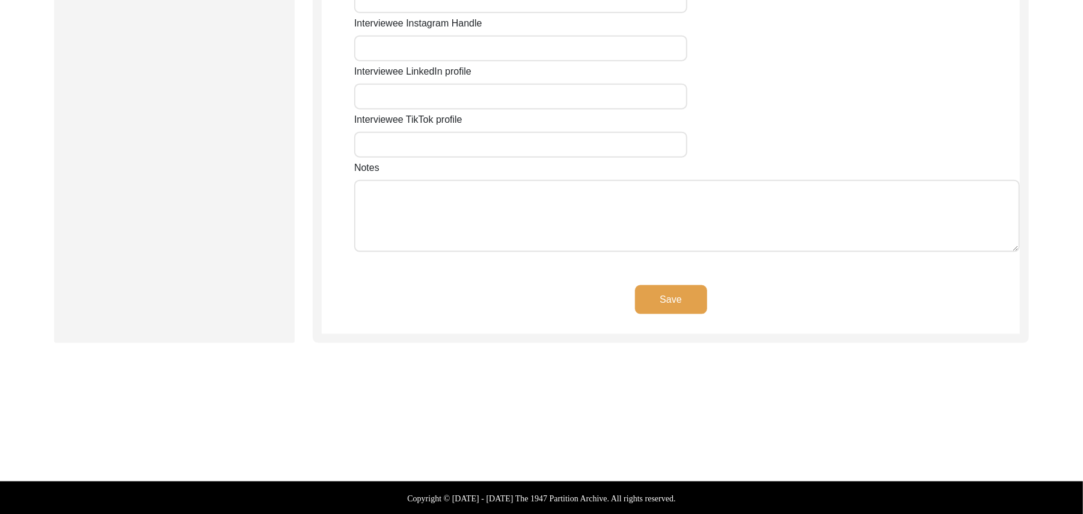
type input "N/A"
type textarea "N/A"
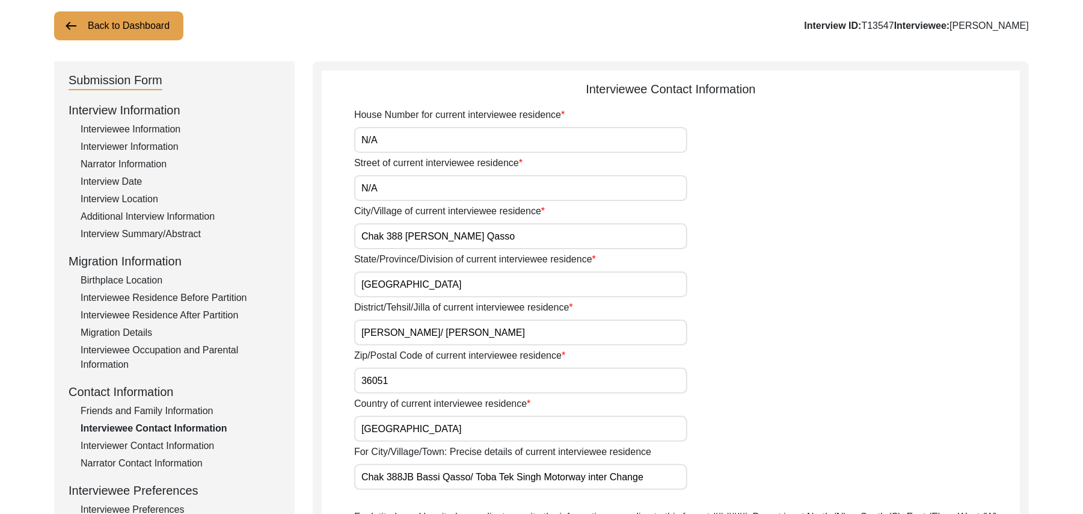
scroll to position [0, 0]
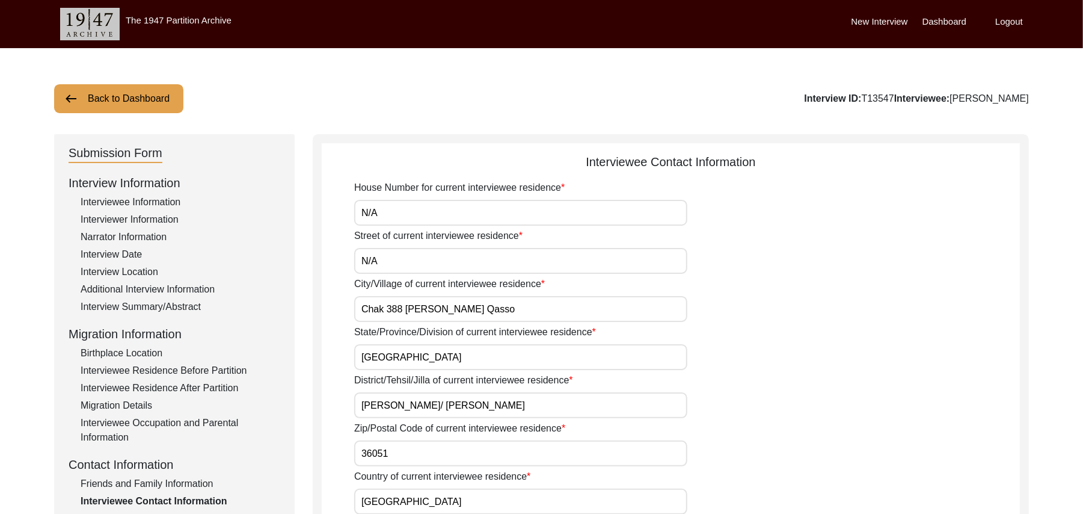
click at [132, 102] on button "Back to Dashboard" at bounding box center [118, 98] width 129 height 29
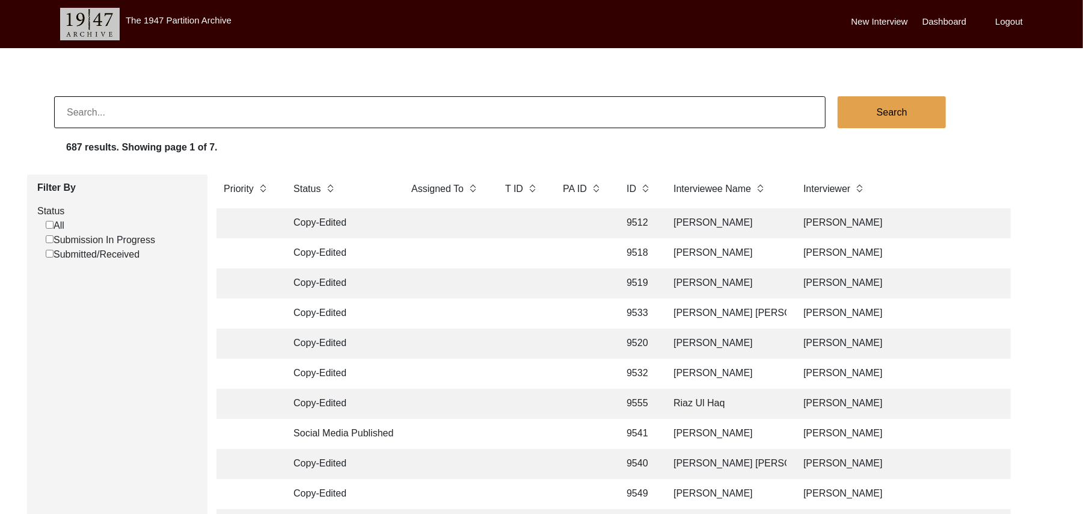
click at [234, 103] on input at bounding box center [440, 112] width 772 height 32
type input "[PERSON_NAME]"
click at [864, 114] on button "Search" at bounding box center [892, 112] width 108 height 32
checkbox input "false"
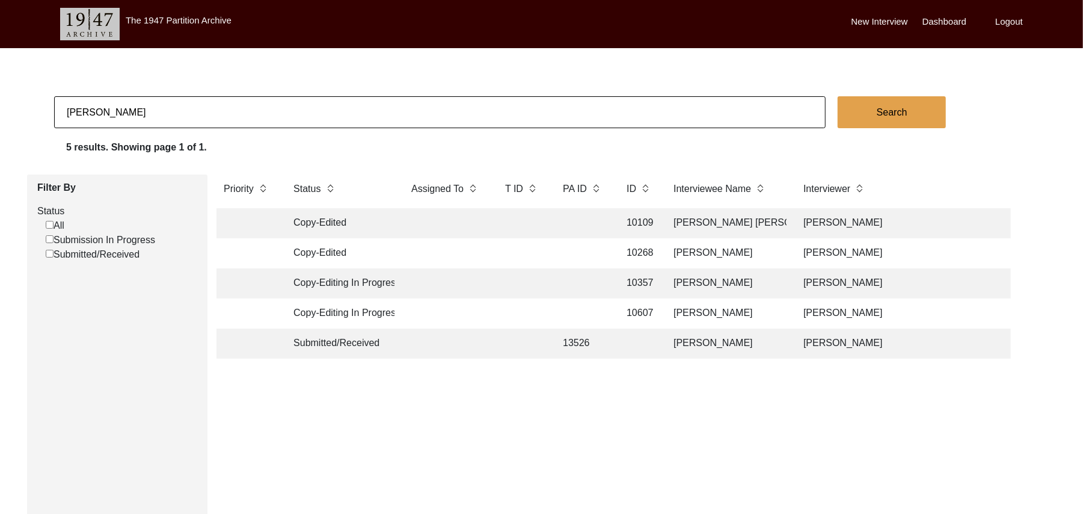
click at [708, 342] on td "[PERSON_NAME]" at bounding box center [727, 343] width 120 height 30
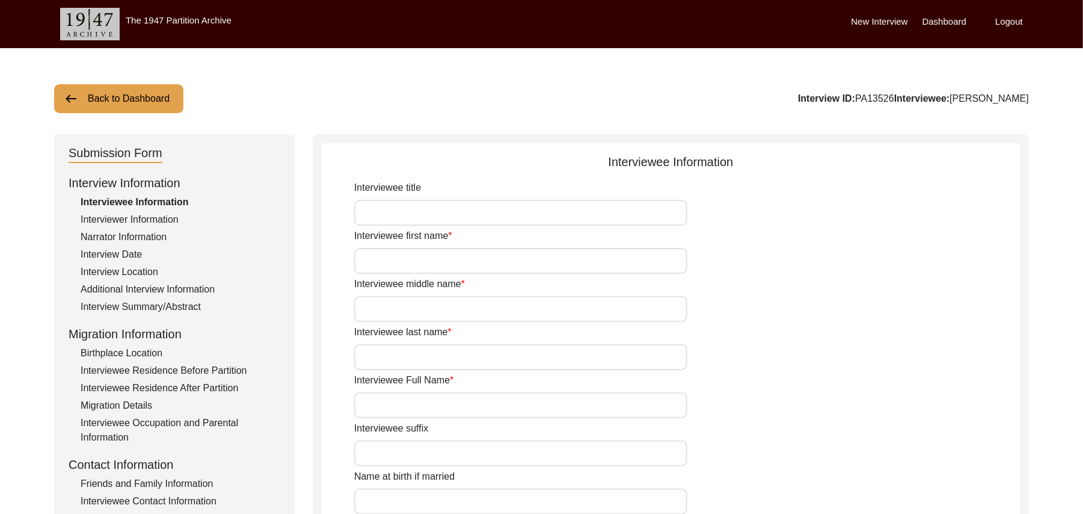
type input "Mr"
type input "[PERSON_NAME]"
type input "Ghani"
type input "N/A"
type input "[PERSON_NAME]"
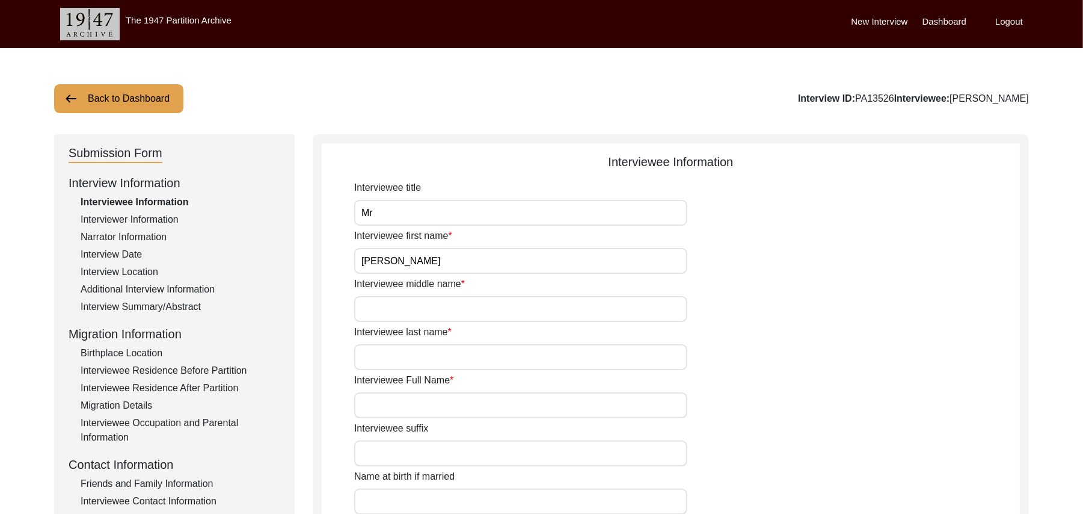
type input "N/A"
type input "[PERSON_NAME]"
type input "1935"
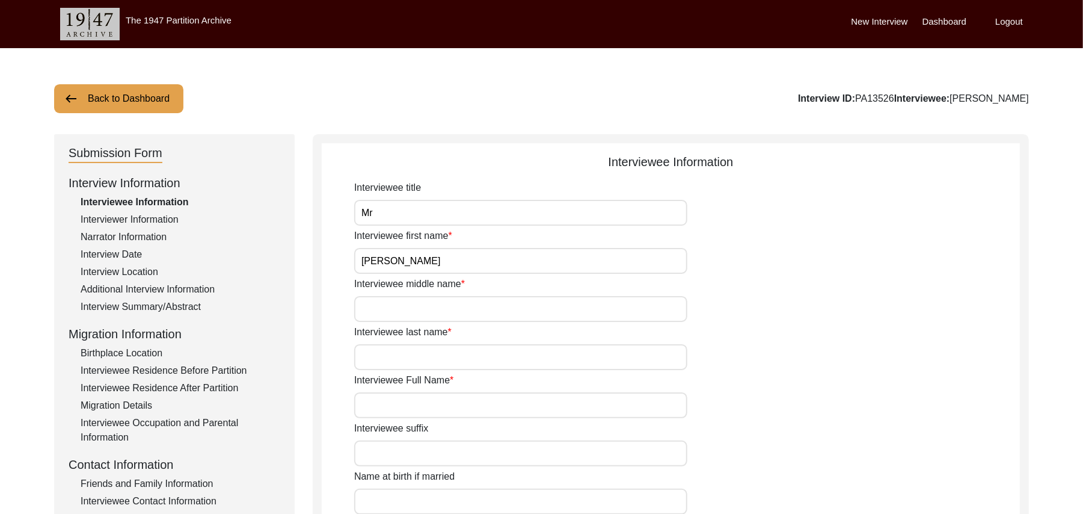
type input "90 Years"
type input "[DEMOGRAPHIC_DATA]"
type input "N/A"
type textarea "N/A"
type input "Punjabi"
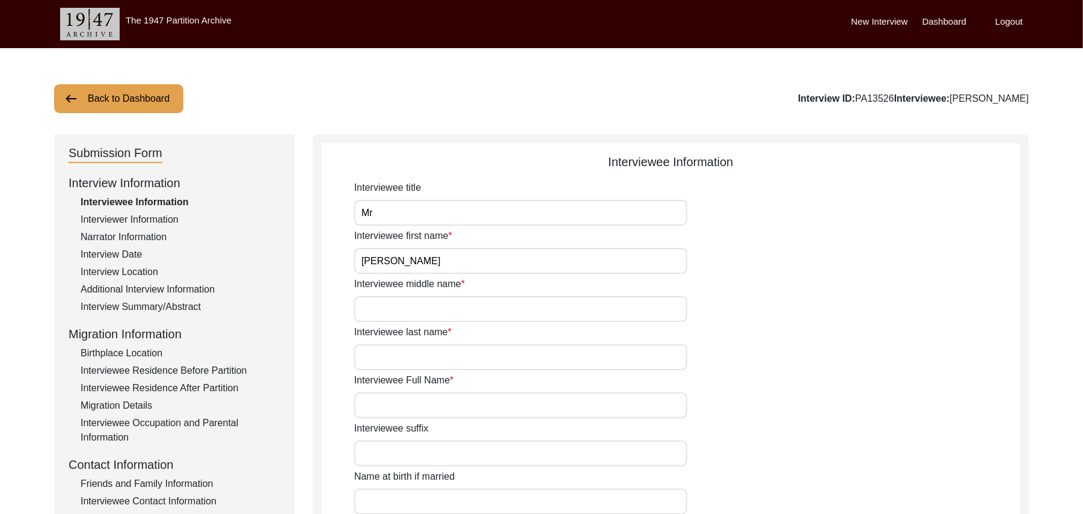
type input "Malwai"
type input "[DEMOGRAPHIC_DATA]"
type input "Kumhaar (Rehmani Now)"
click at [196, 482] on div "Friends and Family Information" at bounding box center [181, 483] width 200 height 14
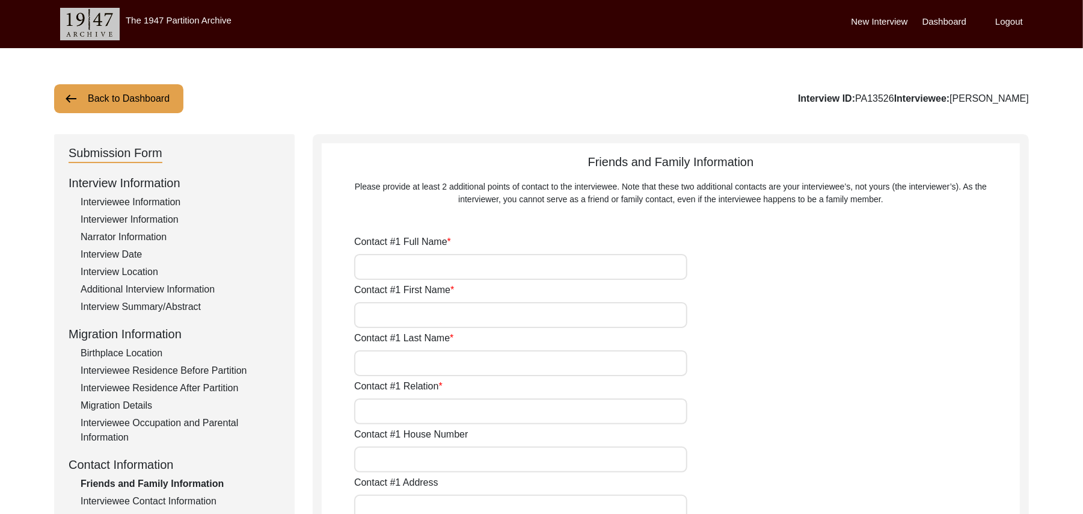
type input "[DEMOGRAPHIC_DATA][PERSON_NAME][DEMOGRAPHIC_DATA]"
type input "[DEMOGRAPHIC_DATA]"
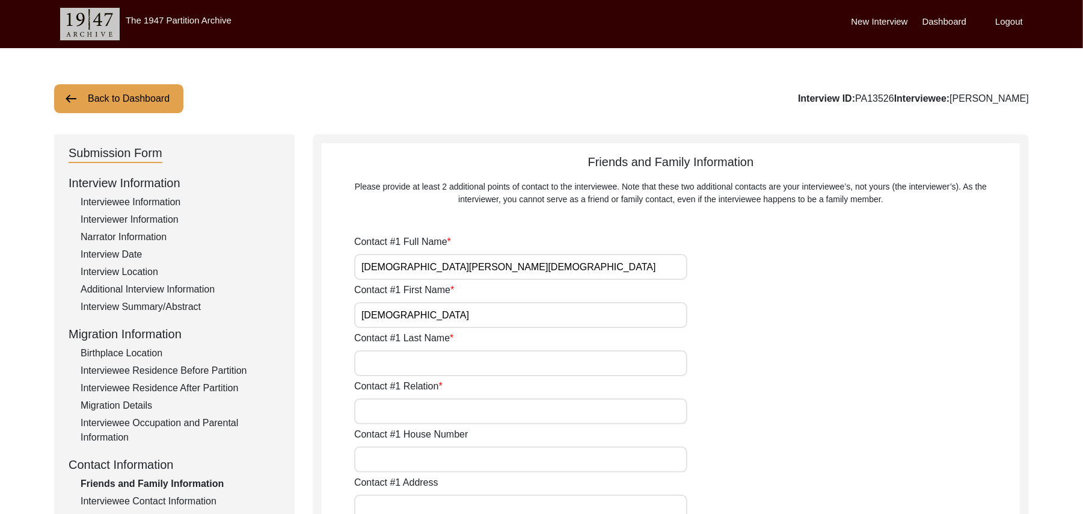
type input "[DEMOGRAPHIC_DATA]"
type input "Son"
type input "187"
type input "Chak 388JB"
type input "N/A"
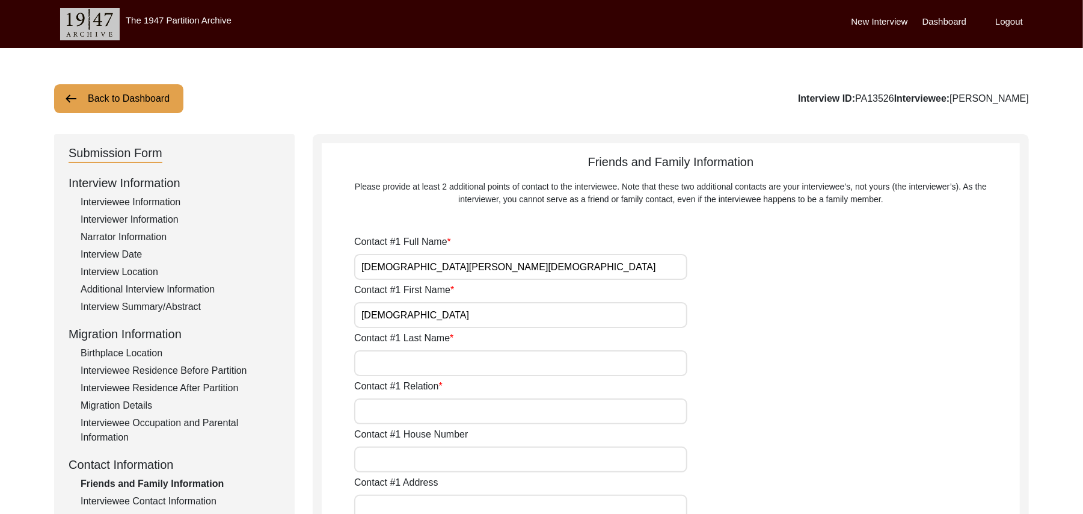
type input "Chak 388JB"
type input "[PERSON_NAME]/ [PERSON_NAME]"
type input "[GEOGRAPHIC_DATA]"
type input "36051"
type input "[GEOGRAPHIC_DATA]"
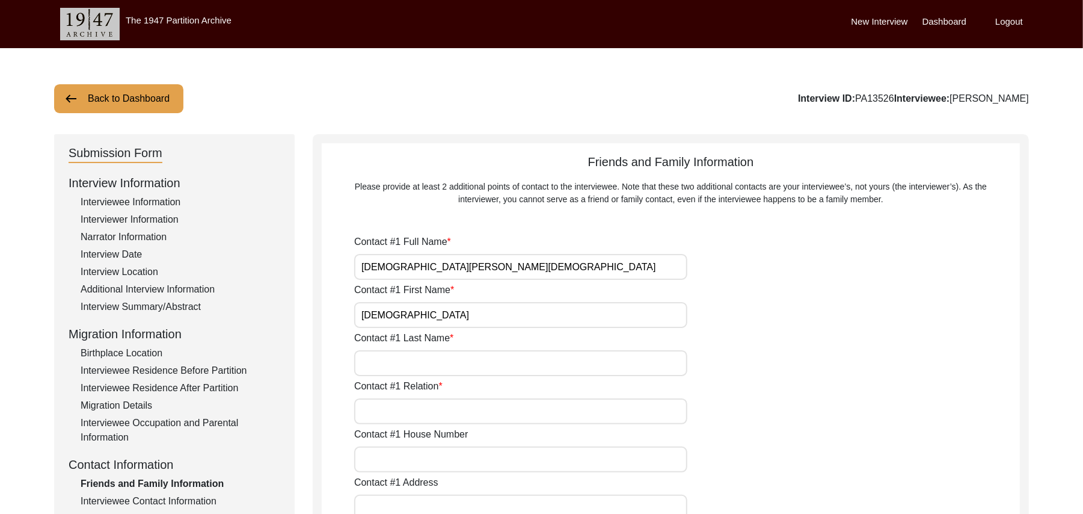
type input "Chak 388JB"
type input "03134014160"
type input "N/A"
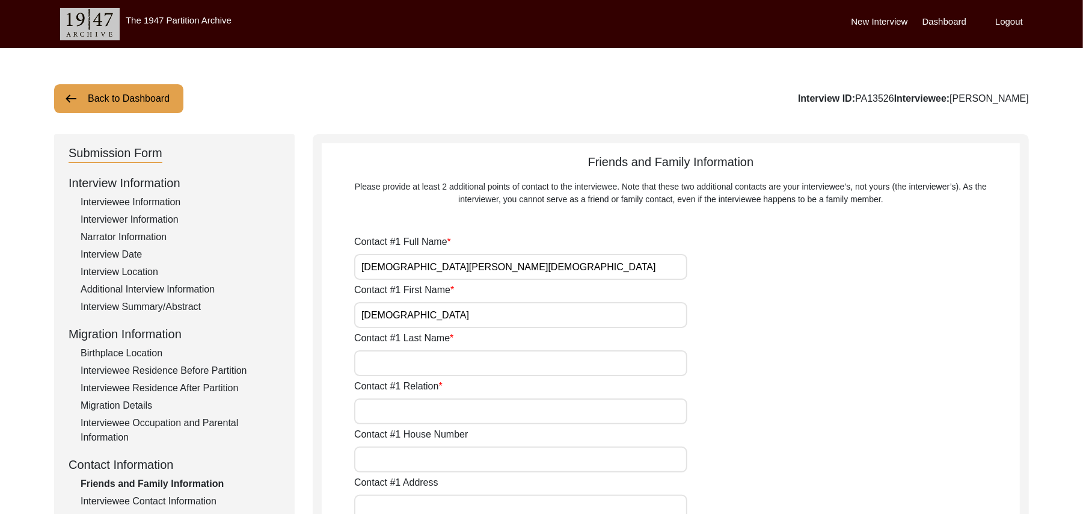
type input "N/A"
type input "[PERSON_NAME]"
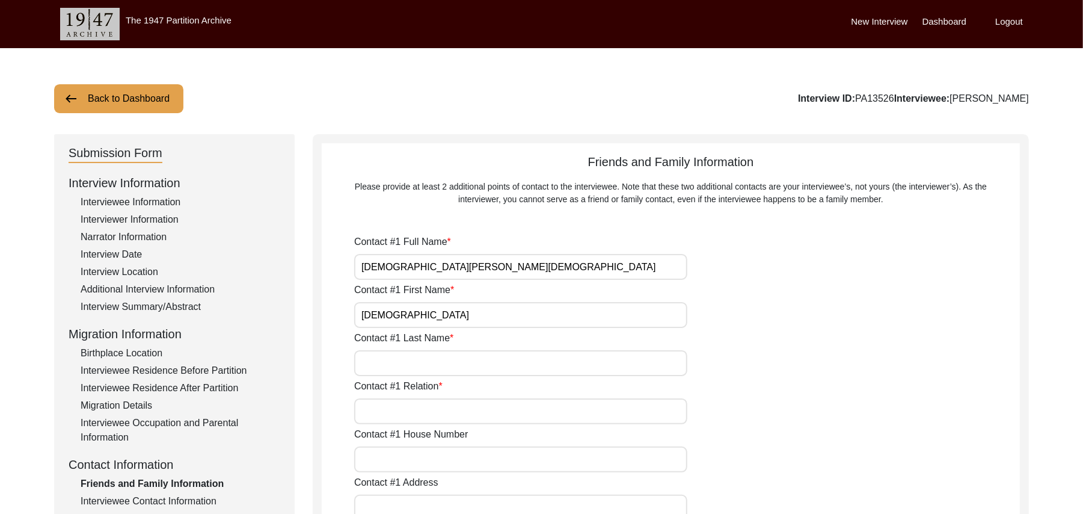
type input "[PERSON_NAME]"
type input "Grandson"
type input "187"
type input "Chak 388JB"
type input "N/A"
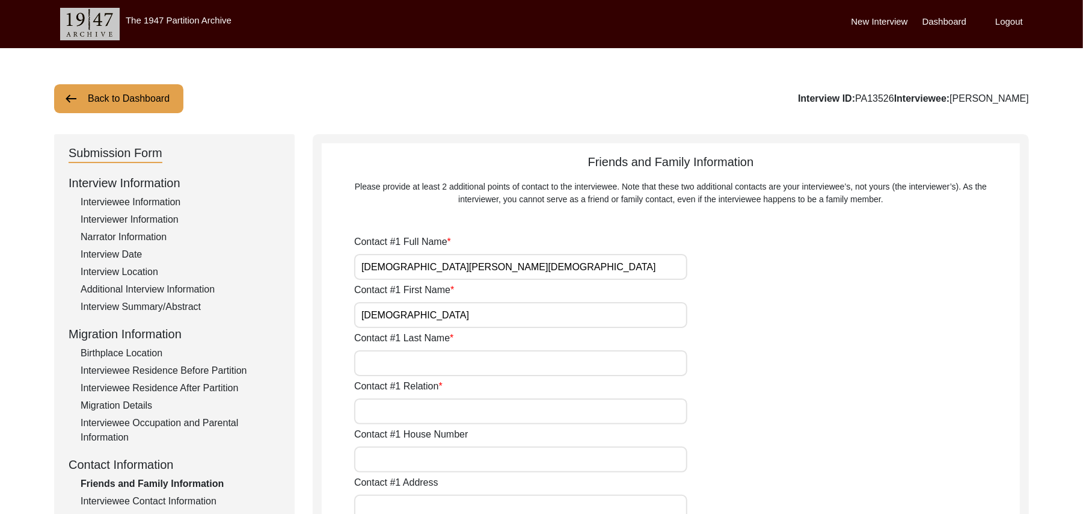
type input "Chak 388JB"
type input "[PERSON_NAME]/ [PERSON_NAME]"
type input "[GEOGRAPHIC_DATA]"
type input "36051"
type input "[GEOGRAPHIC_DATA]"
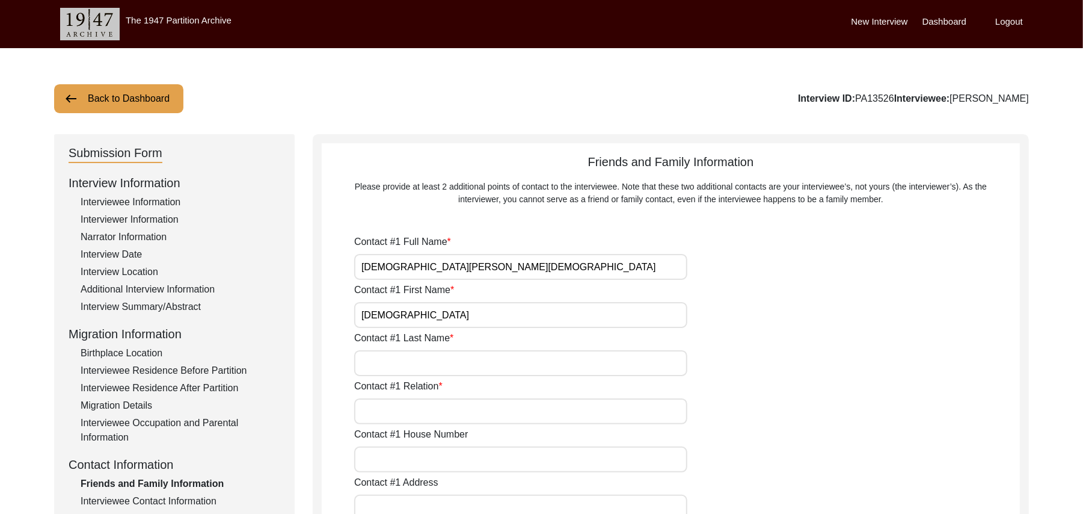
type input "Chak 388JB"
type input "03437454507"
type input "N/A"
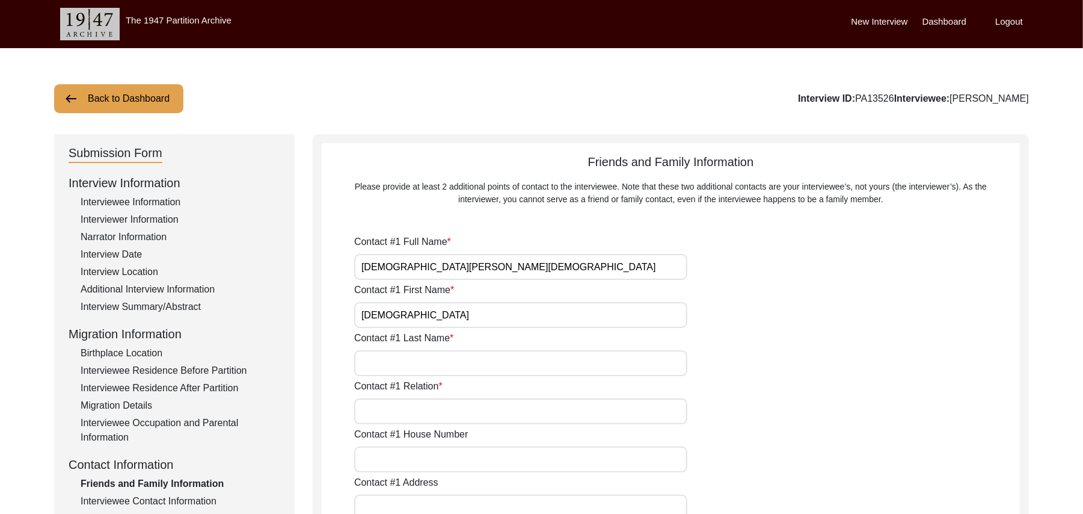
type input "N/A"
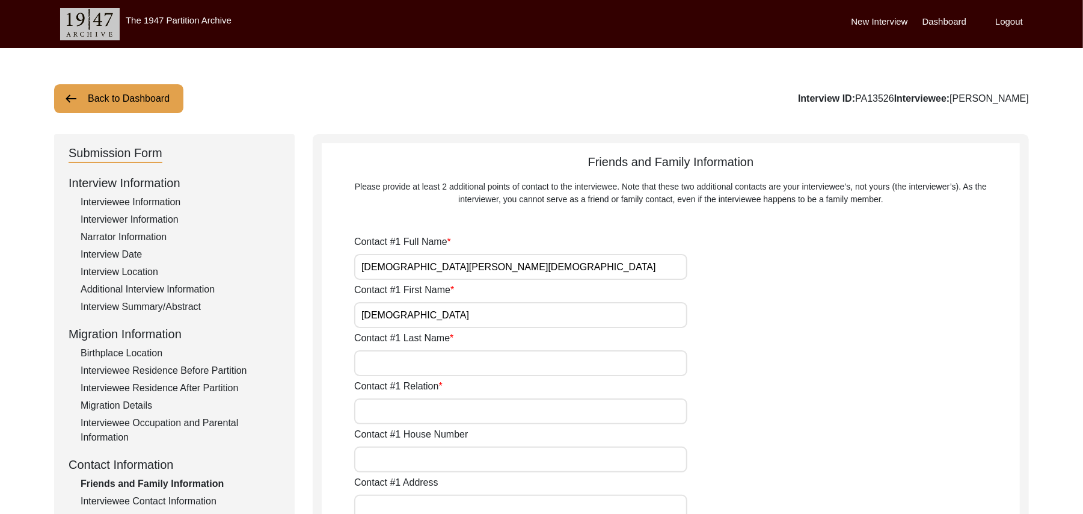
type input "N/A"
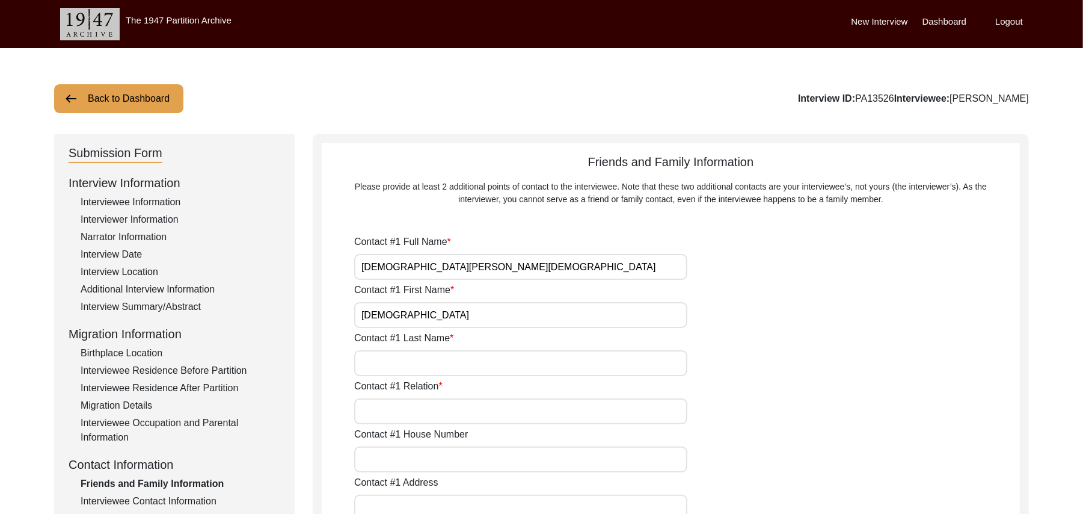
type input "N/A"
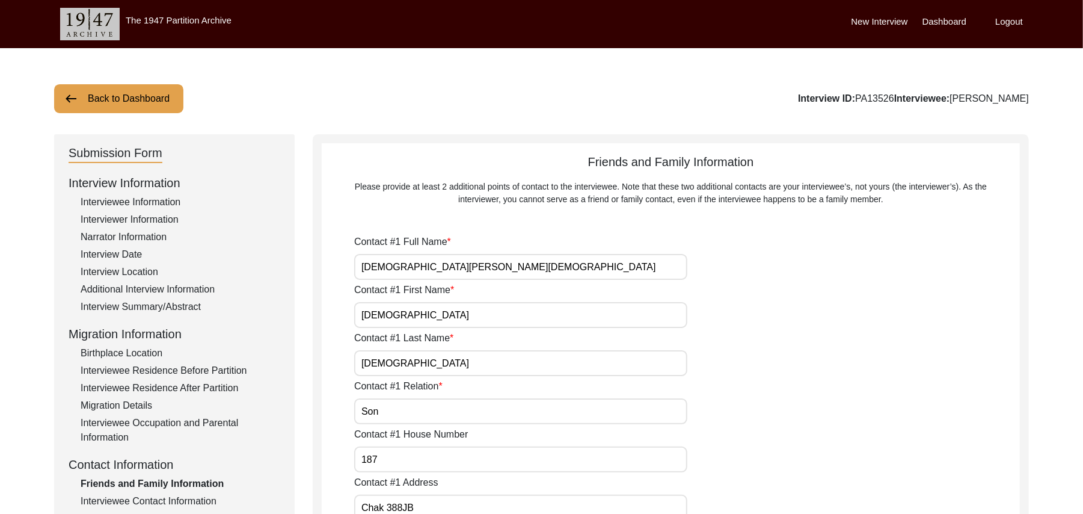
type input "N/A"
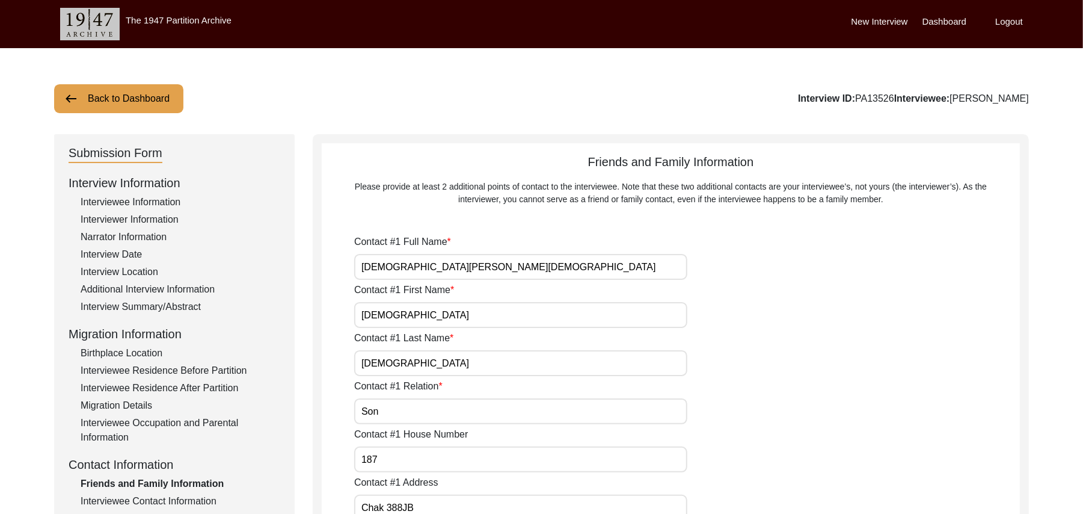
type input "N/A"
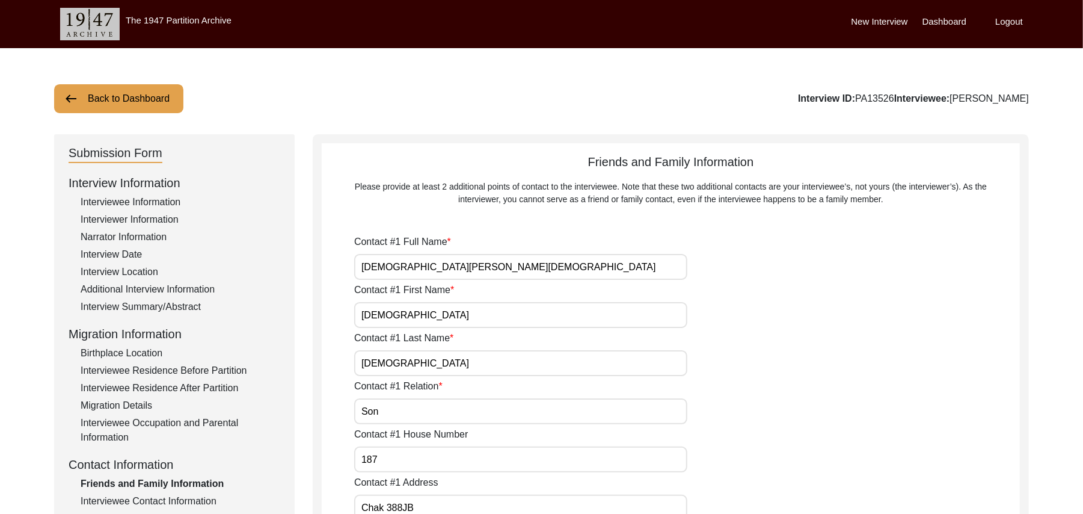
type input "N/A"
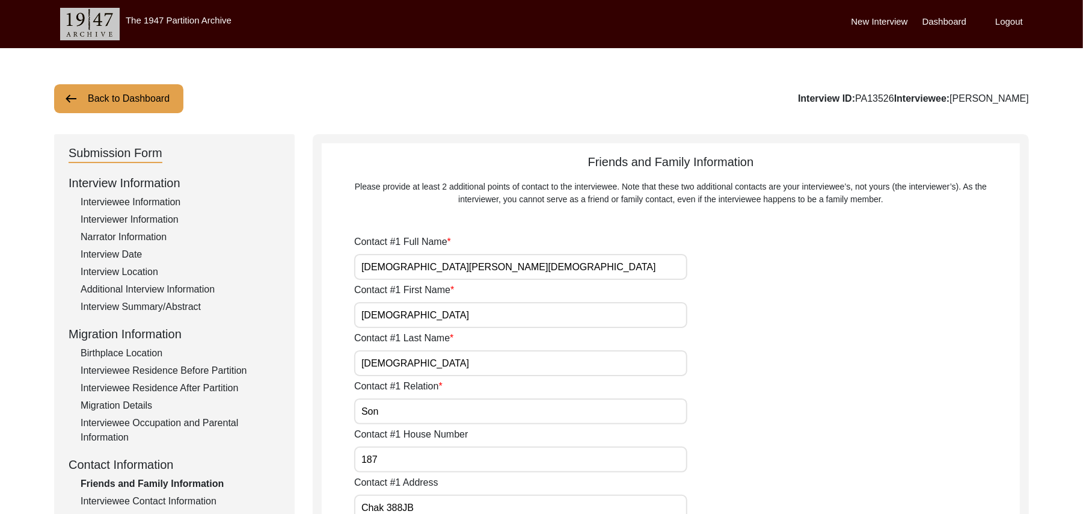
type input "N/A"
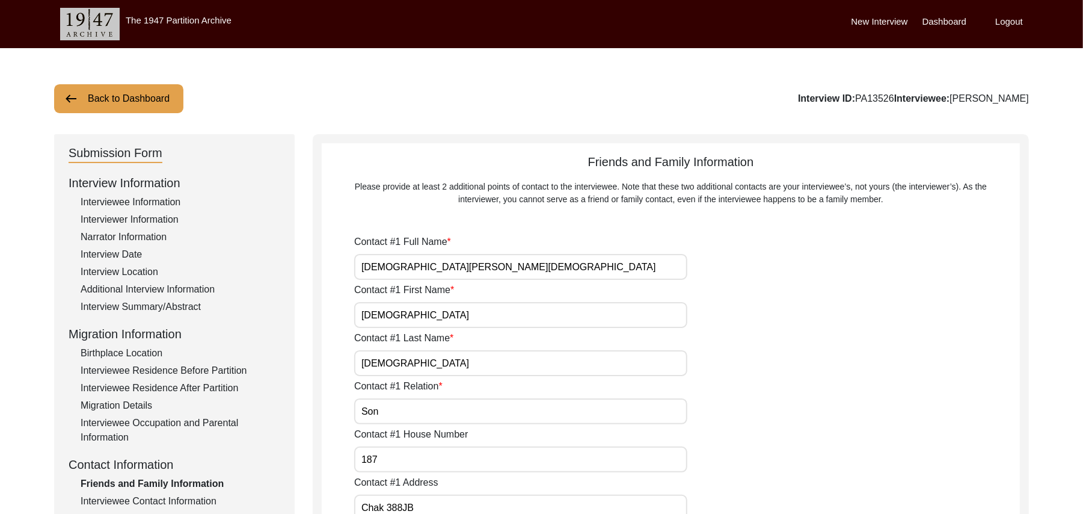
type input "N/A"
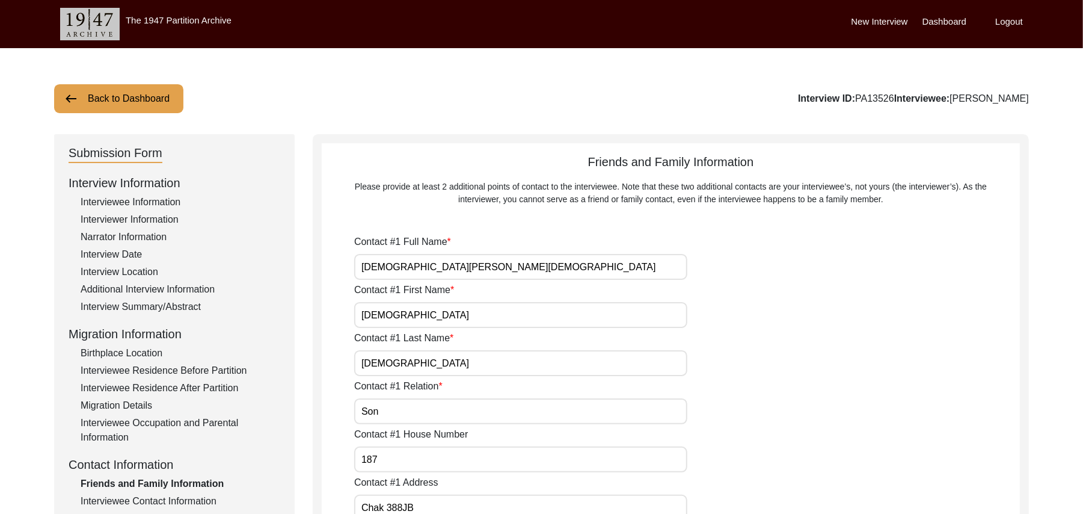
type input "N/A"
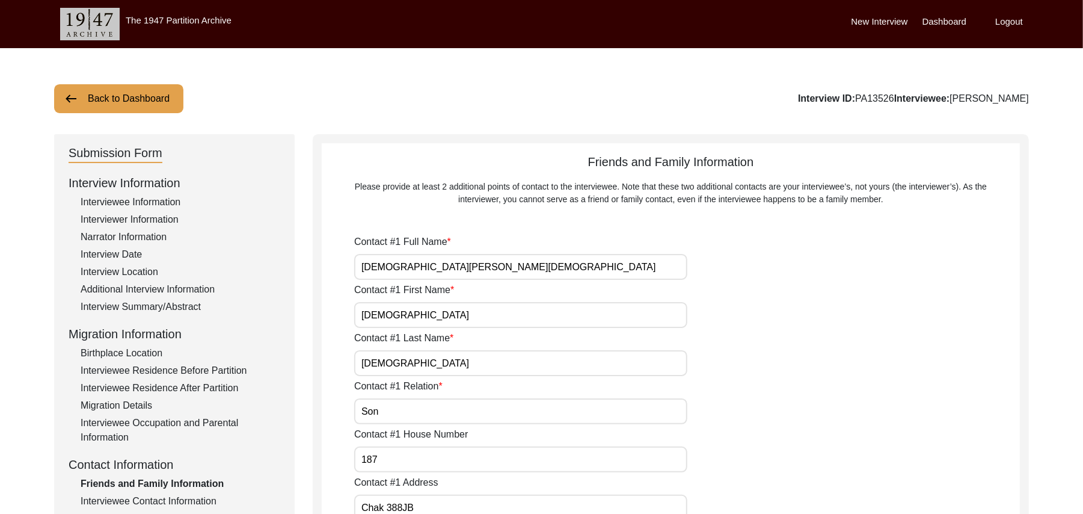
type input "N/A"
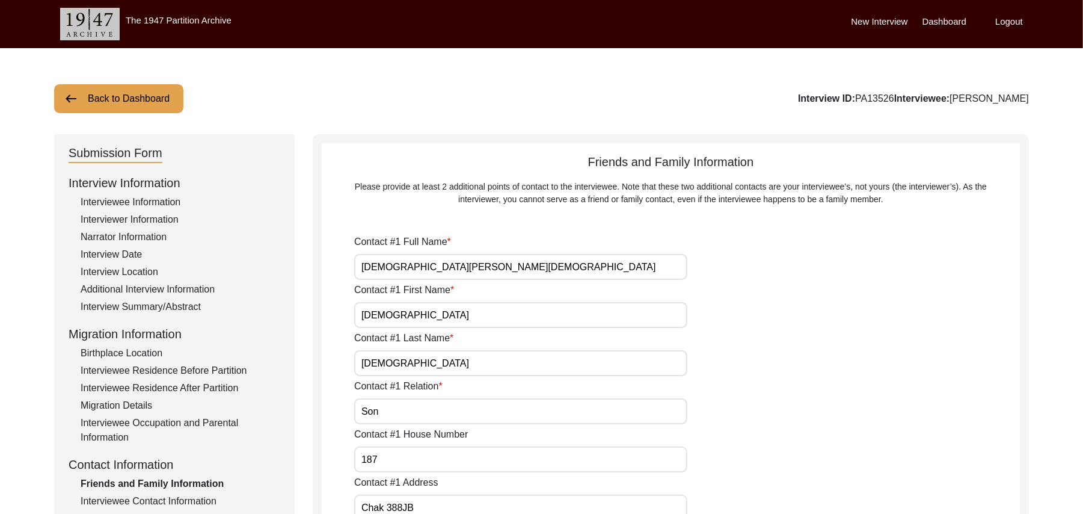
type input "N/A"
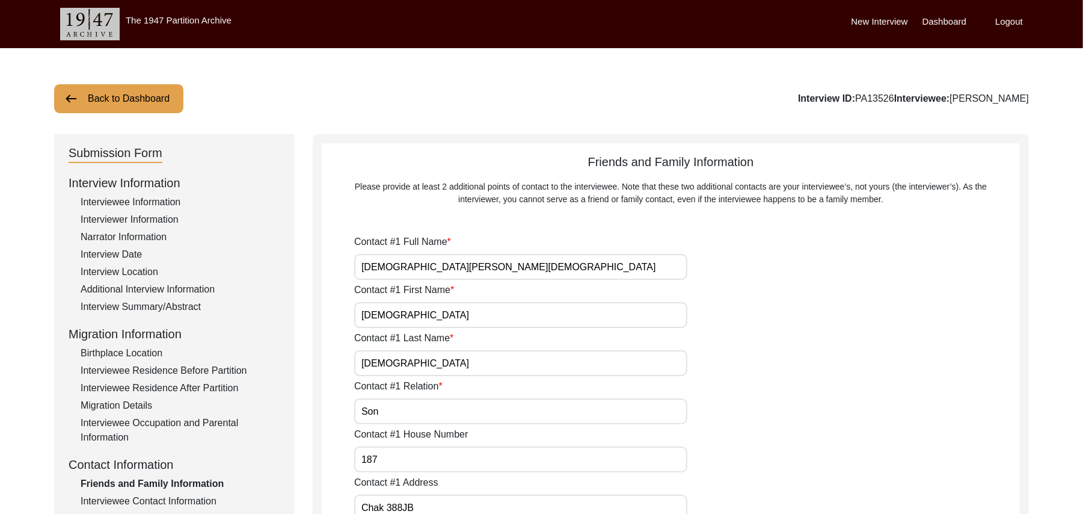
type input "N/A"
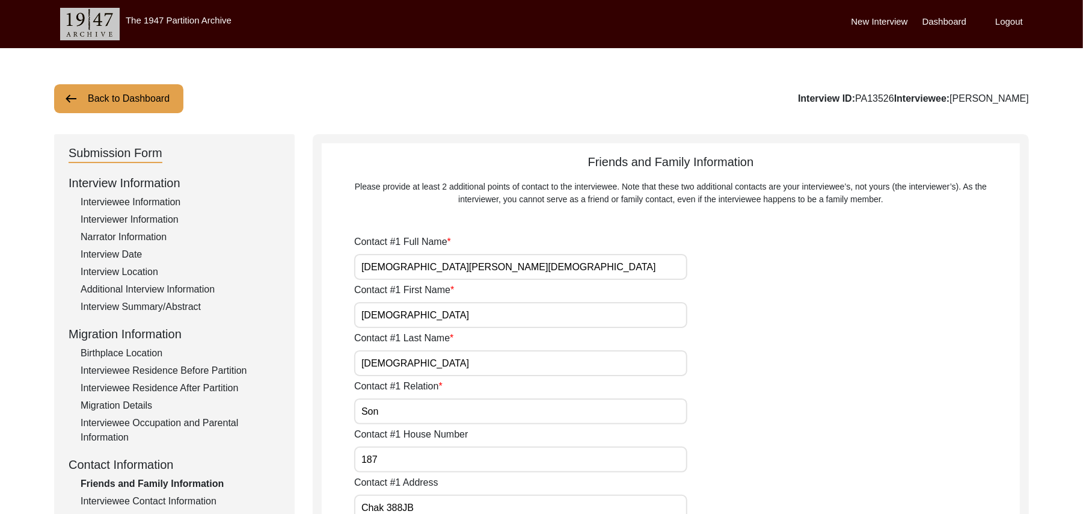
type input "N/A"
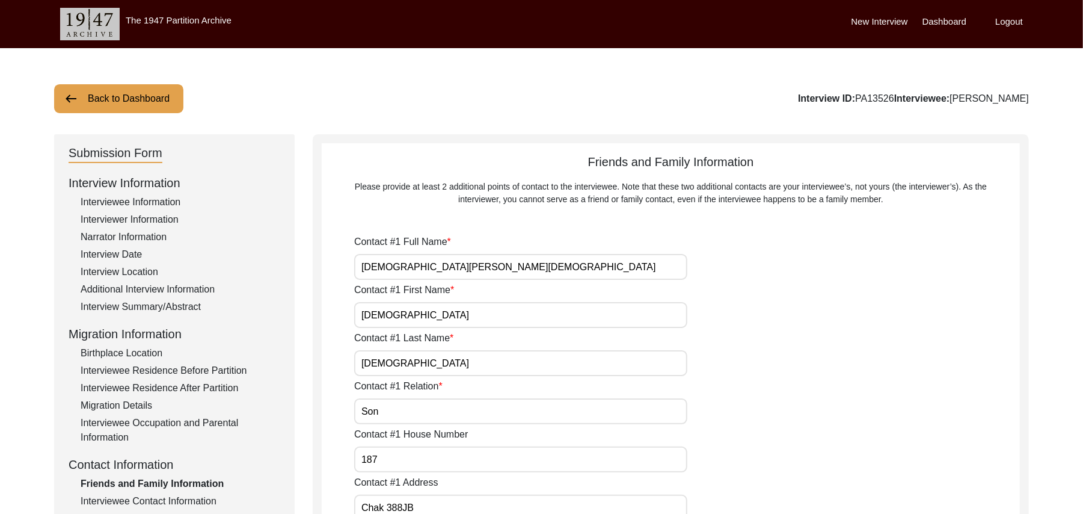
type input "N/A"
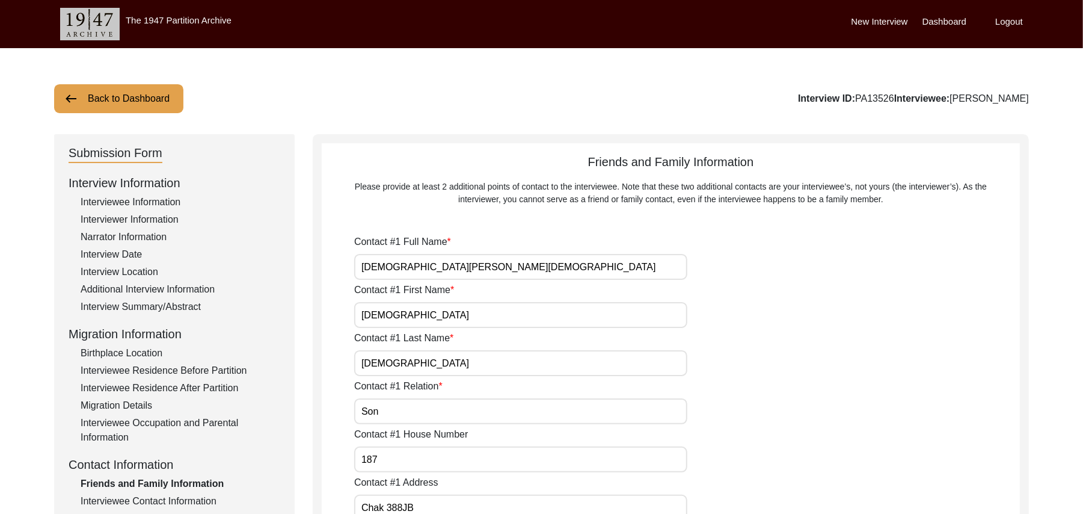
type input "N/A"
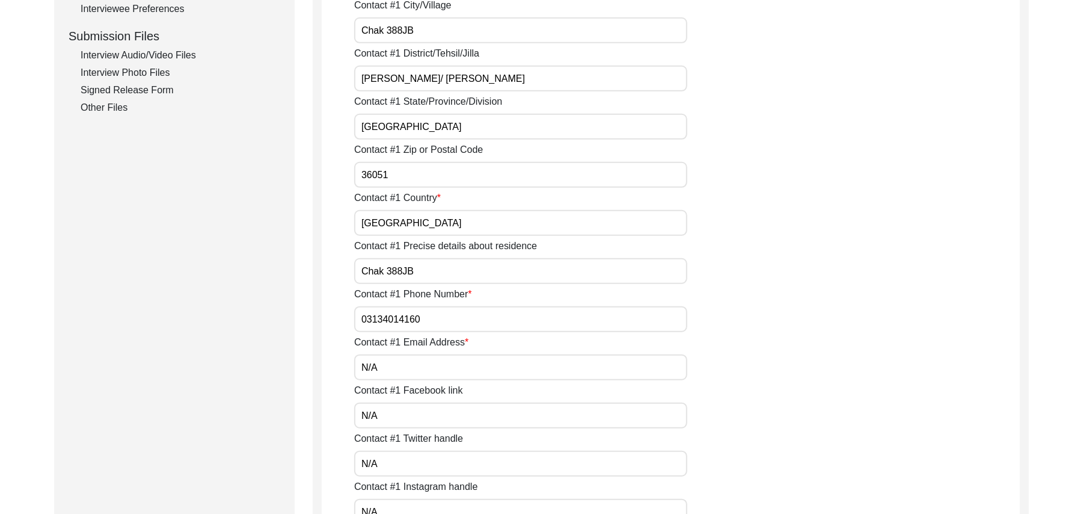
scroll to position [602, 0]
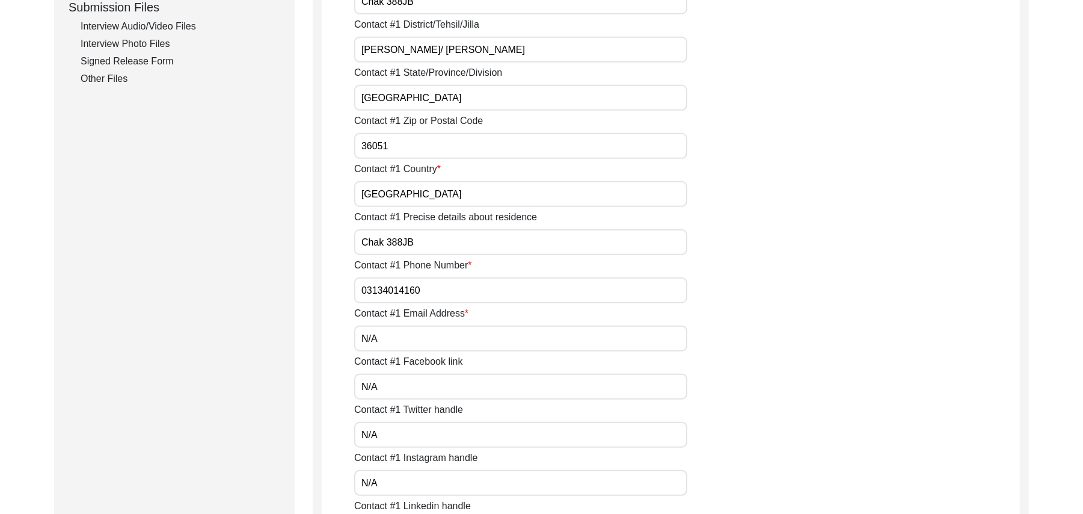
click at [425, 288] on input "03134014160" at bounding box center [520, 290] width 333 height 26
click at [431, 345] on input "N/A" at bounding box center [520, 338] width 333 height 26
